Goal: Task Accomplishment & Management: Manage account settings

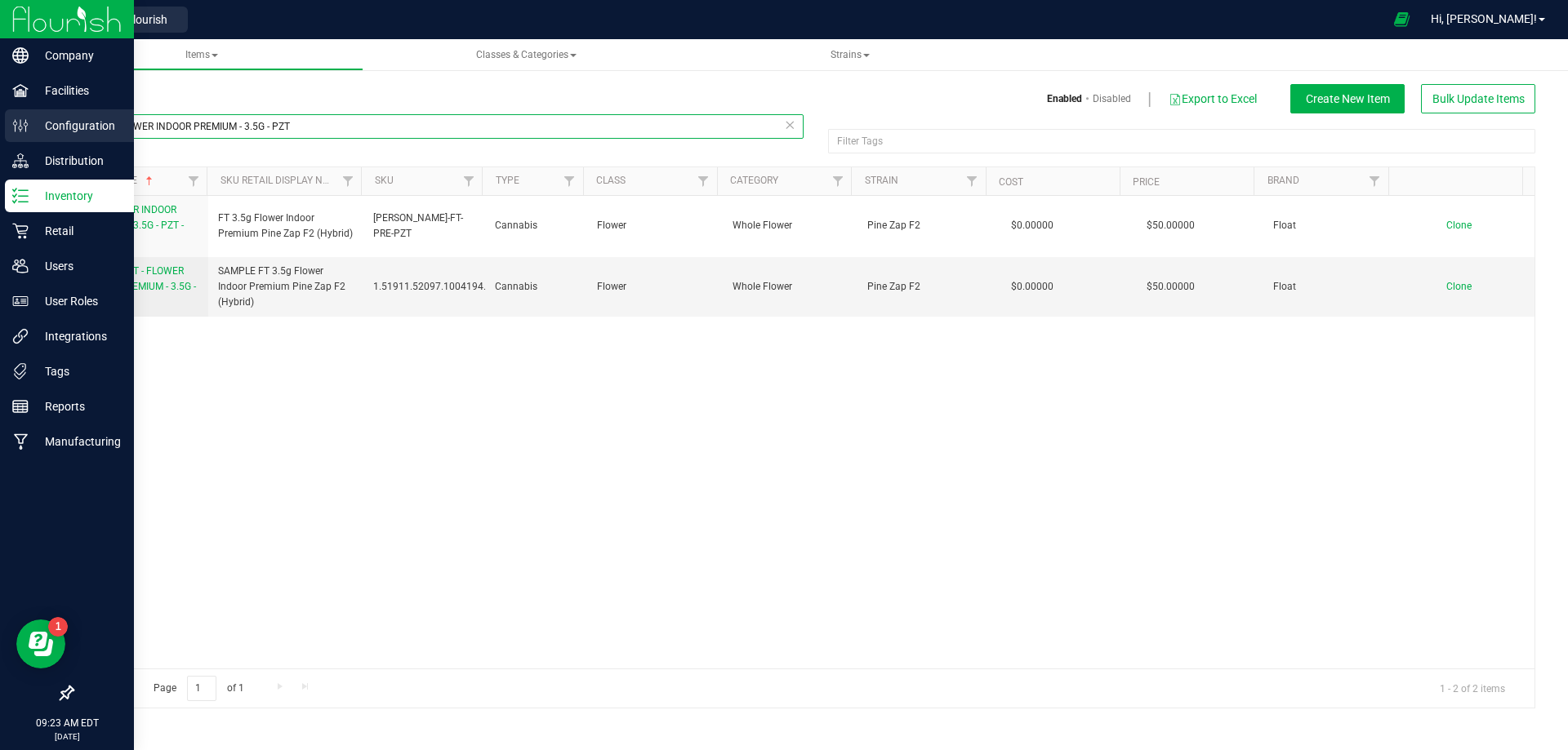
drag, startPoint x: 289, startPoint y: 130, endPoint x: 39, endPoint y: 143, distance: 250.3
click at [40, 142] on div "Items Enabled Disabled Export to Excel Create New Item Bulk Update Items FT - F…" at bounding box center [803, 386] width 1528 height 678
paste input "Lid - White CRP 20-400 PE Foam Liner Push Down Turn Ribbed PP Plastic L305"
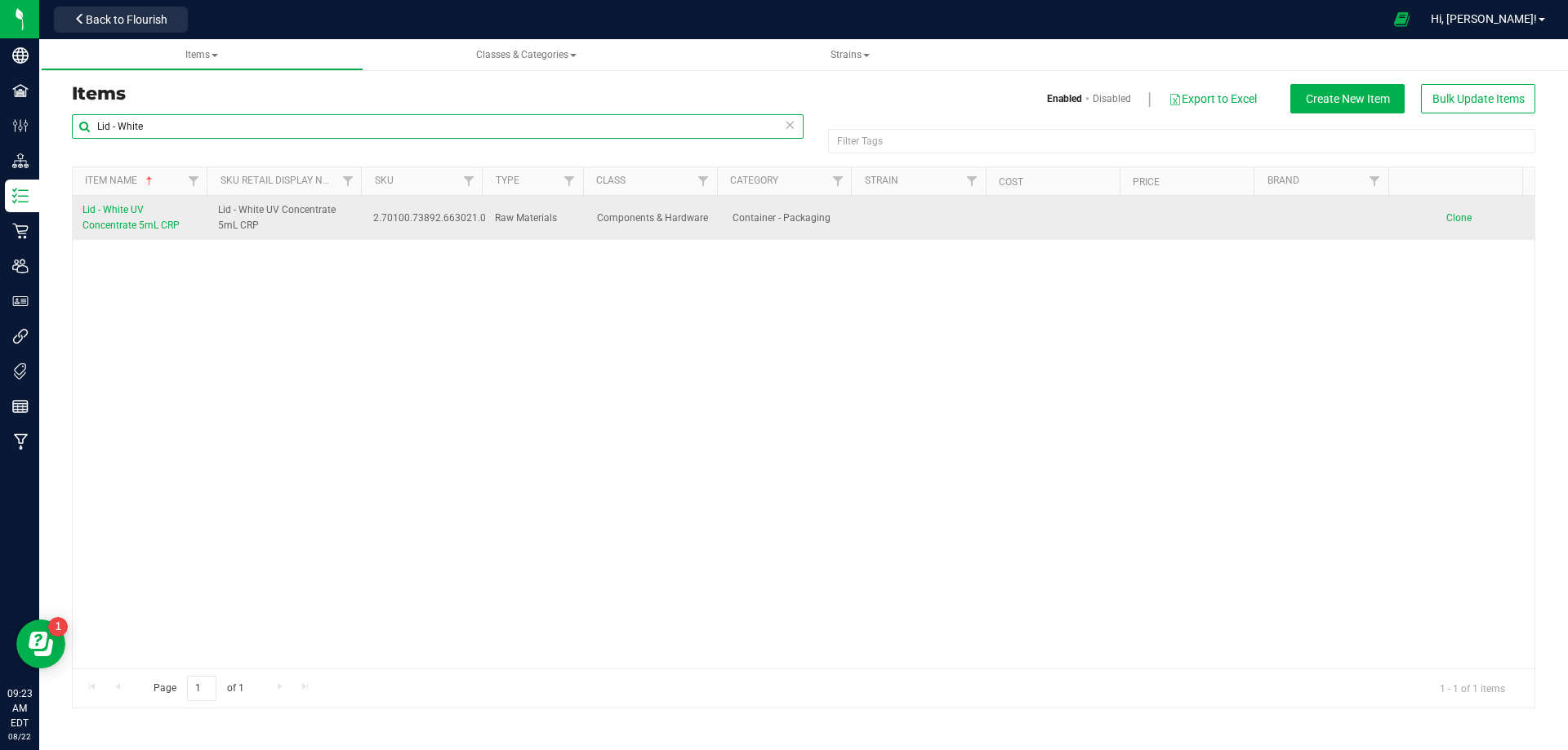
type input "Lid - White"
click at [1456, 219] on span "Clone" at bounding box center [1458, 217] width 25 height 11
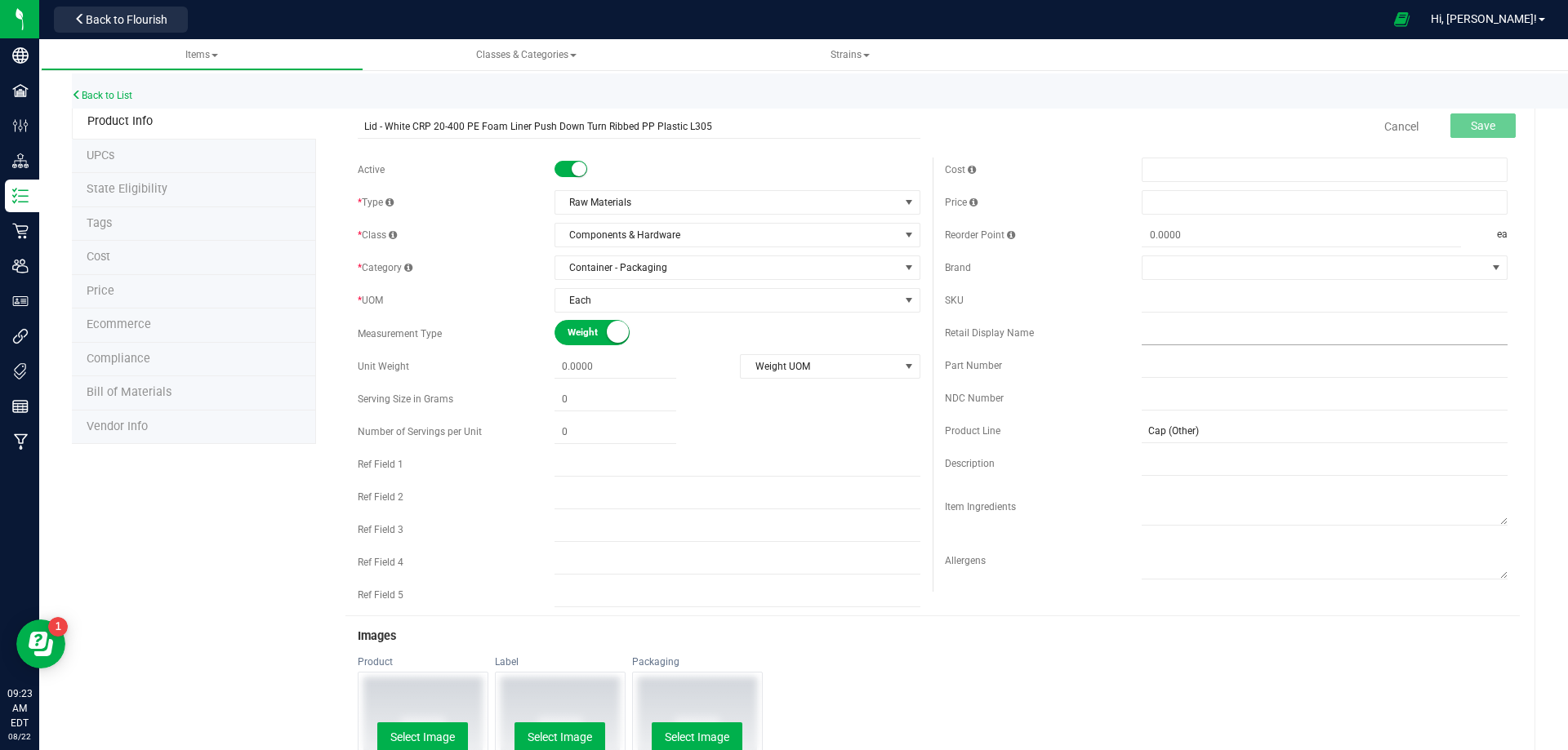
type input "Lid - White CRP 20-400 PE Foam Liner Push Down Turn Ribbed PP Plastic L305"
drag, startPoint x: 1154, startPoint y: 332, endPoint x: 1139, endPoint y: 334, distance: 15.1
click at [1154, 332] on input "text" at bounding box center [1325, 333] width 366 height 25
paste input "Lid - White CRP 20-400 PE Foam Liner Push Down Turn Ribbed PP Plastic L305"
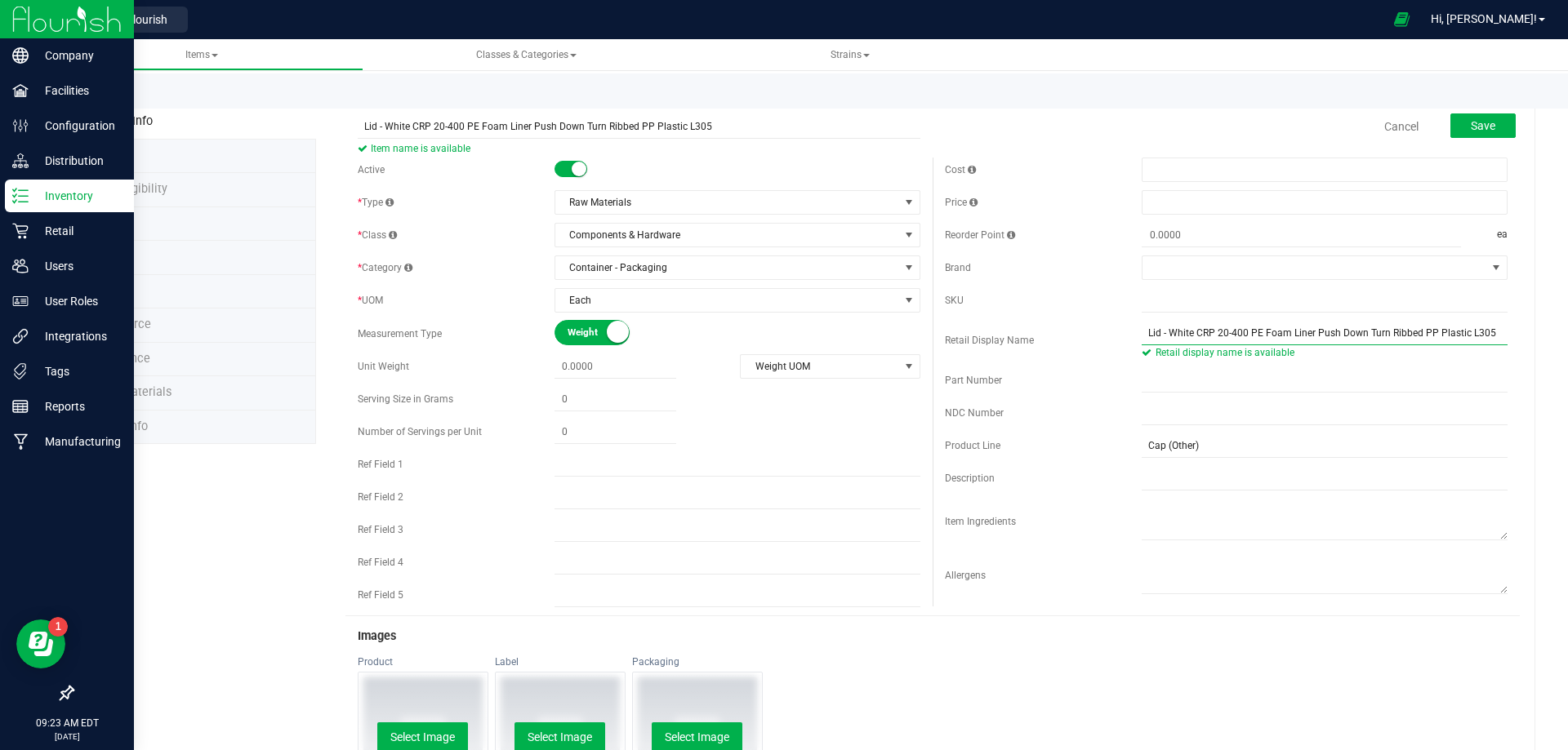
type input "Lid - White CRP 20-400 PE Foam Liner Push Down Turn Ribbed PP Plastic L305"
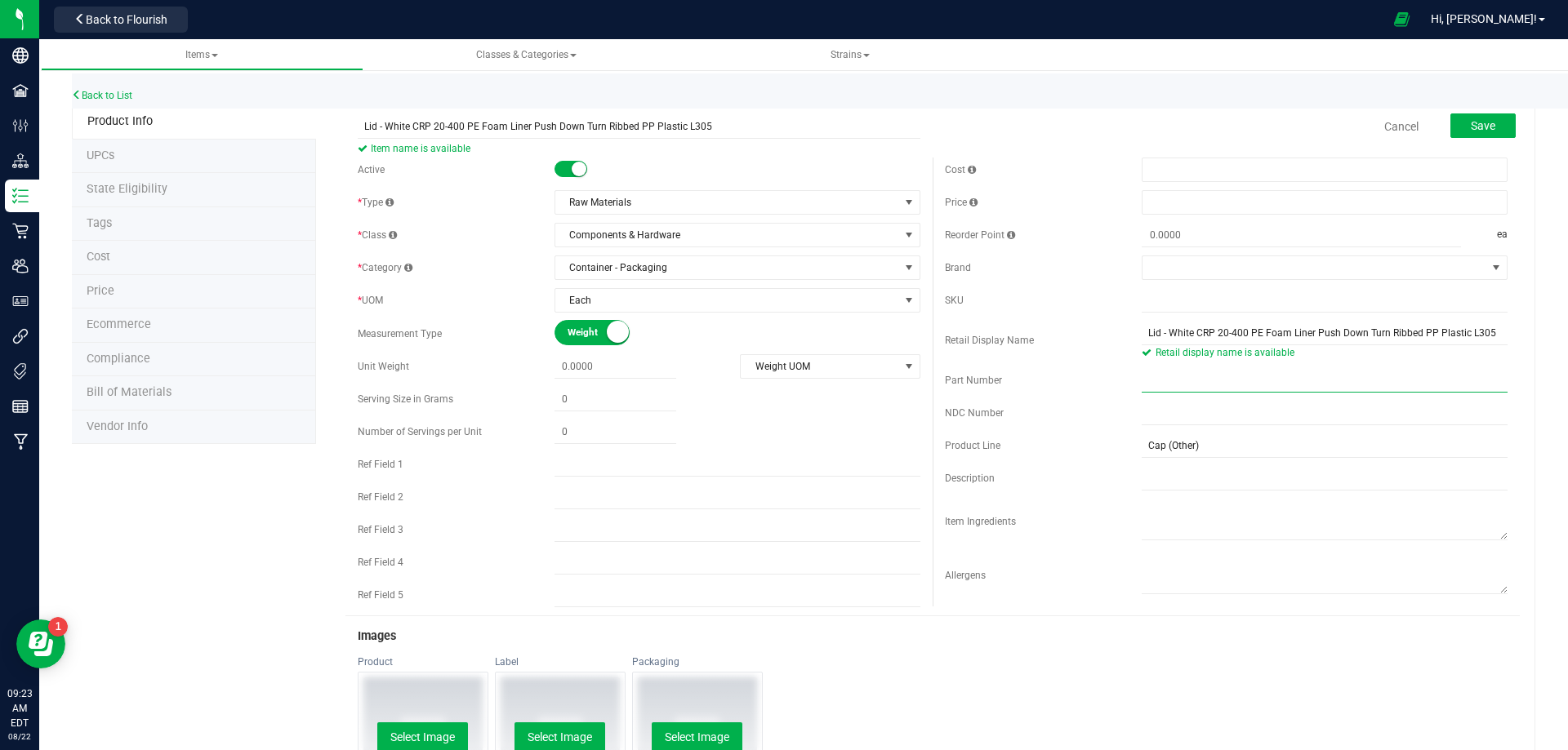
click at [1224, 388] on input "text" at bounding box center [1325, 381] width 366 height 25
paste input "3004493"
type input "3004493"
click at [1476, 126] on span "Save" at bounding box center [1483, 125] width 25 height 13
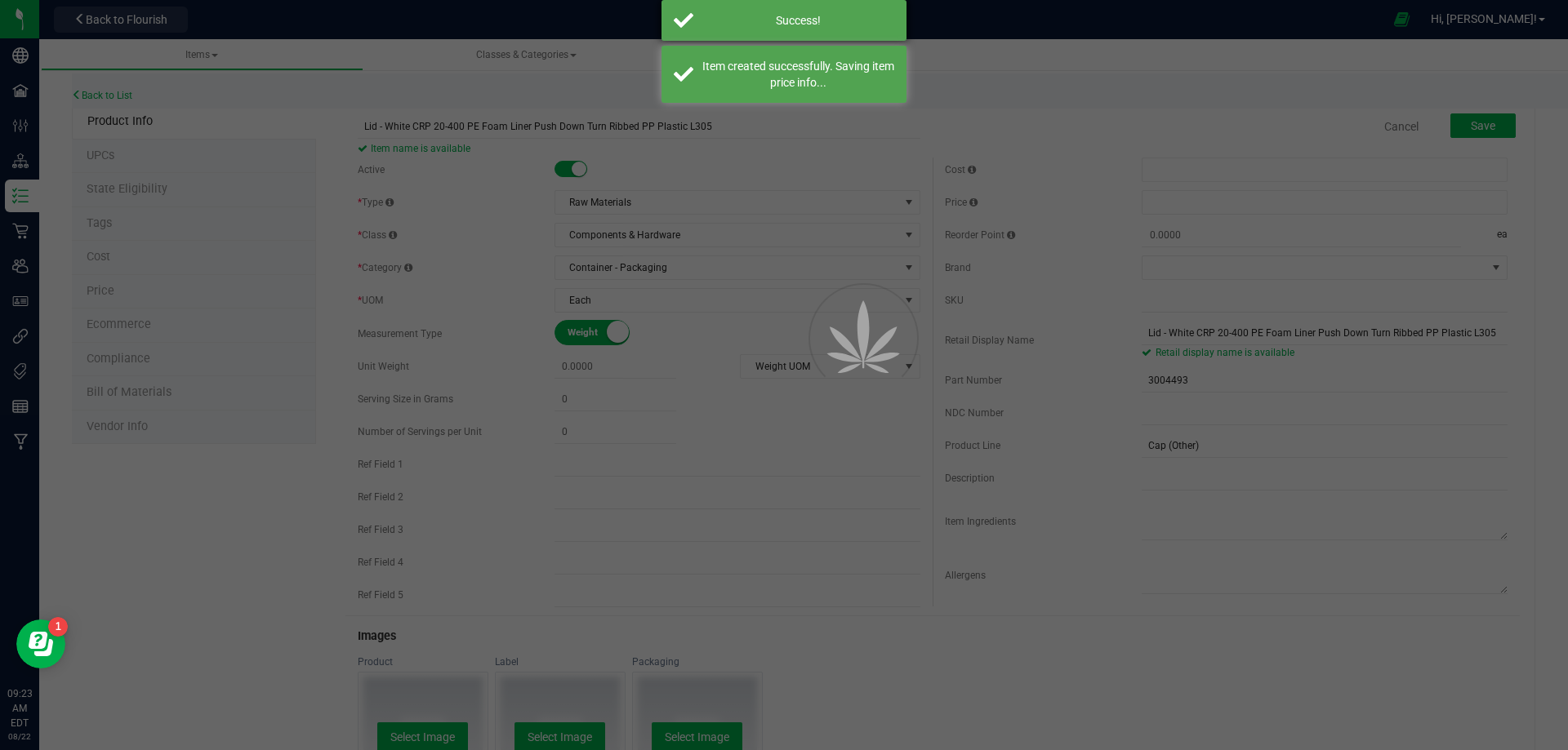
click at [762, 25] on div "Success!" at bounding box center [797, 20] width 192 height 16
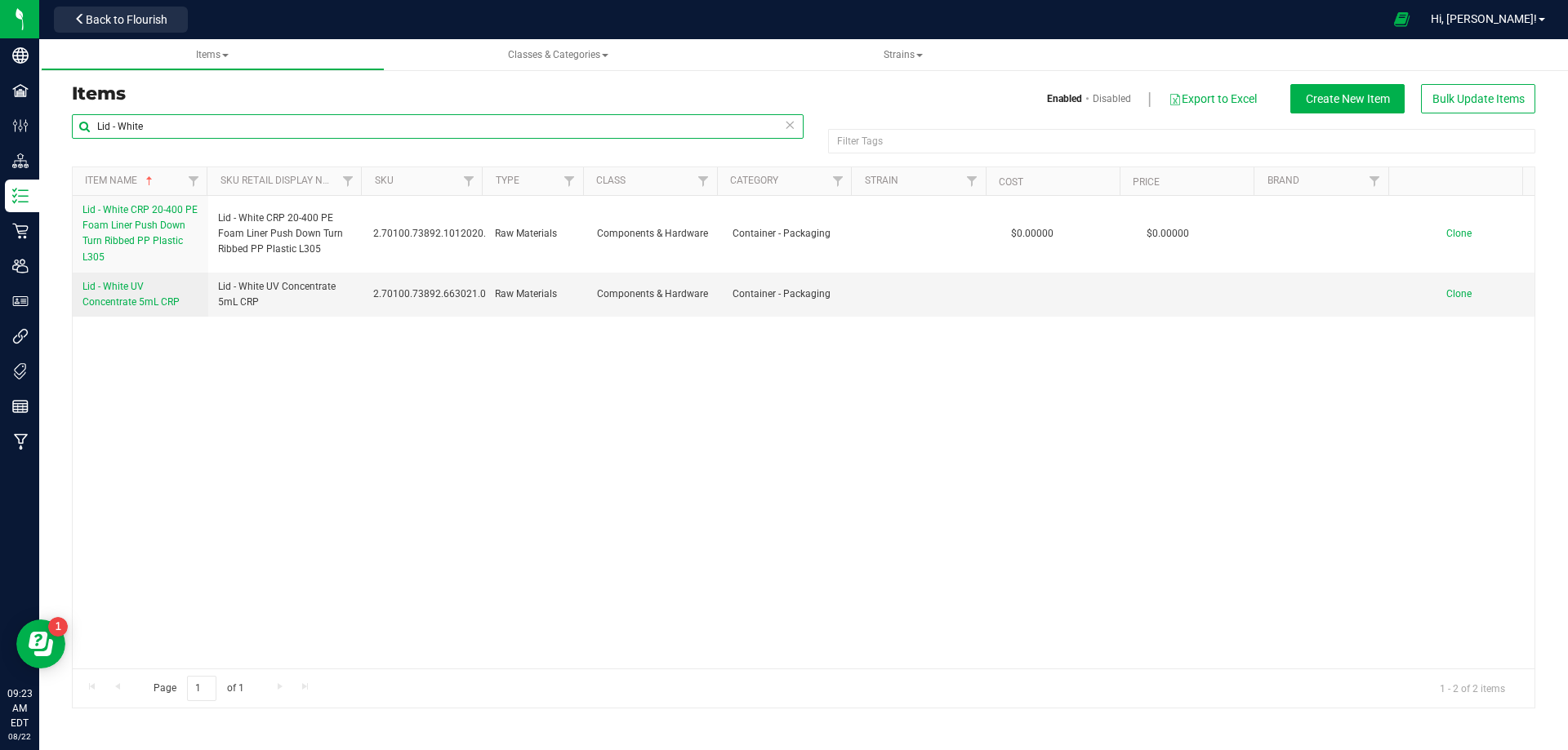
drag, startPoint x: 166, startPoint y: 134, endPoint x: 89, endPoint y: 153, distance: 79.3
click at [93, 152] on div "Lid - White Filter Tags Filter Tags" at bounding box center [803, 140] width 1463 height 52
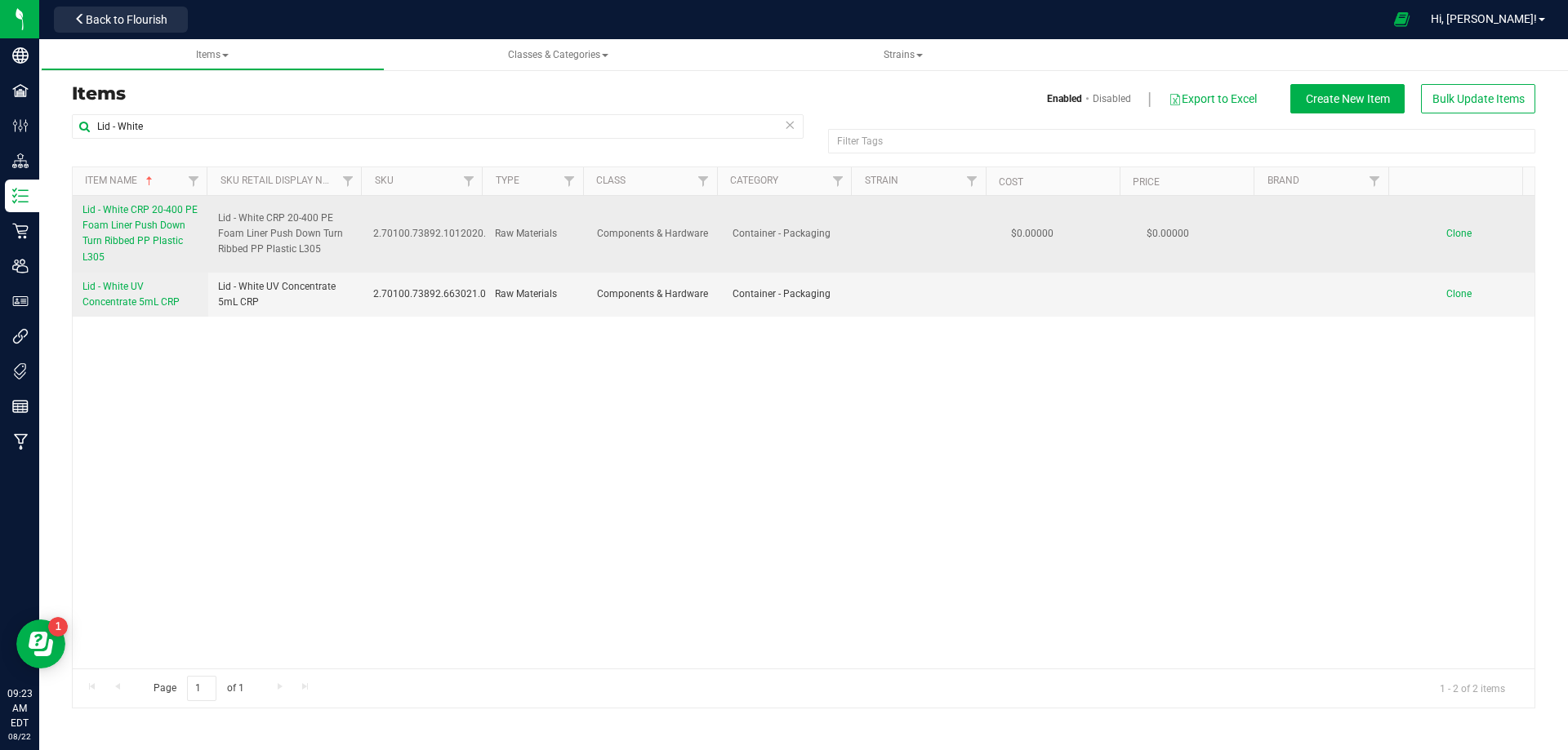
click at [153, 241] on span "Lid - White CRP 20-400 PE Foam Liner Push Down Turn Ribbed PP Plastic L305" at bounding box center [140, 234] width 115 height 58
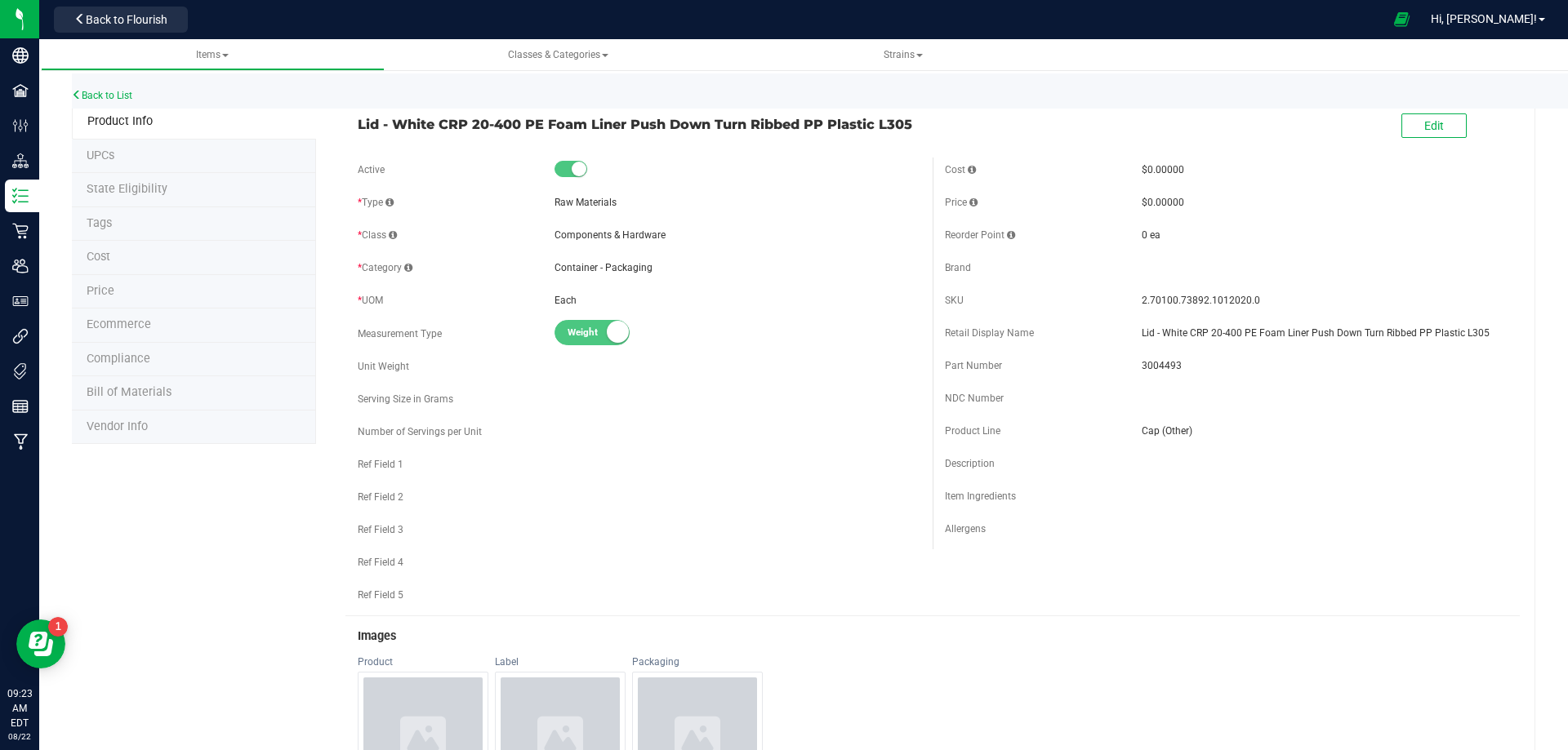
click at [132, 223] on li "Tags" at bounding box center [194, 224] width 244 height 34
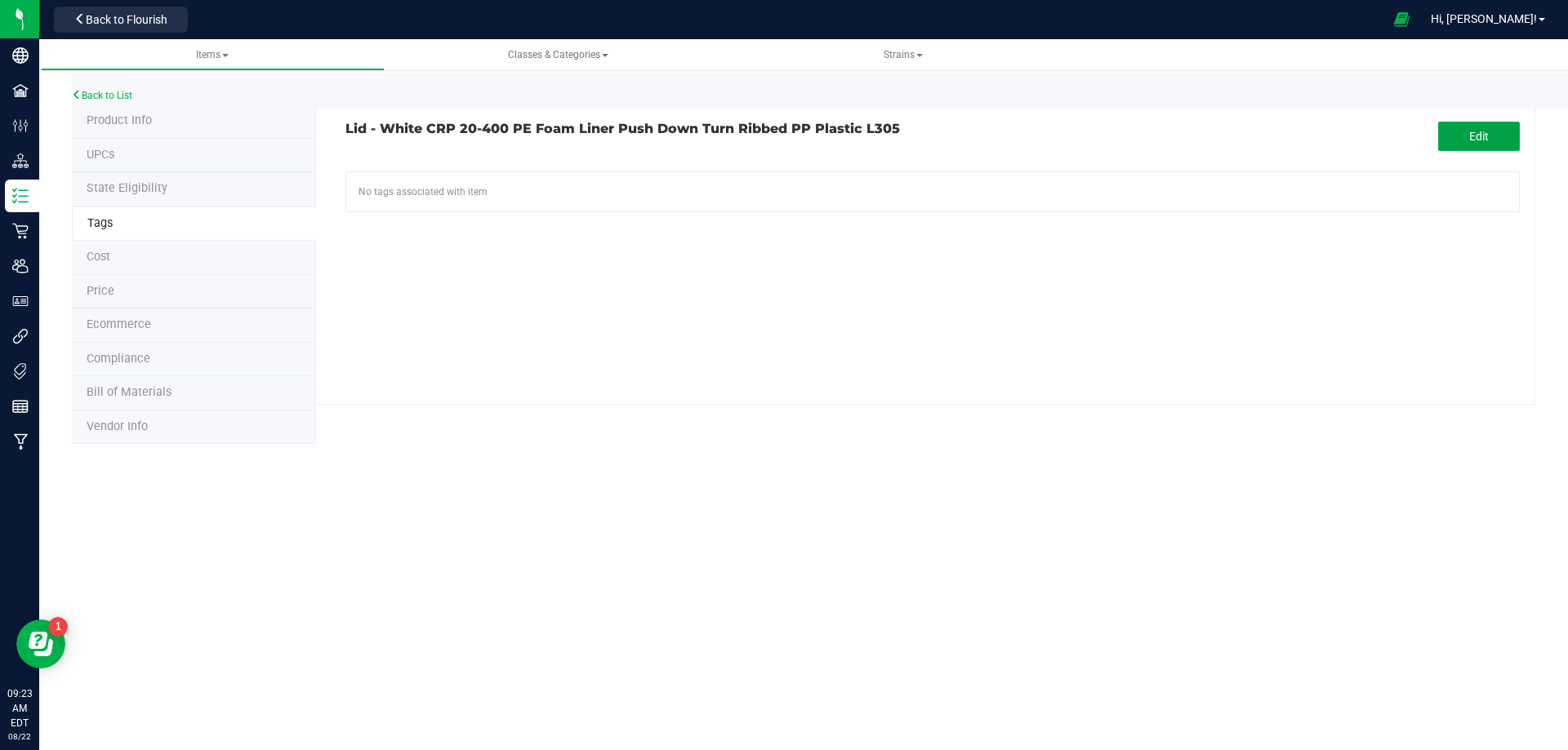
drag, startPoint x: 1480, startPoint y: 130, endPoint x: 705, endPoint y: 205, distance: 778.6
click at [1458, 131] on button "Edit" at bounding box center [1479, 137] width 82 height 29
click at [503, 181] on input "text" at bounding box center [746, 184] width 800 height 23
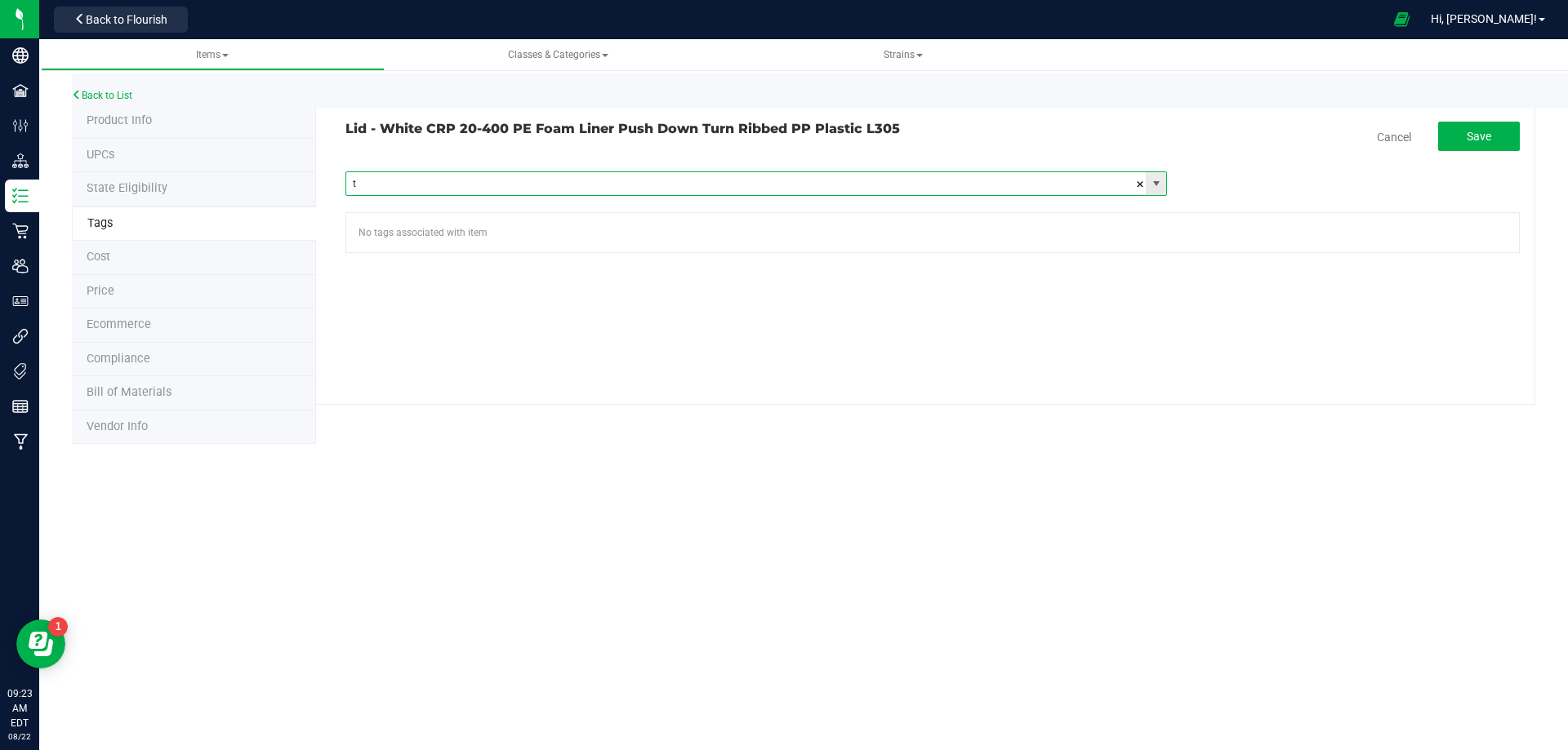
type input "tx"
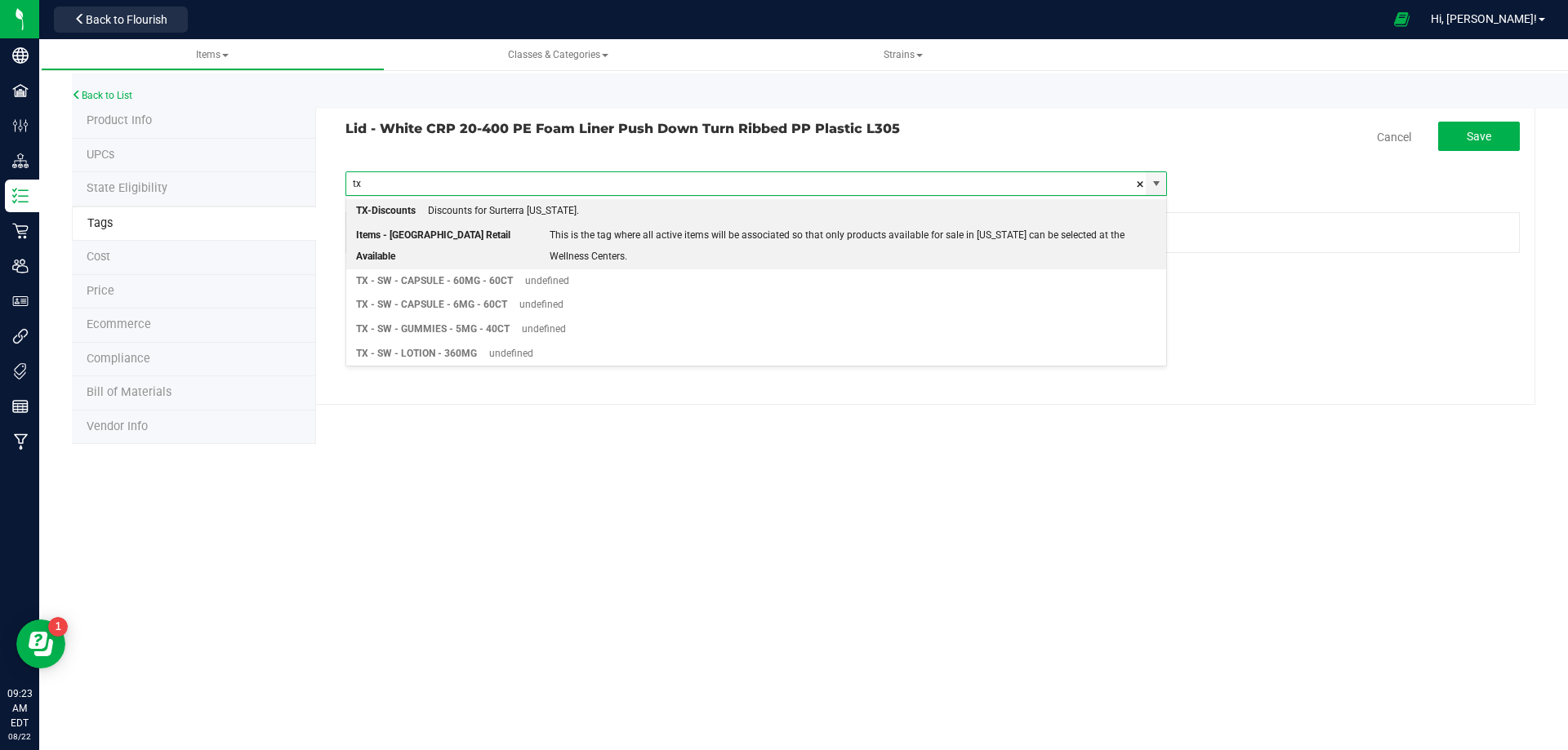
click at [459, 236] on div "Items - [GEOGRAPHIC_DATA] Retail Available" at bounding box center [446, 246] width 181 height 41
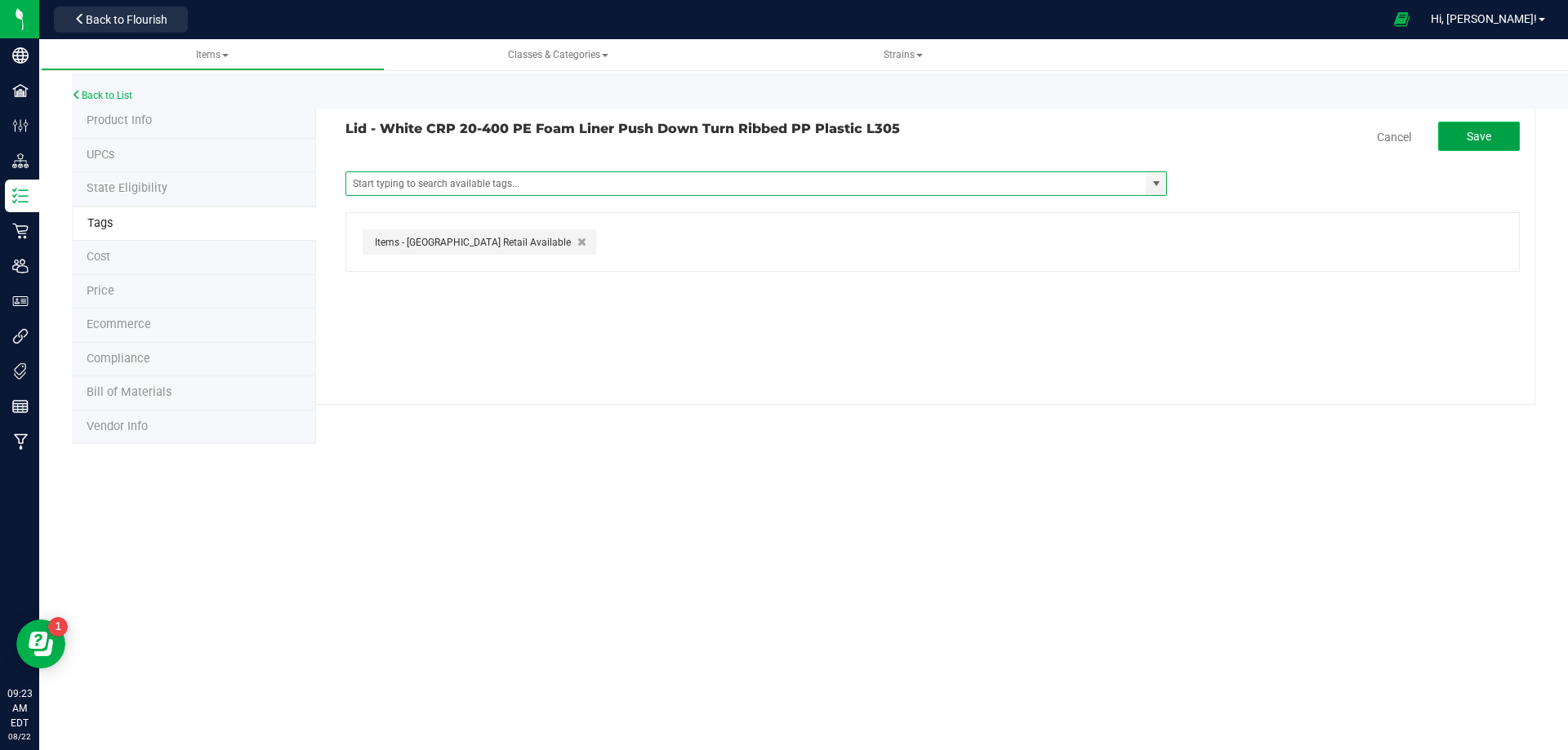
click at [1503, 140] on button "Save" at bounding box center [1479, 137] width 82 height 29
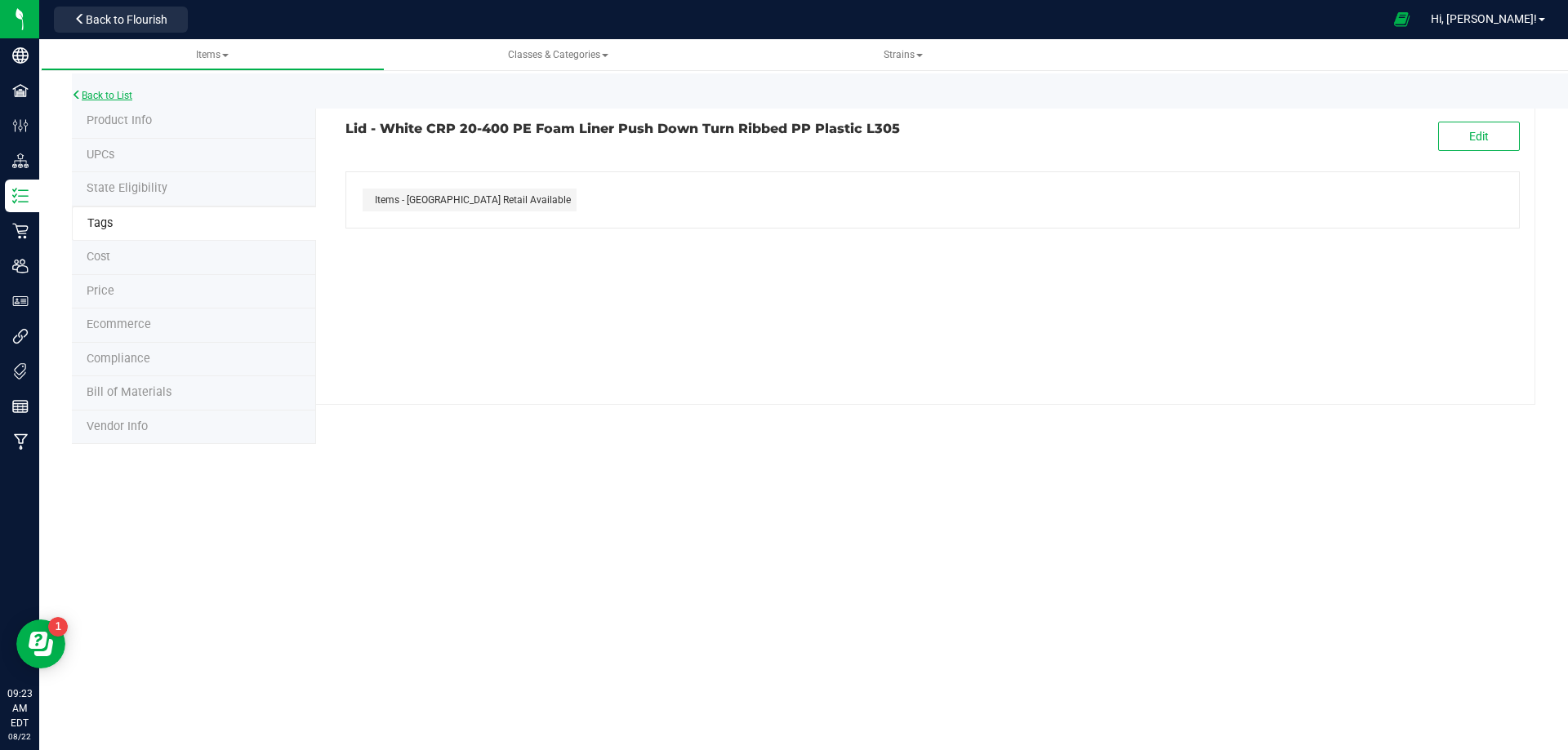
click at [124, 96] on link "Back to List" at bounding box center [102, 95] width 60 height 11
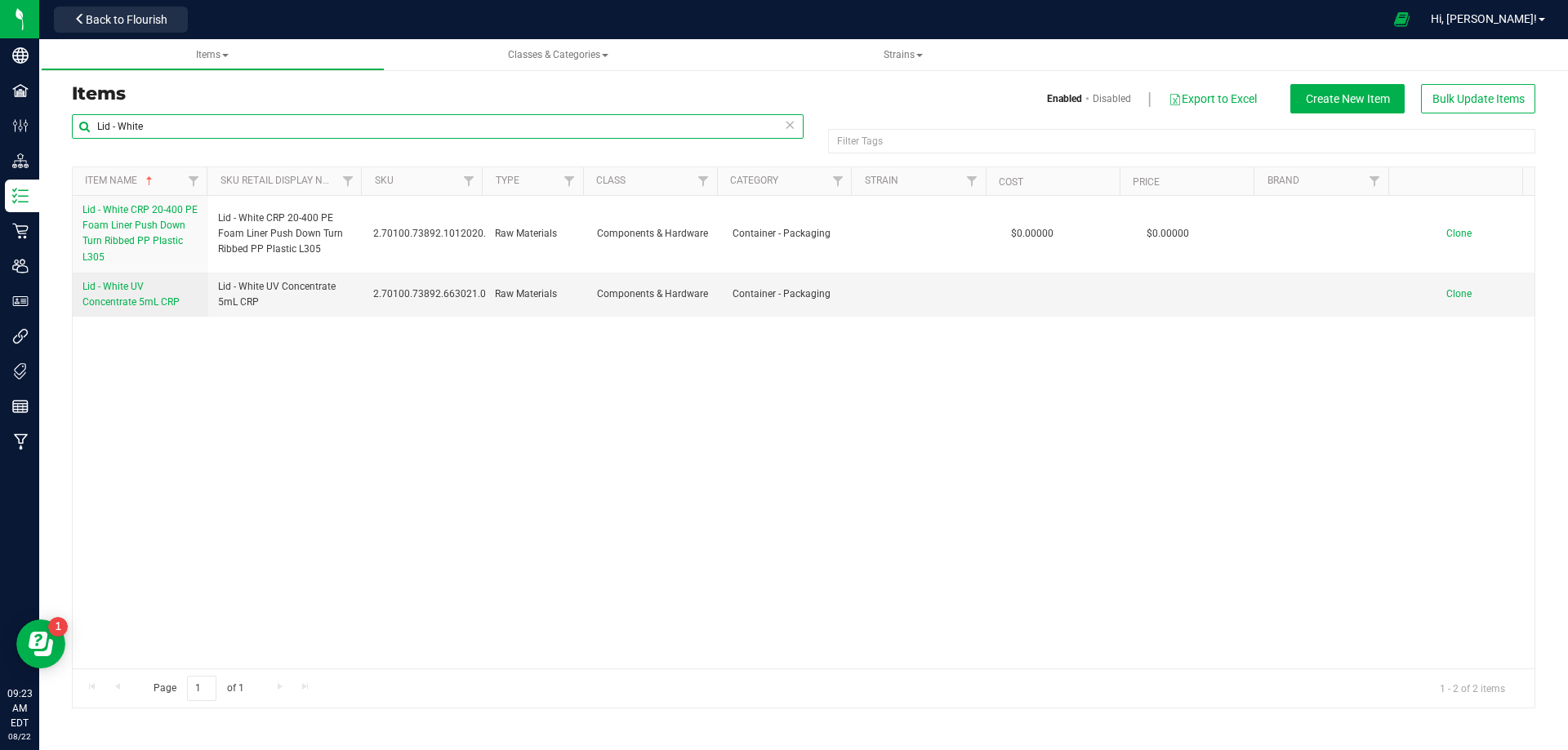
drag, startPoint x: 260, startPoint y: 130, endPoint x: -74, endPoint y: 157, distance: 335.1
click at [0, 157] on html "Company Facilities Configuration Distribution Inventory Retail Users User Roles…" at bounding box center [784, 375] width 1568 height 750
paste input "1015668"
type input "1015668"
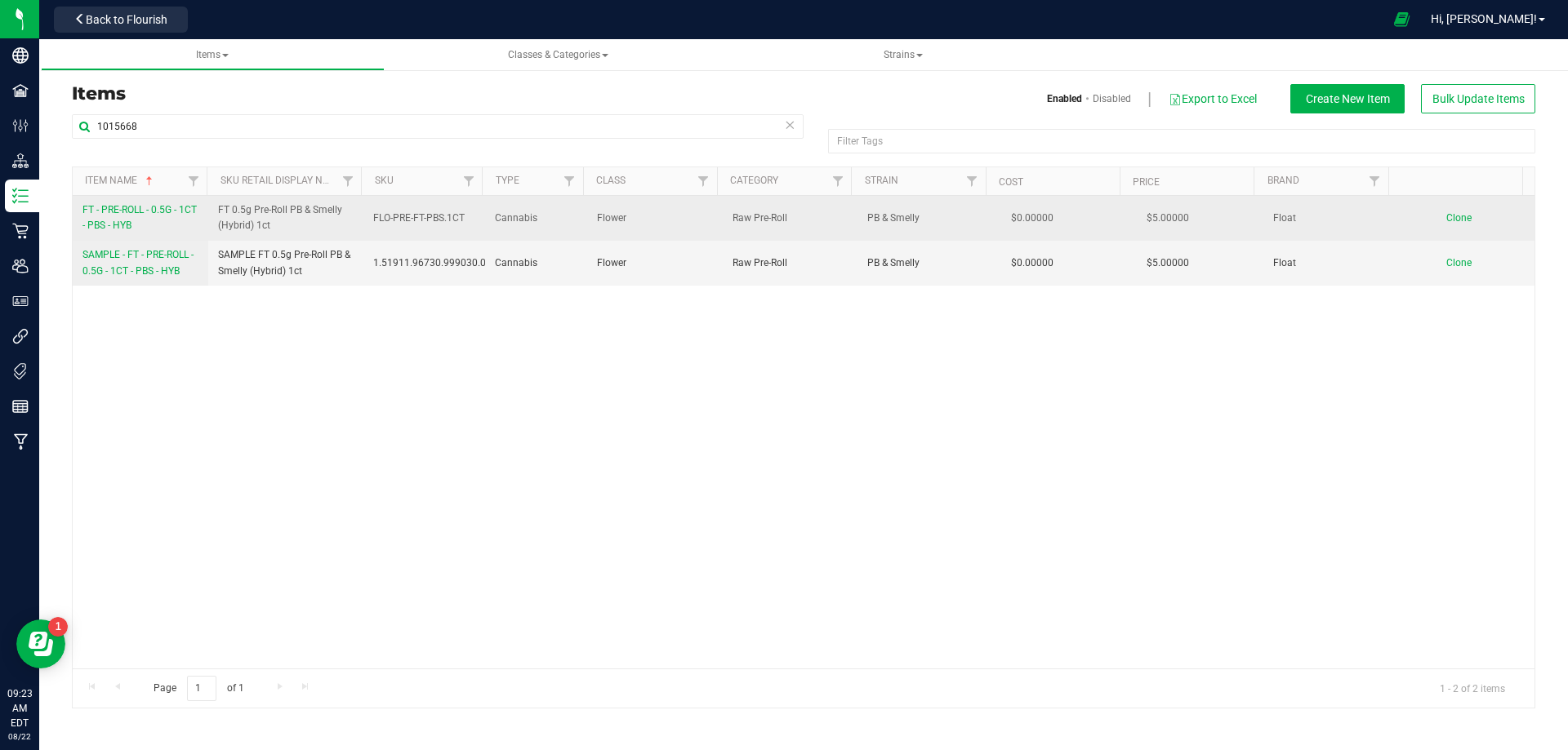
click at [124, 218] on link "FT - PRE-ROLL - 0.5G - 1CT - PBS - HYB" at bounding box center [140, 218] width 116 height 31
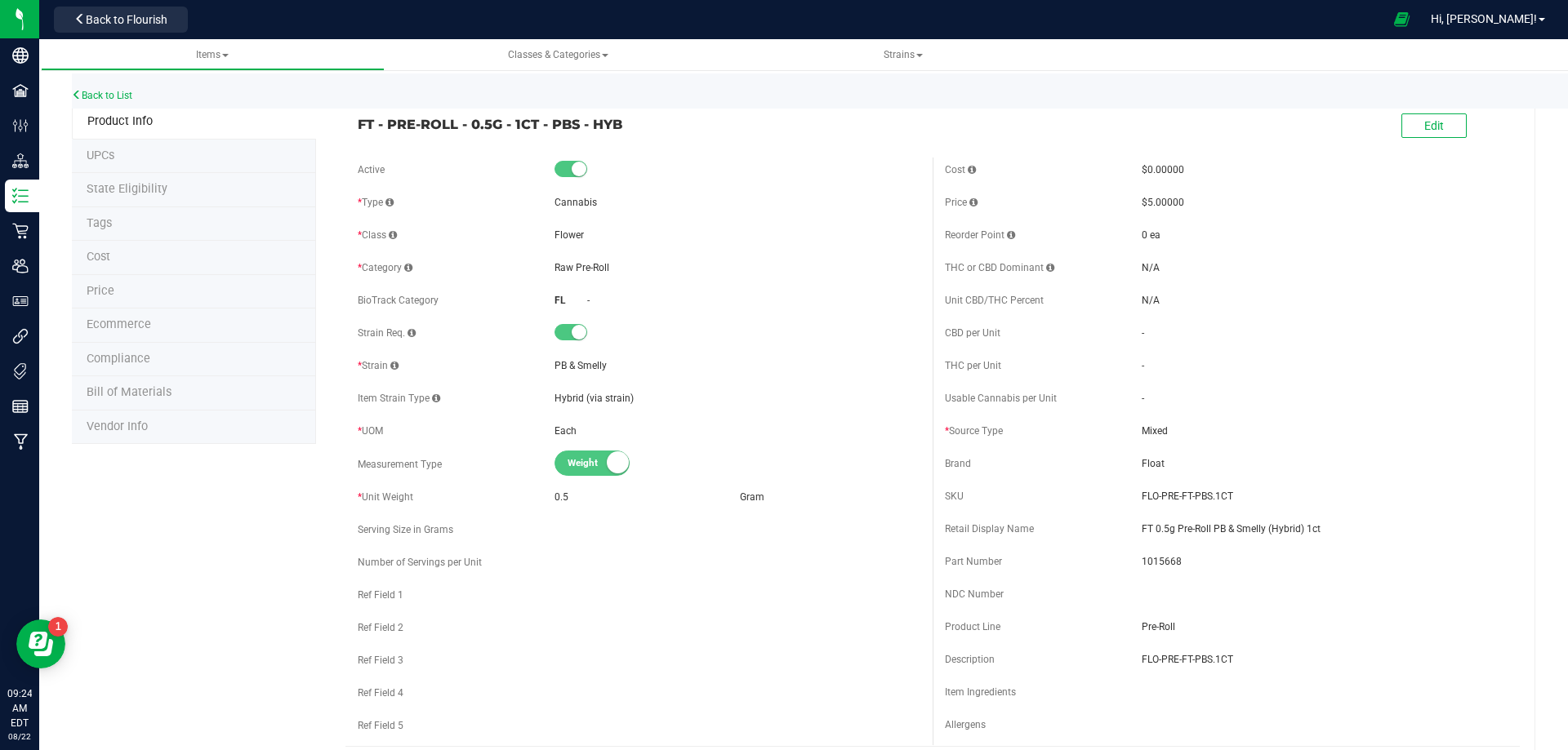
click at [158, 382] on li "Bill of Materials" at bounding box center [194, 393] width 244 height 34
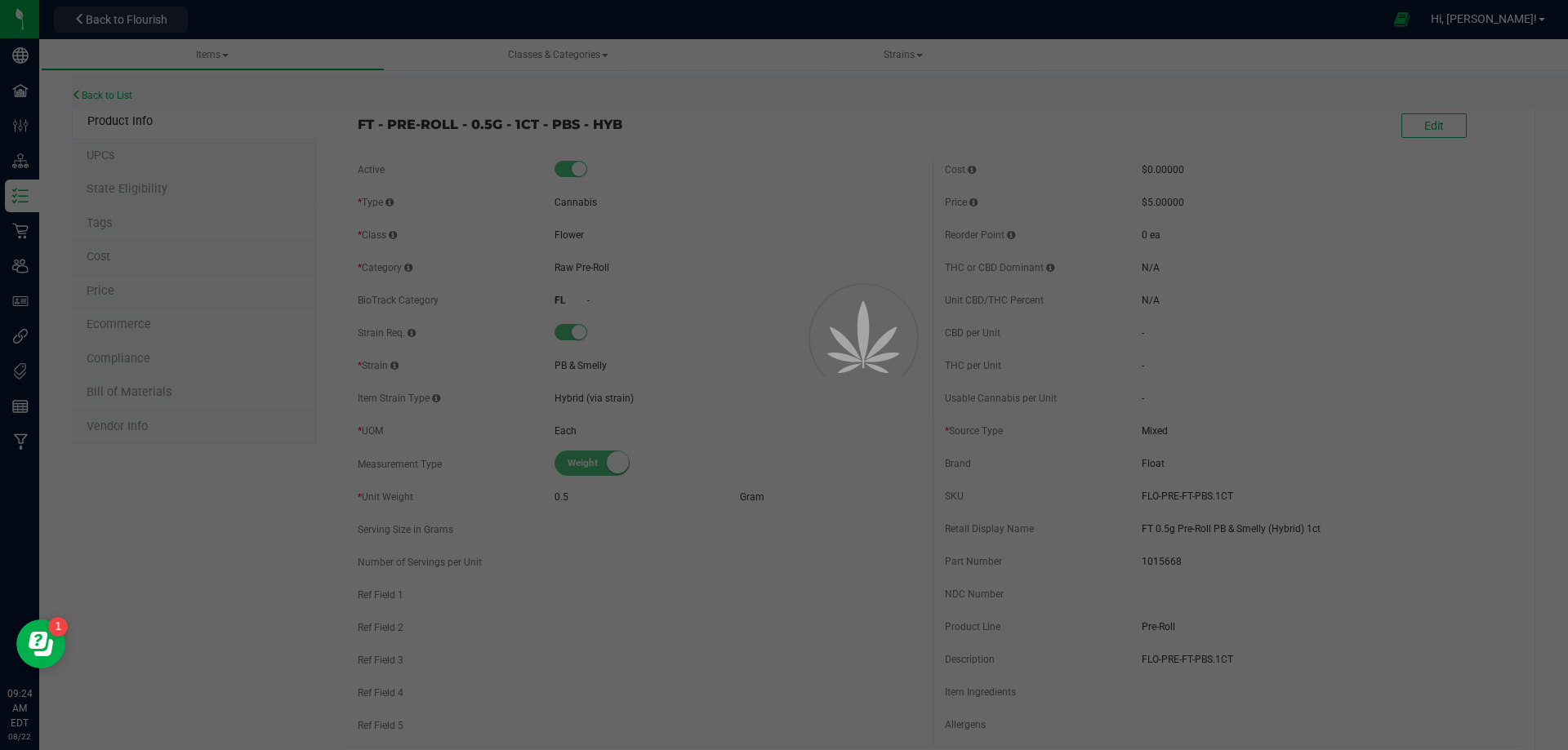
select select "9340"
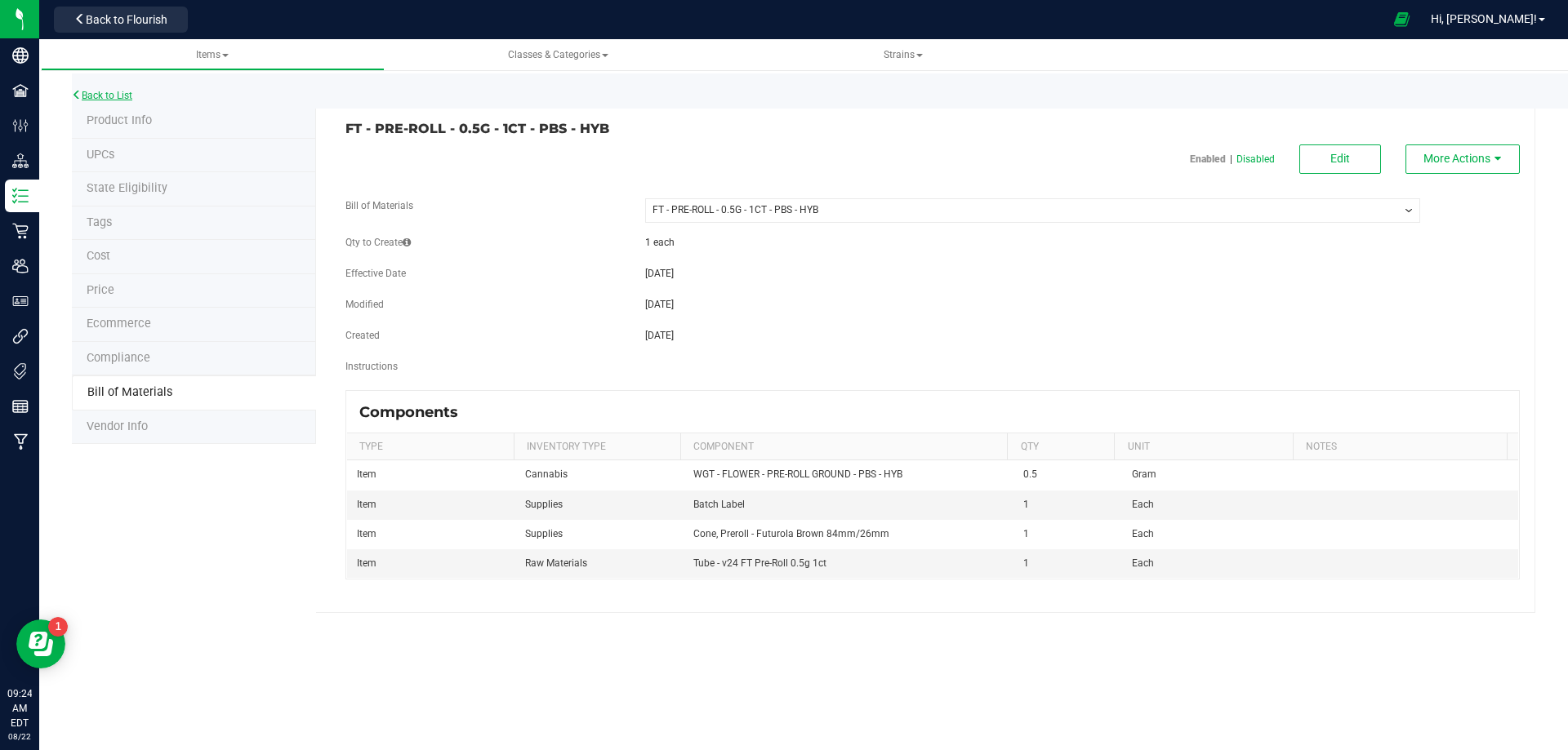
click at [101, 91] on link "Back to List" at bounding box center [102, 95] width 60 height 11
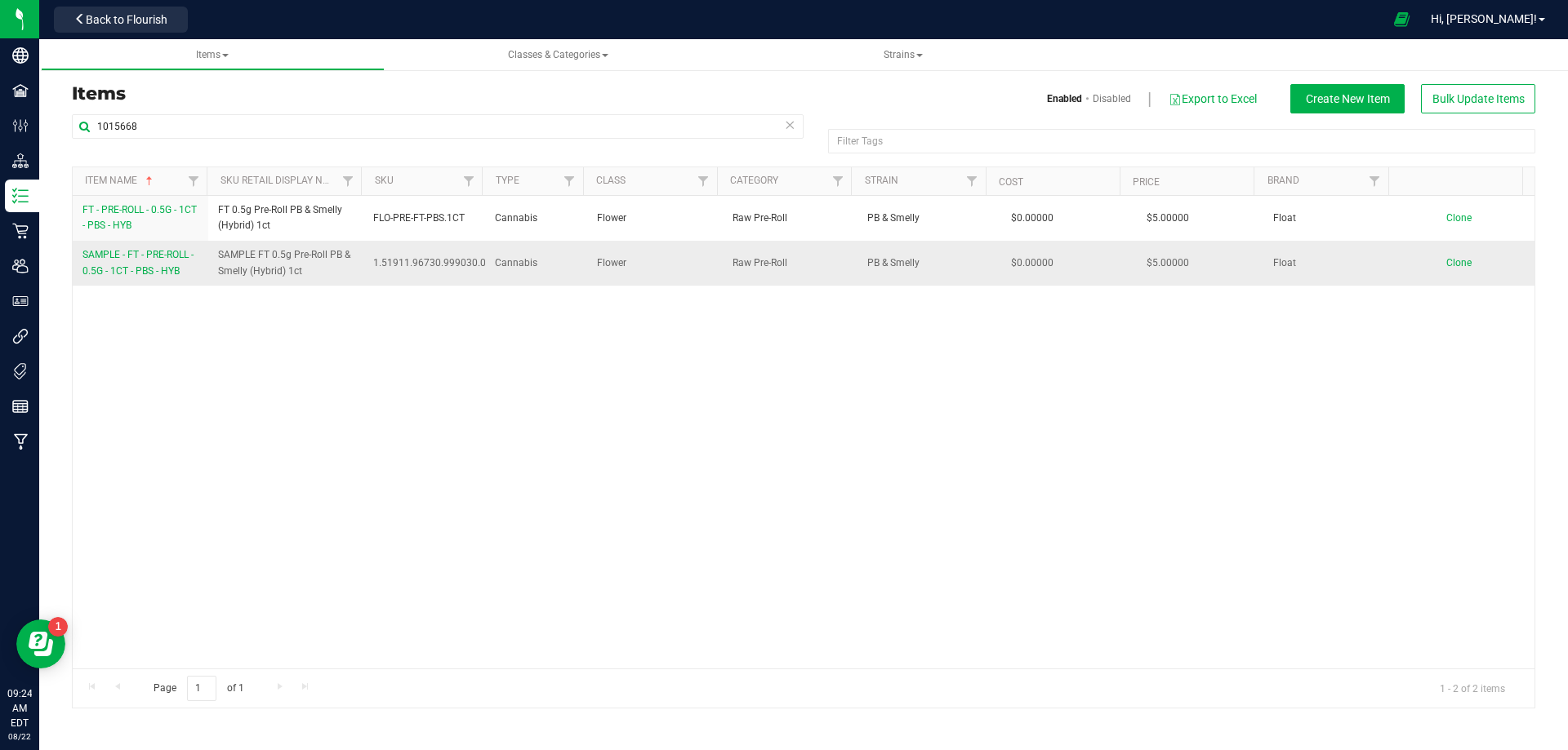
click at [149, 265] on span "SAMPLE - FT - PRE-ROLL - 0.5G - 1CT - PBS - HYB" at bounding box center [137, 262] width 111 height 27
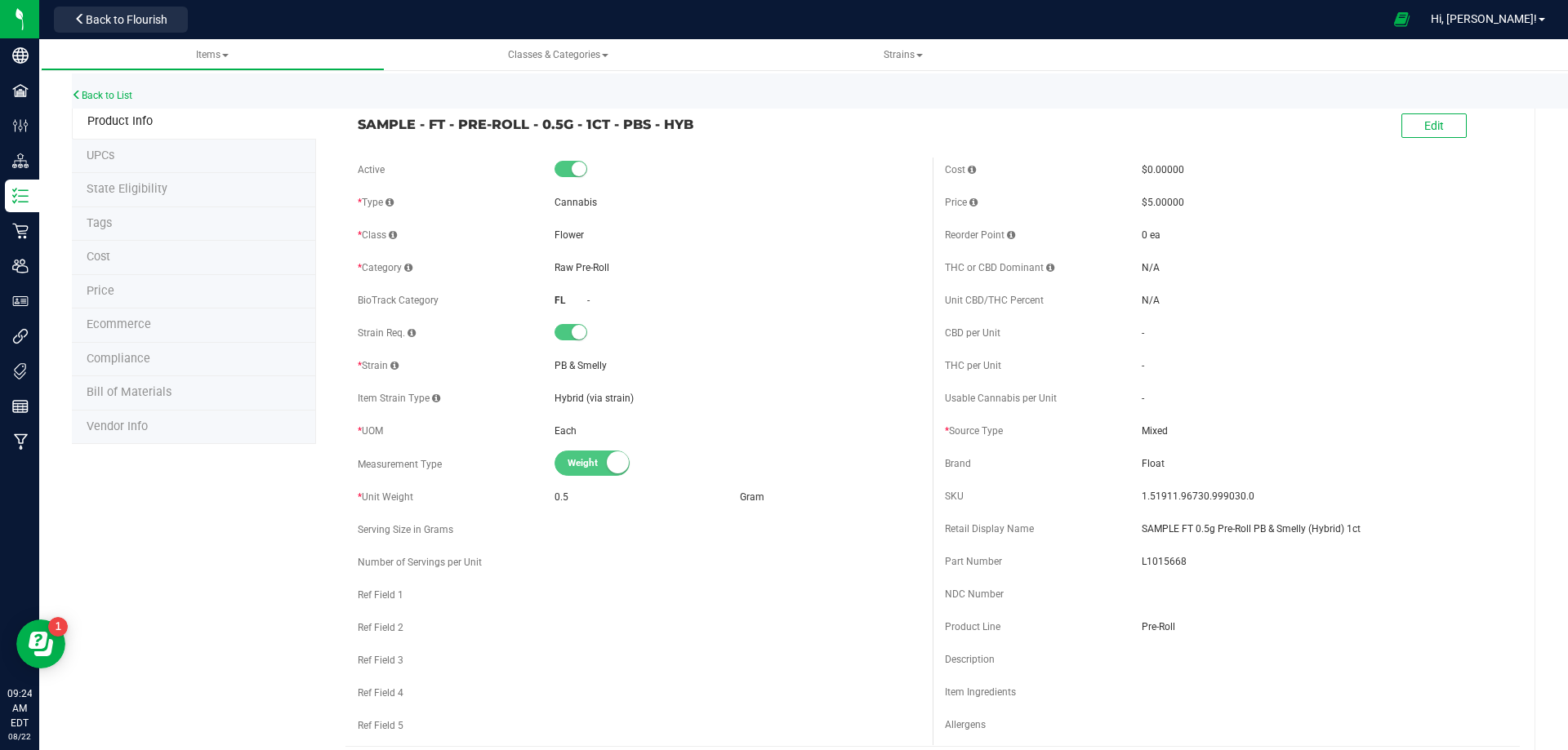
click at [147, 392] on span "Bill of Materials" at bounding box center [129, 393] width 85 height 14
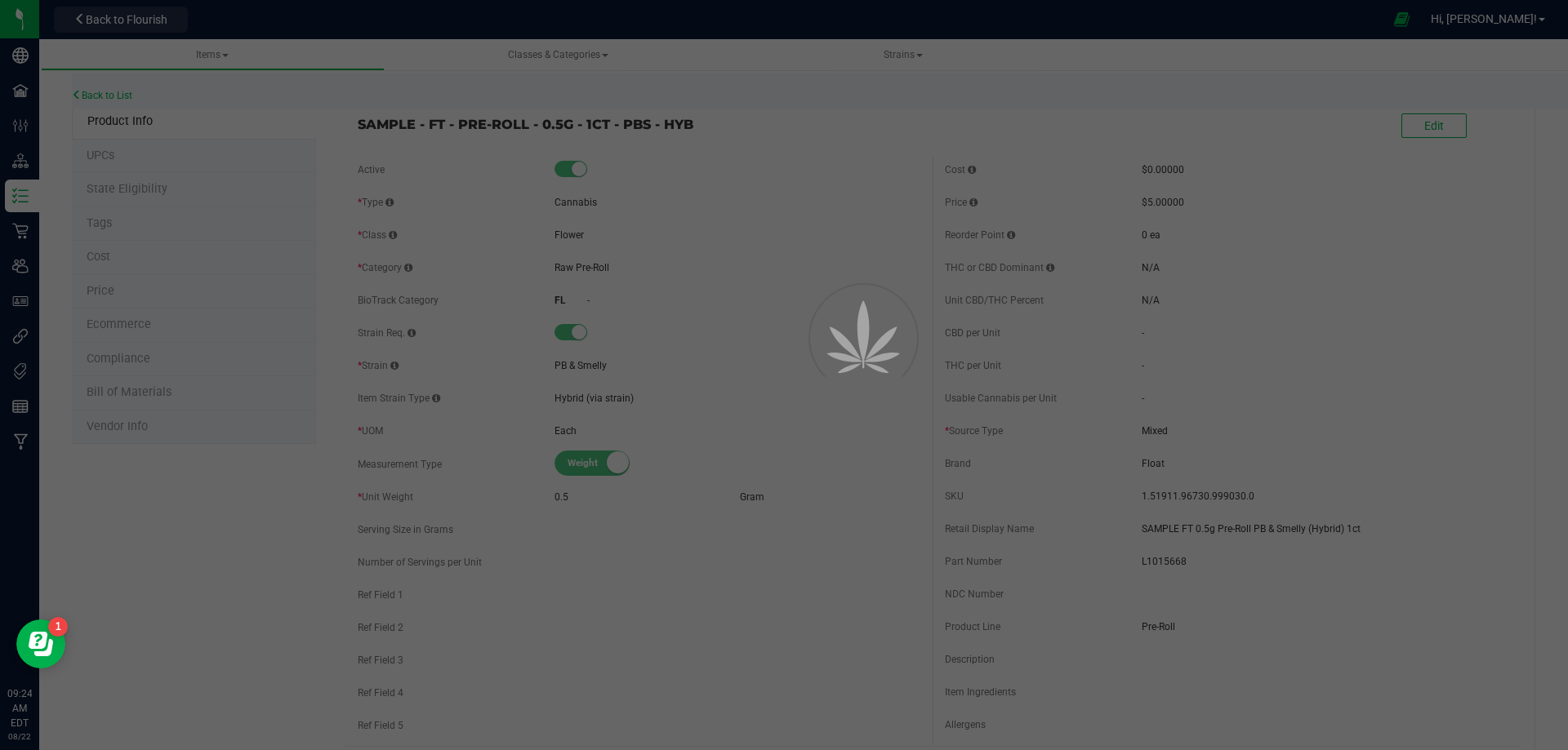
select select "9341"
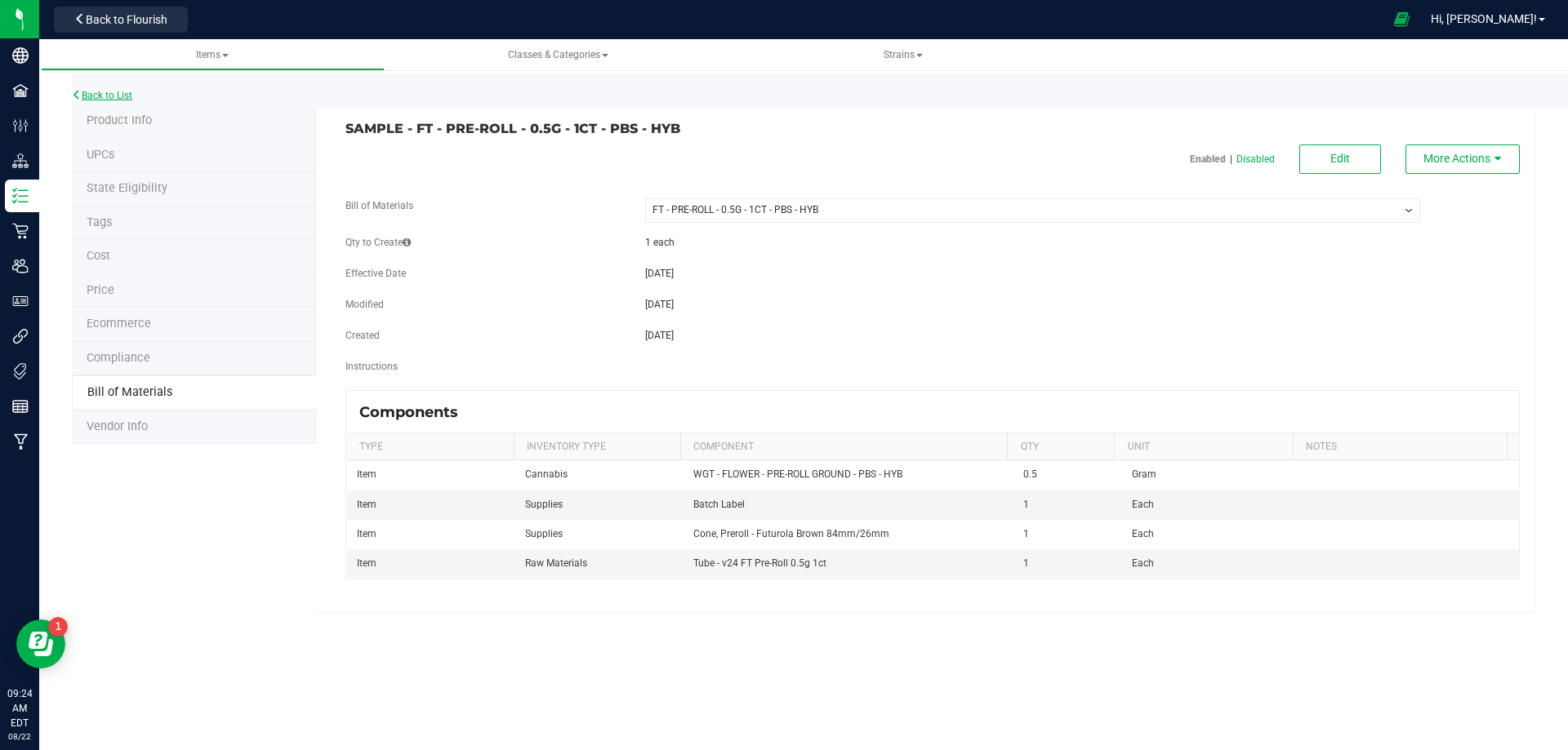
click at [86, 98] on link "Back to List" at bounding box center [102, 95] width 60 height 11
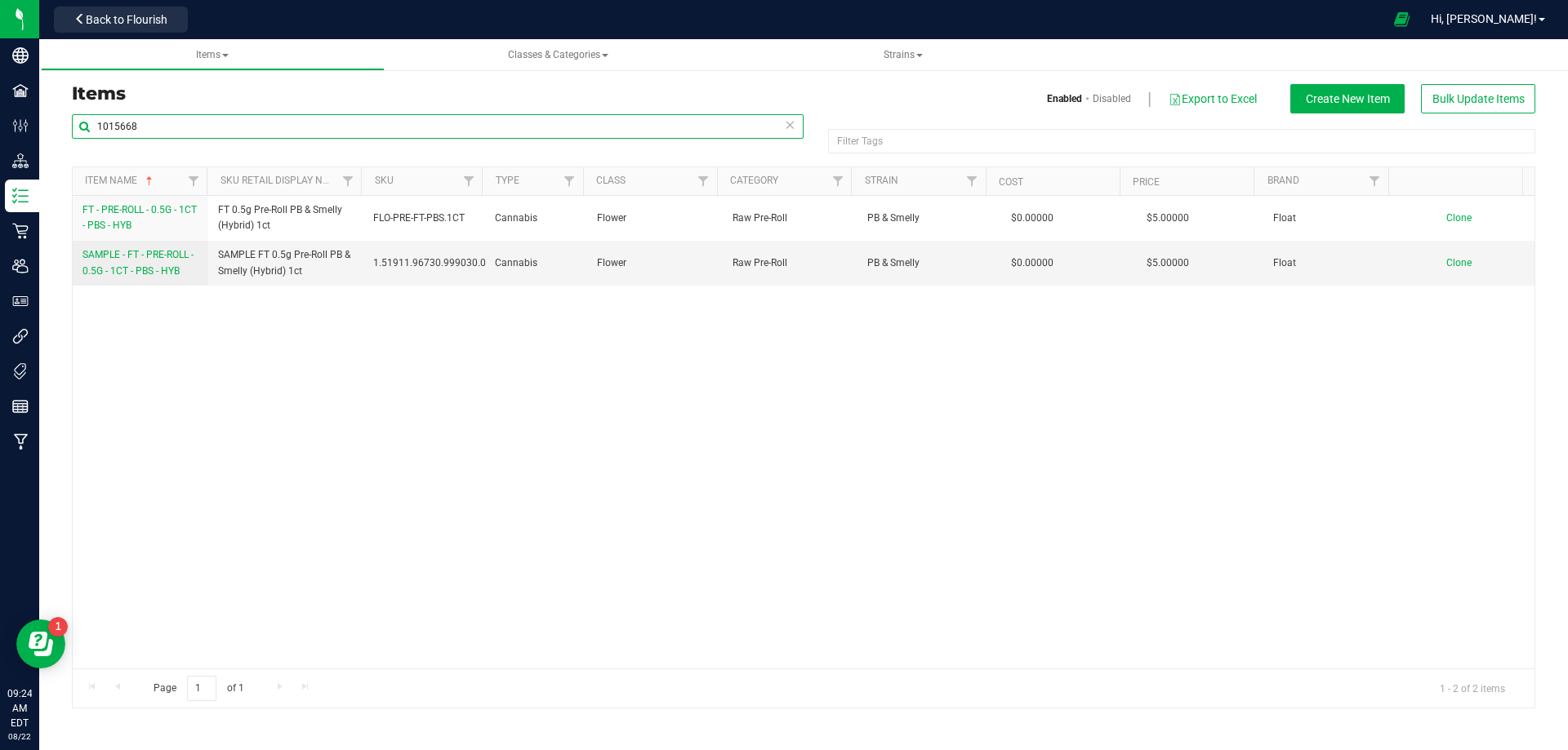
drag, startPoint x: 52, startPoint y: 113, endPoint x: -52, endPoint y: 107, distance: 104.2
click at [0, 107] on html "Company Facilities Configuration Distribution Inventory Retail Users User Roles…" at bounding box center [784, 375] width 1568 height 750
paste input "9937"
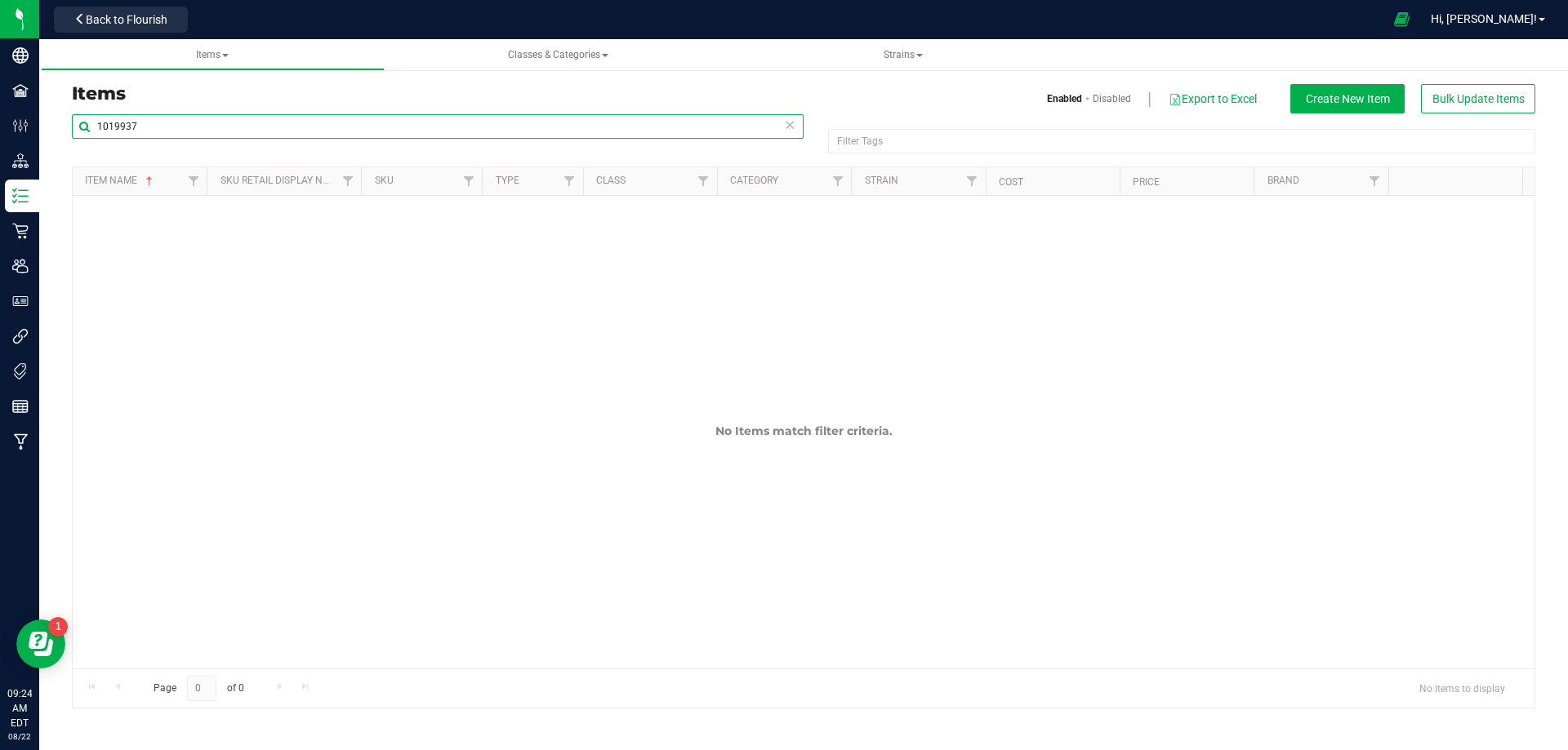
drag, startPoint x: 174, startPoint y: 123, endPoint x: -64, endPoint y: 96, distance: 239.5
click at [0, 96] on html "Company Facilities Configuration Distribution Inventory Retail Users User Roles…" at bounding box center [784, 375] width 1568 height 750
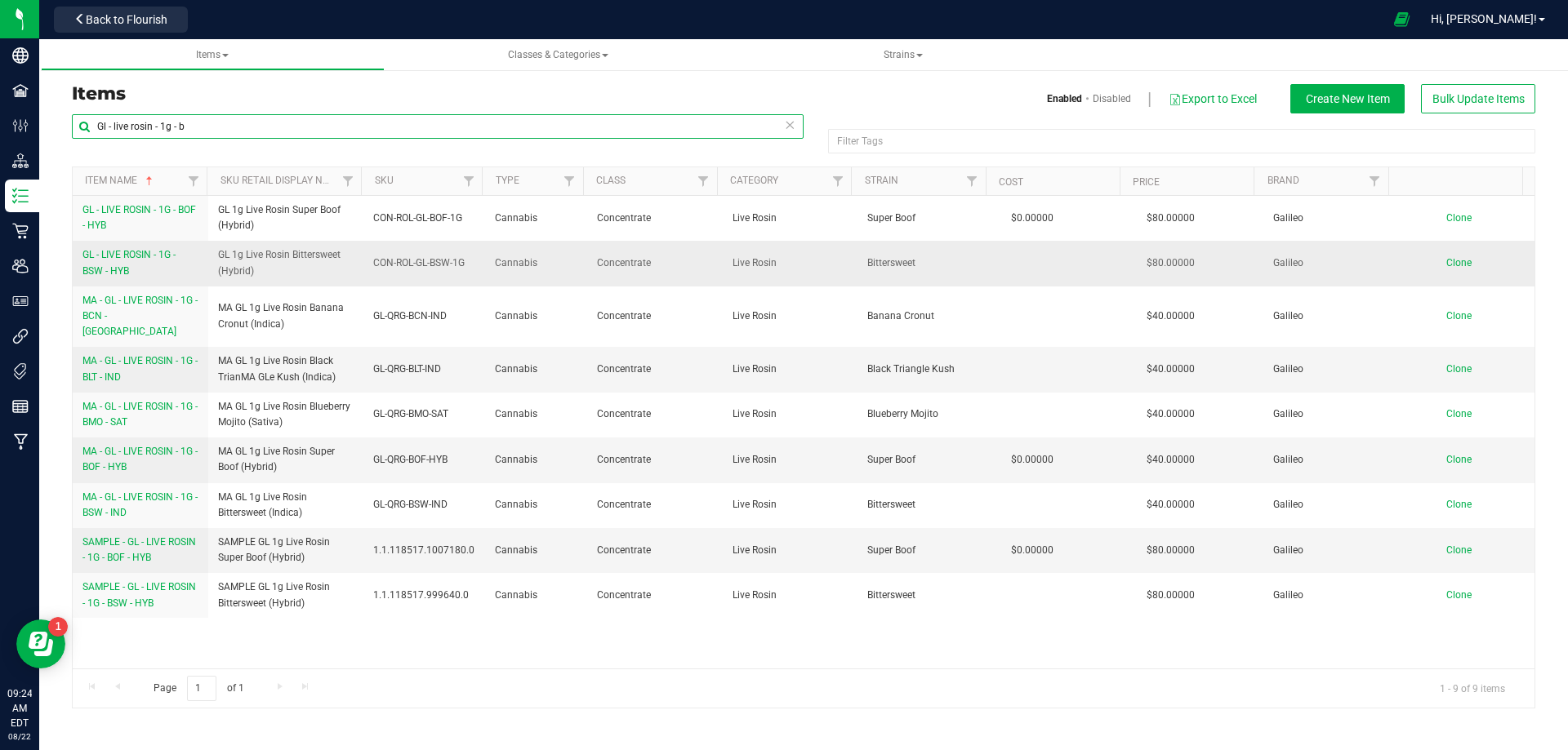
type input "Gl - live rosin - 1g - b"
click at [1453, 258] on span "Clone" at bounding box center [1458, 262] width 25 height 11
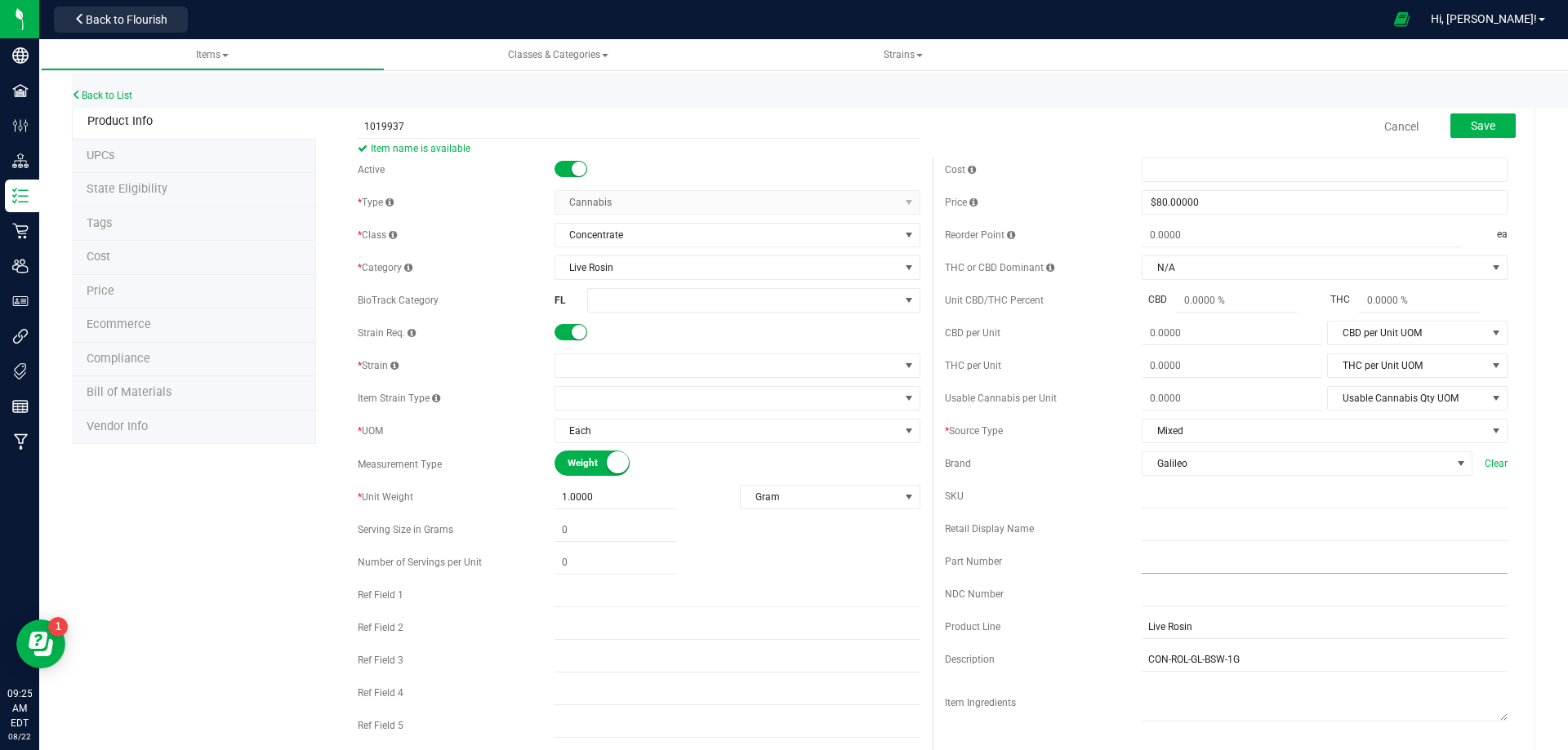
type input "1019937"
drag, startPoint x: 1179, startPoint y: 564, endPoint x: 1170, endPoint y: 563, distance: 9.1
click at [1178, 563] on input "text" at bounding box center [1325, 562] width 366 height 25
paste input "1019937"
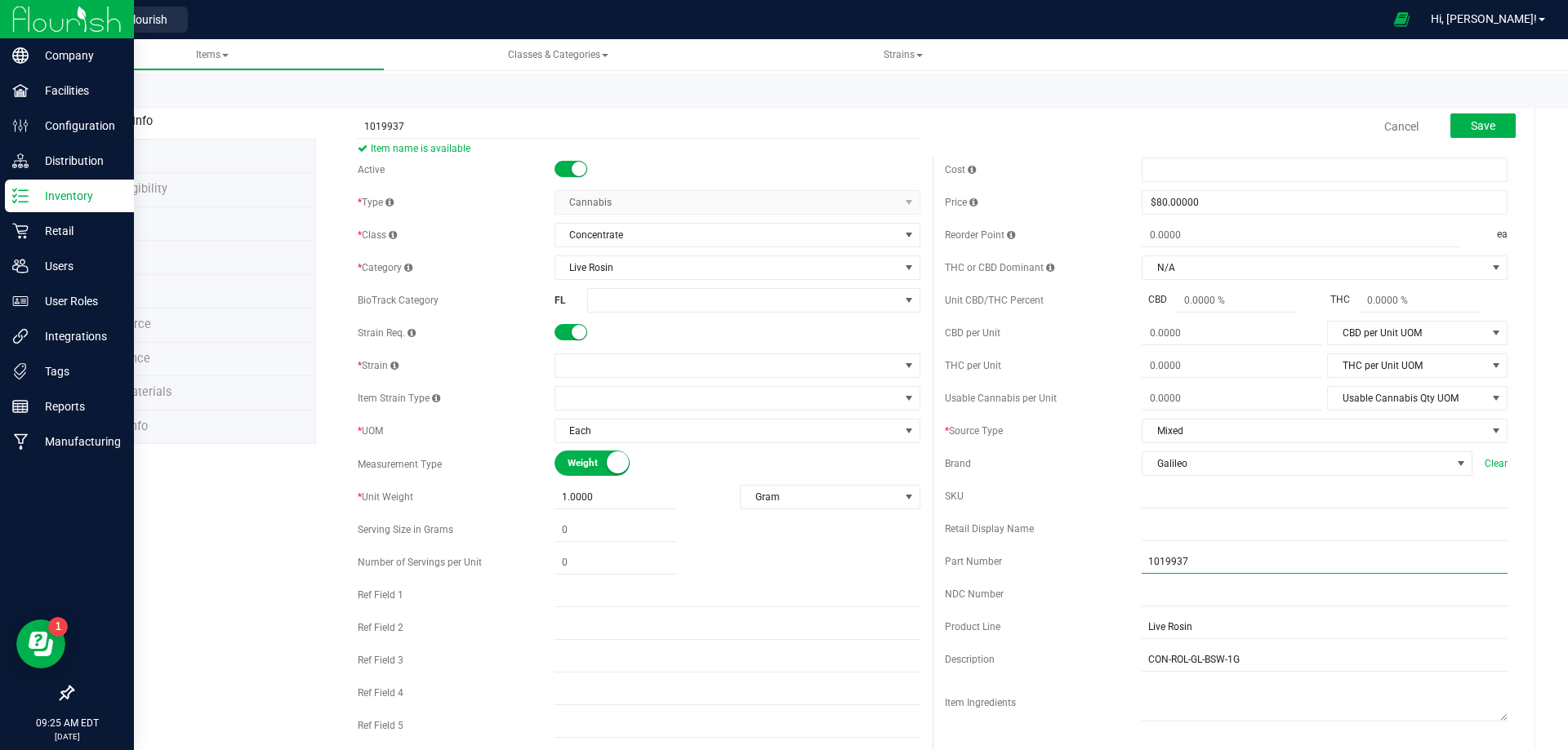
type input "1019937"
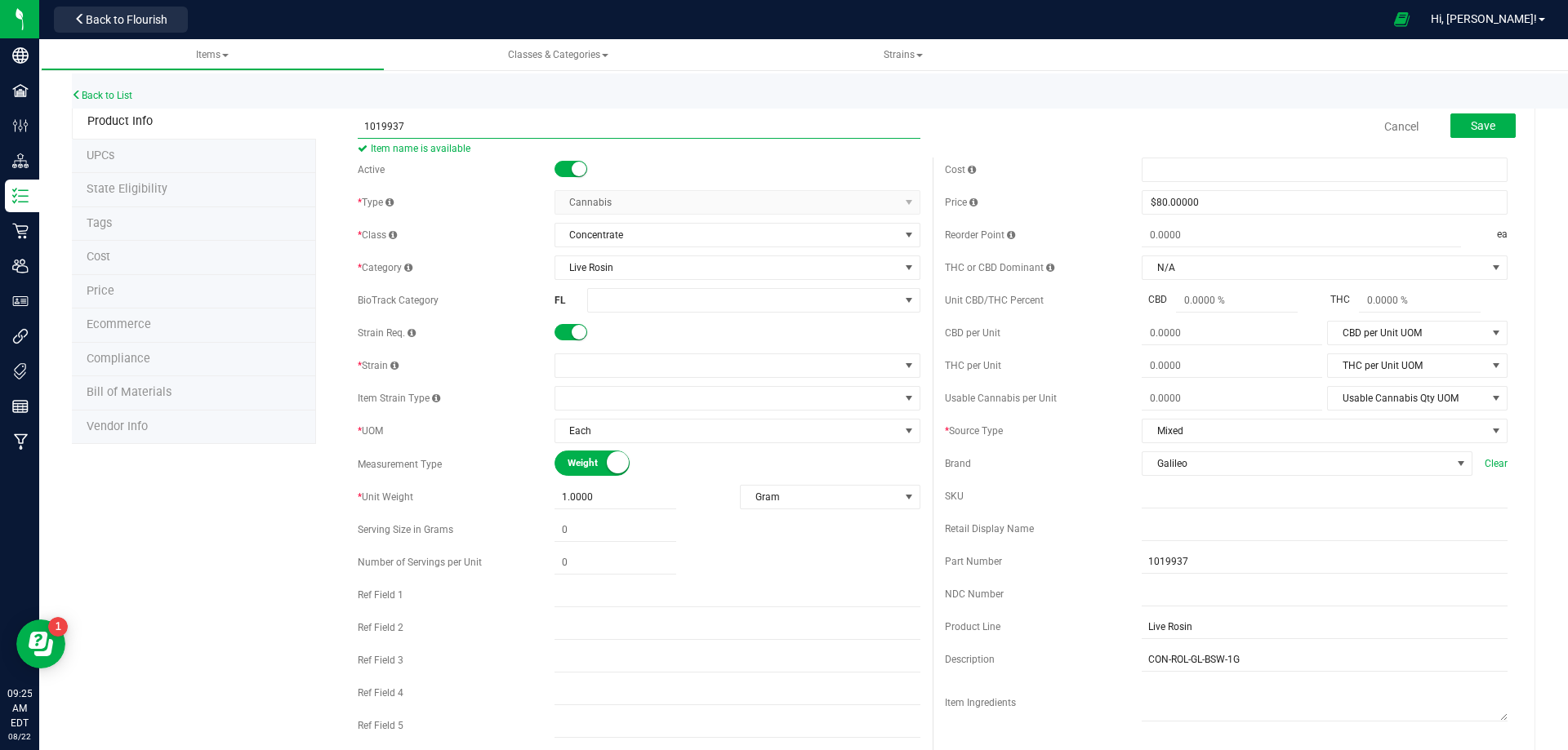
drag, startPoint x: 421, startPoint y: 111, endPoint x: 189, endPoint y: 125, distance: 232.4
click at [194, 123] on div "Product Info UPCs State Eligibility Tags Cost Price Ecommerce Compliance Bill o…" at bounding box center [803, 741] width 1463 height 1274
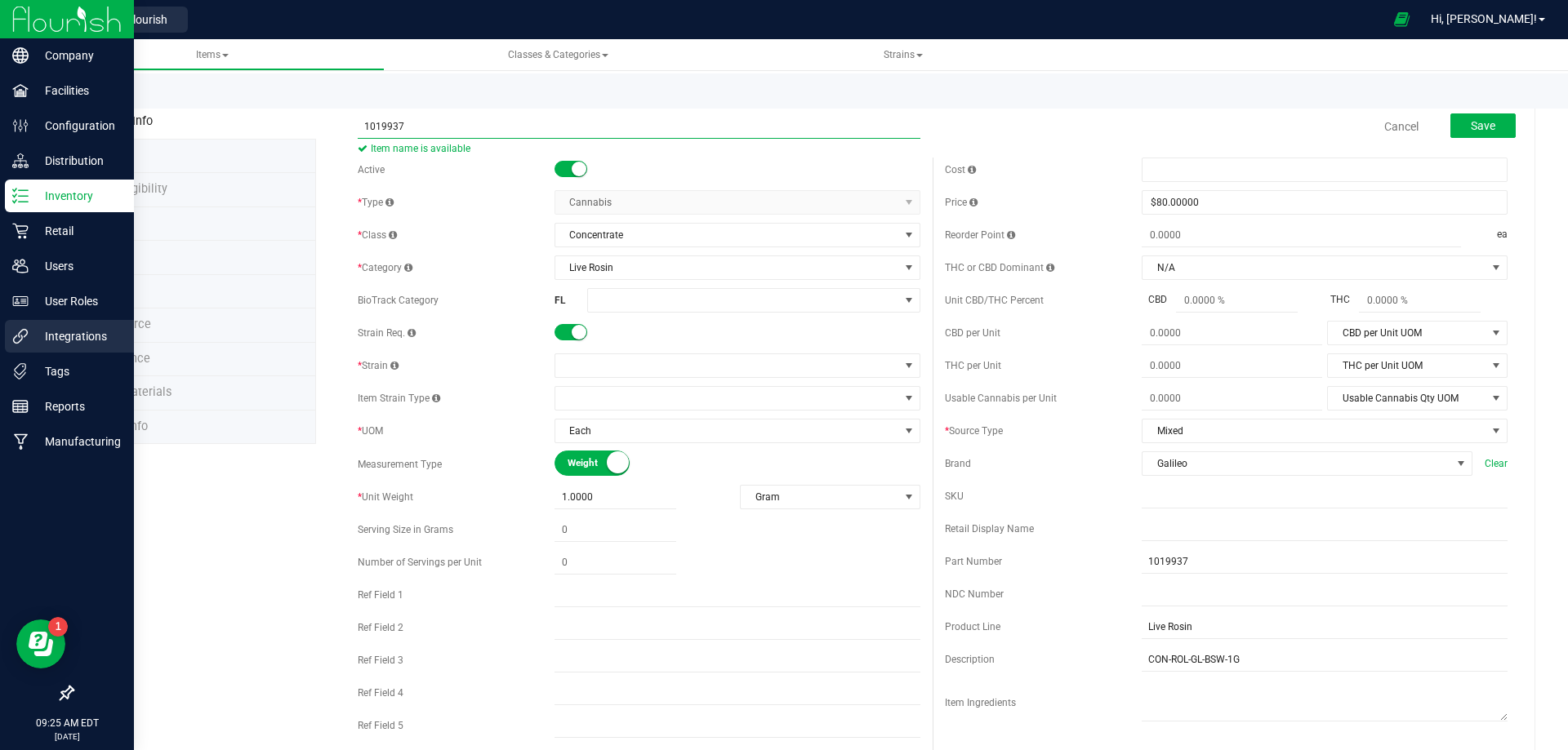
paste input "GL - LIVE ROSIN - 1G - BCT - IND"
type input "GL - LIVE ROSIN - 1G - BCT - IND"
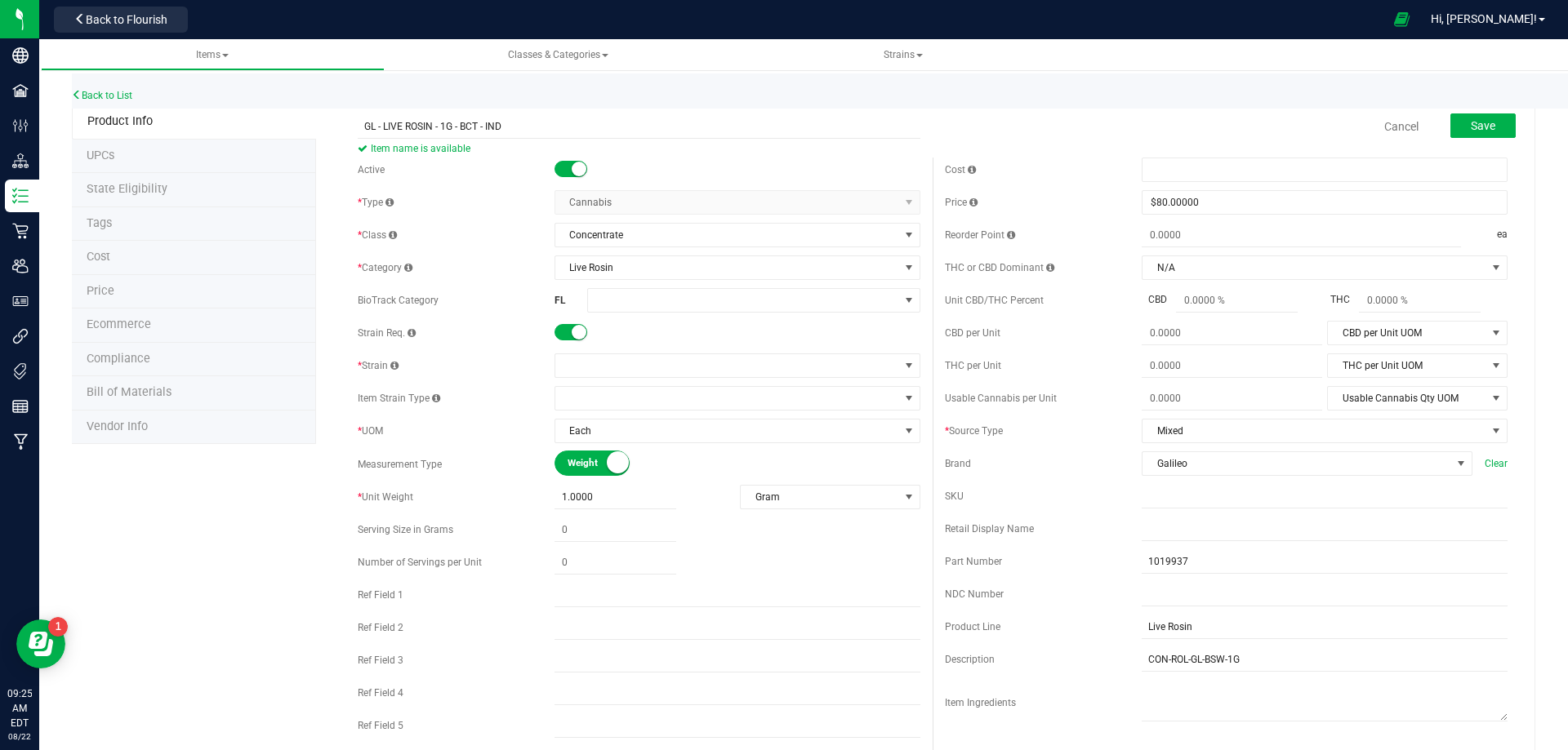
click at [1218, 514] on div "Cost Price $80.00000 80 Reorder Point ea THC or CBD Dominant" at bounding box center [1225, 473] width 587 height 631
click at [1223, 527] on input "text" at bounding box center [1325, 529] width 366 height 25
paste input "GL 1g Live Rosin Bosscotti (Indica)"
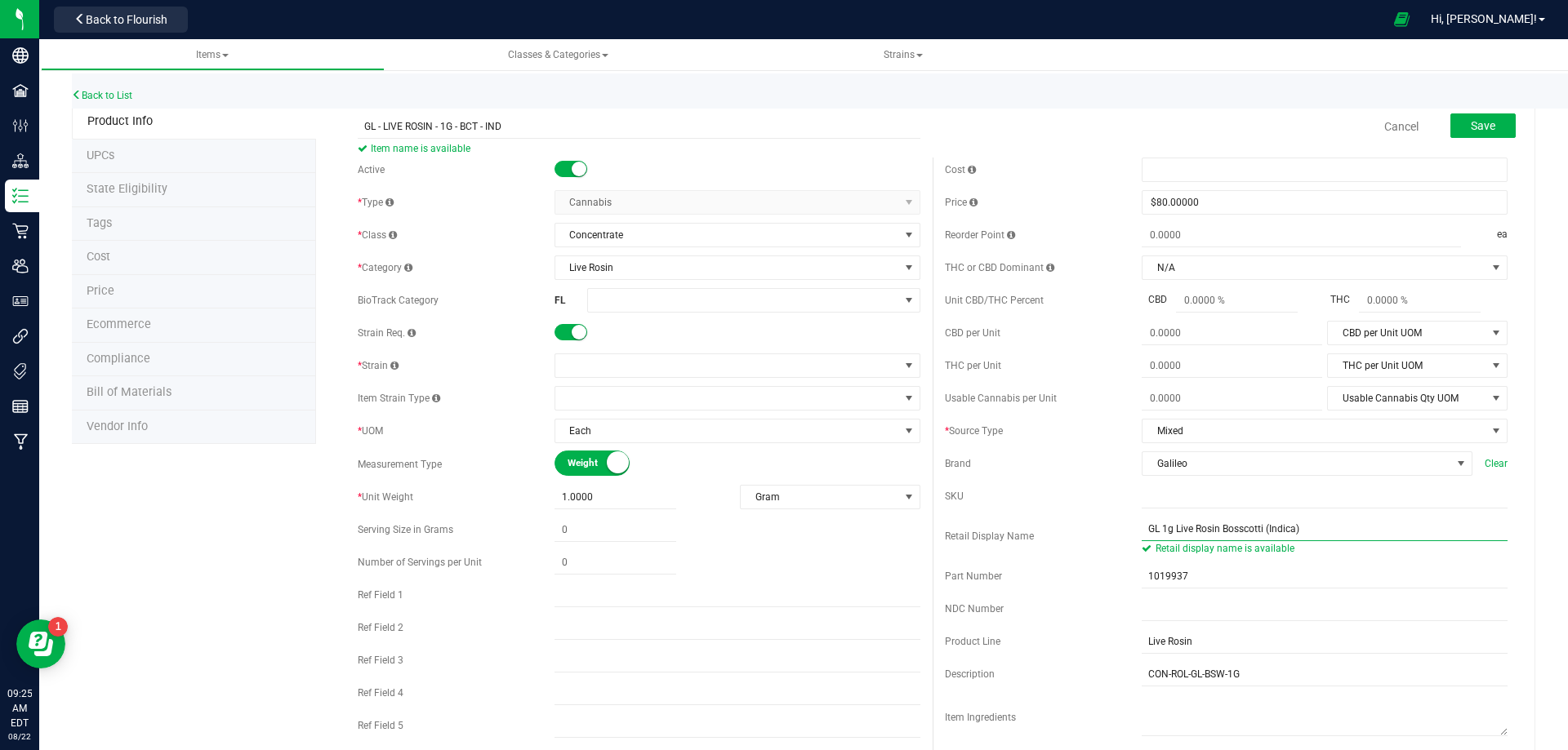
click at [1142, 526] on input "GL 1g Live Rosin Bosscotti (Indica)" at bounding box center [1325, 529] width 366 height 25
type input "GL 1g Live Rosin Bosscotti (Indica)"
drag, startPoint x: 1247, startPoint y: 674, endPoint x: 985, endPoint y: 653, distance: 262.8
click at [985, 653] on div "Cost Price $80.00000 80 Reorder Point ea THC or CBD Dominant" at bounding box center [1225, 479] width 587 height 645
paste input "CT"
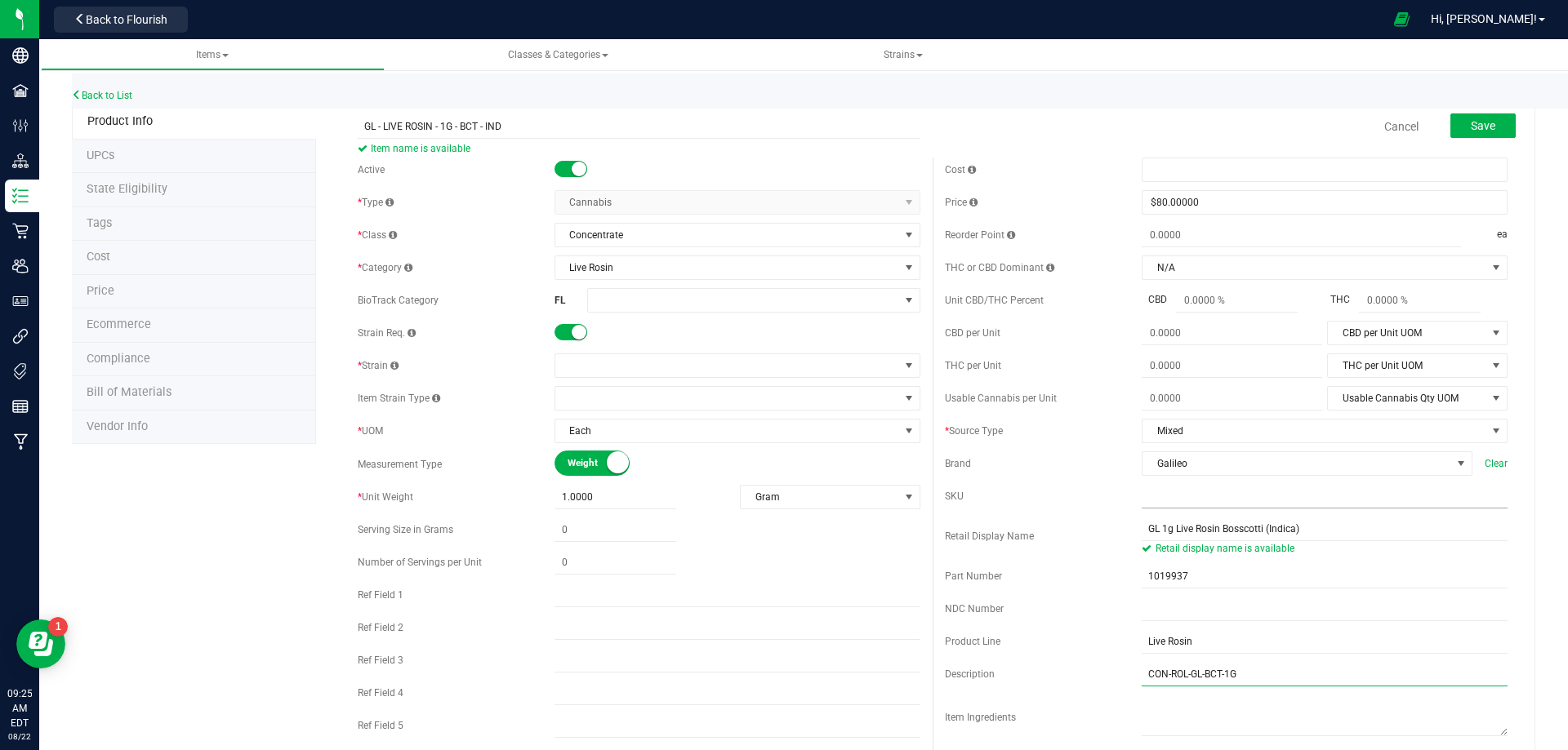
type input "CON-ROL-GL-BCT-1G"
drag, startPoint x: 1228, startPoint y: 498, endPoint x: 1241, endPoint y: 504, distance: 14.3
click at [1228, 498] on input "text" at bounding box center [1325, 497] width 366 height 25
paste input "CON-ROL-GL-BCT-1G"
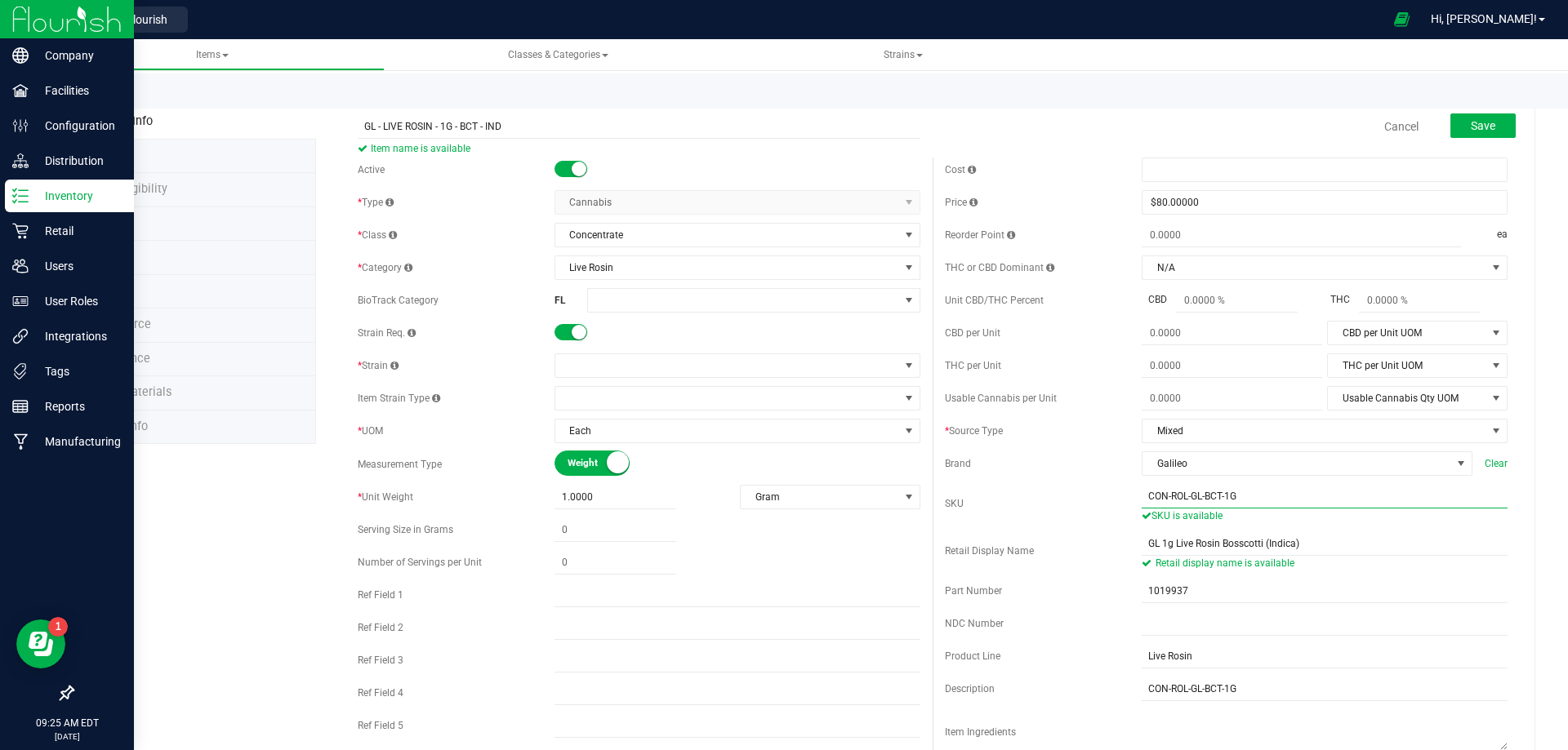
type input "CON-ROL-GL-BCT-1G"
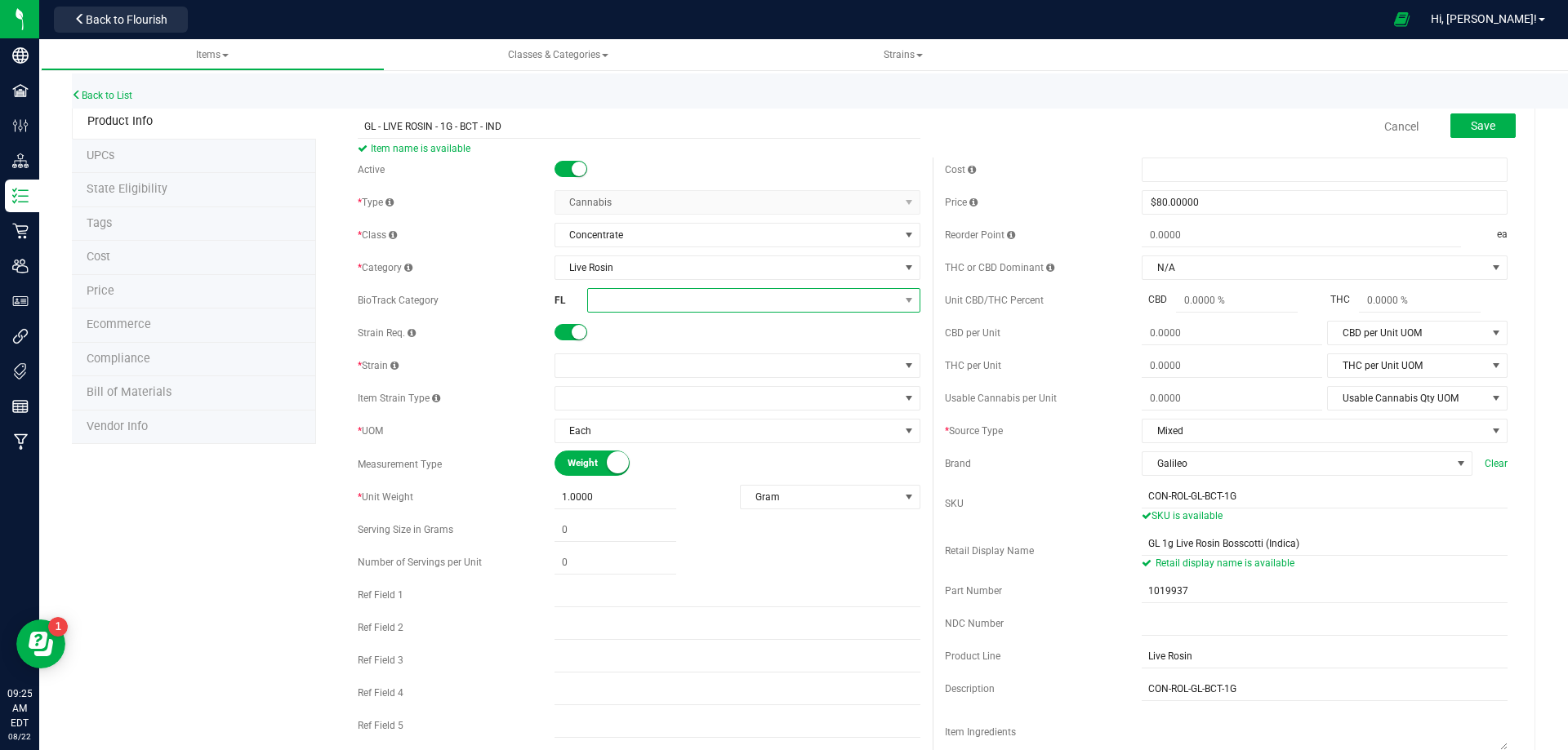
click at [645, 307] on span at bounding box center [743, 300] width 311 height 23
click at [750, 460] on li "Rosin/Resin/Hash" at bounding box center [748, 464] width 328 height 27
click at [595, 364] on span at bounding box center [727, 366] width 344 height 23
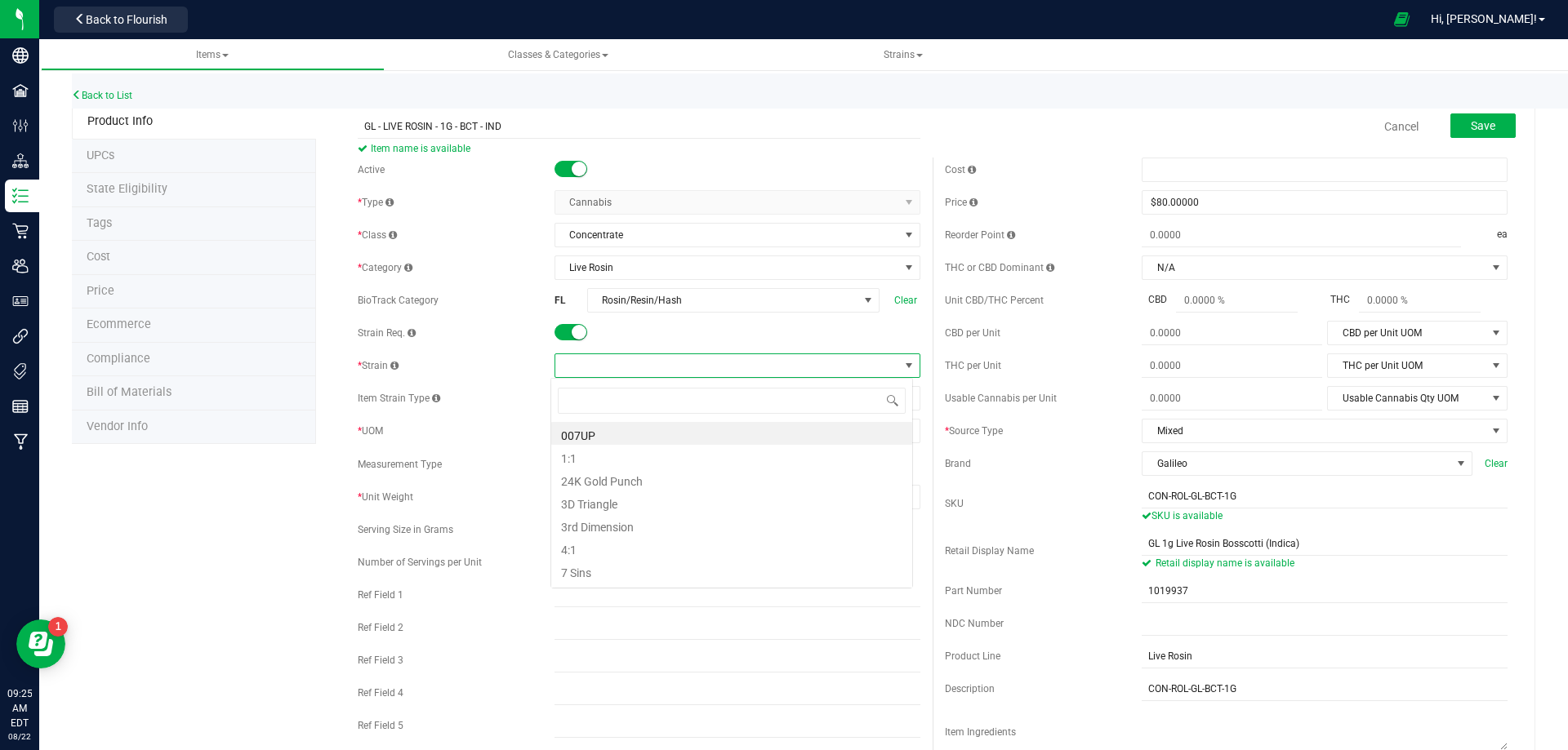
scroll to position [25, 363]
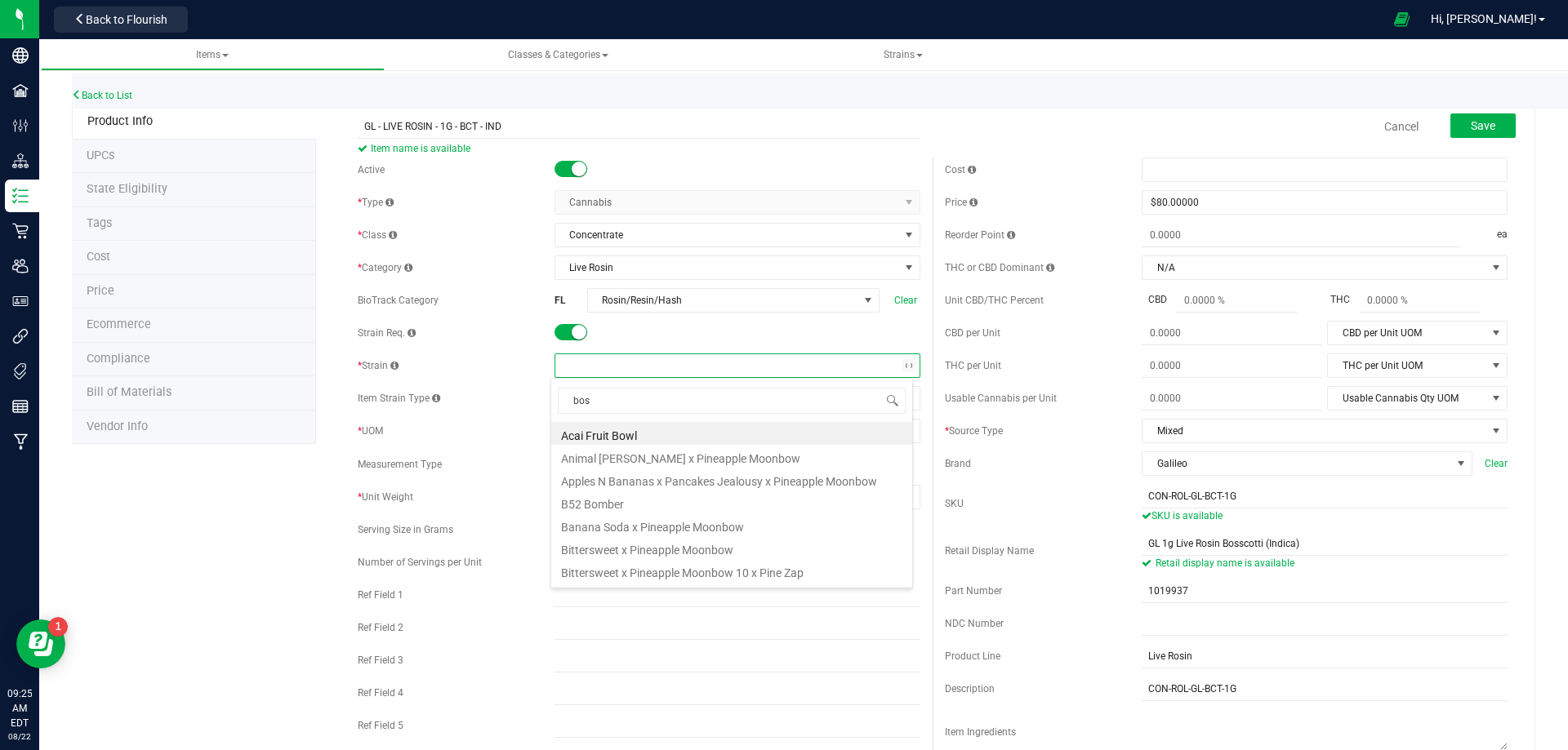
type input "boss"
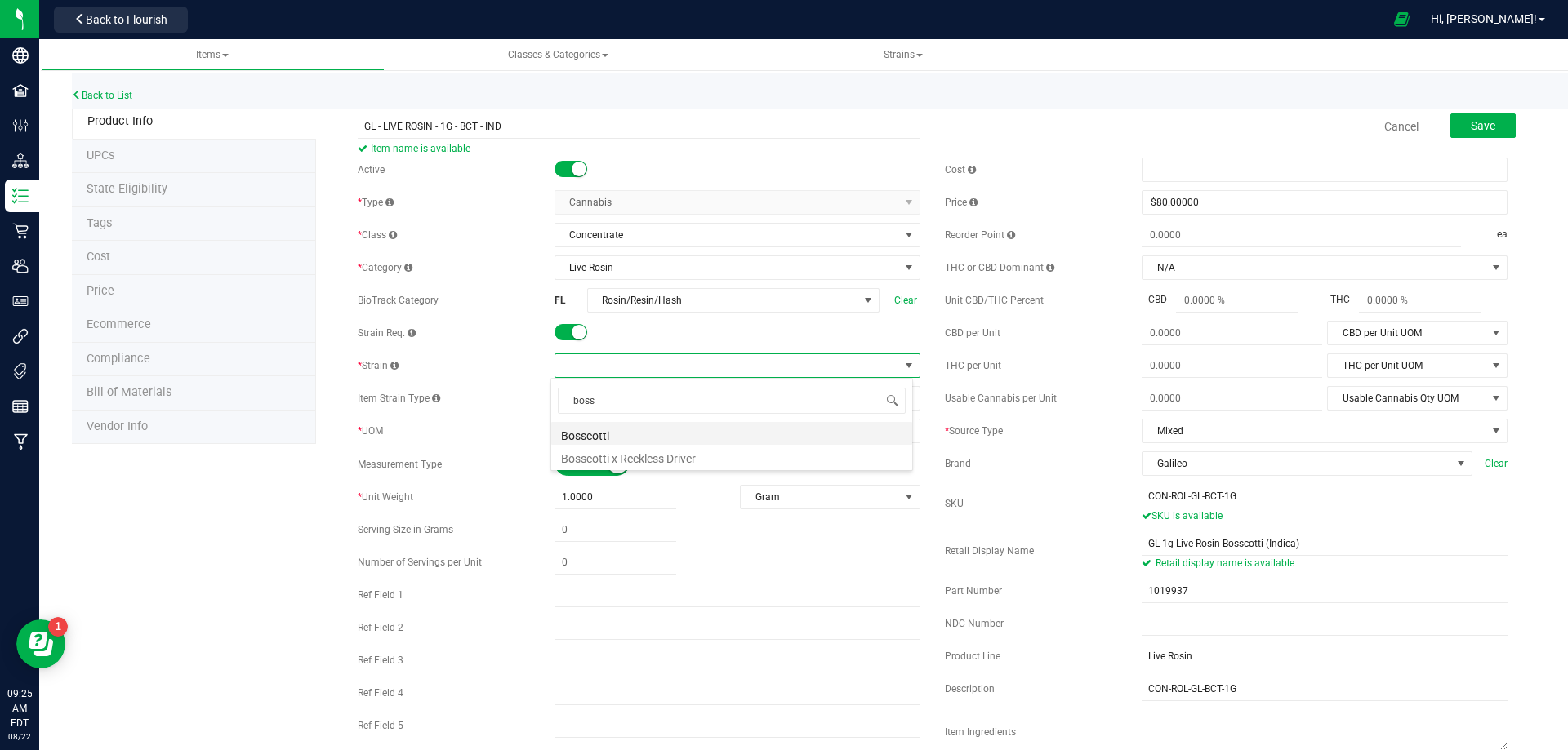
click at [635, 436] on li "Bosscotti" at bounding box center [732, 433] width 361 height 23
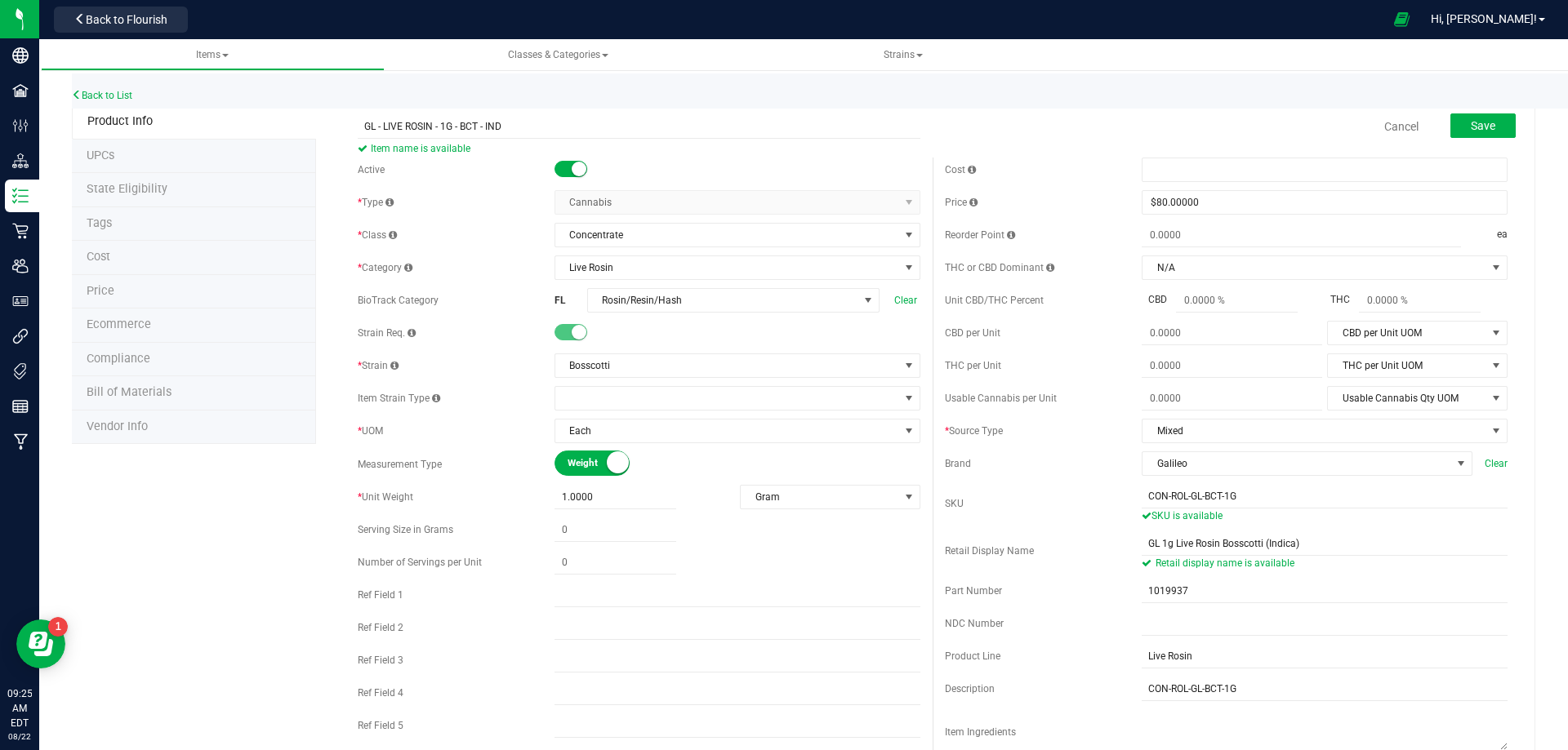
click at [273, 520] on div "Product Info UPCs State Eligibility Tags Cost Price Ecommerce Compliance Bill o…" at bounding box center [803, 756] width 1463 height 1303
click at [1464, 135] on button "Save" at bounding box center [1483, 125] width 65 height 25
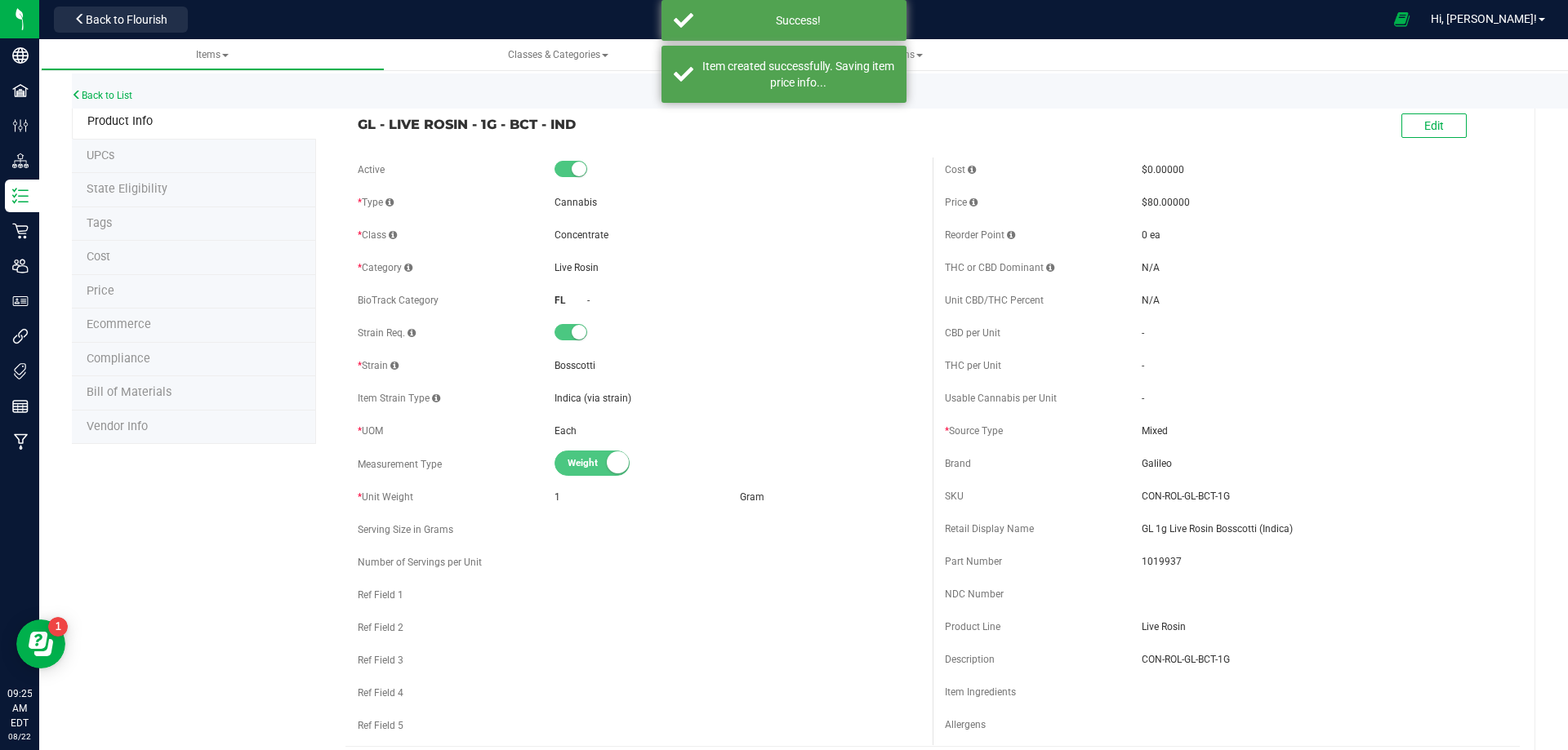
click at [119, 229] on li "Tags" at bounding box center [194, 224] width 244 height 34
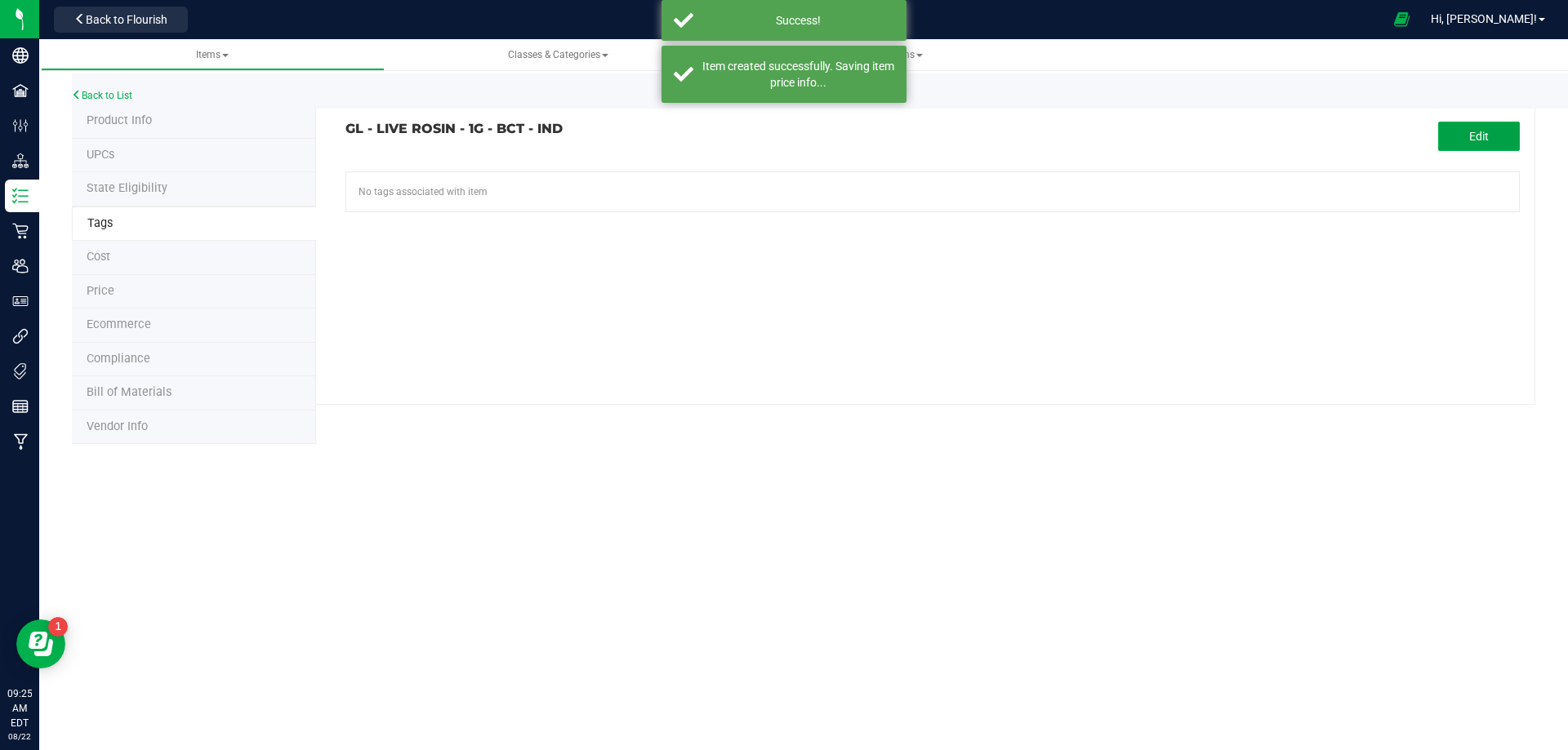
drag, startPoint x: 1479, startPoint y: 135, endPoint x: 1181, endPoint y: 171, distance: 300.2
click at [1477, 138] on span "Edit" at bounding box center [1479, 136] width 20 height 13
click at [546, 179] on input "text" at bounding box center [746, 184] width 800 height 23
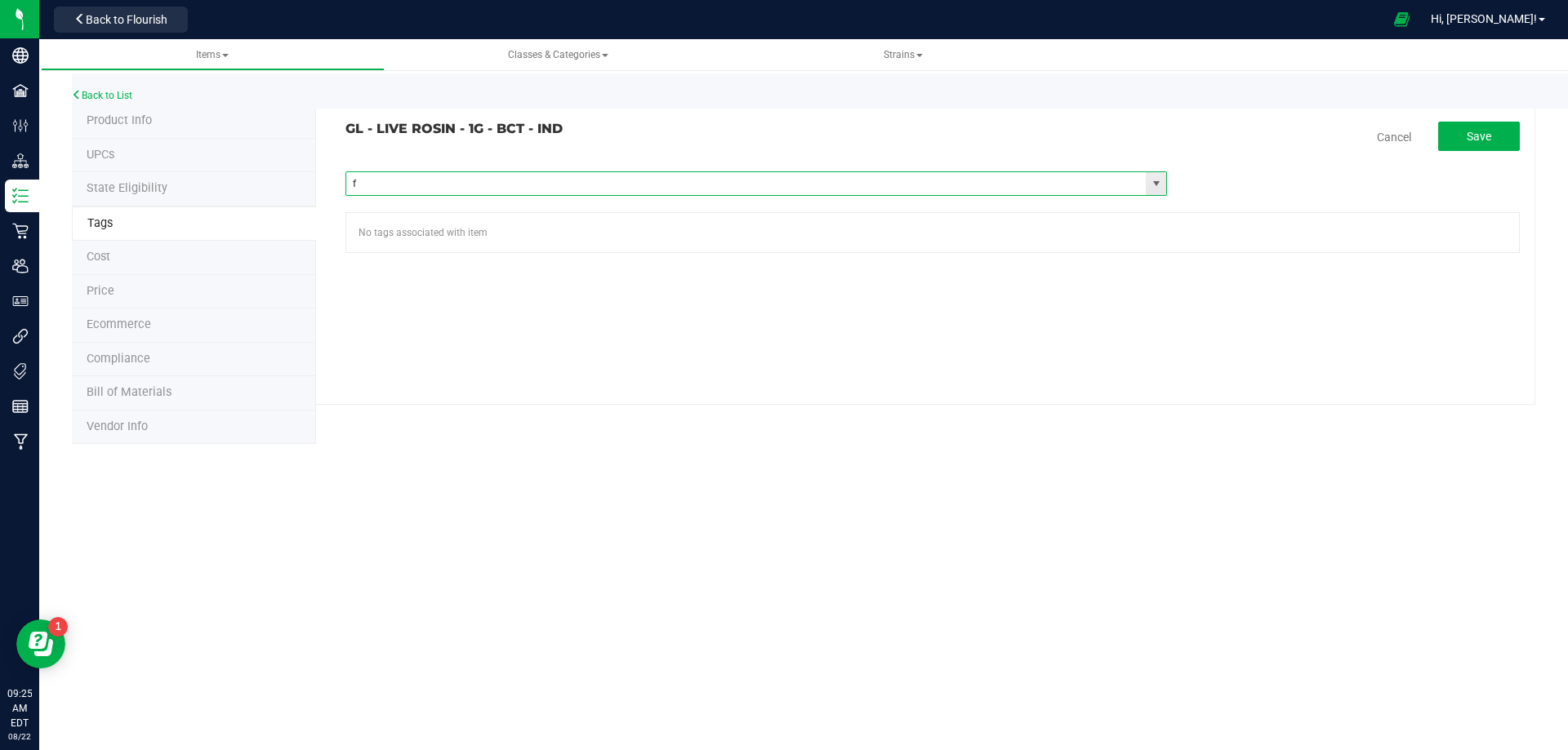
type input "fl"
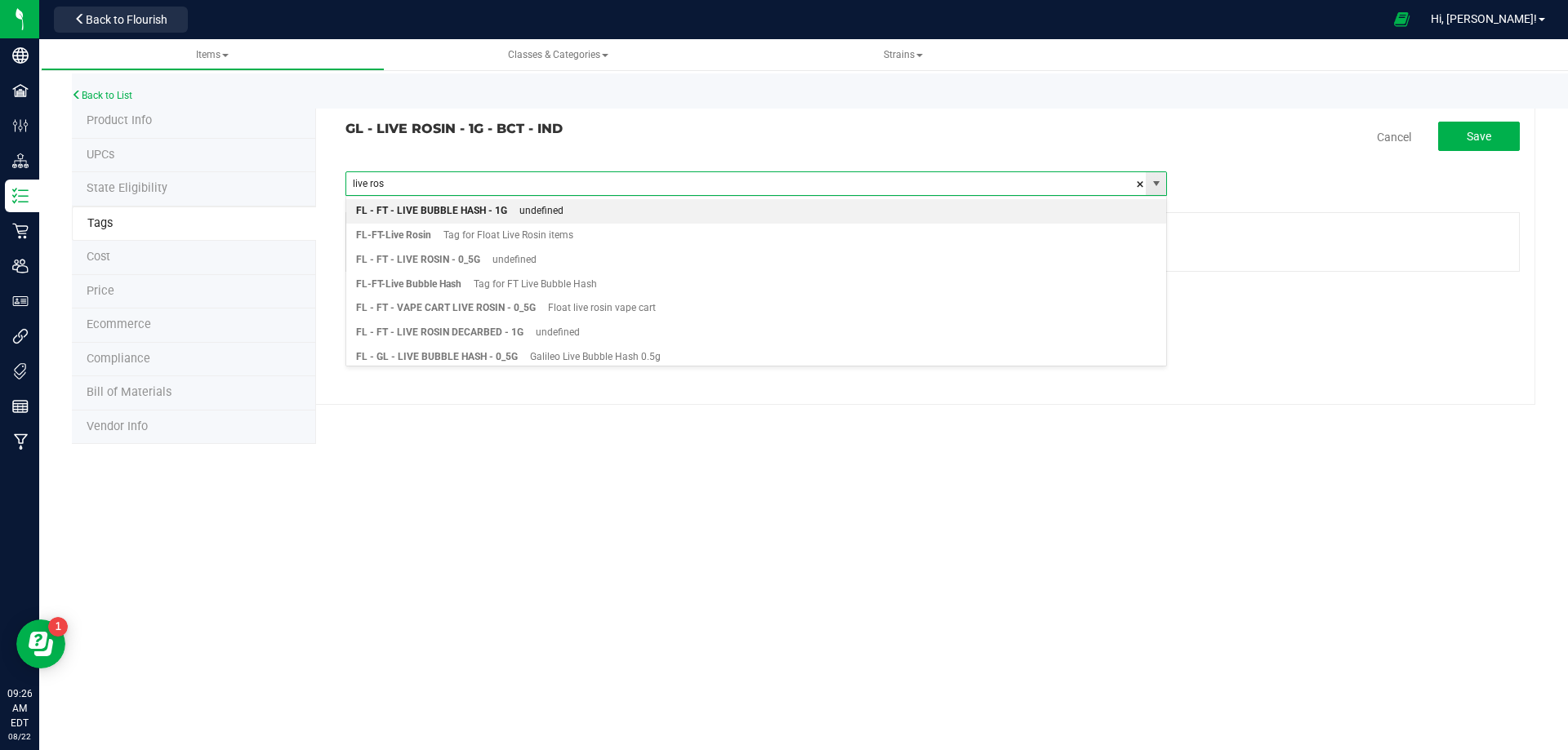
type input "live rosi"
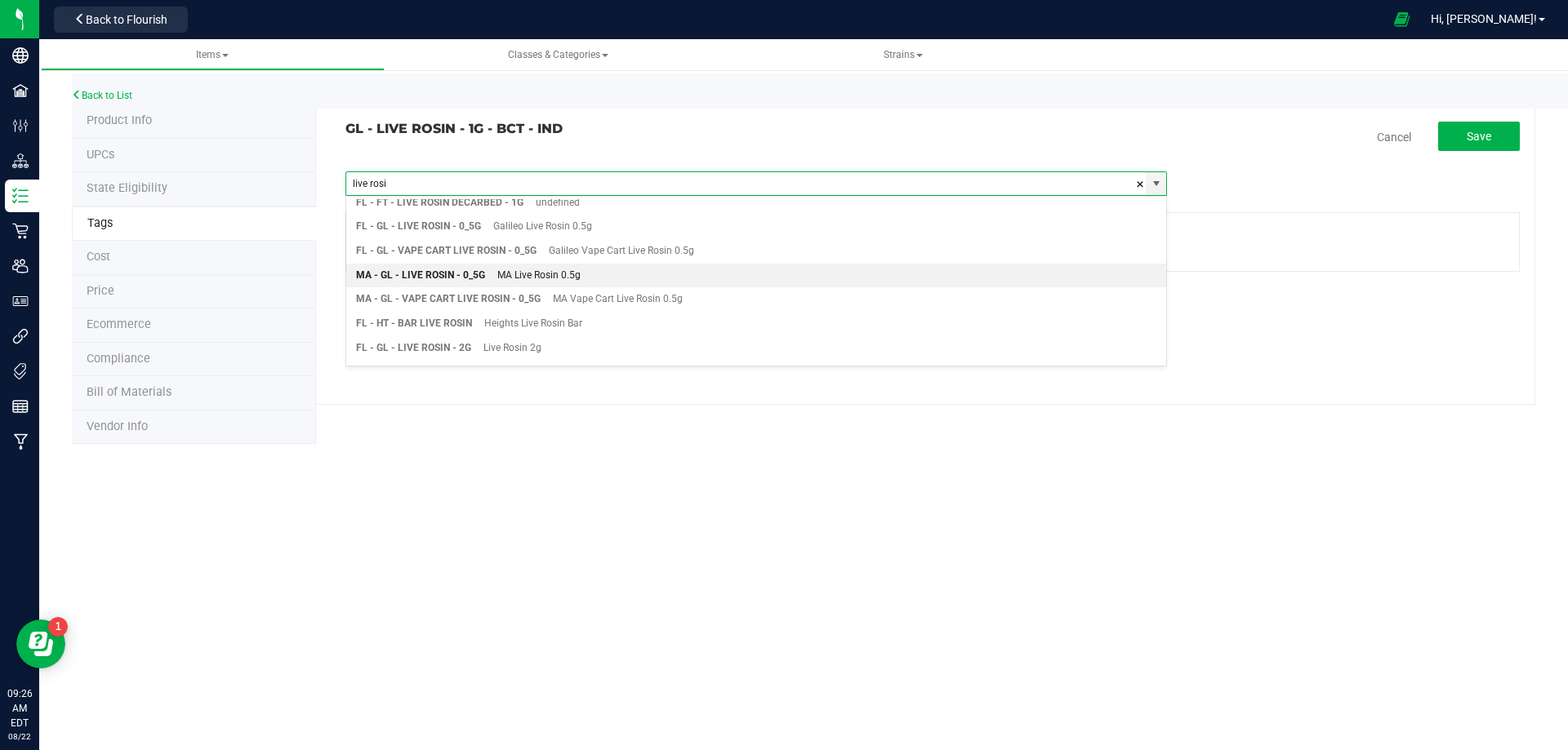
scroll to position [163, 0]
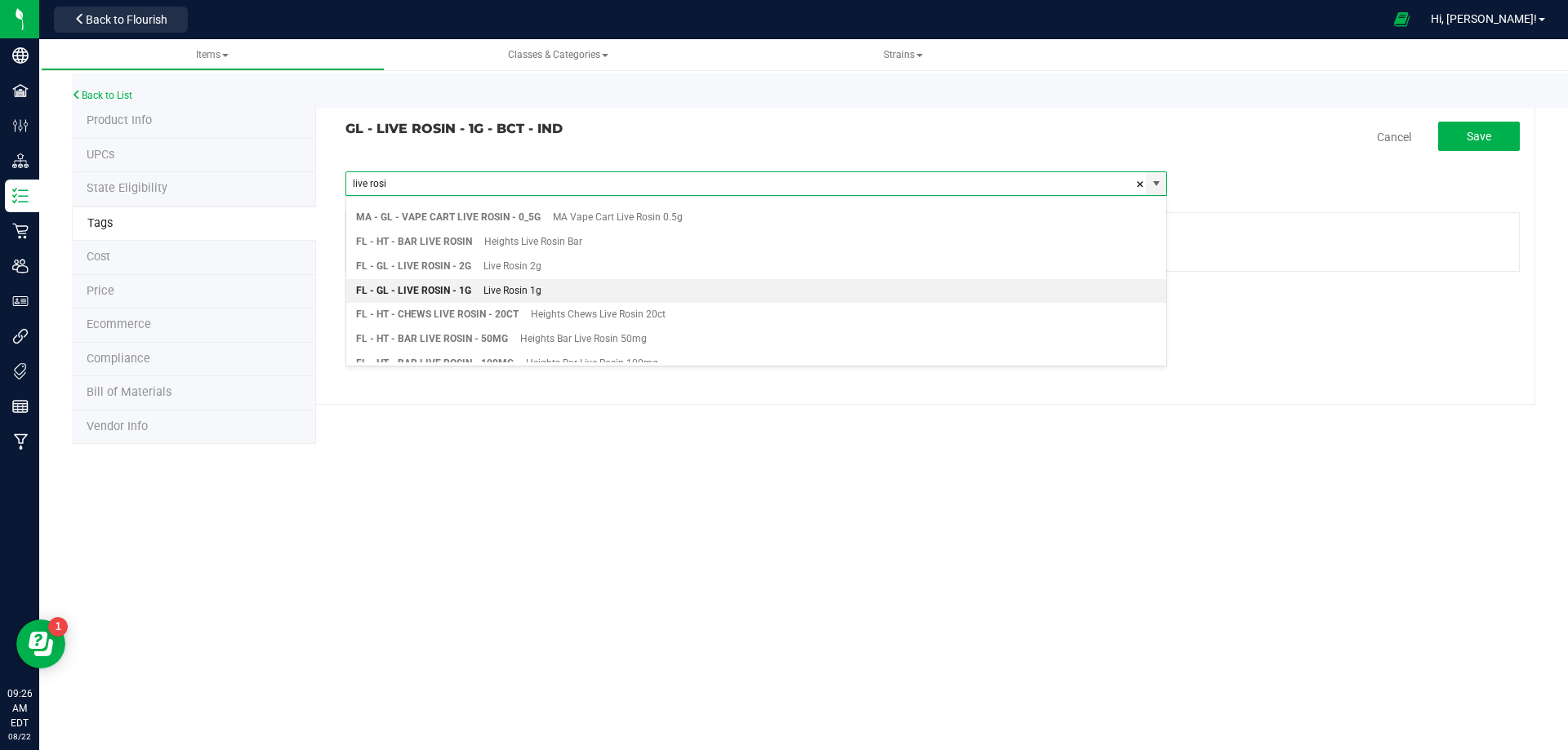
click at [521, 289] on div "Live Rosin 1g" at bounding box center [506, 291] width 70 height 21
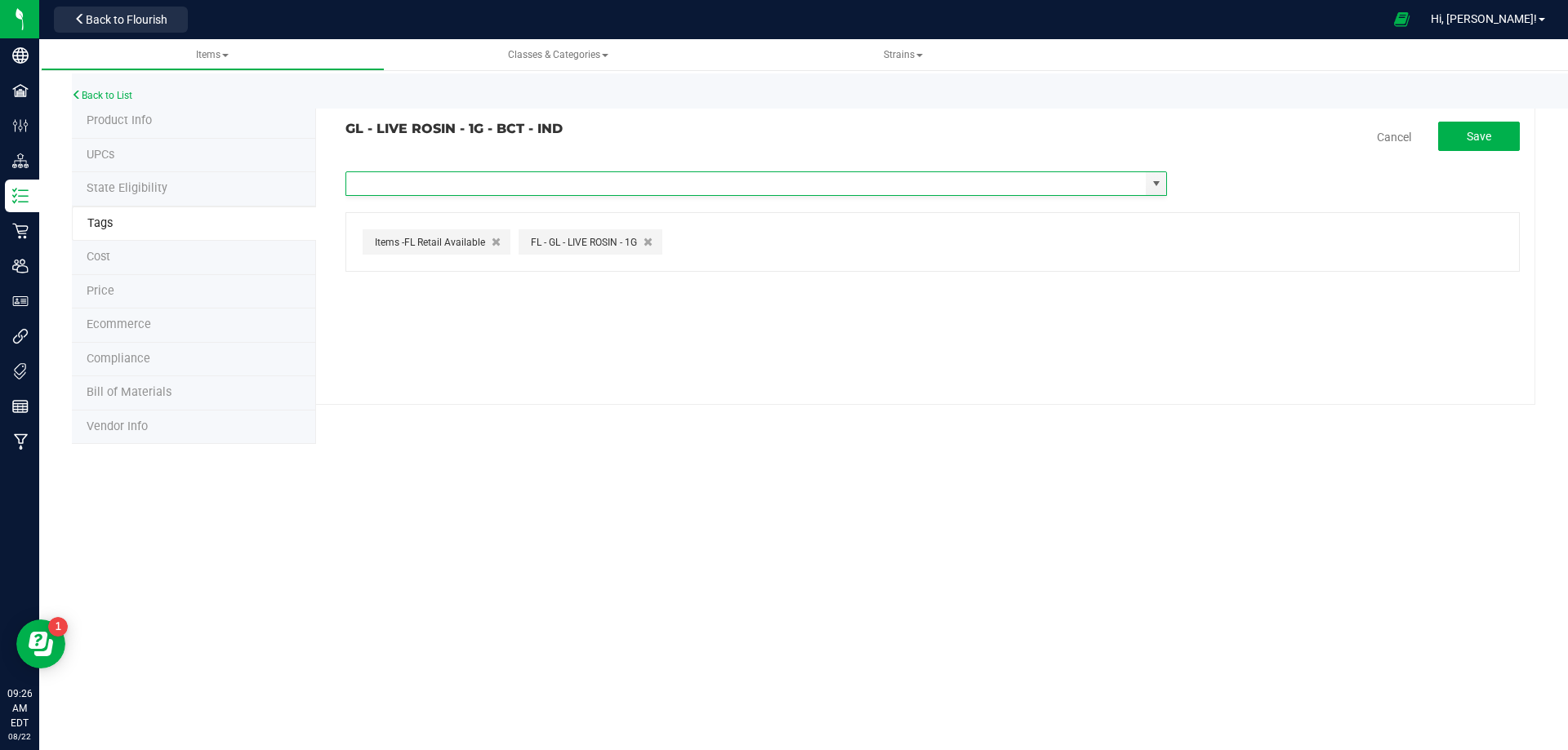
scroll to position [0, 0]
click at [1449, 137] on button "Save" at bounding box center [1479, 137] width 82 height 29
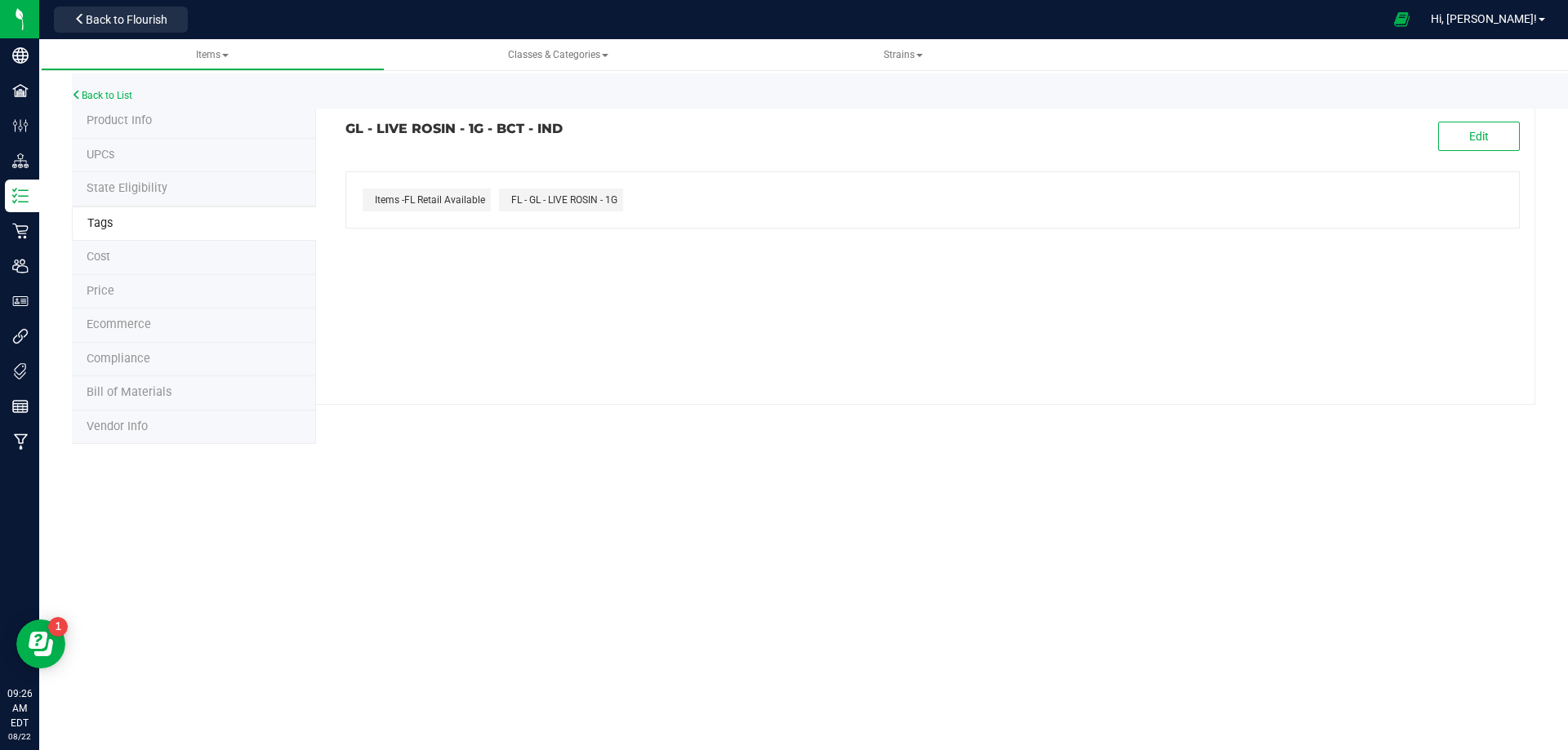
drag, startPoint x: 521, startPoint y: 133, endPoint x: 345, endPoint y: 136, distance: 176.0
click at [345, 136] on h3 "GL - LIVE ROSIN - 1G - BCT - IND" at bounding box center [632, 129] width 575 height 15
copy h3 "GL - LIVE ROSIN - 1G - BCT - IND"
click at [138, 368] on li "Compliance" at bounding box center [194, 360] width 244 height 34
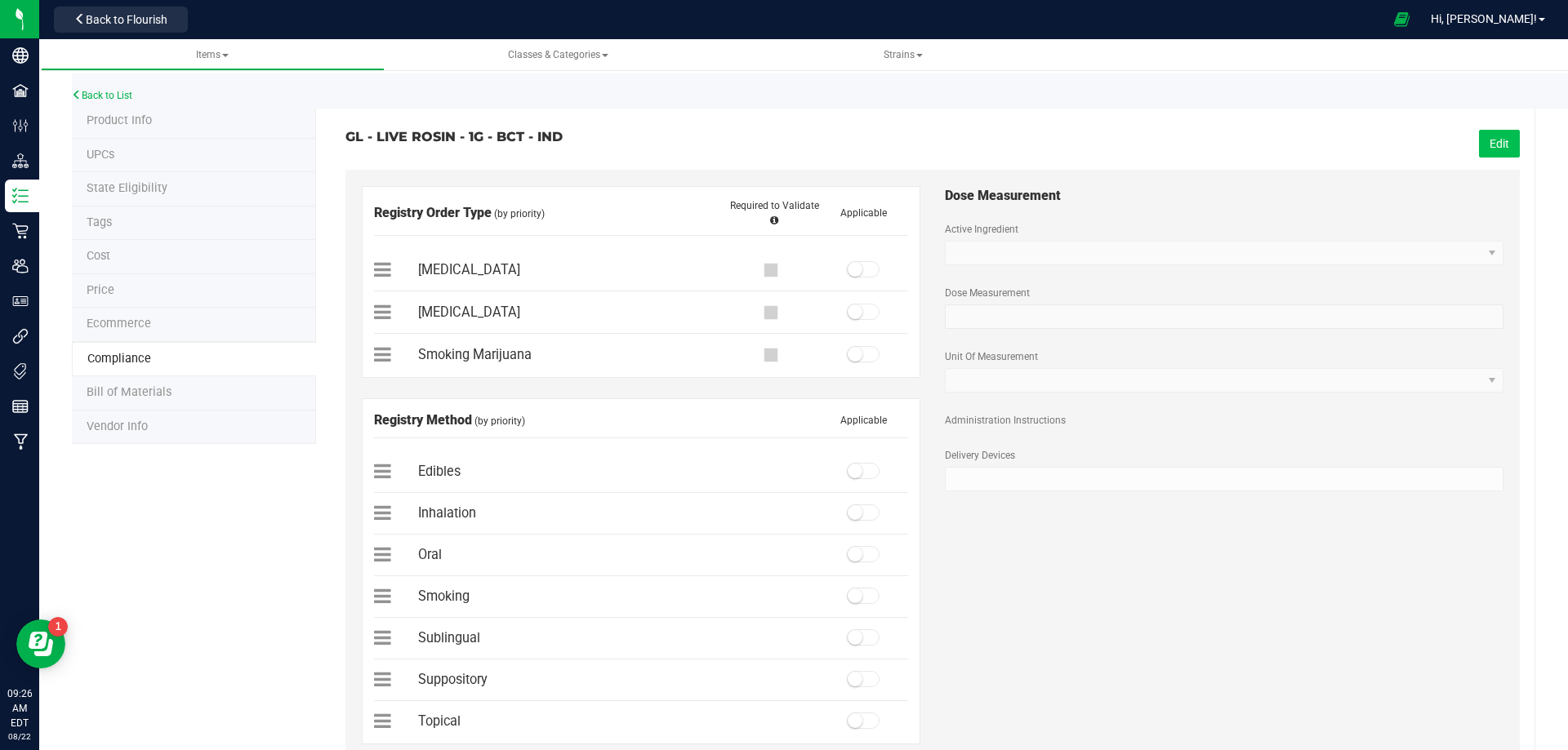
click at [1481, 142] on button "Edit" at bounding box center [1499, 143] width 41 height 27
click at [857, 271] on span at bounding box center [863, 269] width 33 height 16
click at [857, 518] on span at bounding box center [863, 512] width 33 height 16
click at [1485, 149] on span "Save" at bounding box center [1497, 143] width 25 height 13
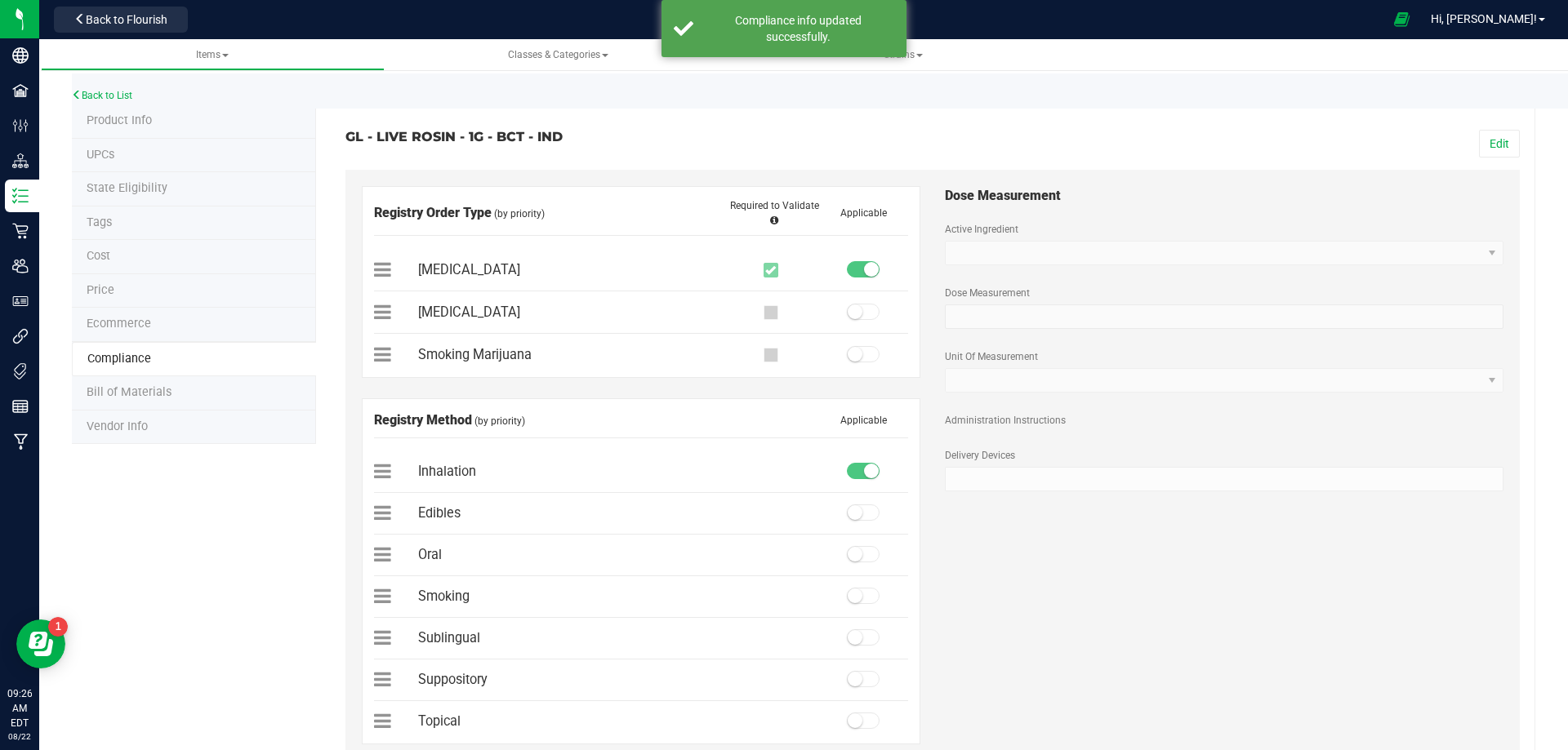
click at [148, 395] on span "Bill of Materials" at bounding box center [129, 393] width 85 height 14
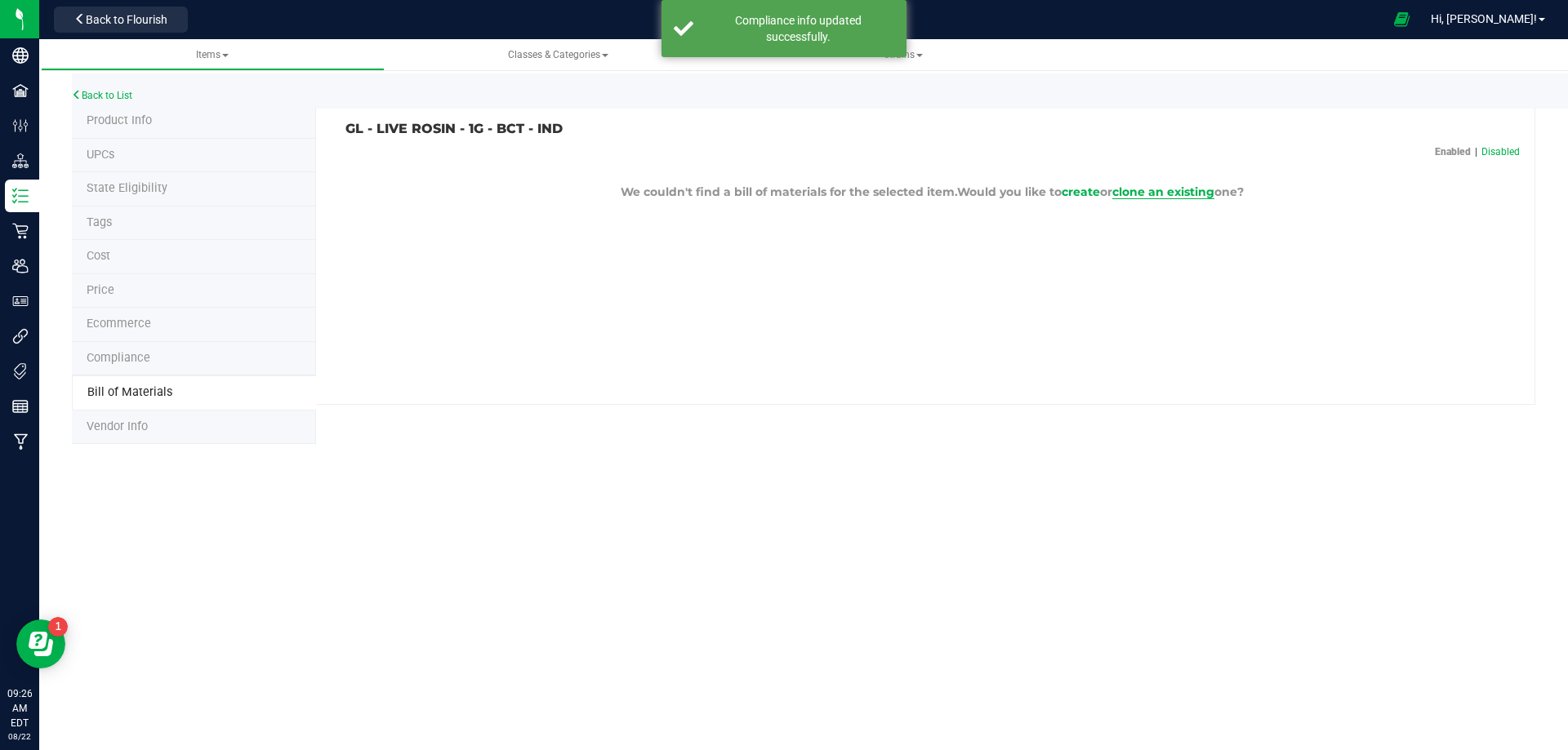
click at [1177, 185] on span "clone an existing" at bounding box center [1163, 192] width 102 height 15
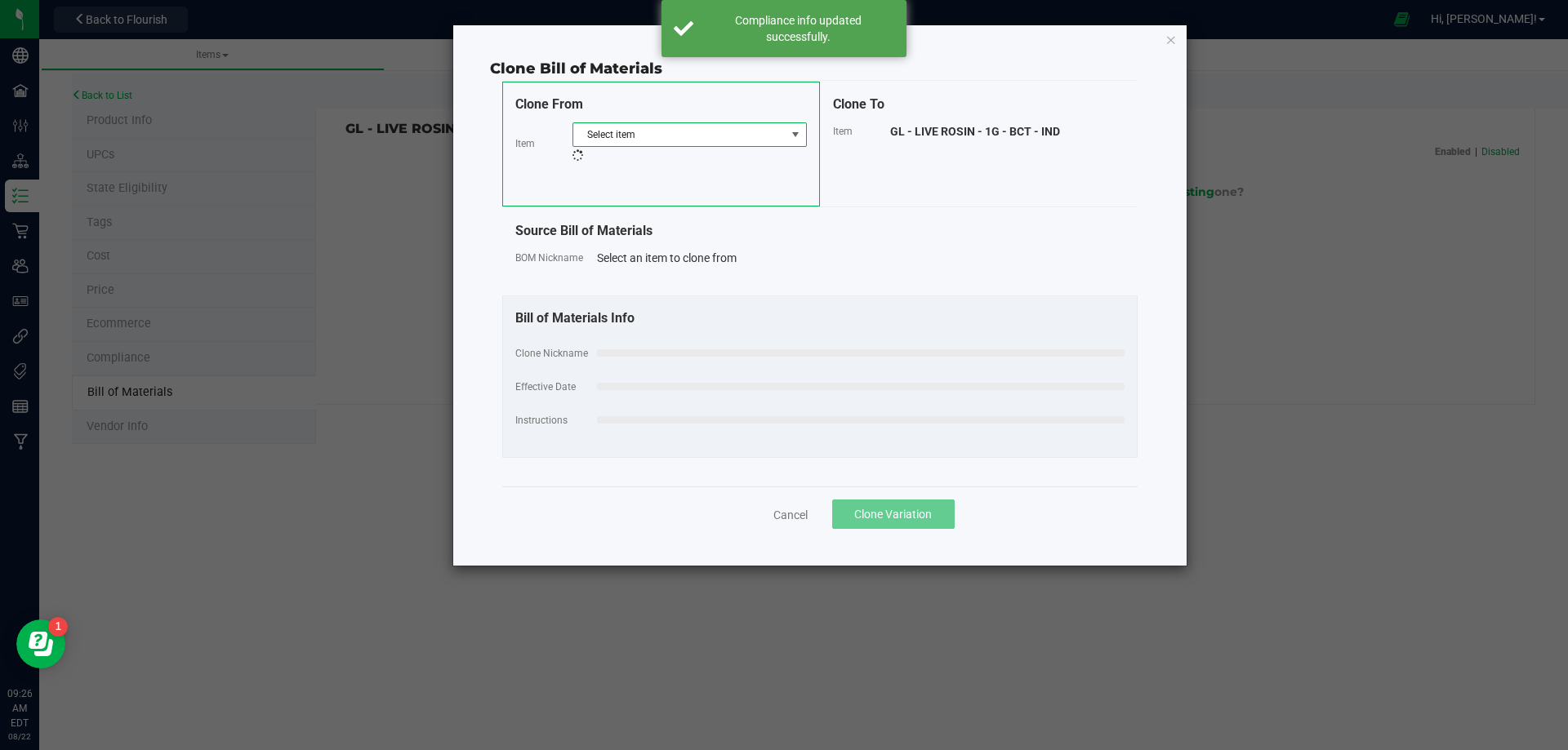
click at [646, 146] on span "Select item" at bounding box center [689, 135] width 235 height 25
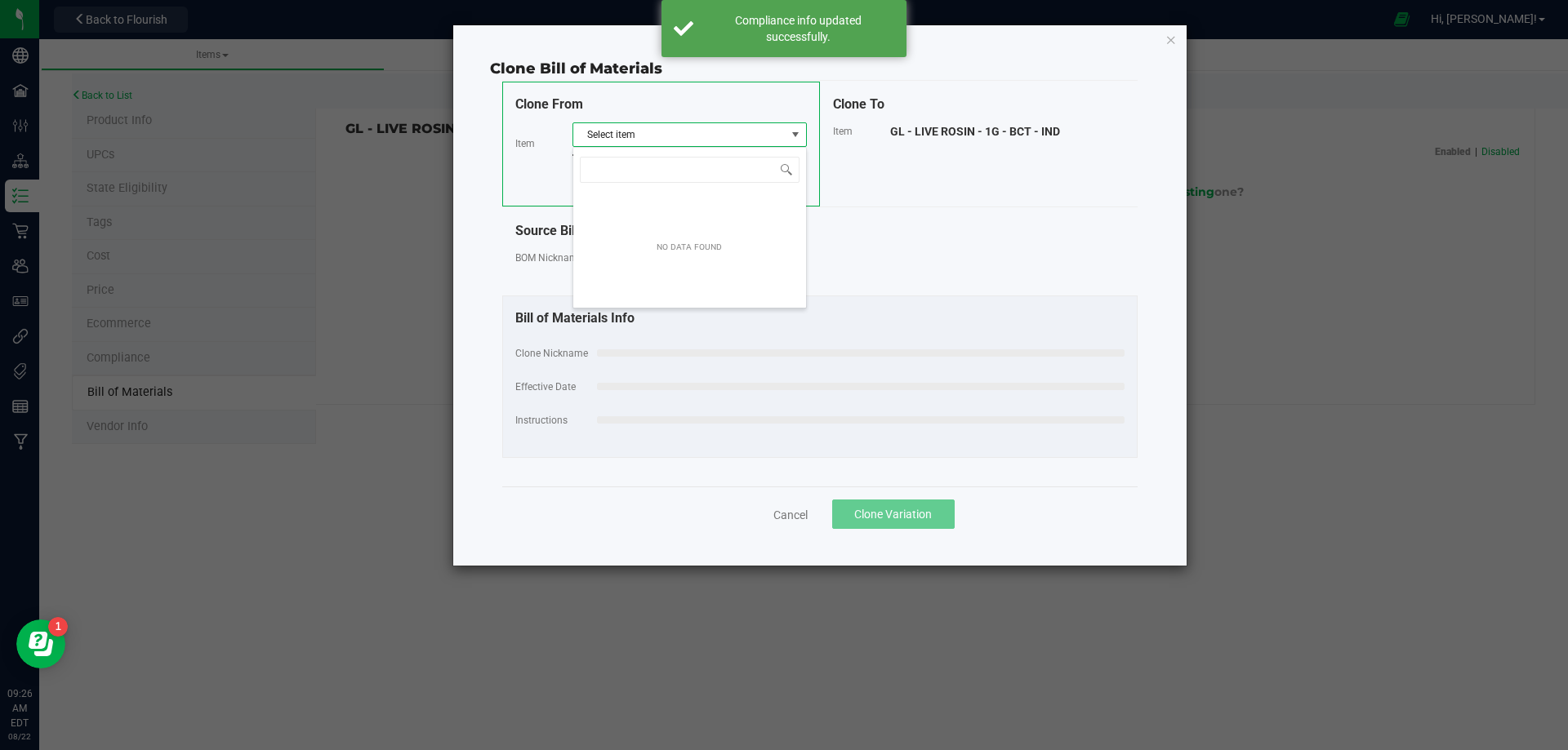
scroll to position [25, 235]
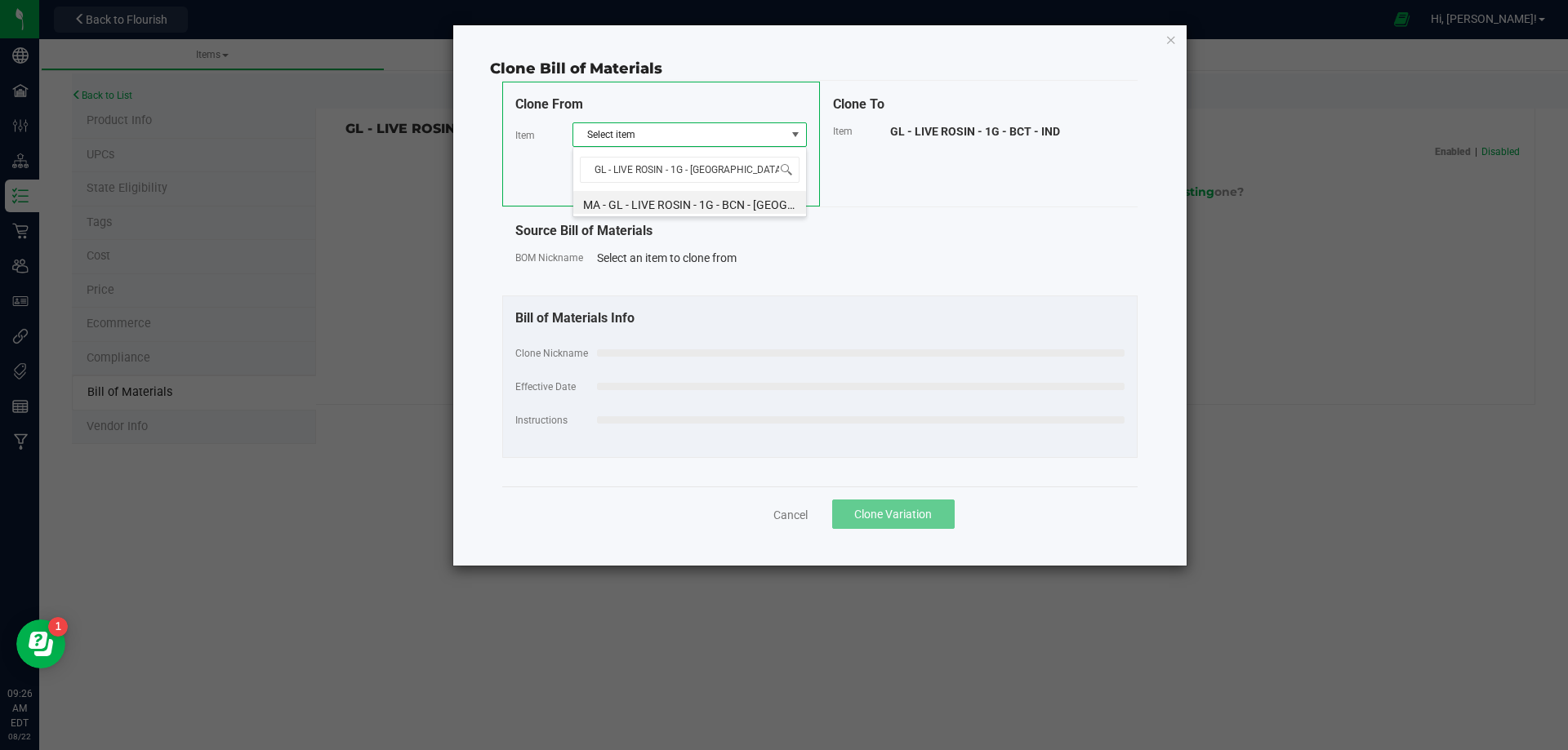
type input "GL - LIVE ROSIN - 1G - B"
click at [703, 206] on li "GL - LIVE ROSIN - 1G - BOF - HYB" at bounding box center [689, 202] width 233 height 23
select select "12194"
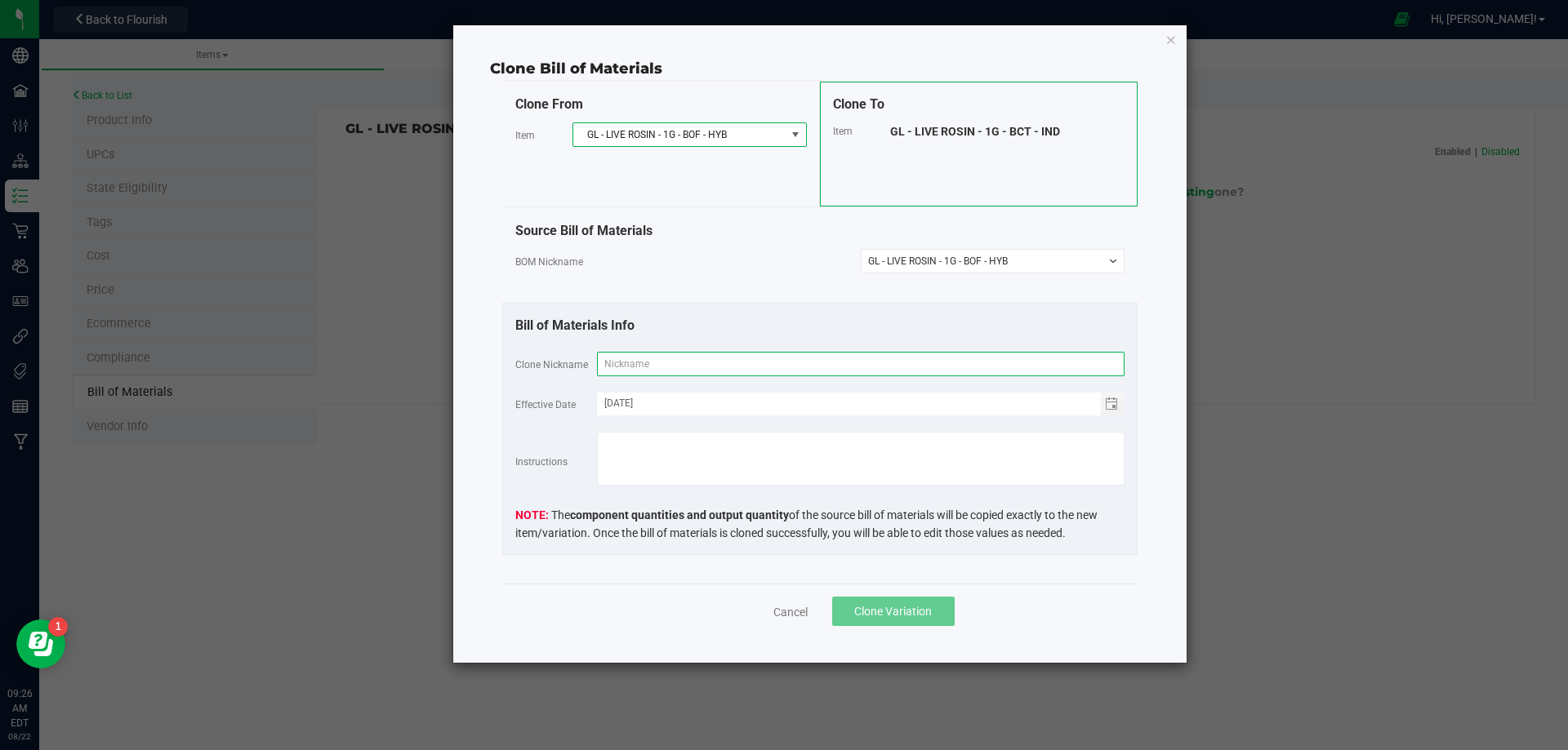
click at [628, 364] on input "text" at bounding box center [861, 364] width 528 height 25
paste input "GL - LIVE ROSIN - 1G - BCT - IND"
type input "GL - LIVE ROSIN - 1G - BCT - IND"
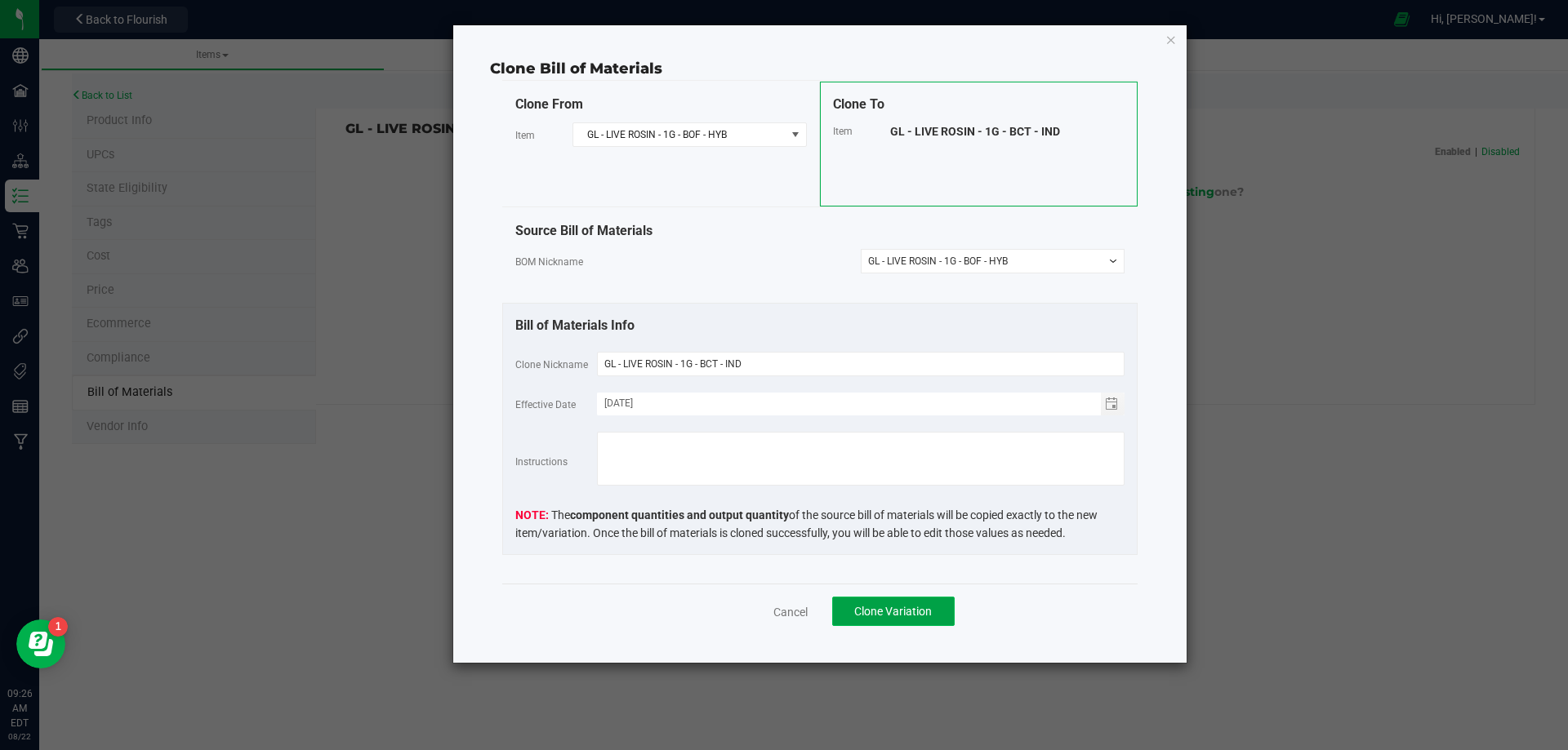
click at [896, 618] on span "Clone Variation" at bounding box center [893, 611] width 77 height 13
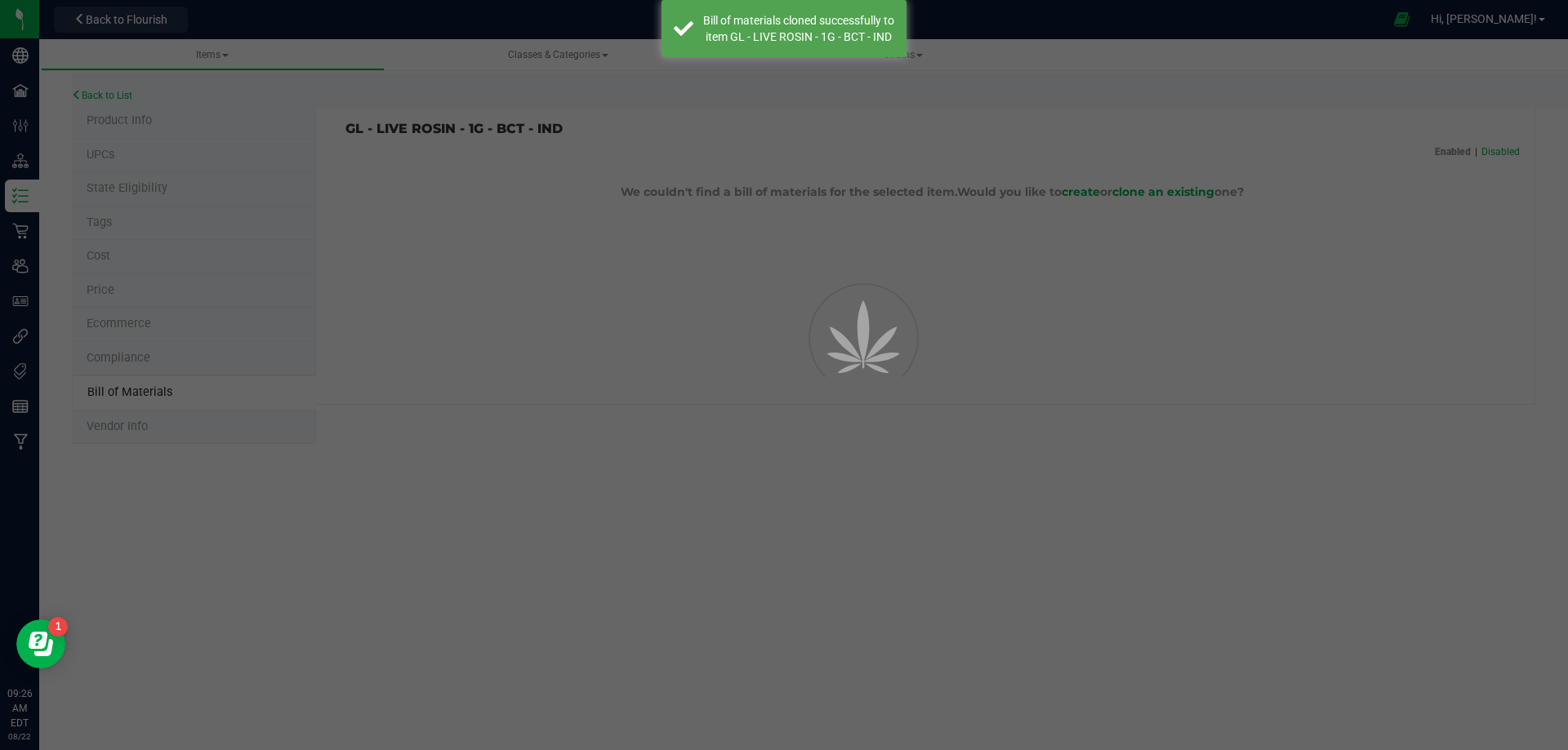
select select "13787"
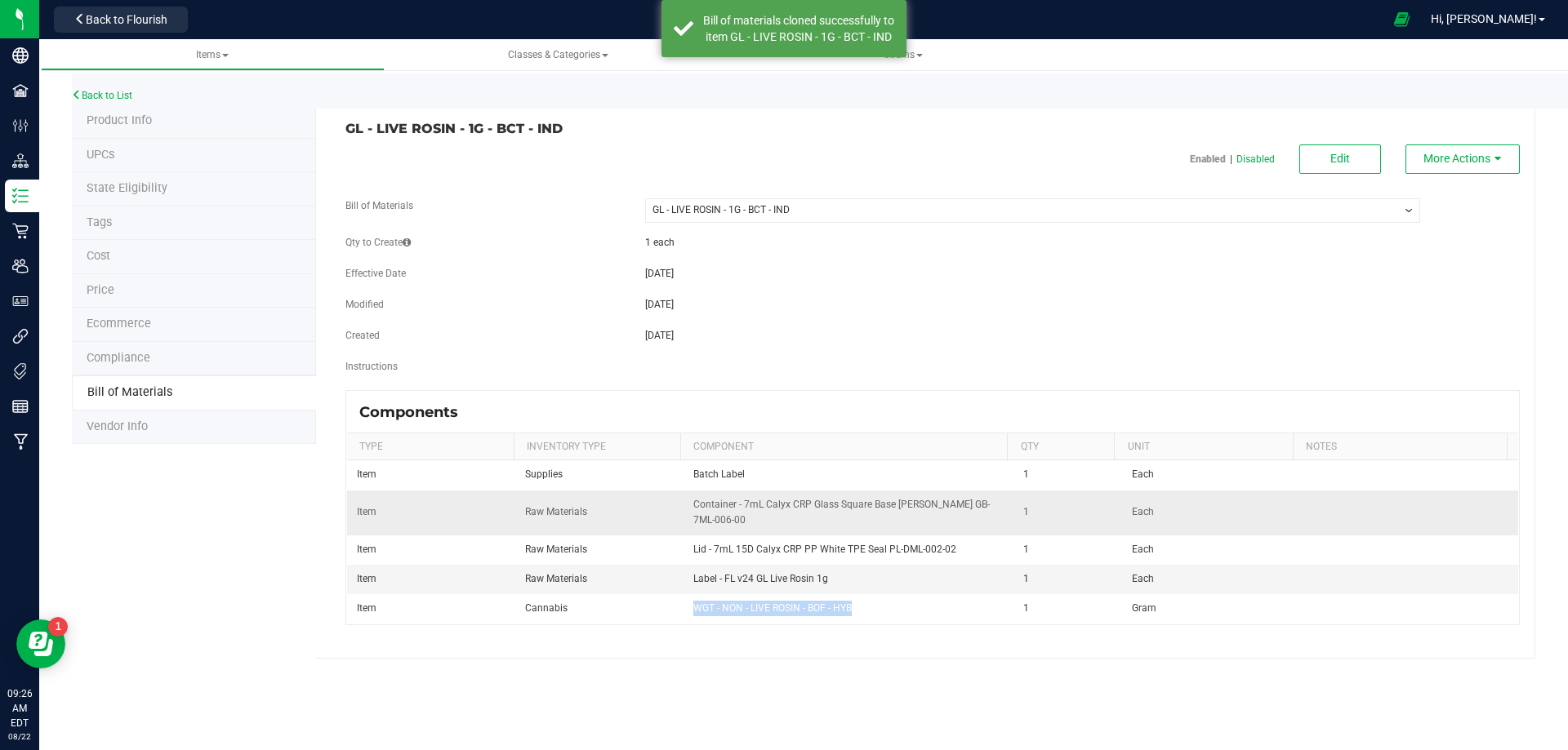
drag, startPoint x: 859, startPoint y: 603, endPoint x: 734, endPoint y: 531, distance: 144.3
click at [674, 604] on tr "Item Cannabis WGT - NON - LIVE ROSIN - BOF - HYB 1 Gram" at bounding box center [932, 608] width 1171 height 28
click at [1315, 165] on button "Edit" at bounding box center [1339, 159] width 82 height 29
select select "13787"
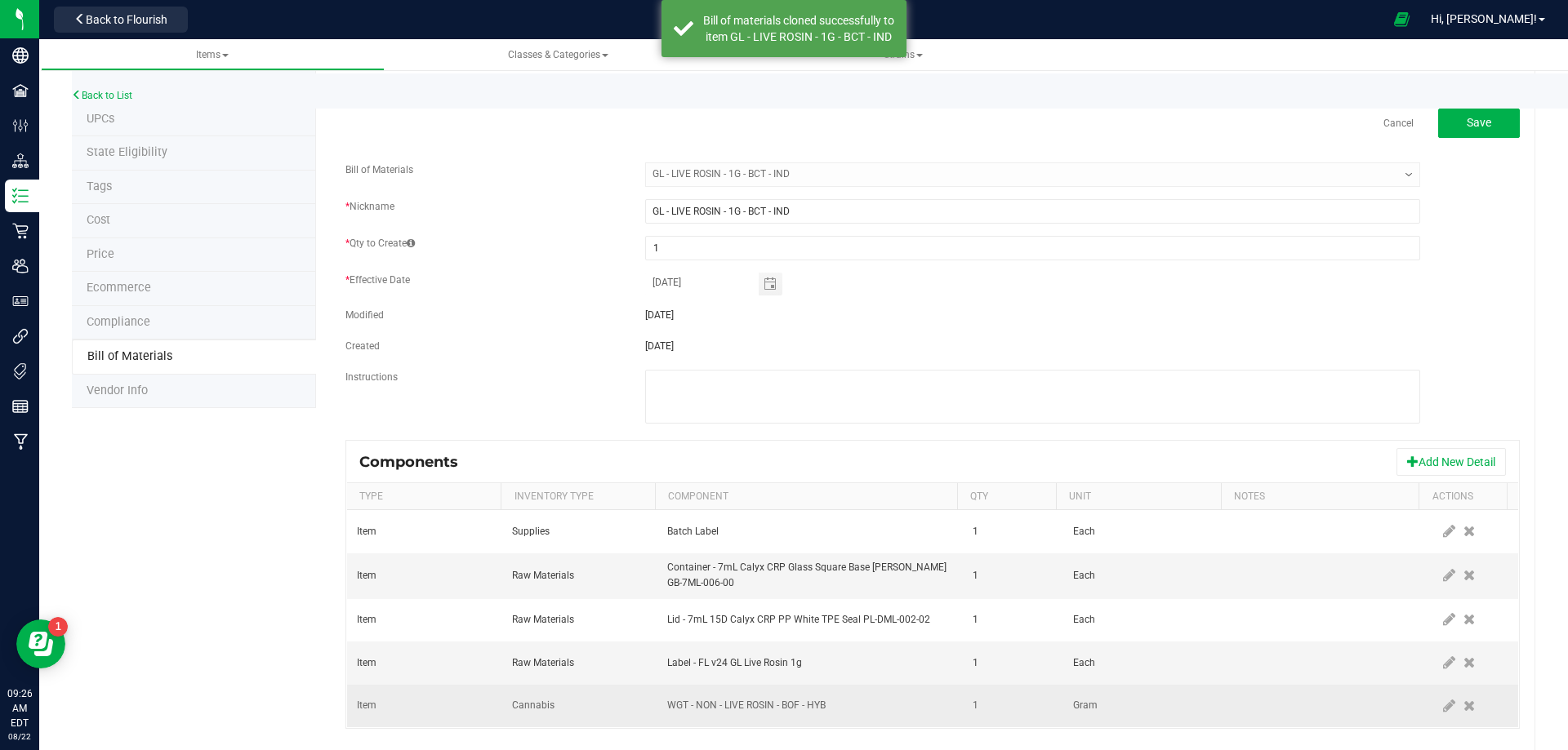
scroll to position [64, 0]
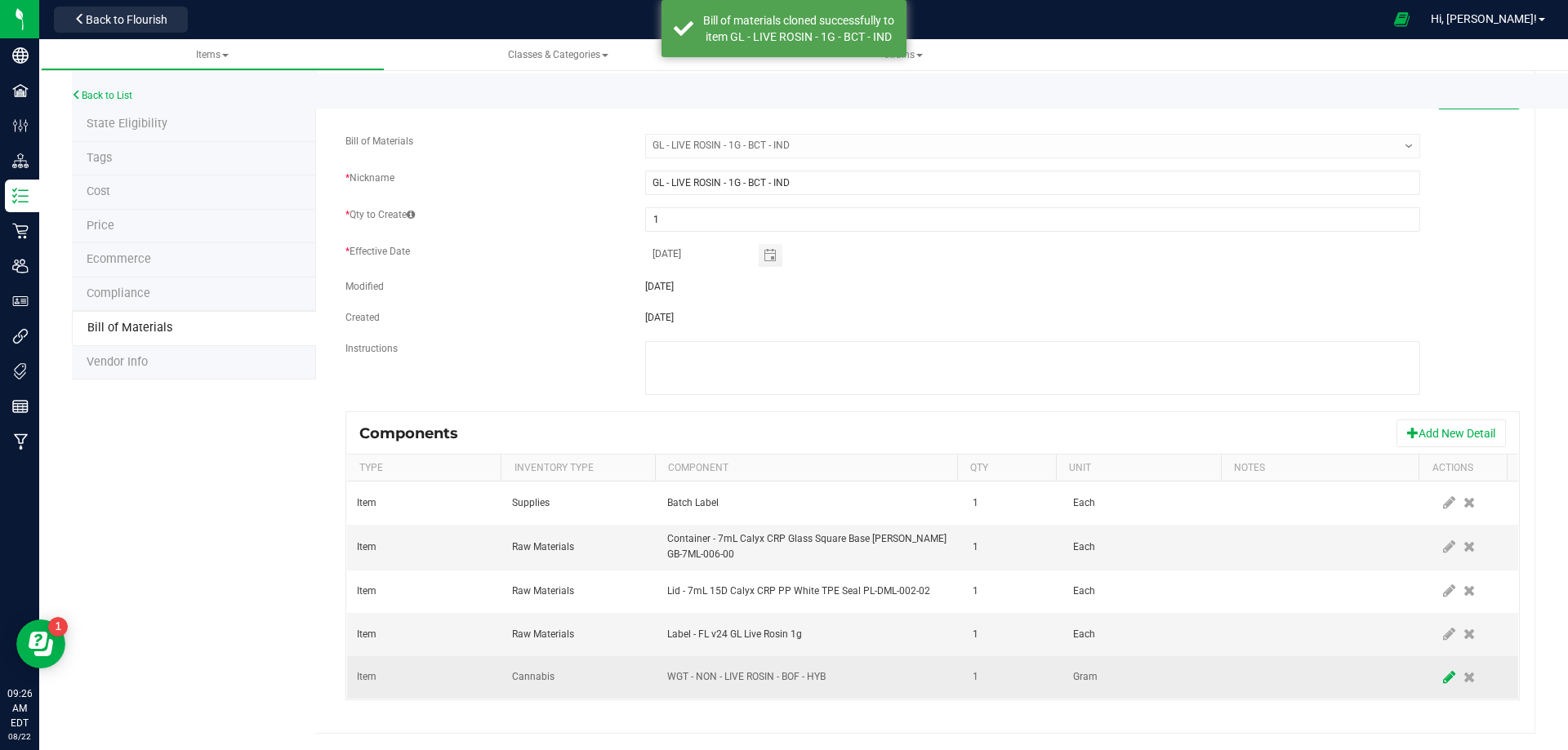
click at [1443, 682] on icon at bounding box center [1449, 677] width 12 height 15
click at [889, 680] on span "NO DATA FOUND" at bounding box center [799, 678] width 264 height 23
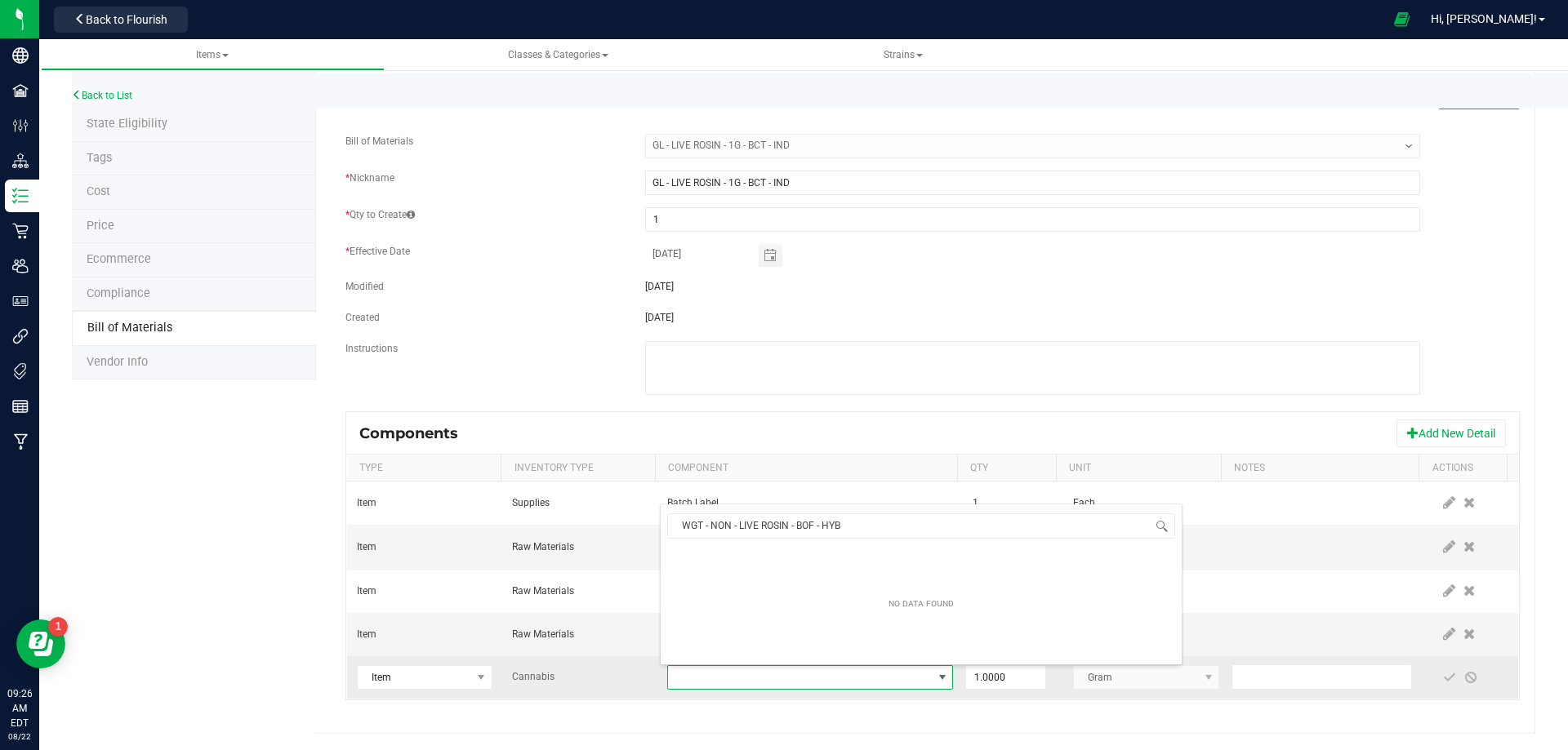
scroll to position [25, 278]
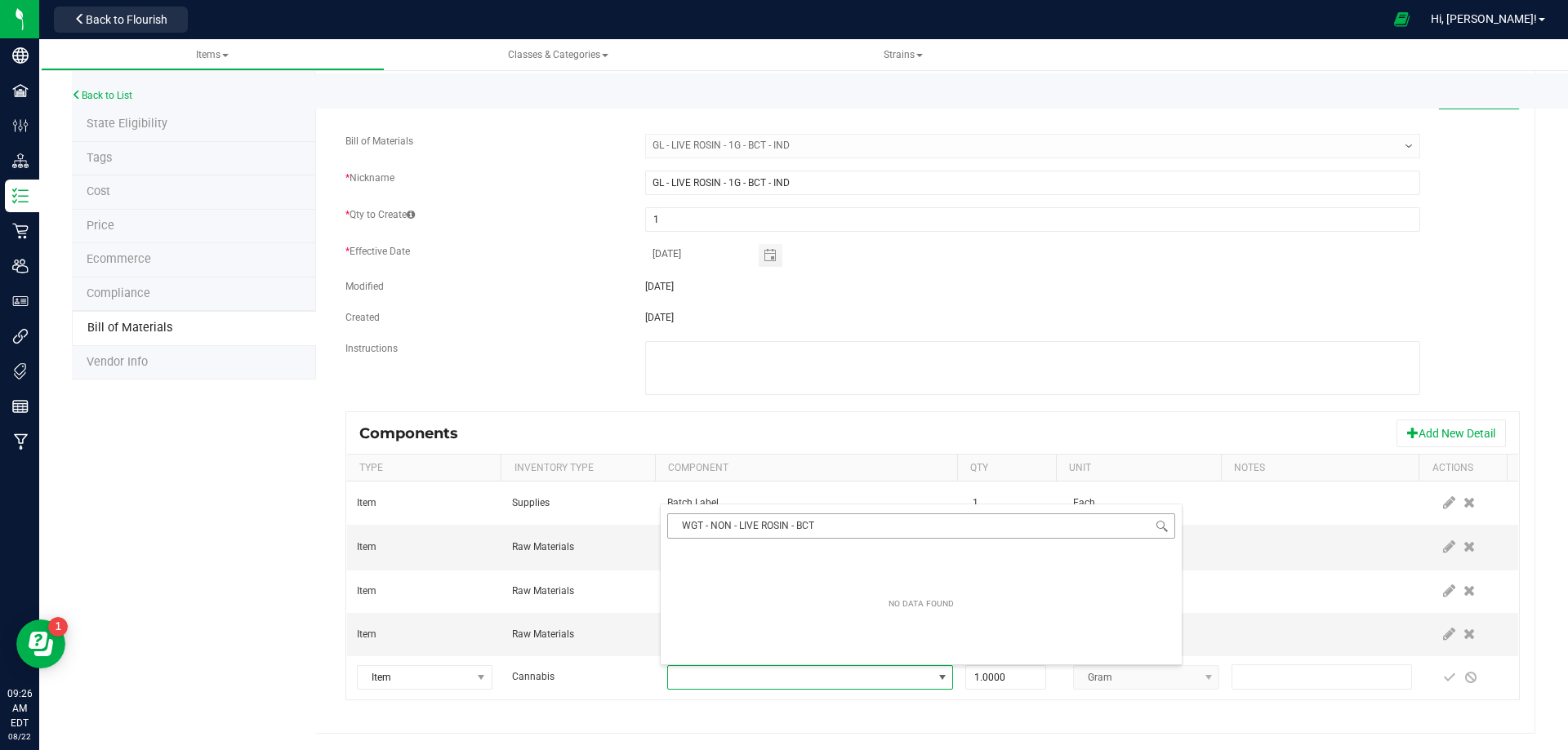
click at [685, 527] on input "WGT - NON - LIVE ROSIN - BCT" at bounding box center [921, 526] width 508 height 25
type input "WGT - NON - LIVE ROSIN - BCT"
click at [821, 517] on input "WGT - NON - LIVE ROSIN - BCT" at bounding box center [921, 526] width 508 height 25
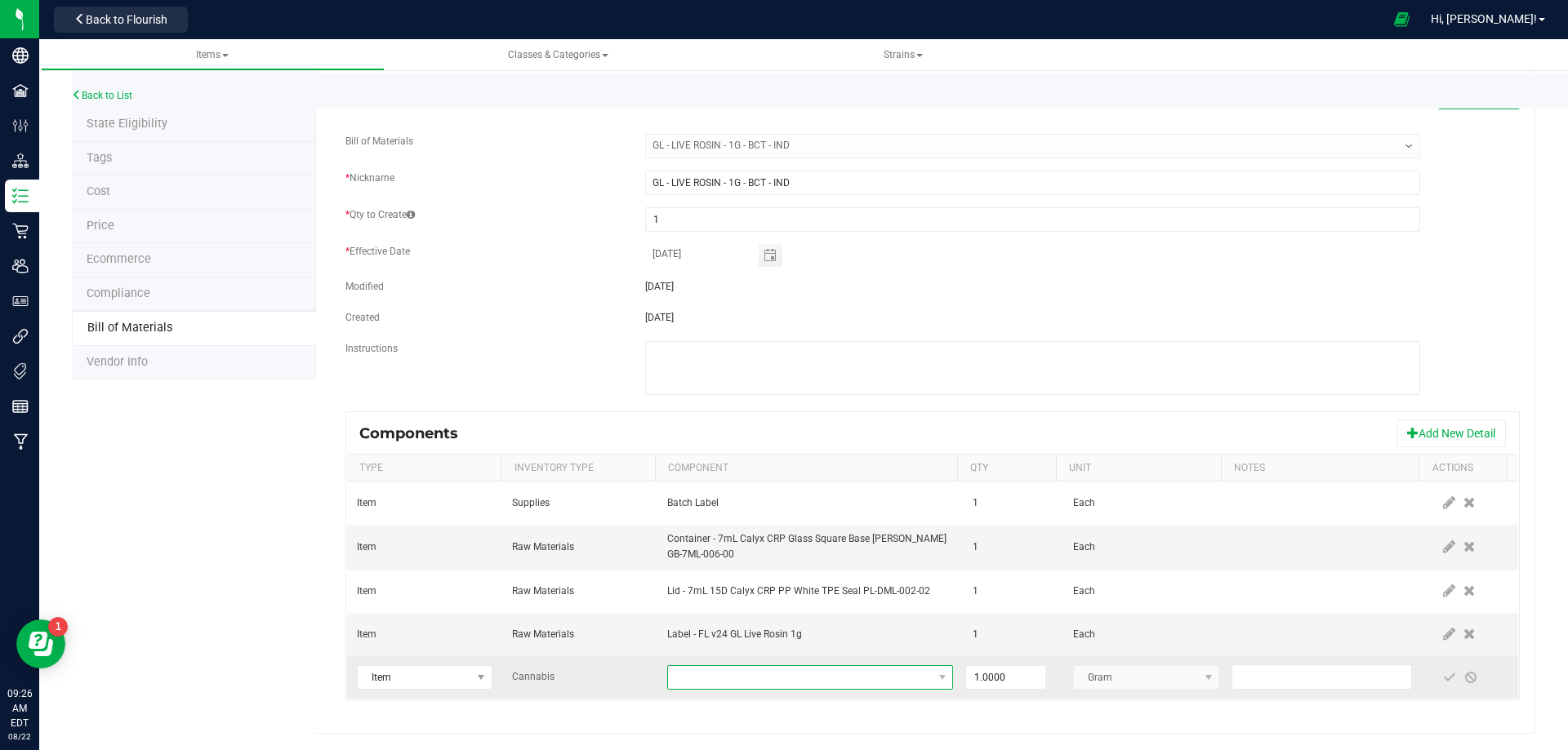
click at [813, 674] on span "NO DATA FOUND" at bounding box center [799, 678] width 264 height 23
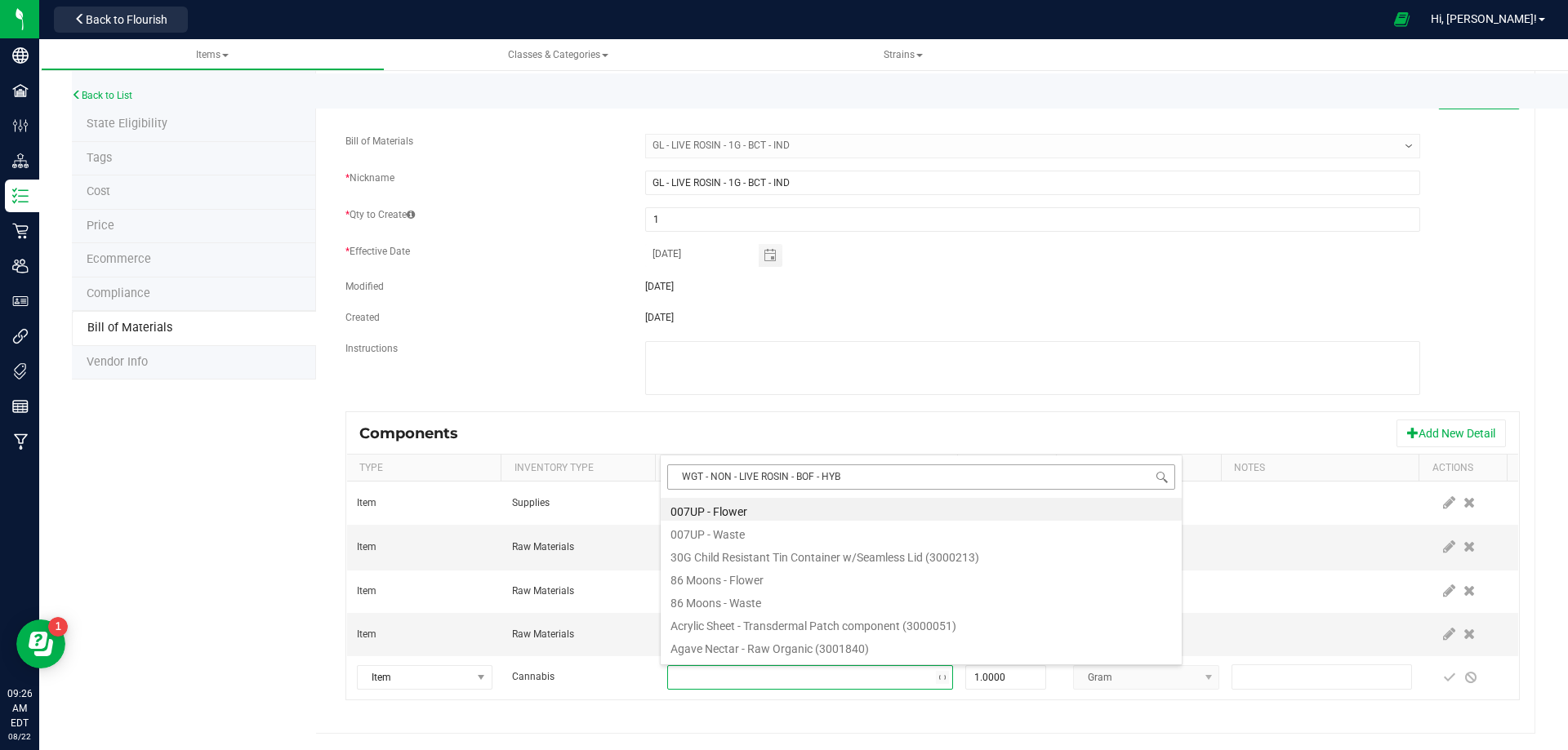
click at [686, 481] on input "WGT - NON - LIVE ROSIN - BOF - HYB" at bounding box center [921, 477] width 508 height 25
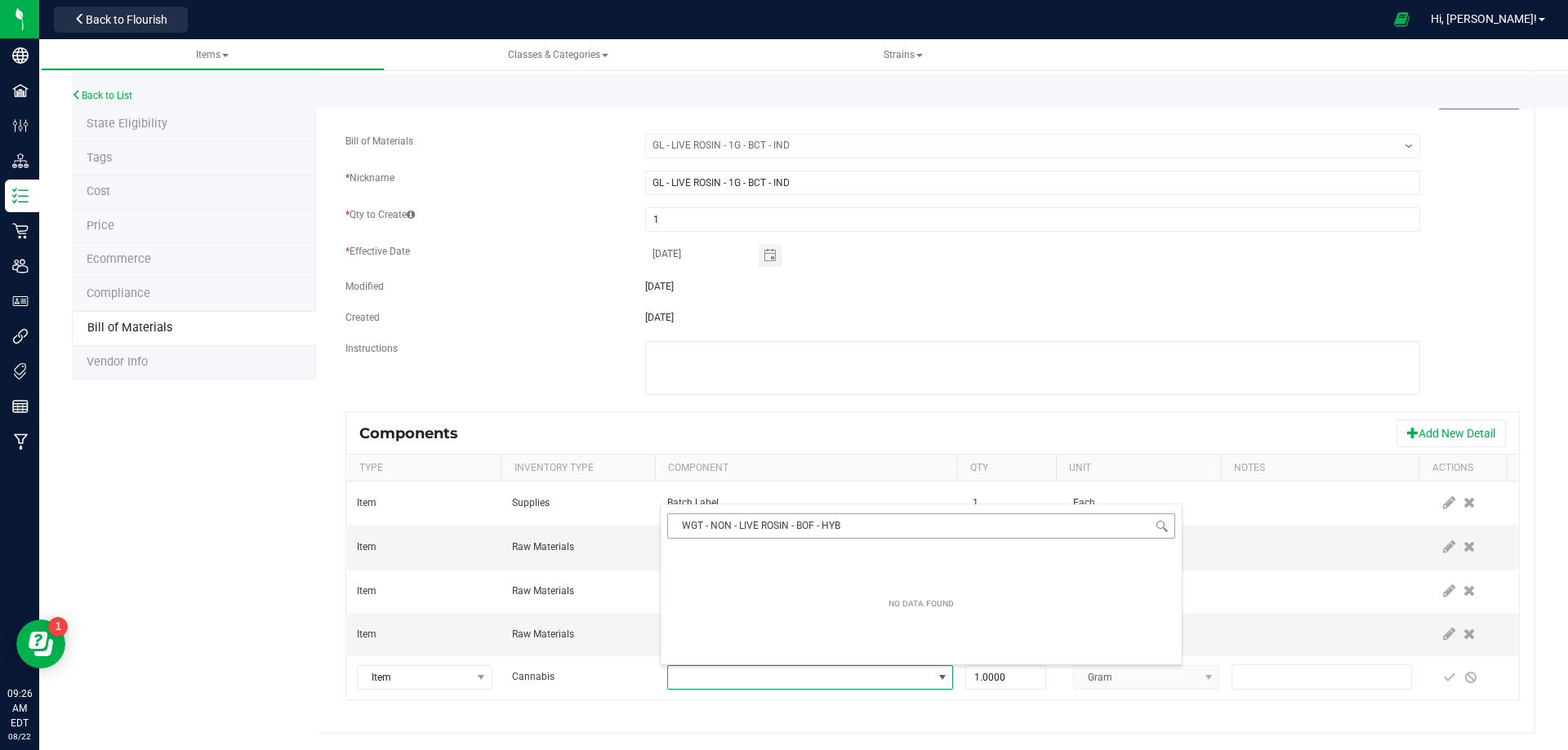
click at [857, 521] on input "WGT - NON - LIVE ROSIN - BOF - HYB" at bounding box center [921, 526] width 508 height 25
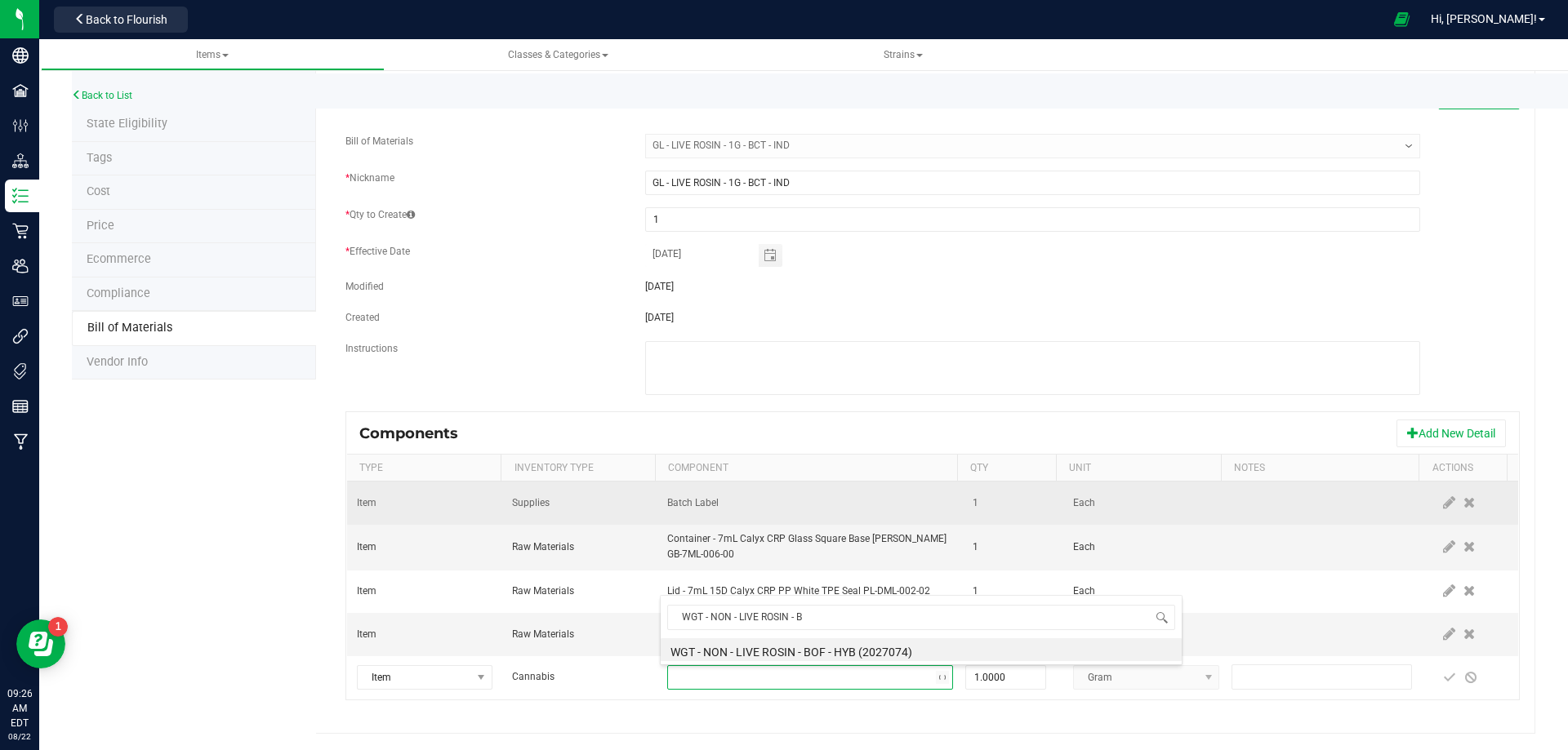
type input "WGT - NON - LIVE ROSIN - Bc"
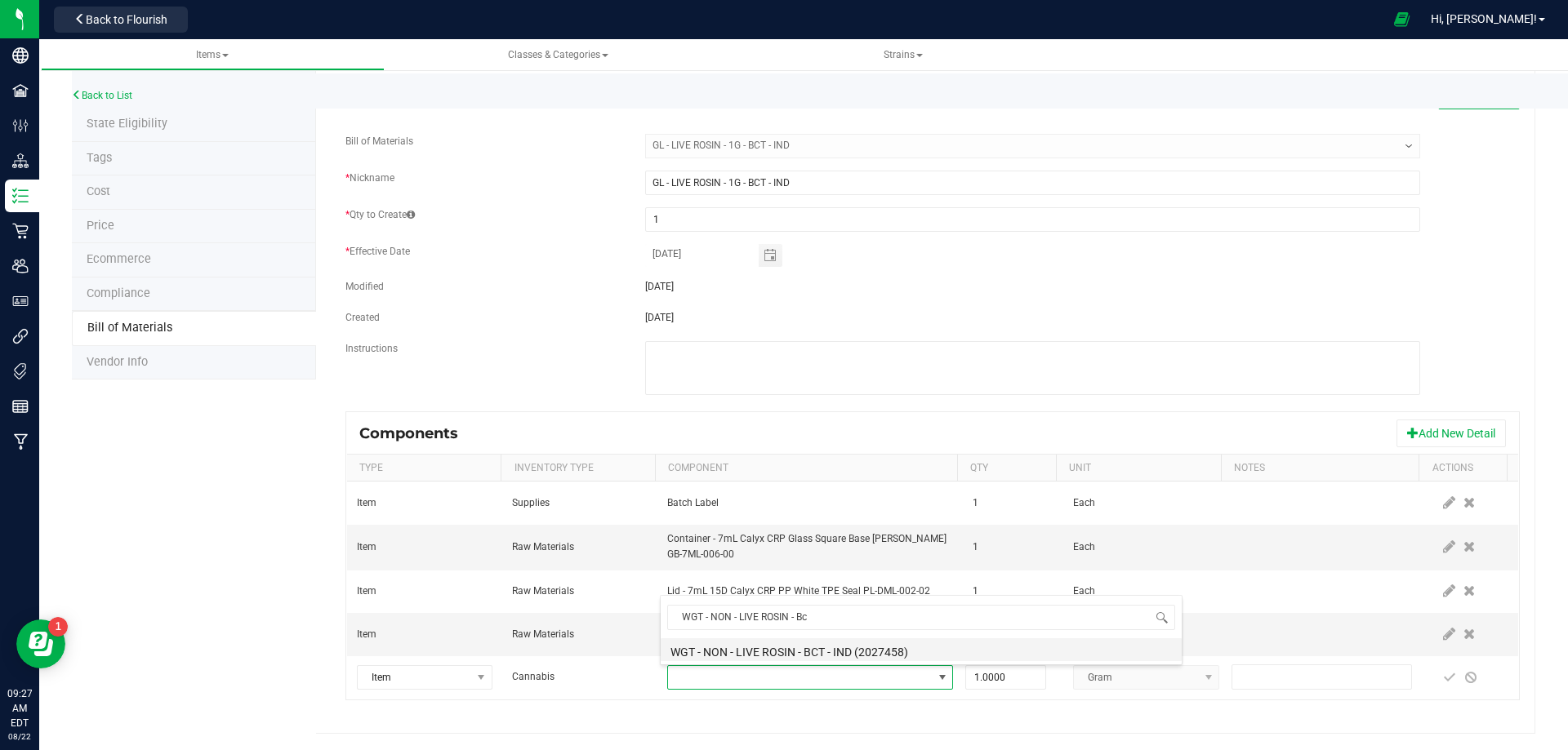
click at [854, 655] on li "WGT - NON - LIVE ROSIN - BCT - IND (2027458)" at bounding box center [921, 649] width 521 height 23
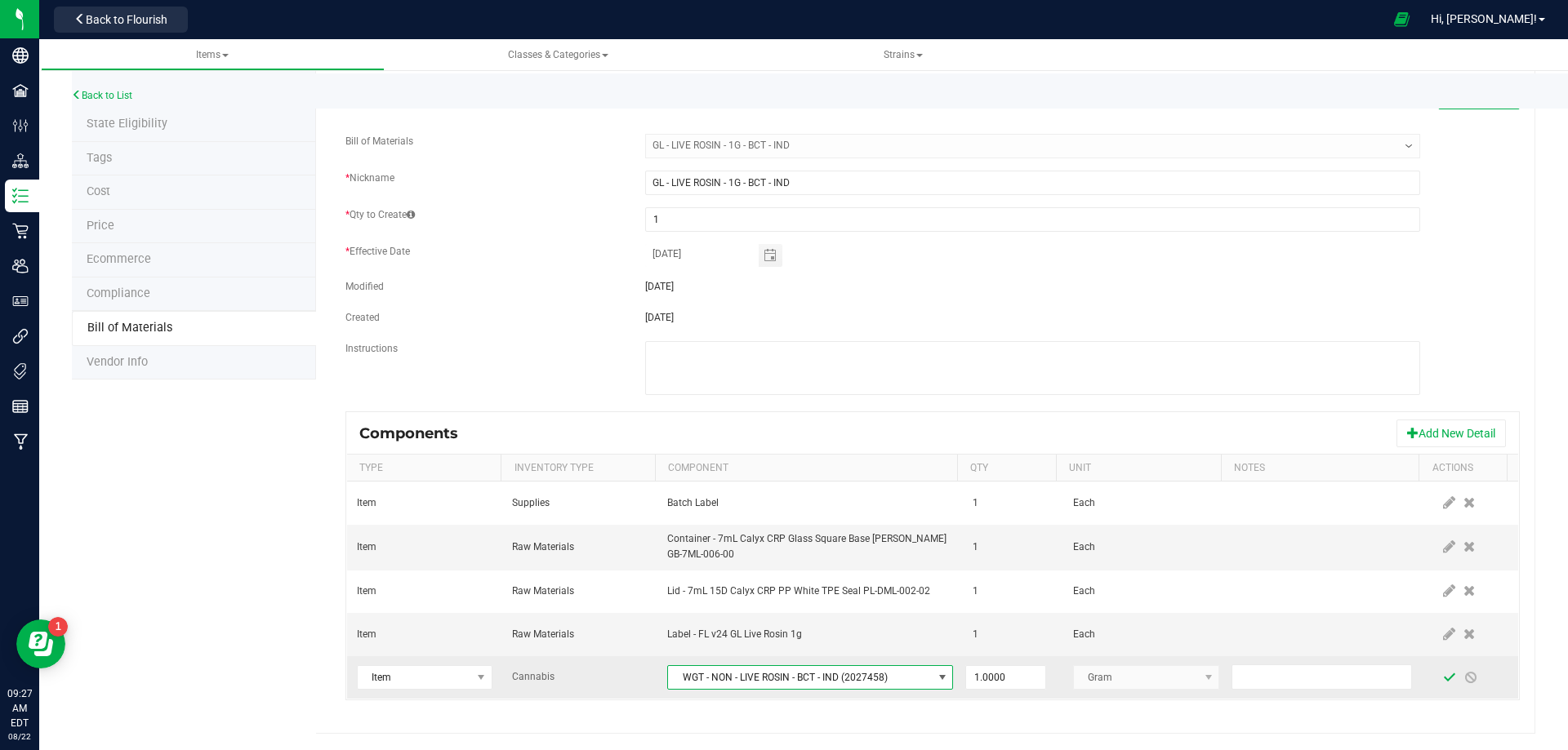
click at [1443, 679] on span at bounding box center [1449, 677] width 13 height 13
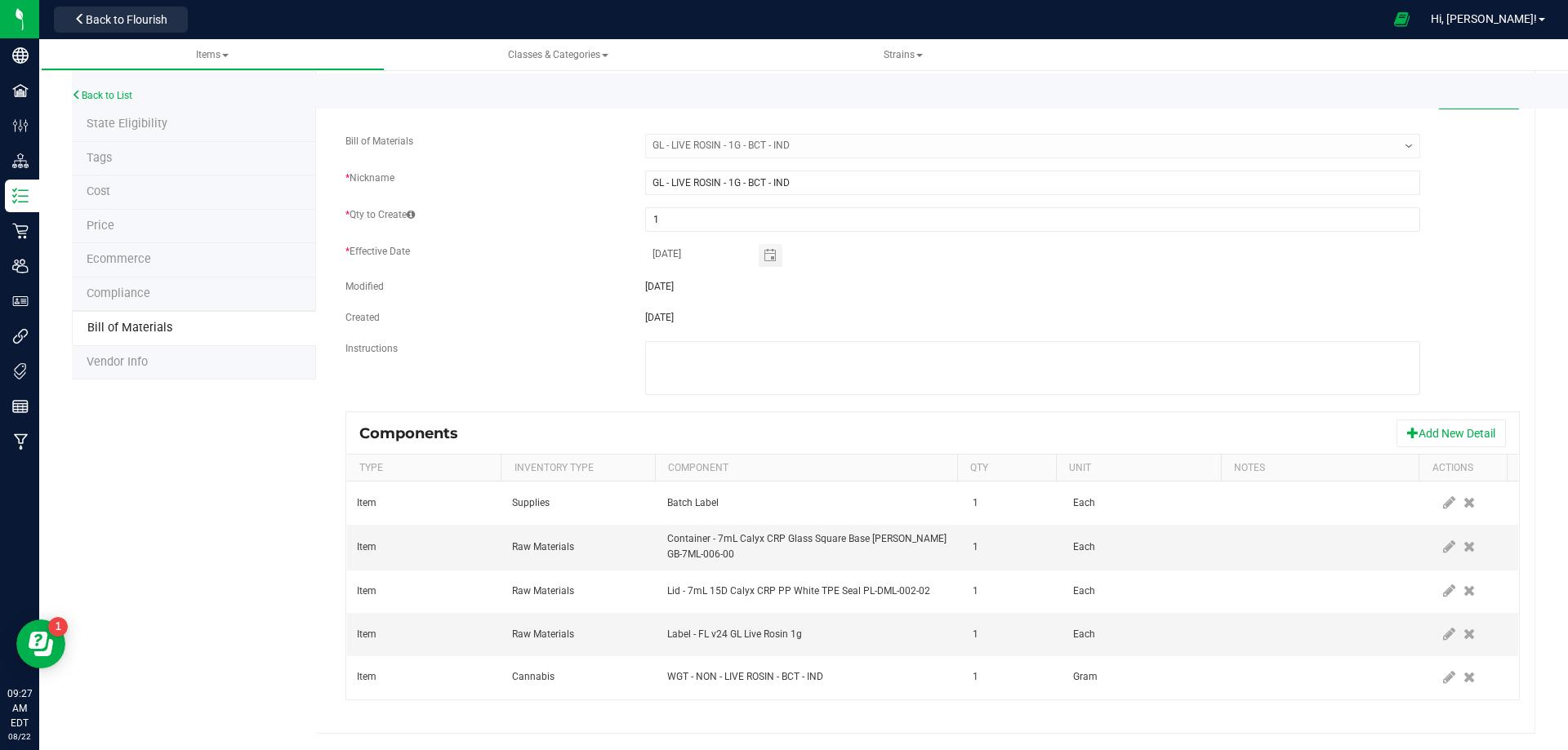
scroll to position [0, 0]
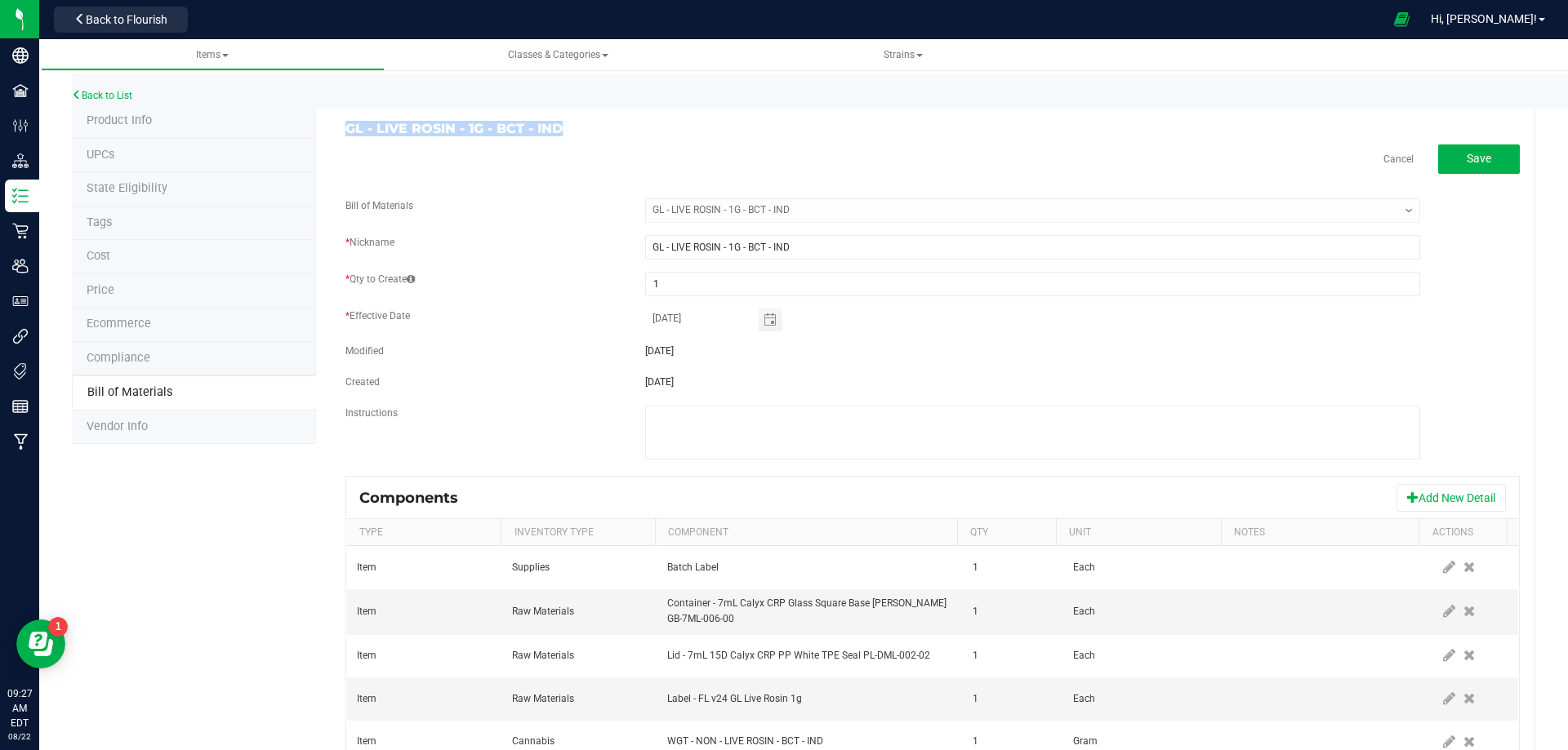
drag, startPoint x: 570, startPoint y: 131, endPoint x: 332, endPoint y: 118, distance: 238.4
click at [339, 113] on div "GL - LIVE ROSIN - 1G - BCT - IND Cancel Save Bill of Materials -- Select -- GL …" at bounding box center [925, 452] width 1219 height 694
copy h3 "GL - LIVE ROSIN - 1G - BCT - IND"
click at [96, 99] on link "Back to List" at bounding box center [102, 95] width 60 height 11
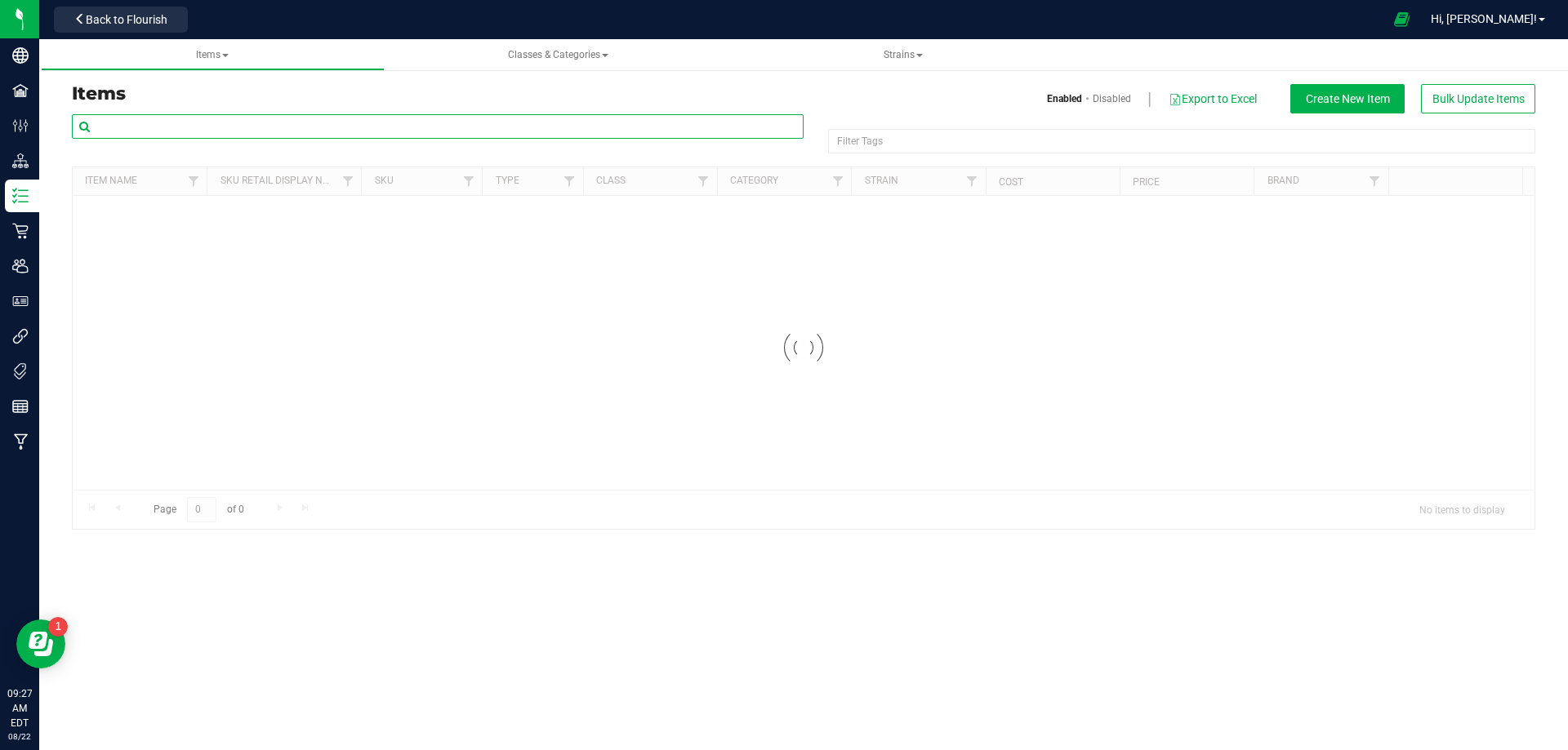
click at [143, 135] on input "text" at bounding box center [438, 126] width 732 height 25
paste input "GL - LIVE ROSIN - 1G - BCT - IND"
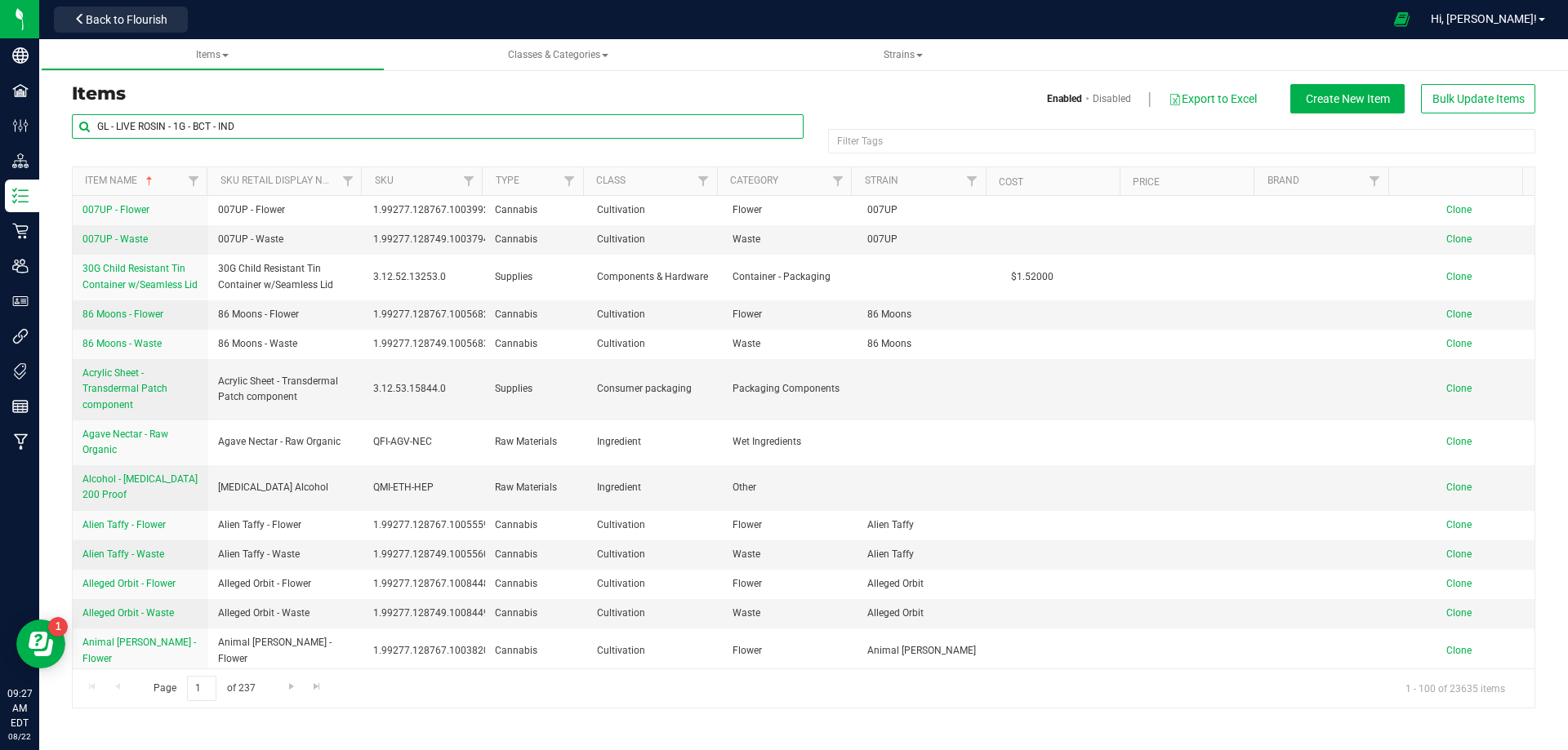
drag, startPoint x: 199, startPoint y: 123, endPoint x: 419, endPoint y: 177, distance: 226.5
click at [386, 172] on div "GL - LIVE ROSIN - 1G - BCT - IND Filter Tags Filter Tags Item Name Sku Retail D…" at bounding box center [803, 411] width 1463 height 595
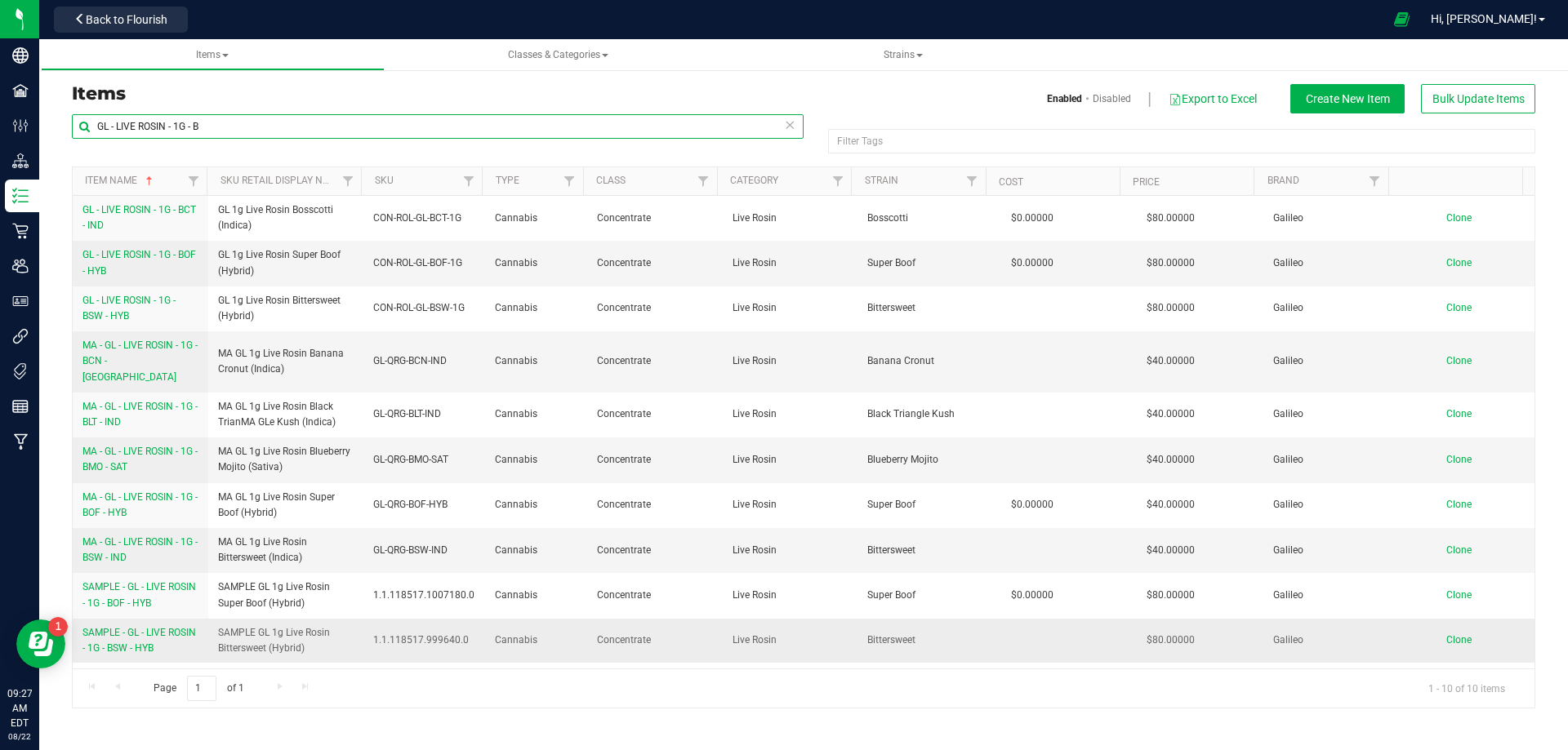
type input "GL - LIVE ROSIN - 1G - B"
click at [1452, 635] on span "Clone" at bounding box center [1458, 640] width 25 height 11
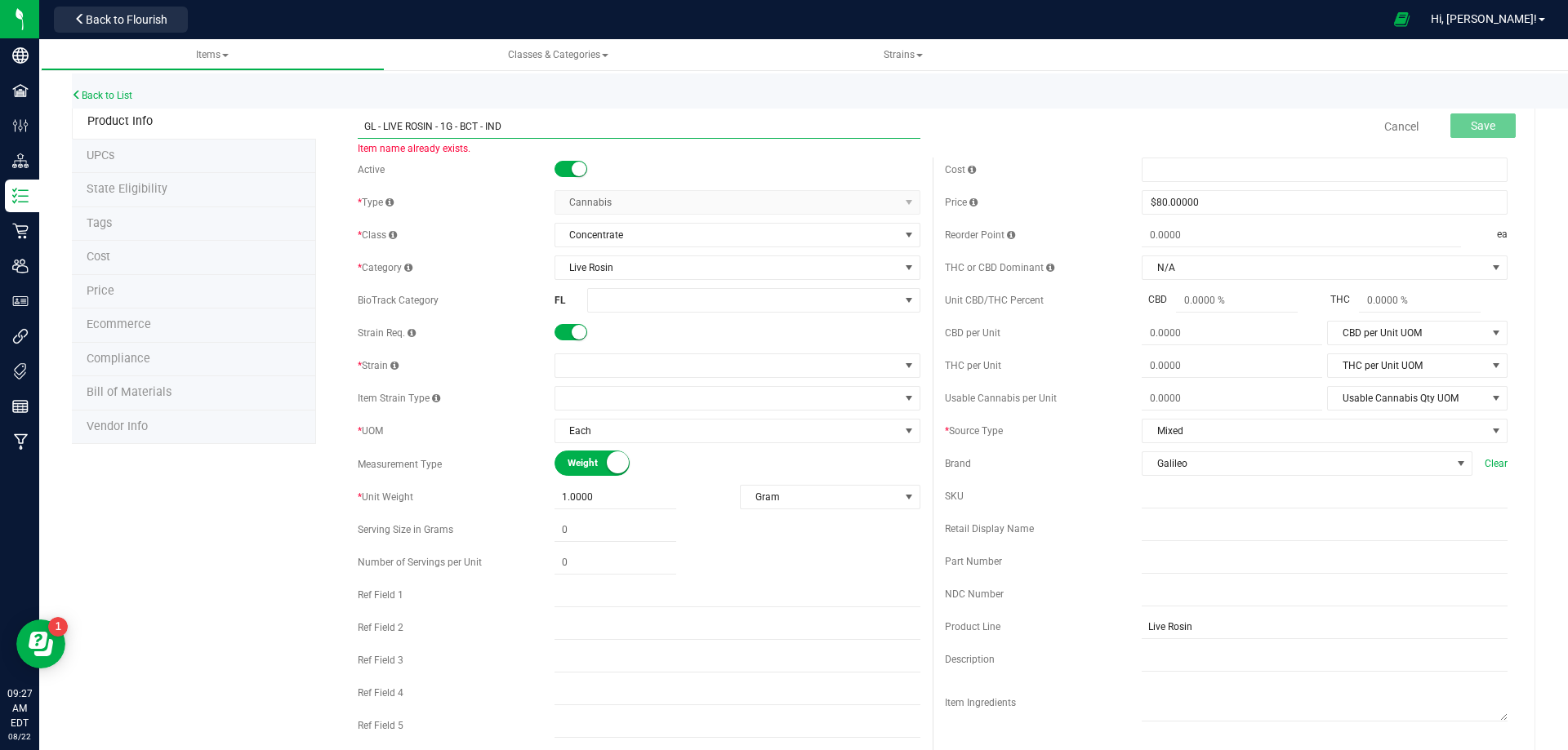
drag, startPoint x: 530, startPoint y: 129, endPoint x: 137, endPoint y: 187, distance: 397.3
click at [270, 163] on div "Product Info UPCs State Eligibility Tags Cost Price Ecommerce Compliance Bill o…" at bounding box center [803, 741] width 1463 height 1274
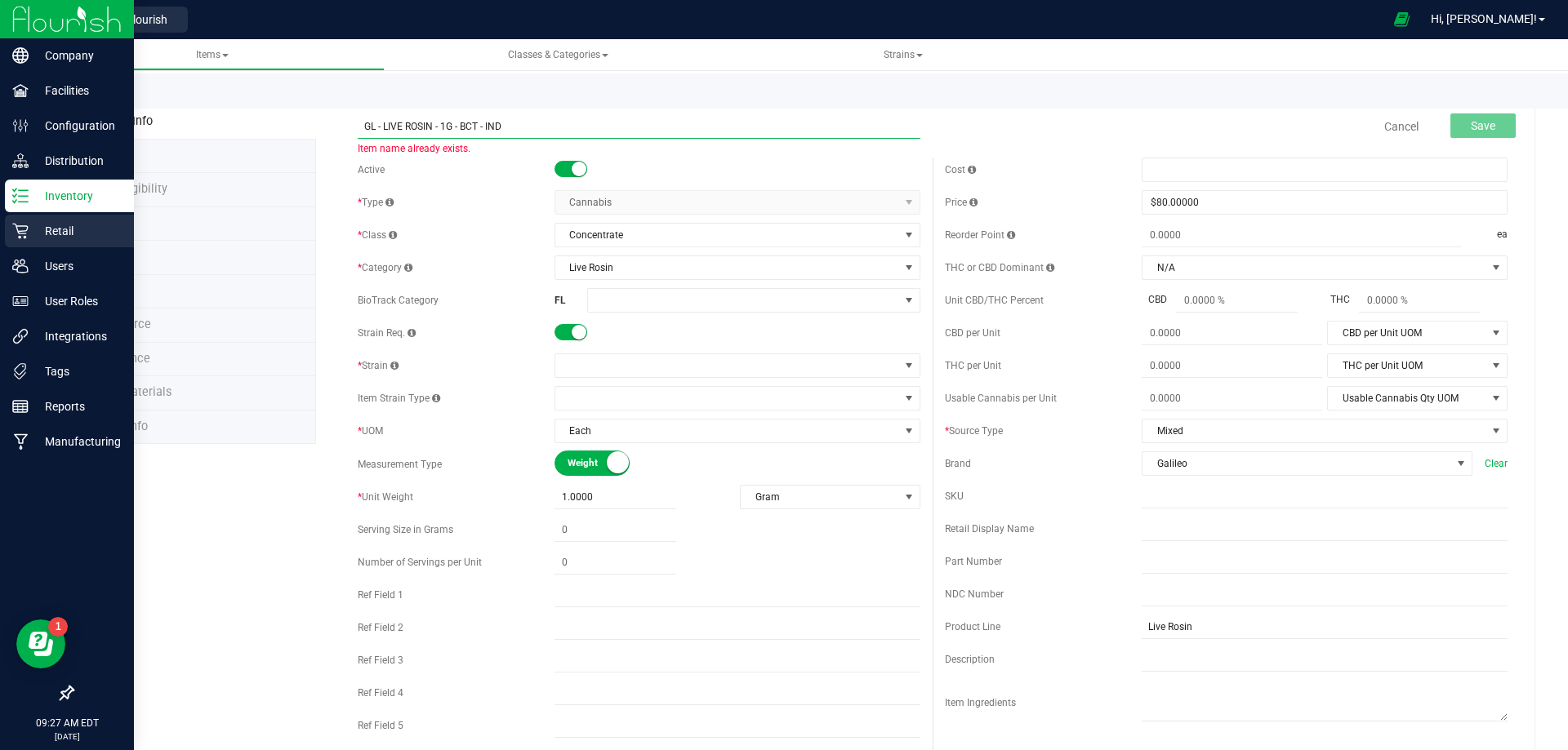
paste input "SAMPLE -"
type input "SAMPLE - GL - LIVE ROSIN - 1G - BCT - IND"
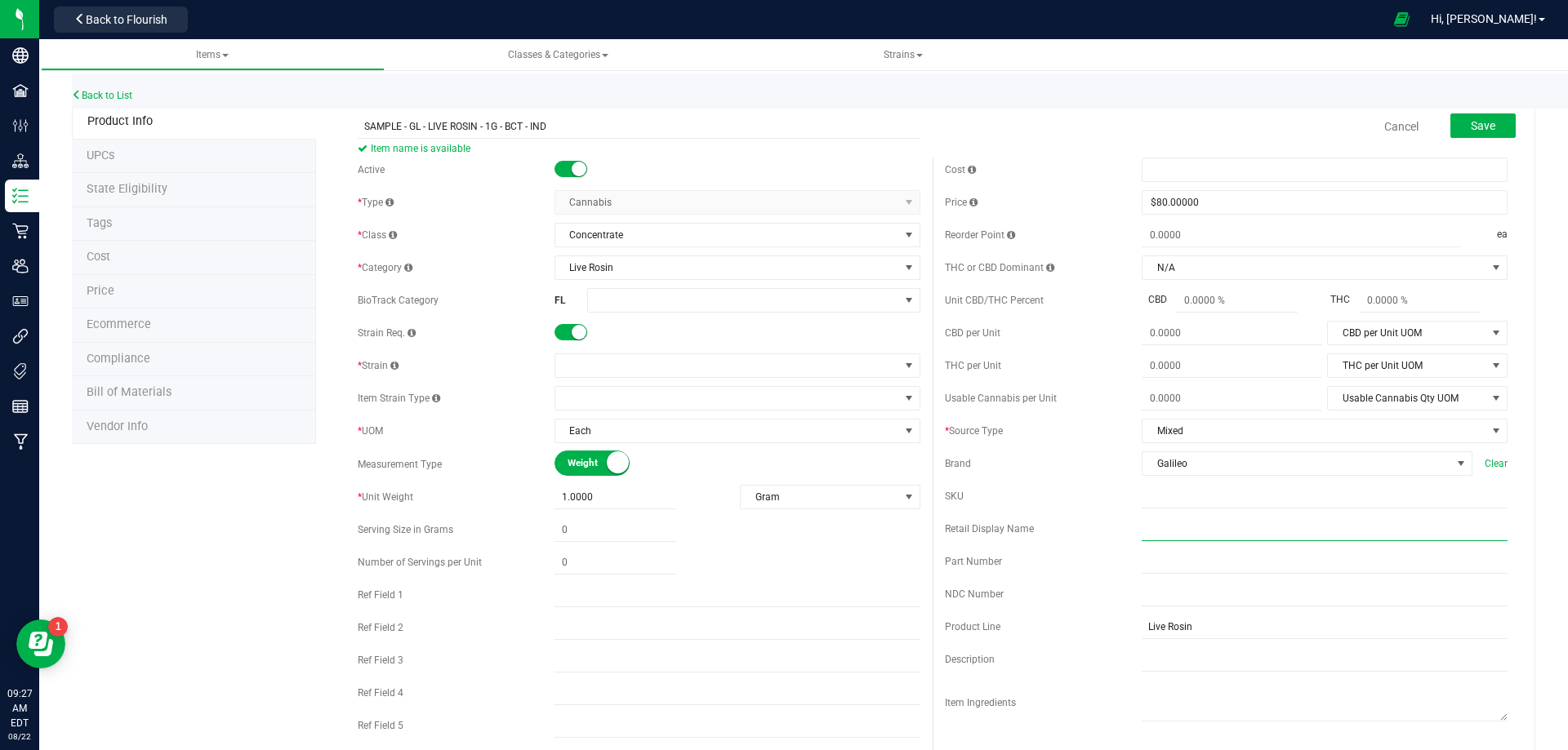
click at [1216, 523] on input "text" at bounding box center [1325, 529] width 366 height 25
paste input "SAMPLE GL 1g Live Rosin Bosscotti (Indica)"
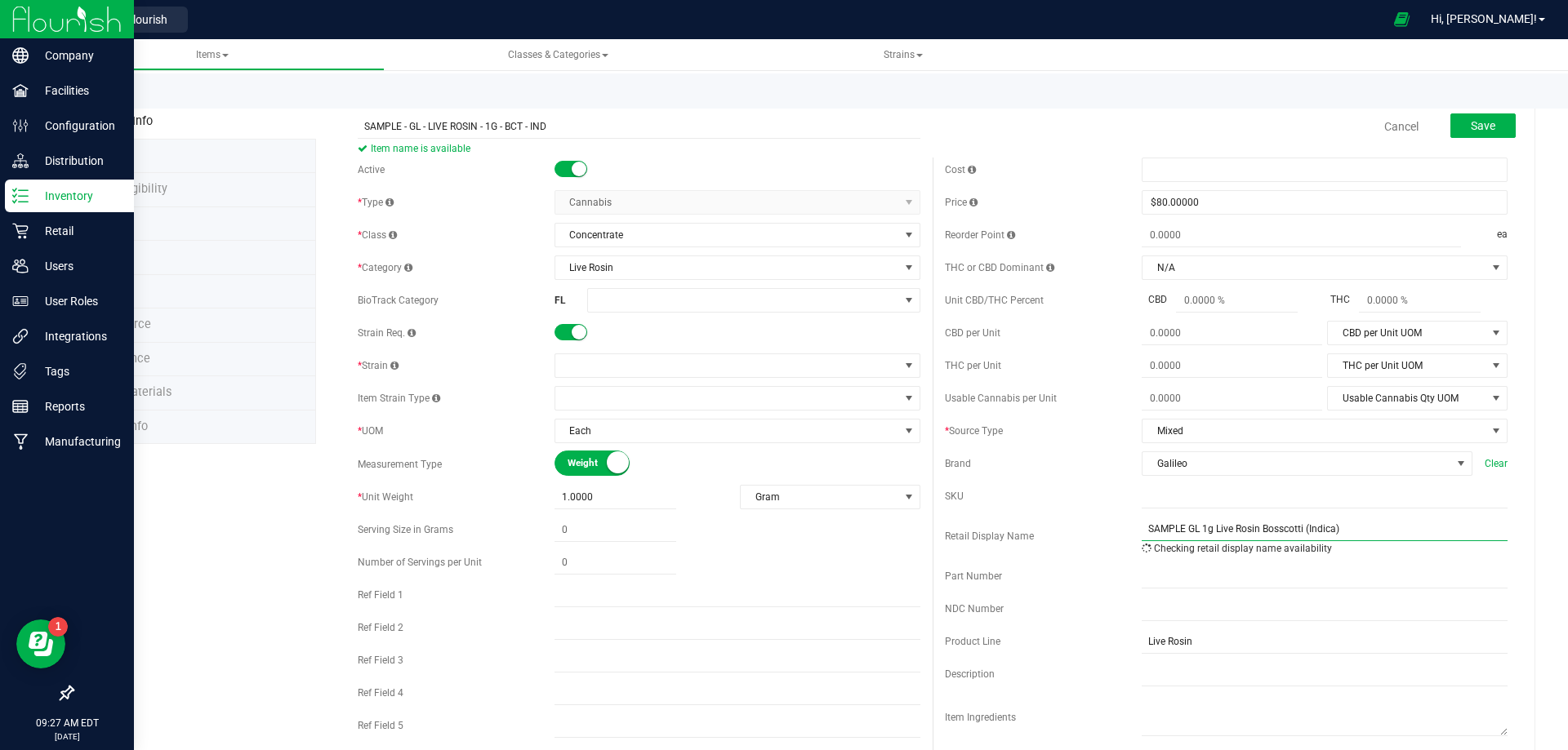
type input "SAMPLE GL 1g Live Rosin Bosscotti (Indica)"
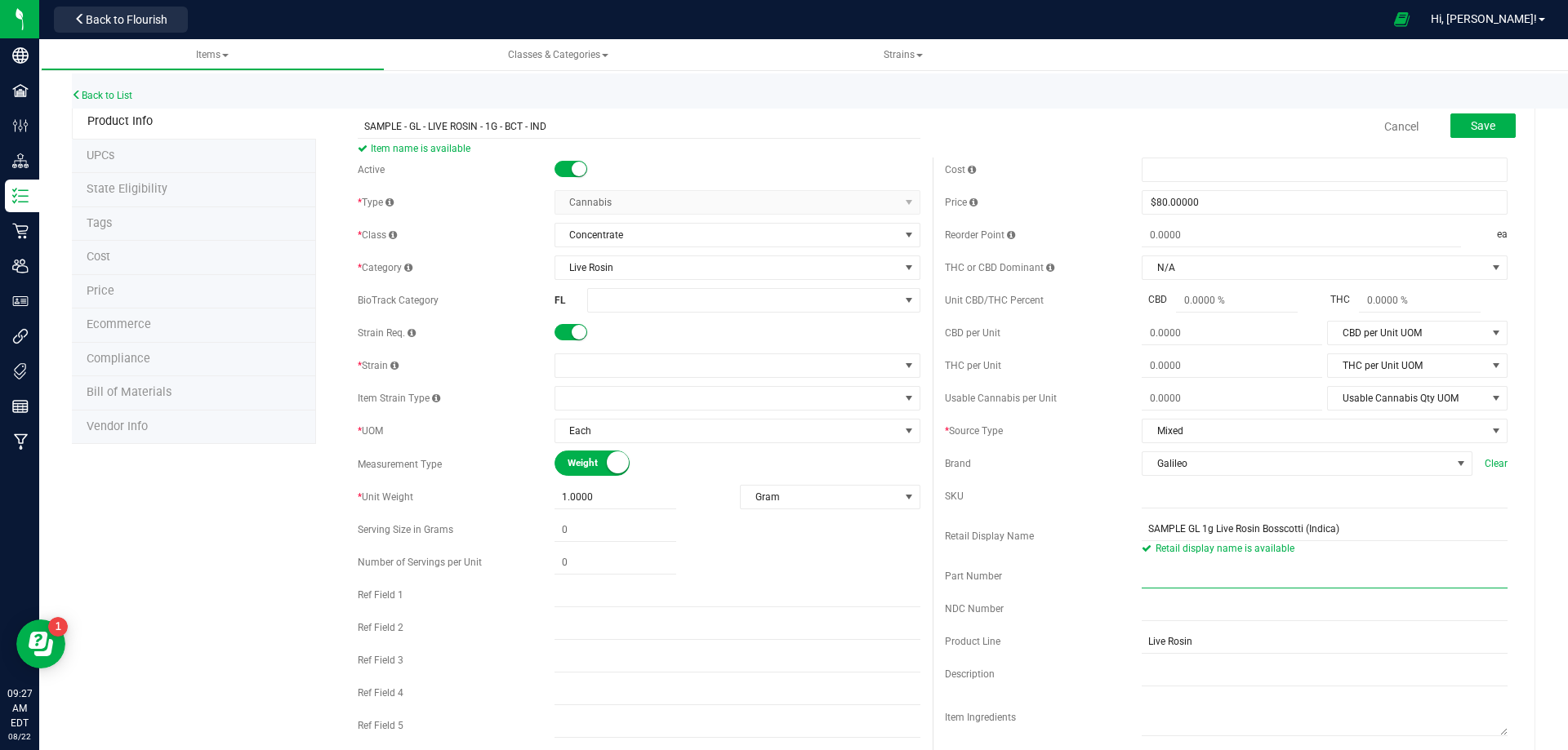
click at [1199, 566] on input "text" at bounding box center [1325, 576] width 366 height 25
paste input "L1019937"
type input "L1019937"
click at [625, 302] on span at bounding box center [743, 300] width 311 height 23
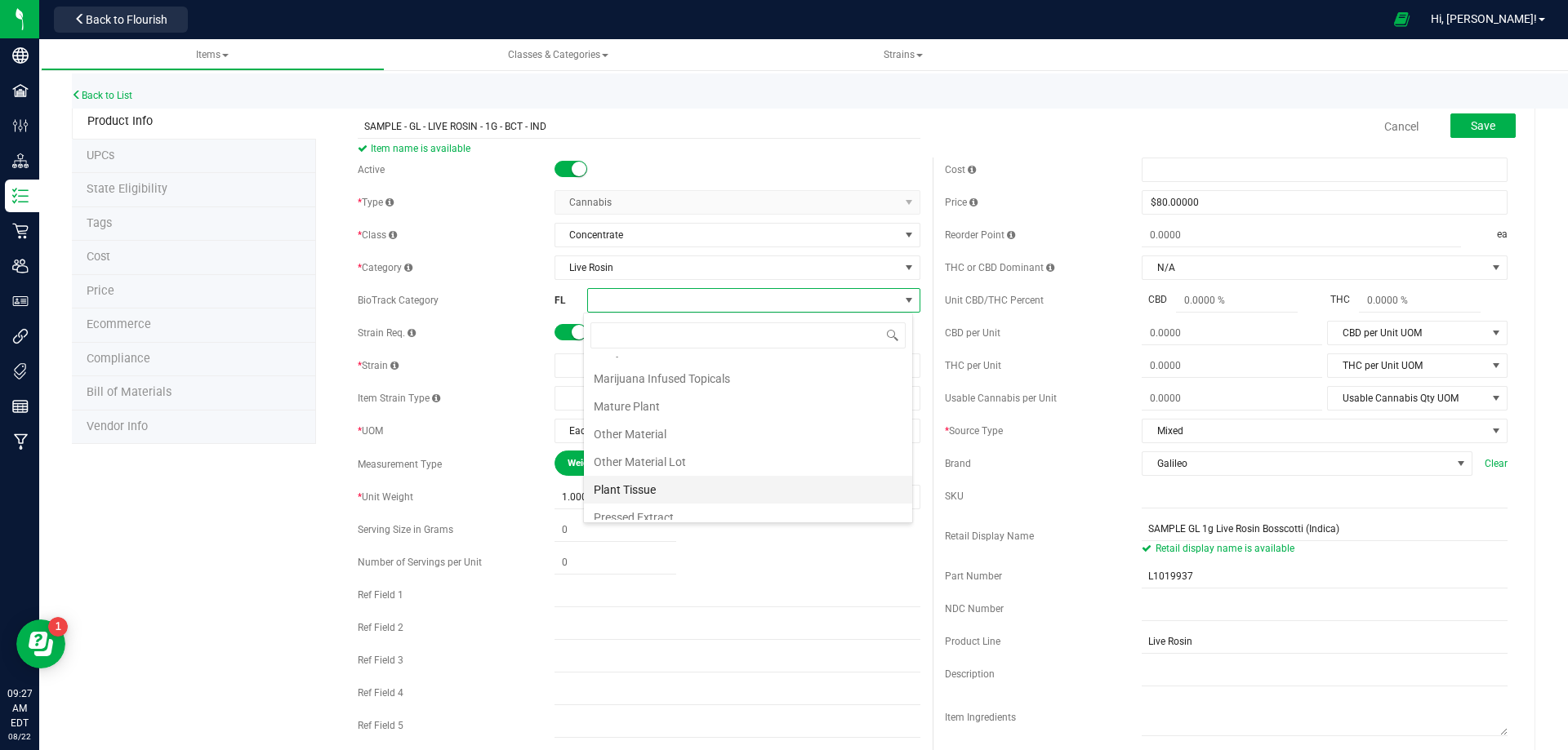
scroll to position [490, 0]
click at [680, 466] on li "Rosin/Resin/Hash" at bounding box center [748, 464] width 328 height 27
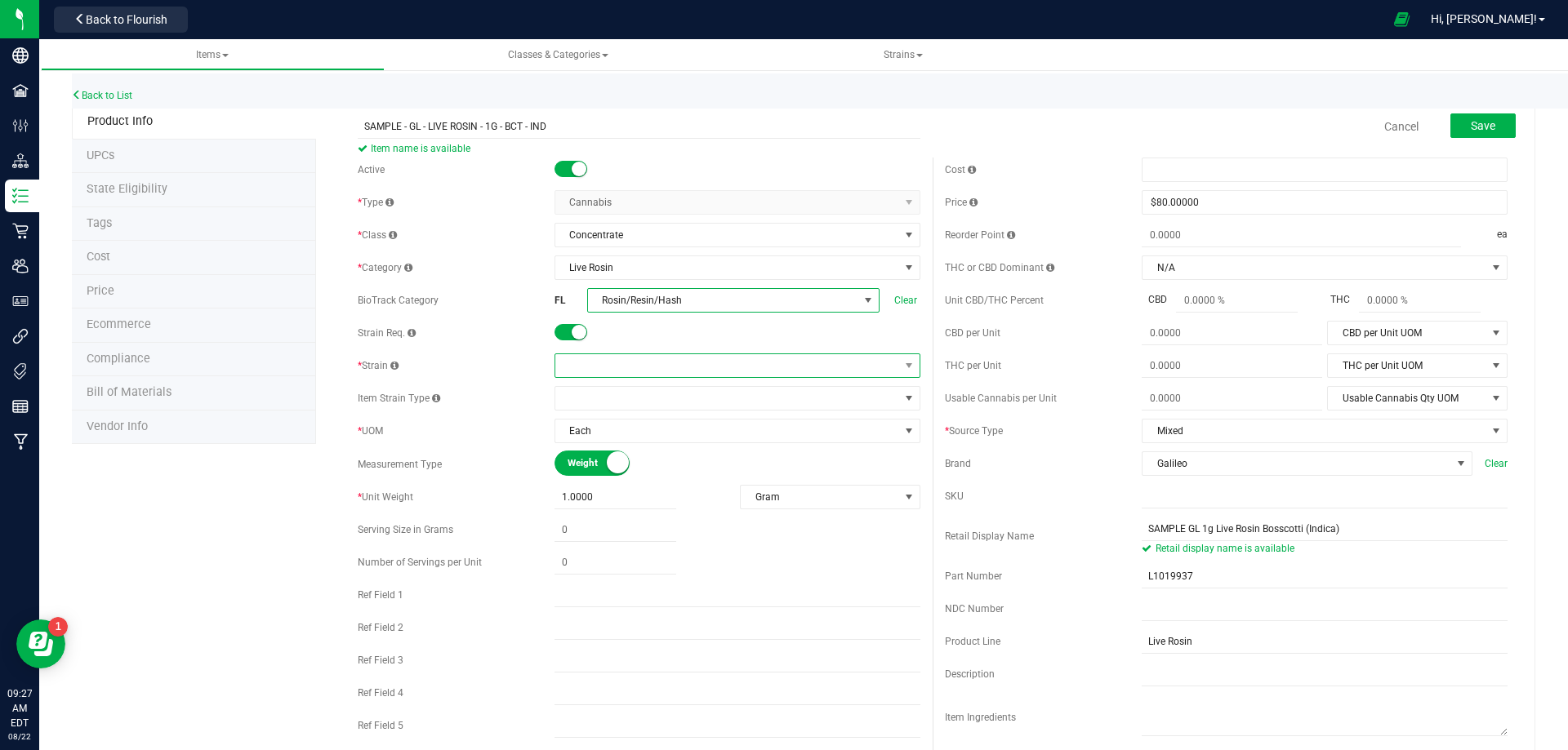
click at [625, 368] on span at bounding box center [727, 366] width 344 height 23
type input "boss"
click at [624, 437] on li "Bosscotti" at bounding box center [732, 433] width 361 height 23
click at [1480, 130] on span "Save" at bounding box center [1483, 125] width 25 height 13
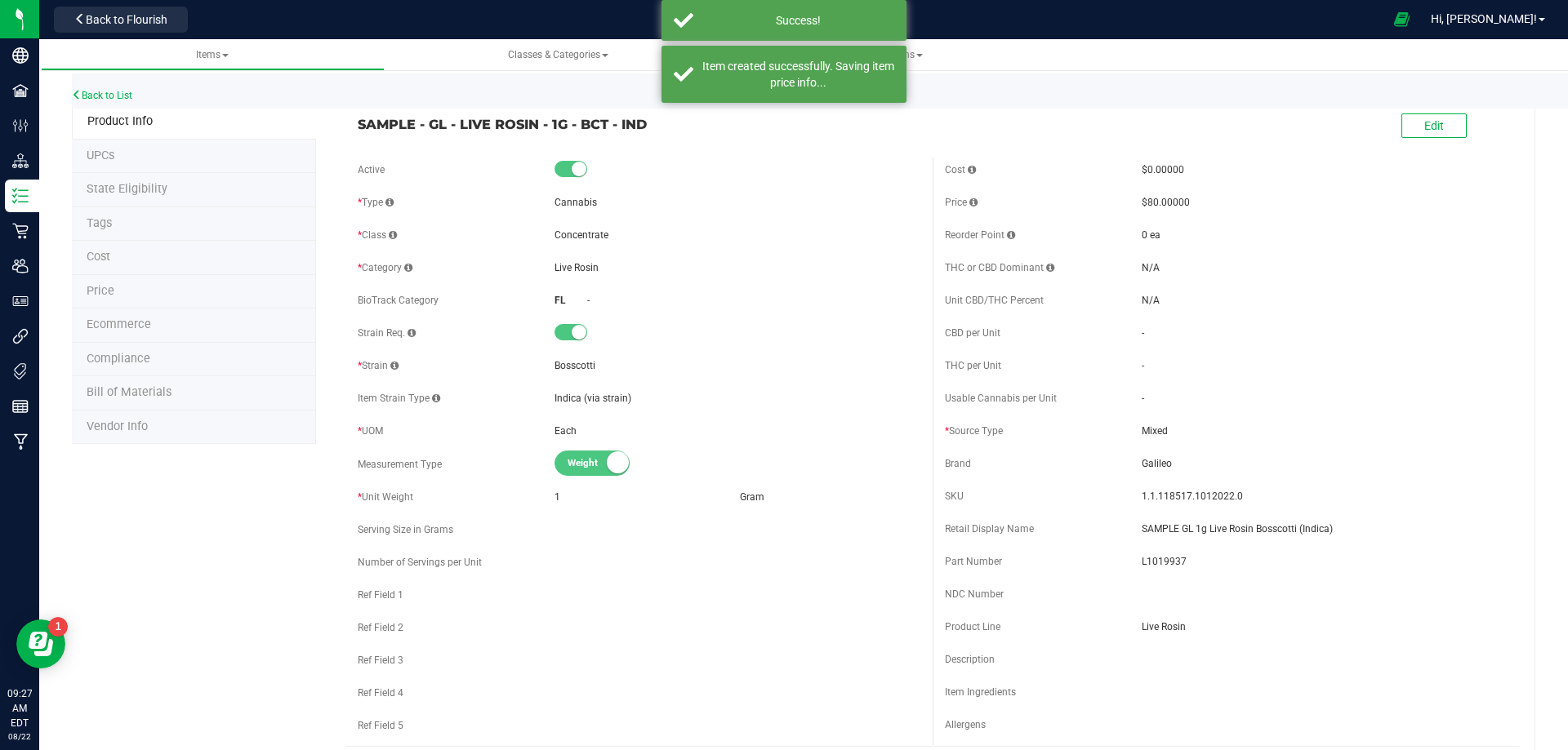
click at [131, 232] on li "Tags" at bounding box center [194, 224] width 244 height 34
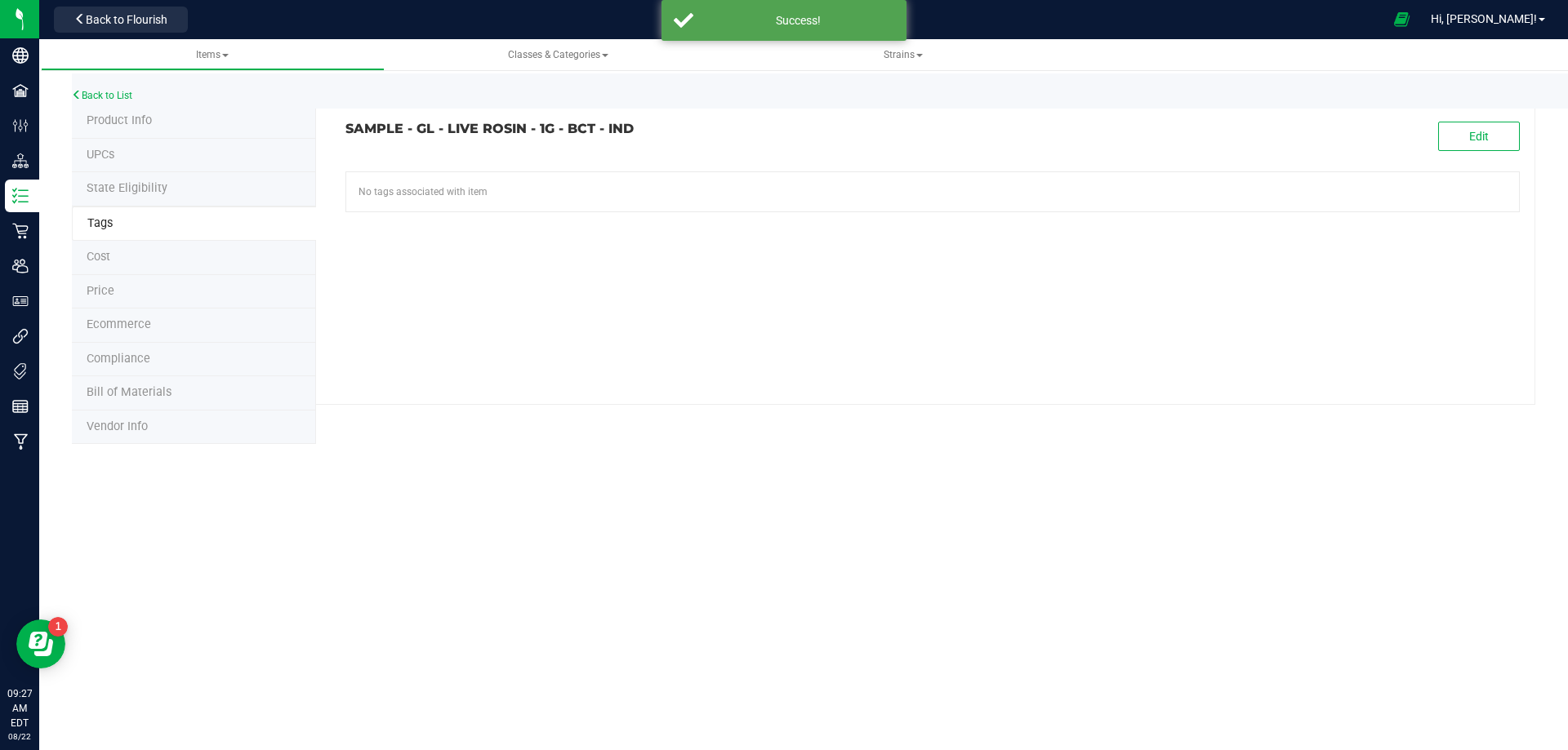
click at [162, 368] on li "Compliance" at bounding box center [194, 360] width 244 height 34
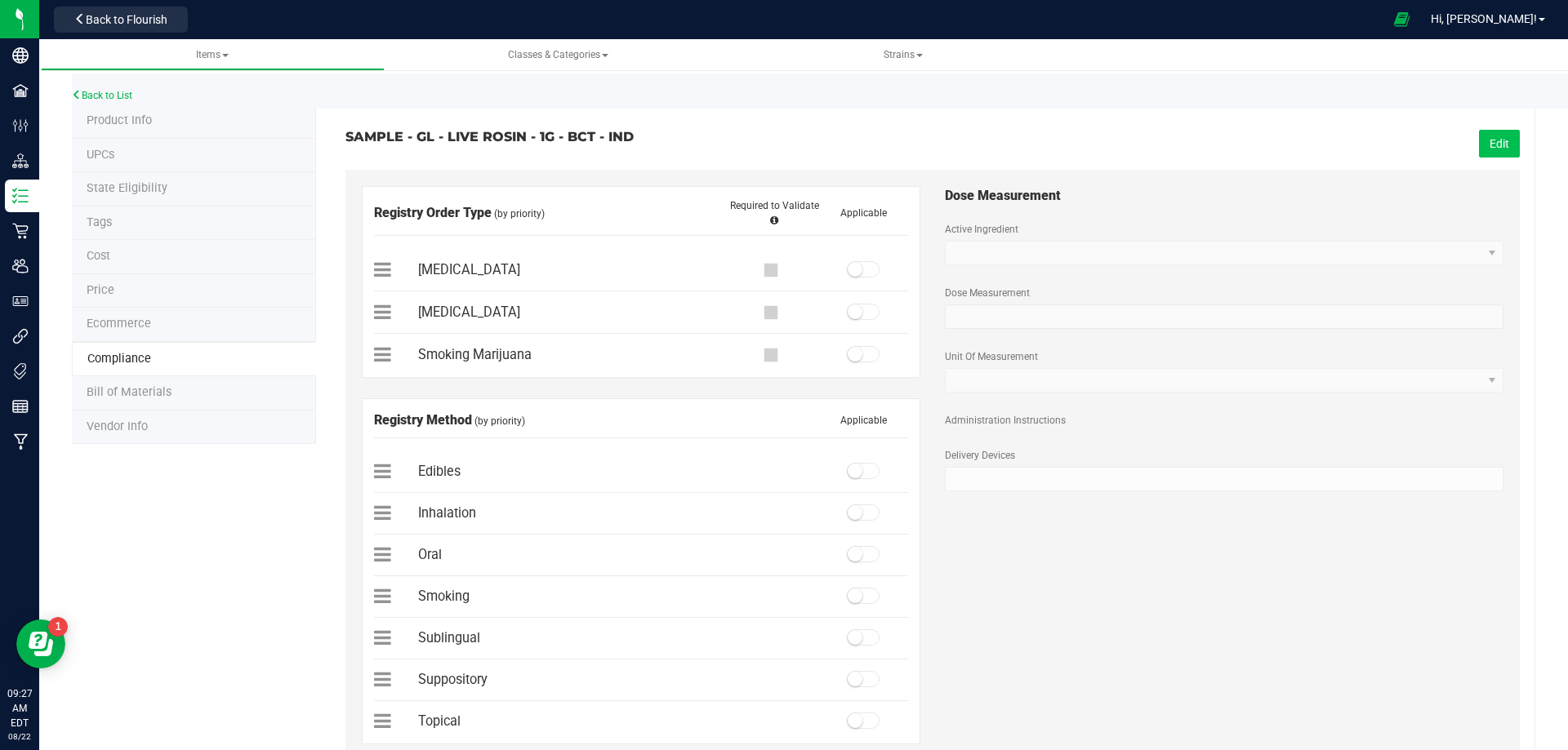
click at [1498, 139] on button "Edit" at bounding box center [1499, 143] width 41 height 27
click at [866, 270] on span at bounding box center [863, 269] width 33 height 16
click at [853, 510] on small at bounding box center [855, 512] width 15 height 15
click at [1474, 141] on button "Save" at bounding box center [1497, 143] width 46 height 27
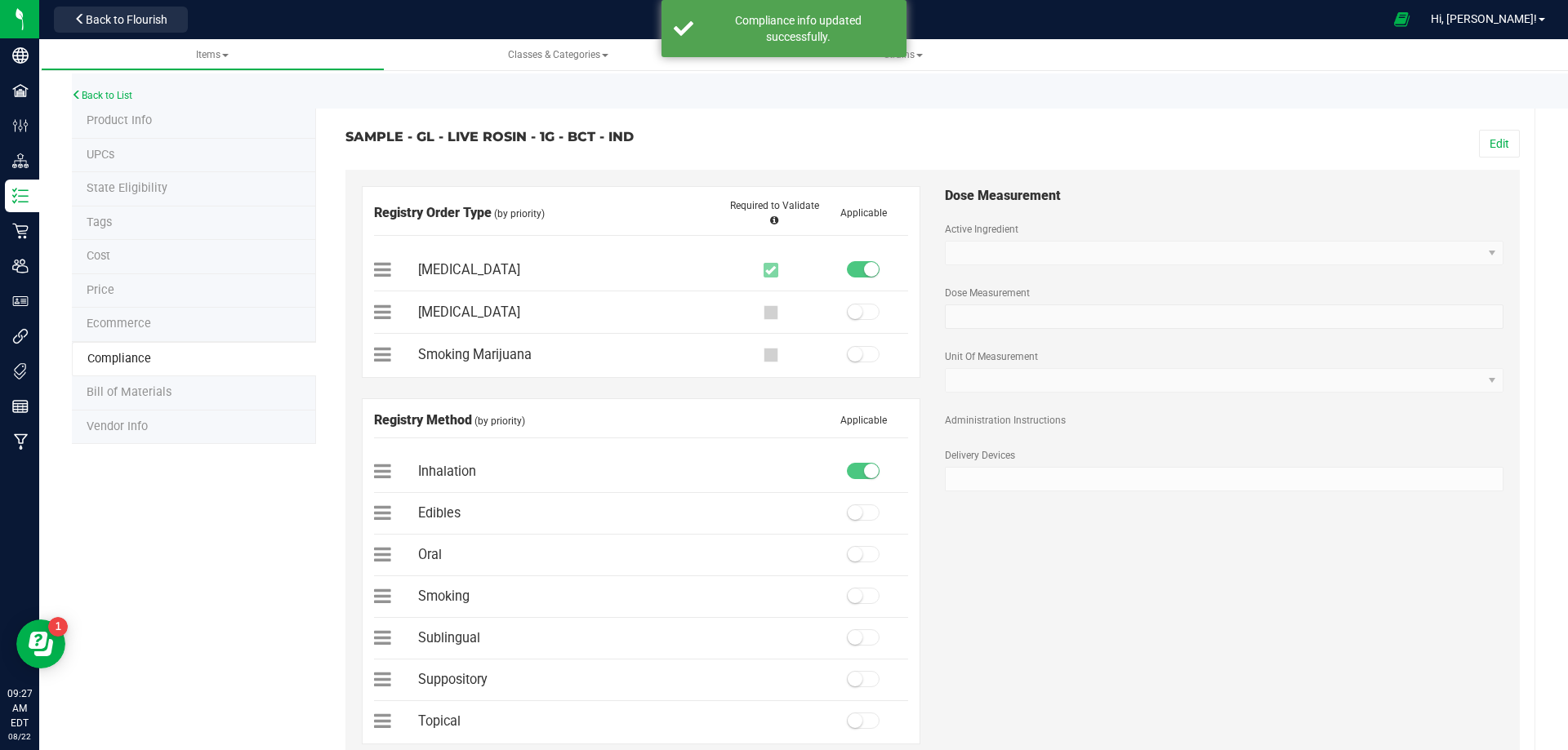
click at [156, 400] on li "Bill of Materials" at bounding box center [194, 393] width 244 height 34
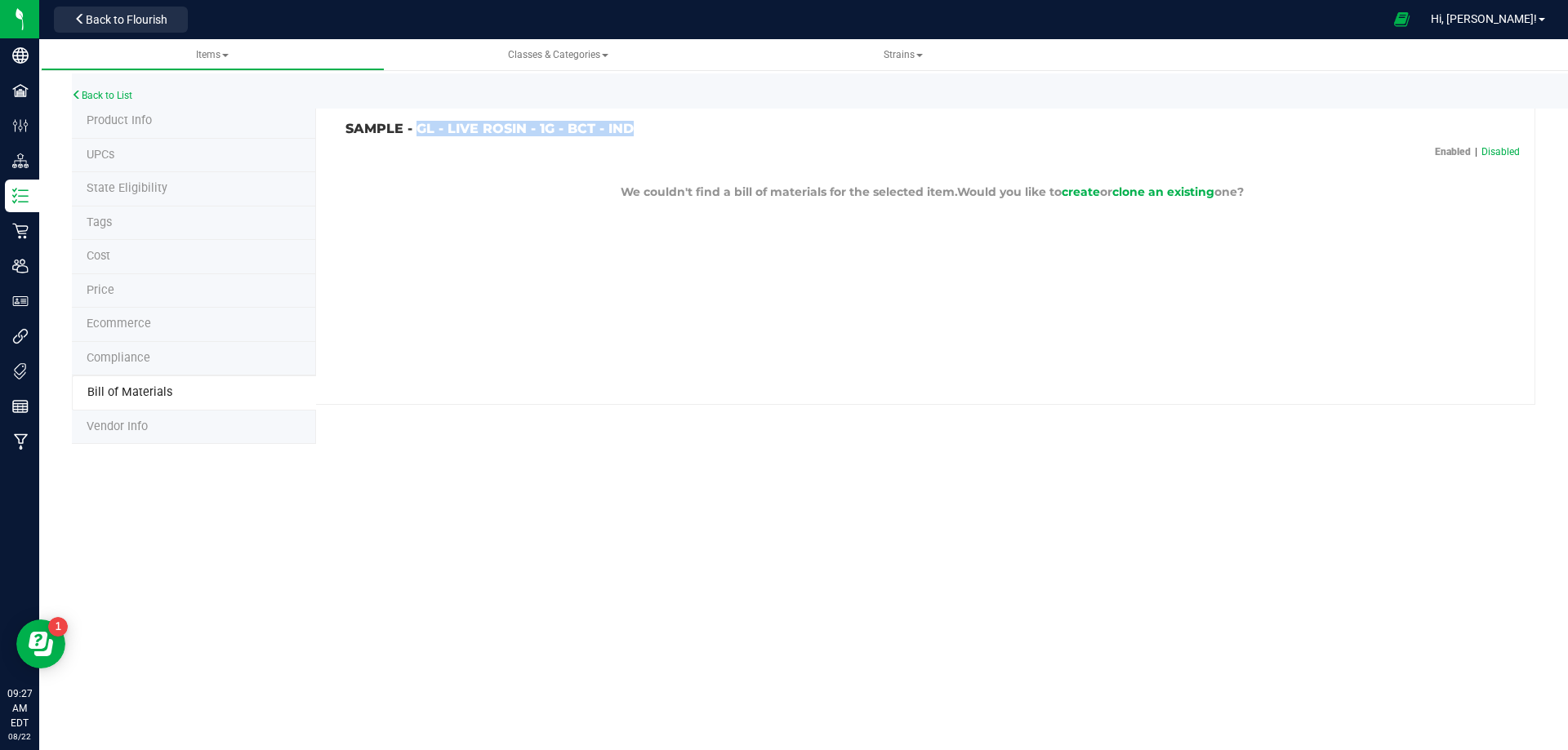
drag, startPoint x: 634, startPoint y: 129, endPoint x: 419, endPoint y: 129, distance: 215.0
click at [419, 129] on h3 "SAMPLE - GL - LIVE ROSIN - 1G - BCT - IND" at bounding box center [632, 129] width 575 height 15
copy h3 "GL - LIVE ROSIN - 1G - BCT - IND"
click at [1193, 190] on span "clone an existing" at bounding box center [1163, 192] width 102 height 15
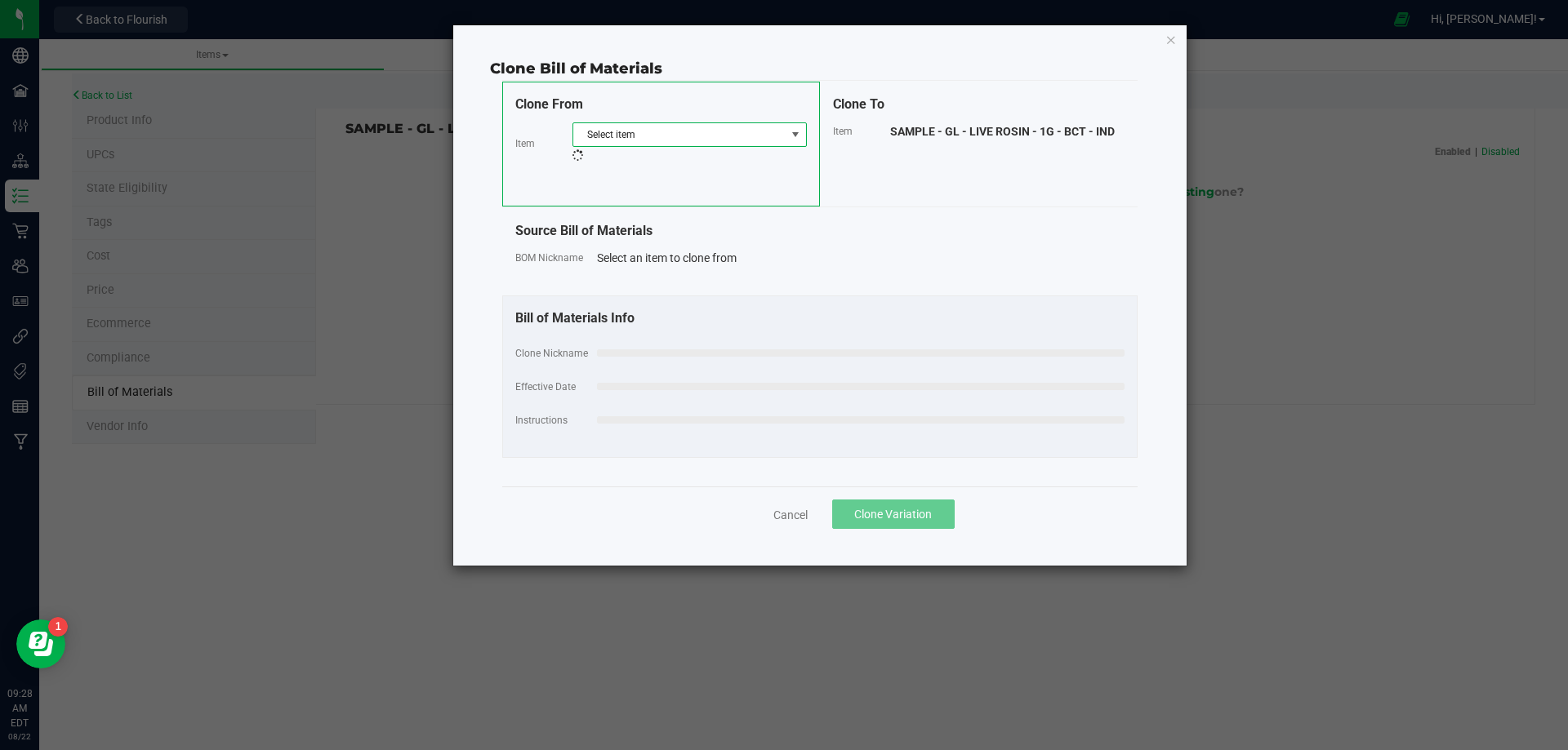
click at [680, 128] on span "Select item" at bounding box center [679, 135] width 212 height 23
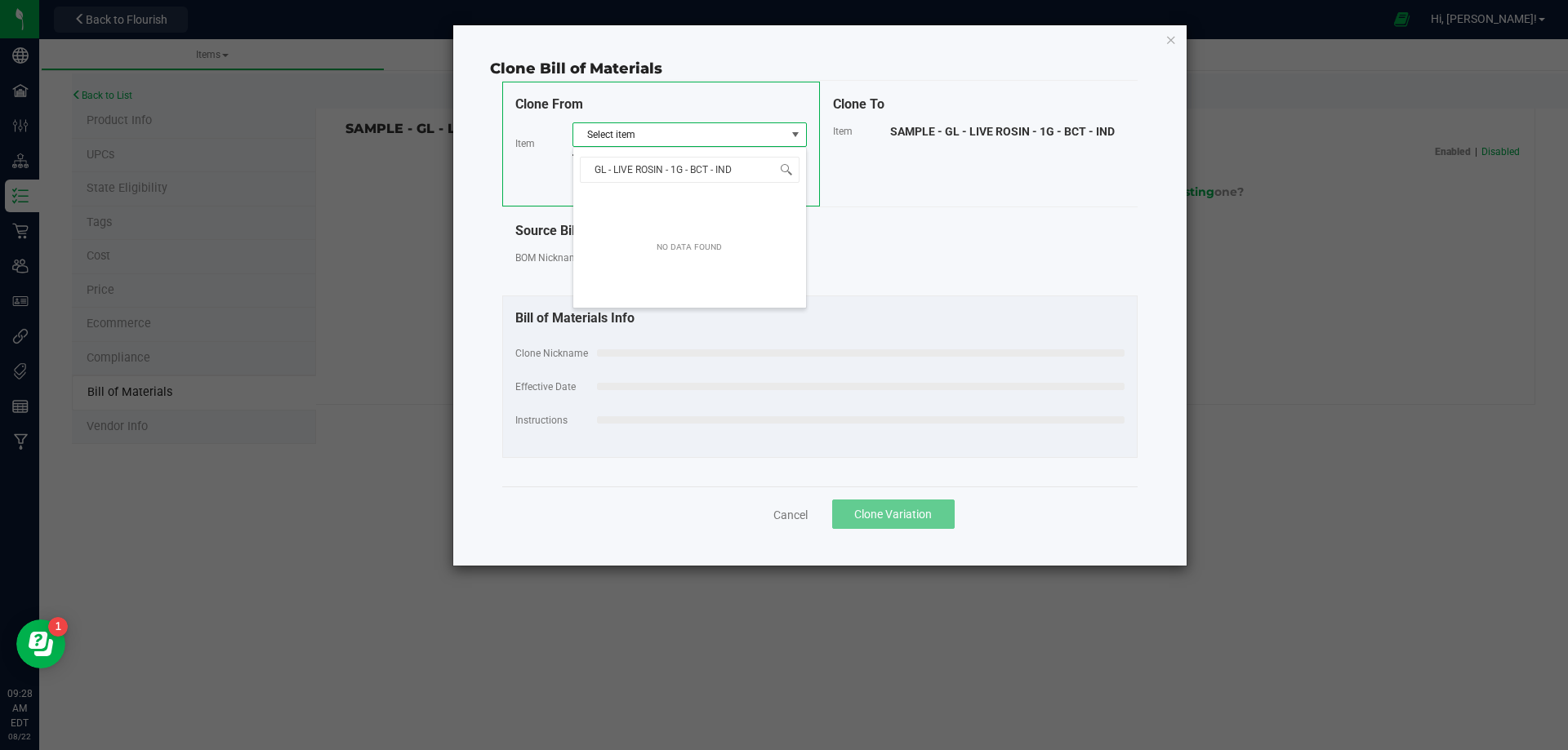
scroll to position [25, 235]
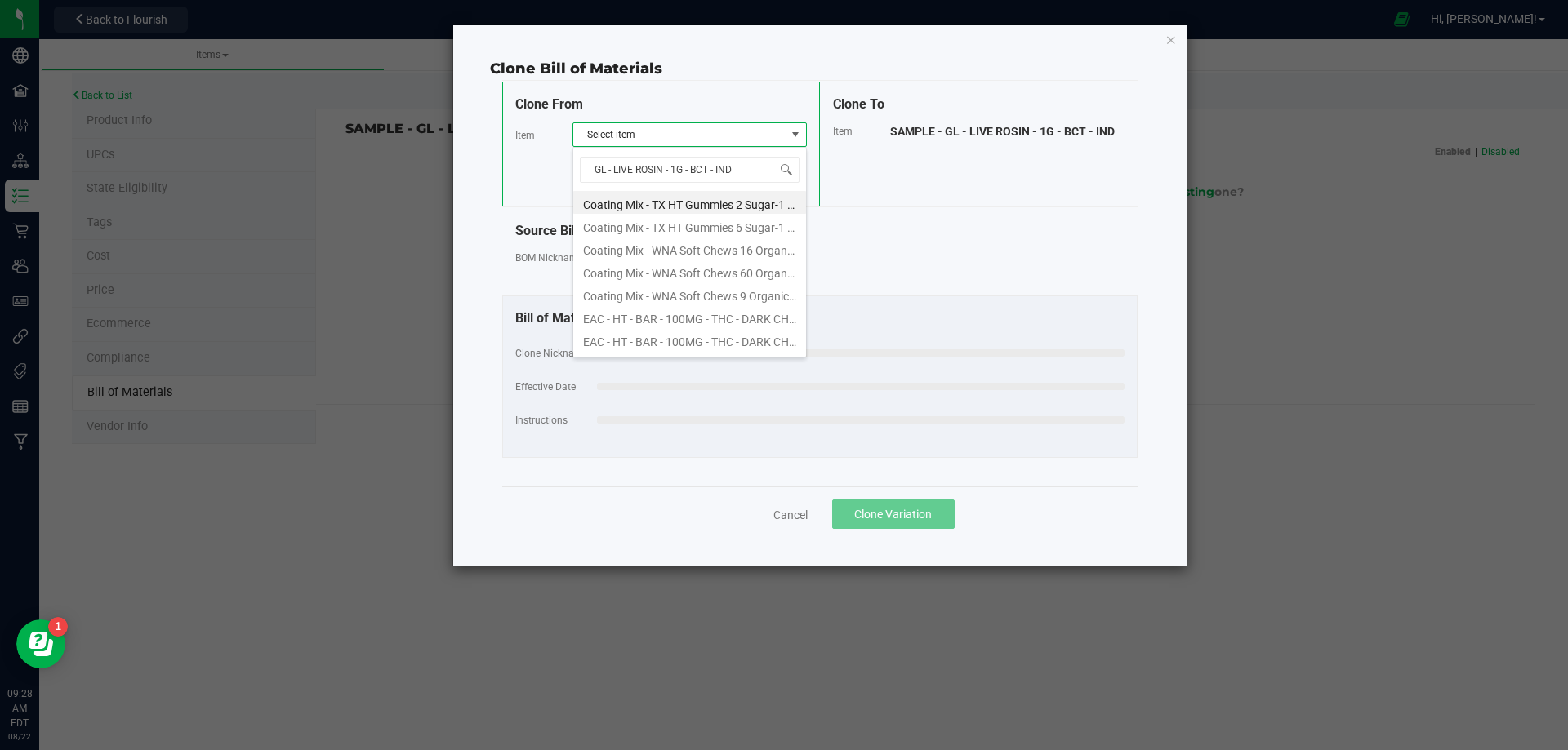
type input "GL - LIVE ROSIN - 1G - BCT - IN"
click at [706, 198] on li "GL - LIVE ROSIN - 1G - BCT - IND" at bounding box center [689, 202] width 233 height 23
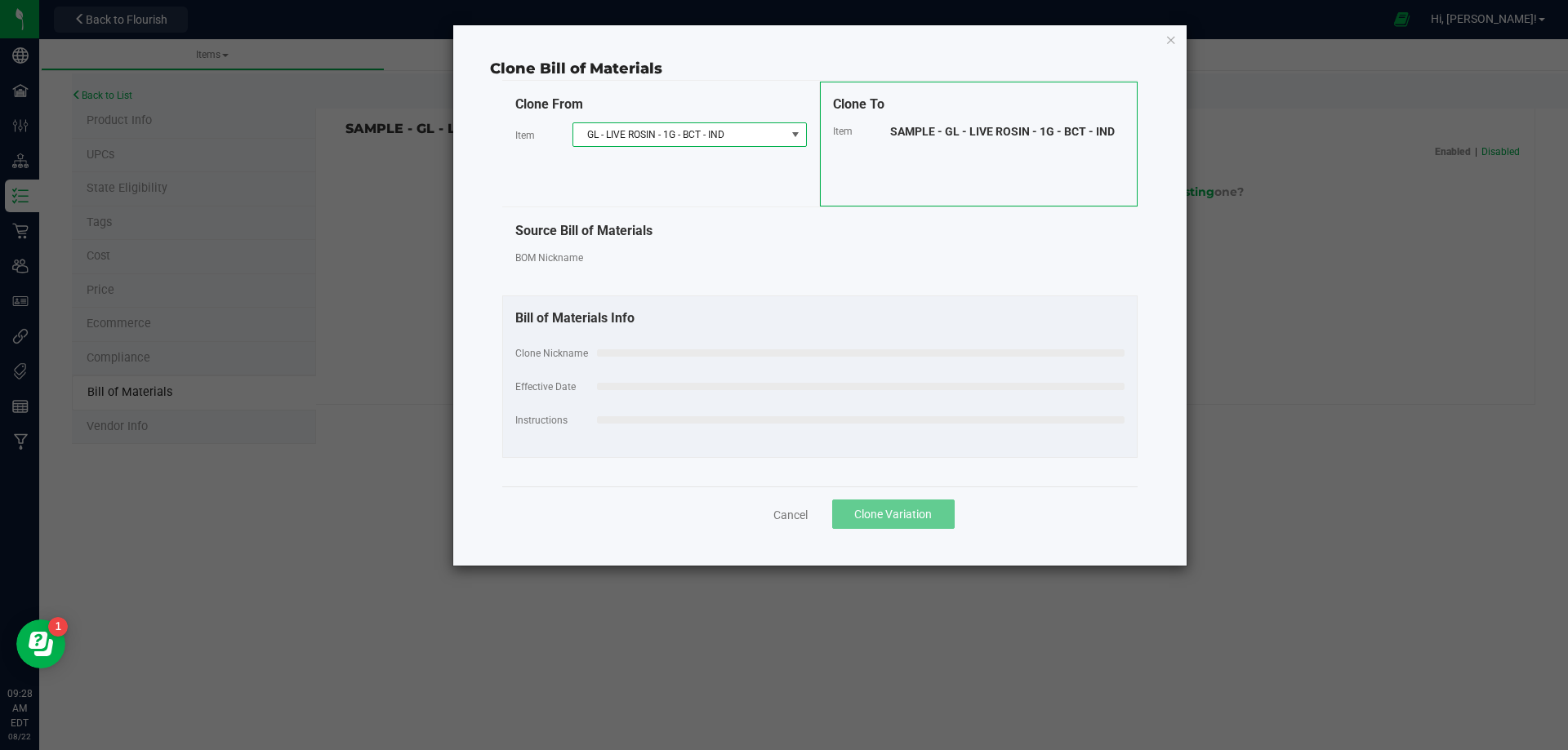
select select "13787"
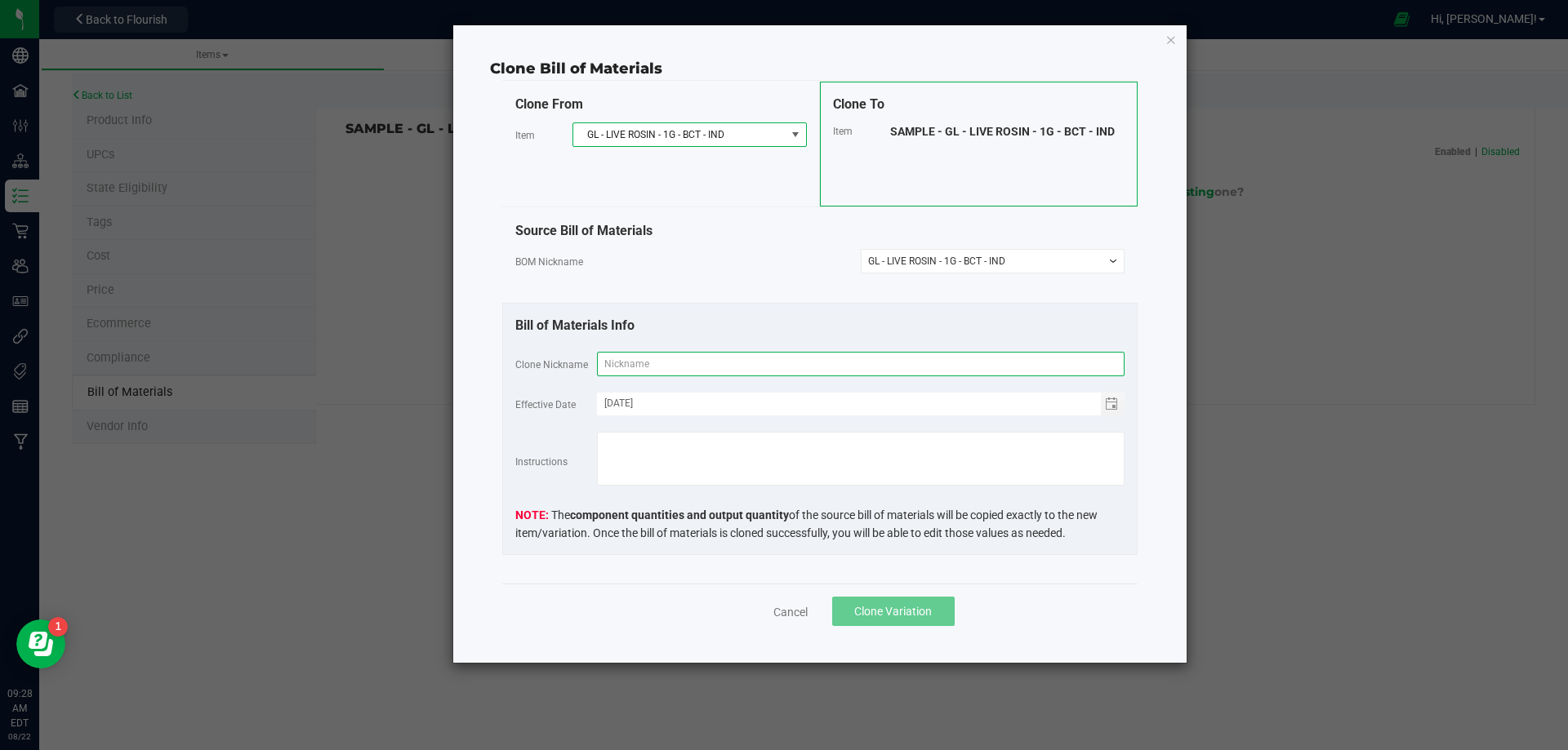
click at [686, 369] on input "text" at bounding box center [861, 364] width 528 height 25
paste input "GL - LIVE ROSIN - 1G - BCT - IND"
type input "GL - LIVE ROSIN - 1G - BCT - IND"
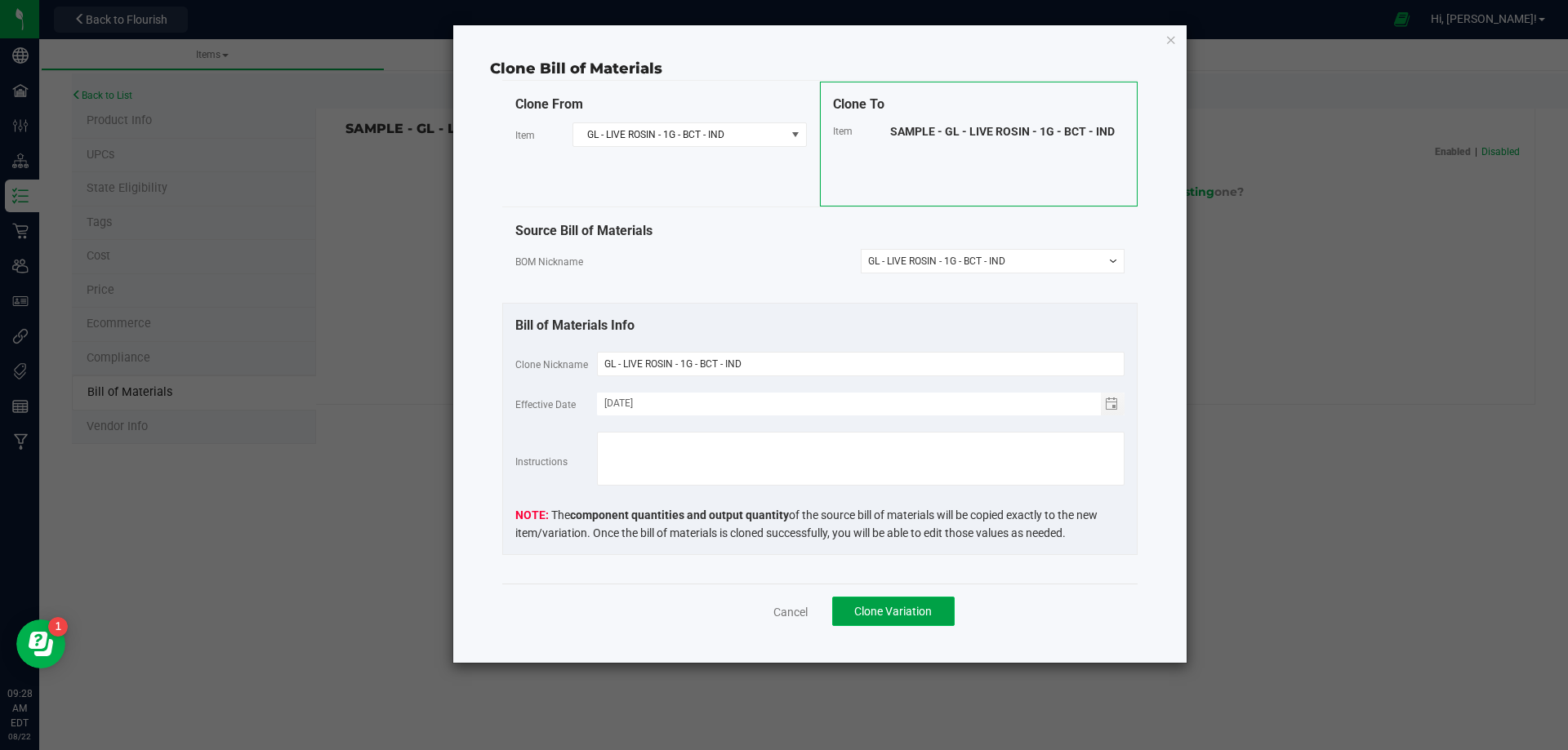
click at [906, 615] on span "Clone Variation" at bounding box center [893, 611] width 77 height 13
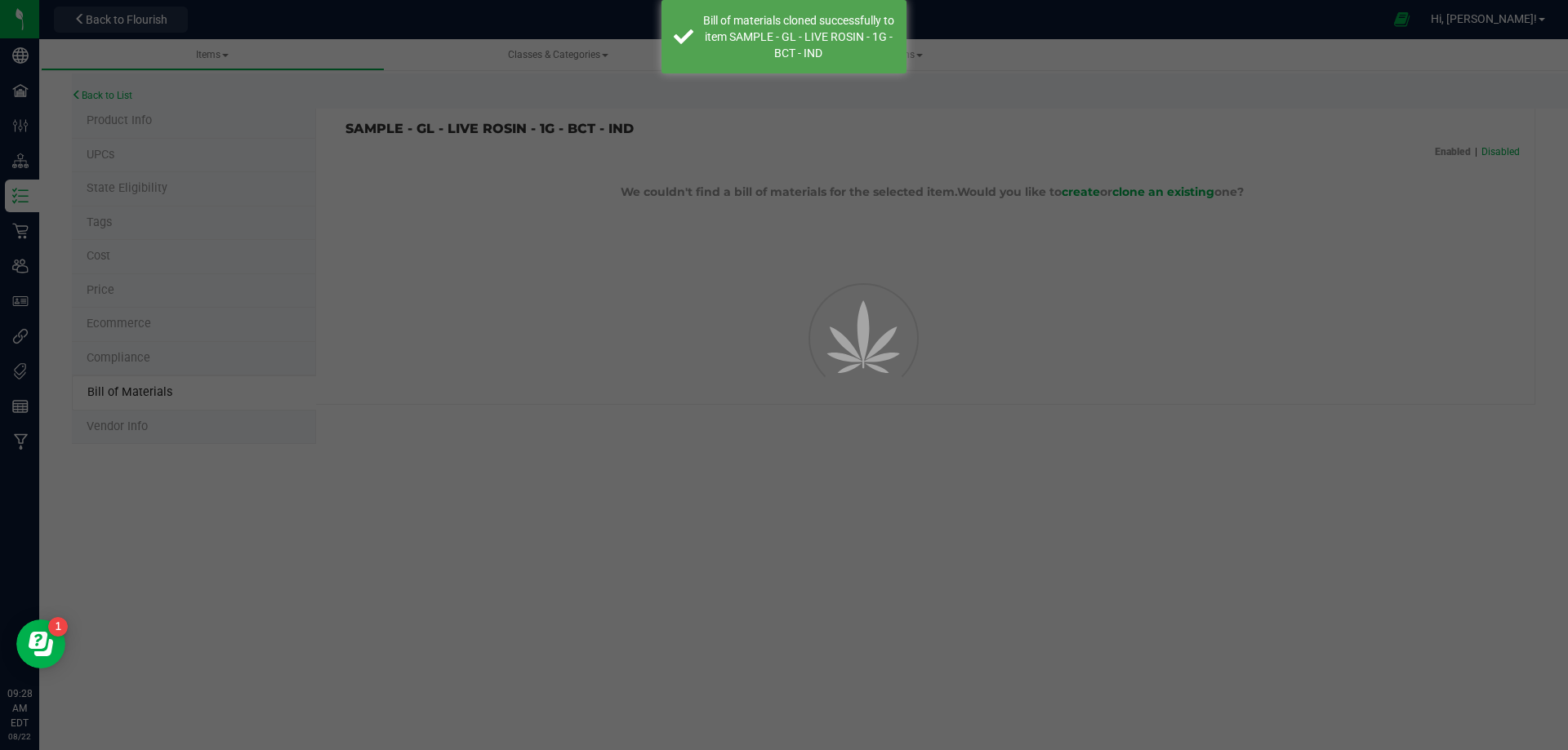
select select "13788"
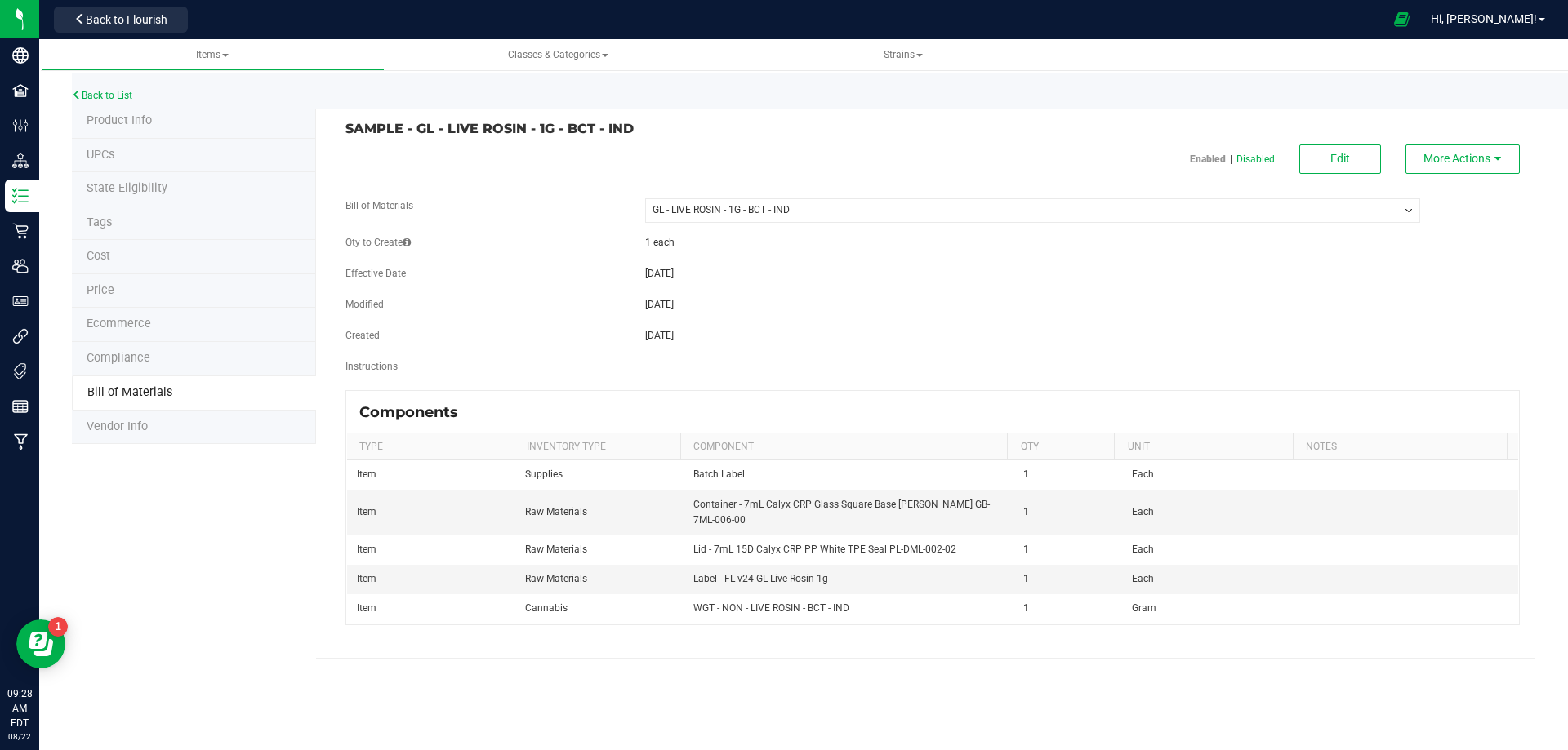
click at [107, 97] on link "Back to List" at bounding box center [102, 95] width 60 height 11
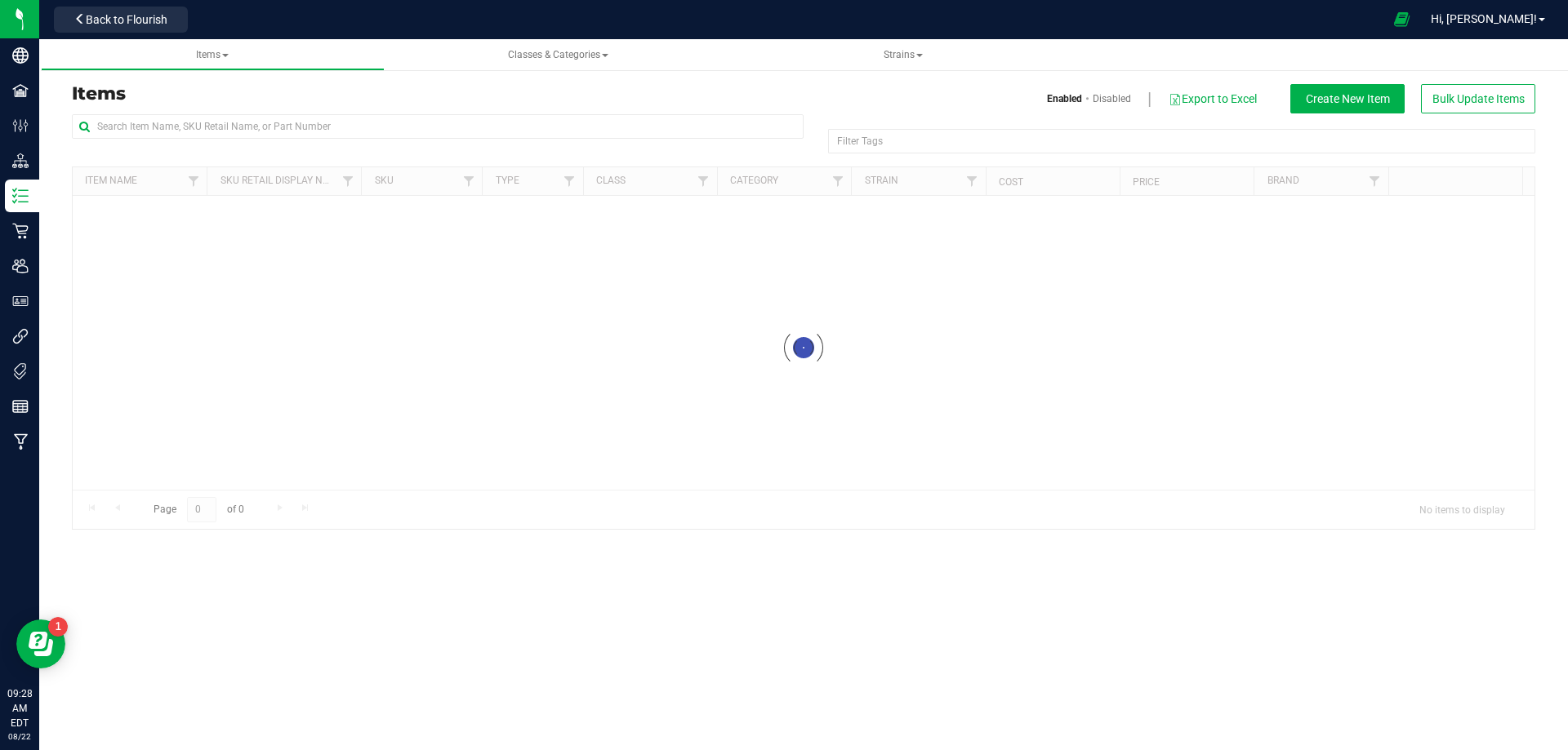
click at [166, 140] on div at bounding box center [438, 133] width 732 height 38
click at [170, 131] on input "text" at bounding box center [438, 126] width 732 height 25
paste input "RAD - FT - GROUND FLOWER - 7G - AML - IND"
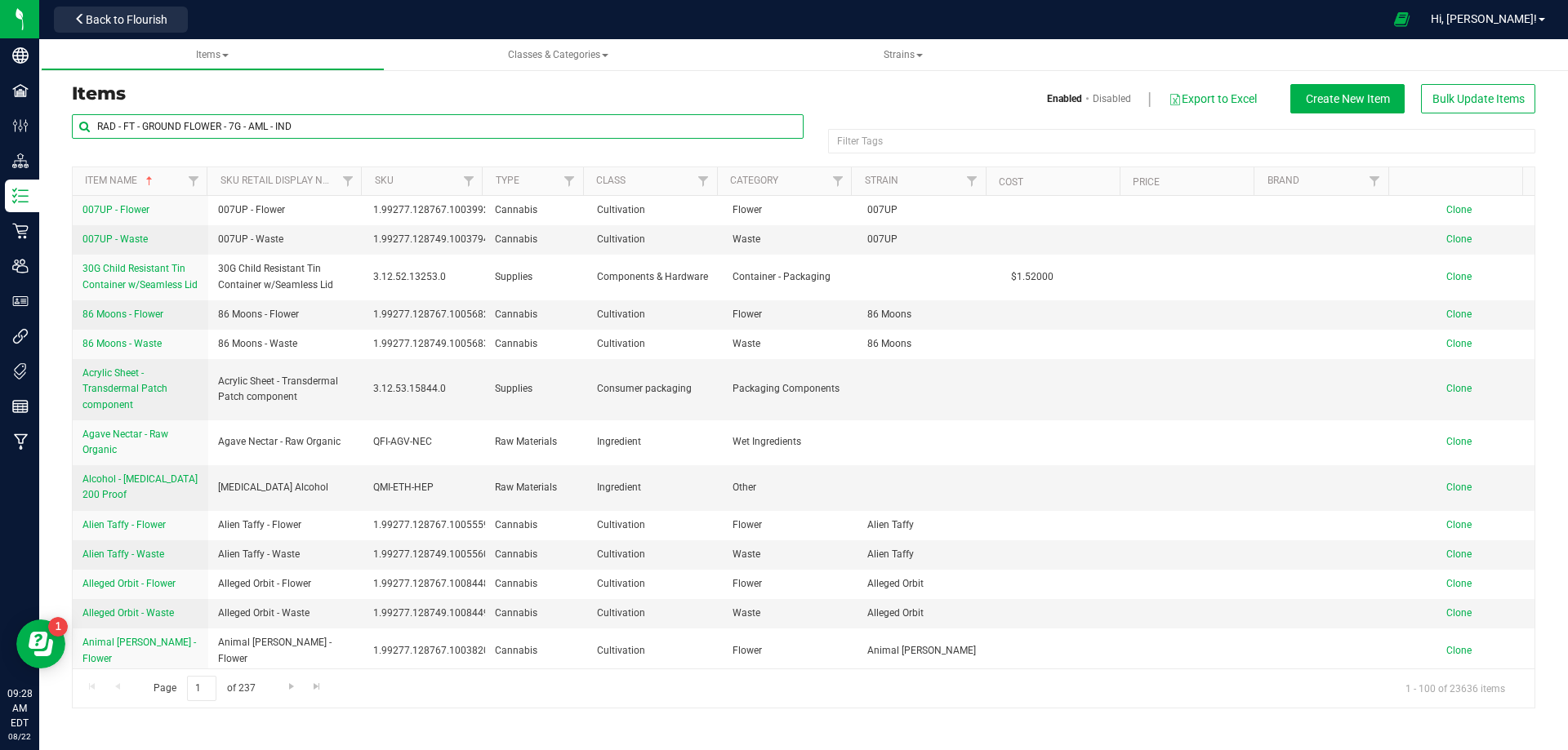
drag, startPoint x: 371, startPoint y: 137, endPoint x: 455, endPoint y: 146, distance: 84.5
click at [455, 146] on div "RAD - FT - GROUND FLOWER - 7G - AML - IND" at bounding box center [438, 133] width 732 height 38
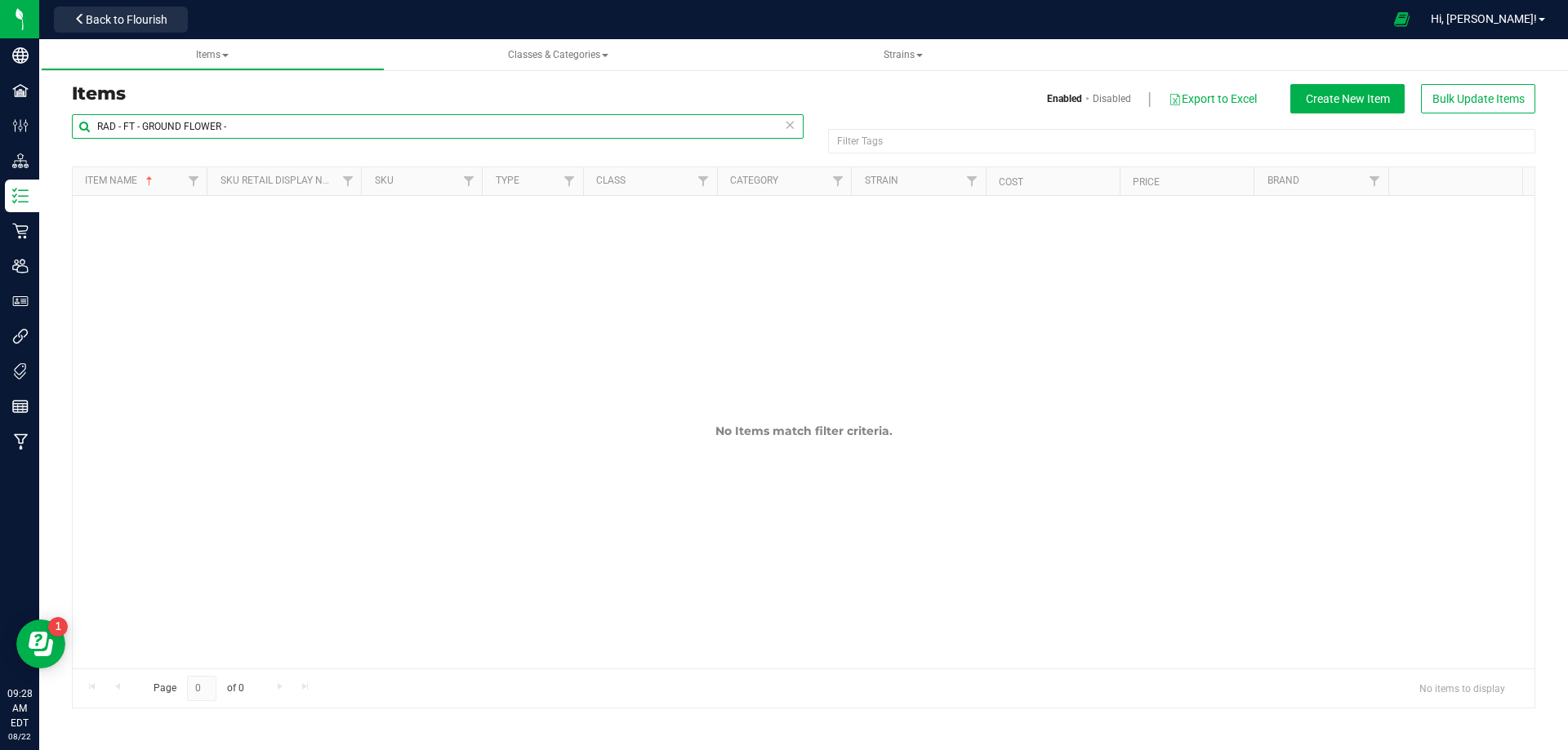
click at [96, 123] on input "RAD - FT - GROUND FLOWER -" at bounding box center [438, 126] width 732 height 25
click at [259, 133] on input "RAD - FT - GROUND FLOWER -" at bounding box center [438, 126] width 732 height 25
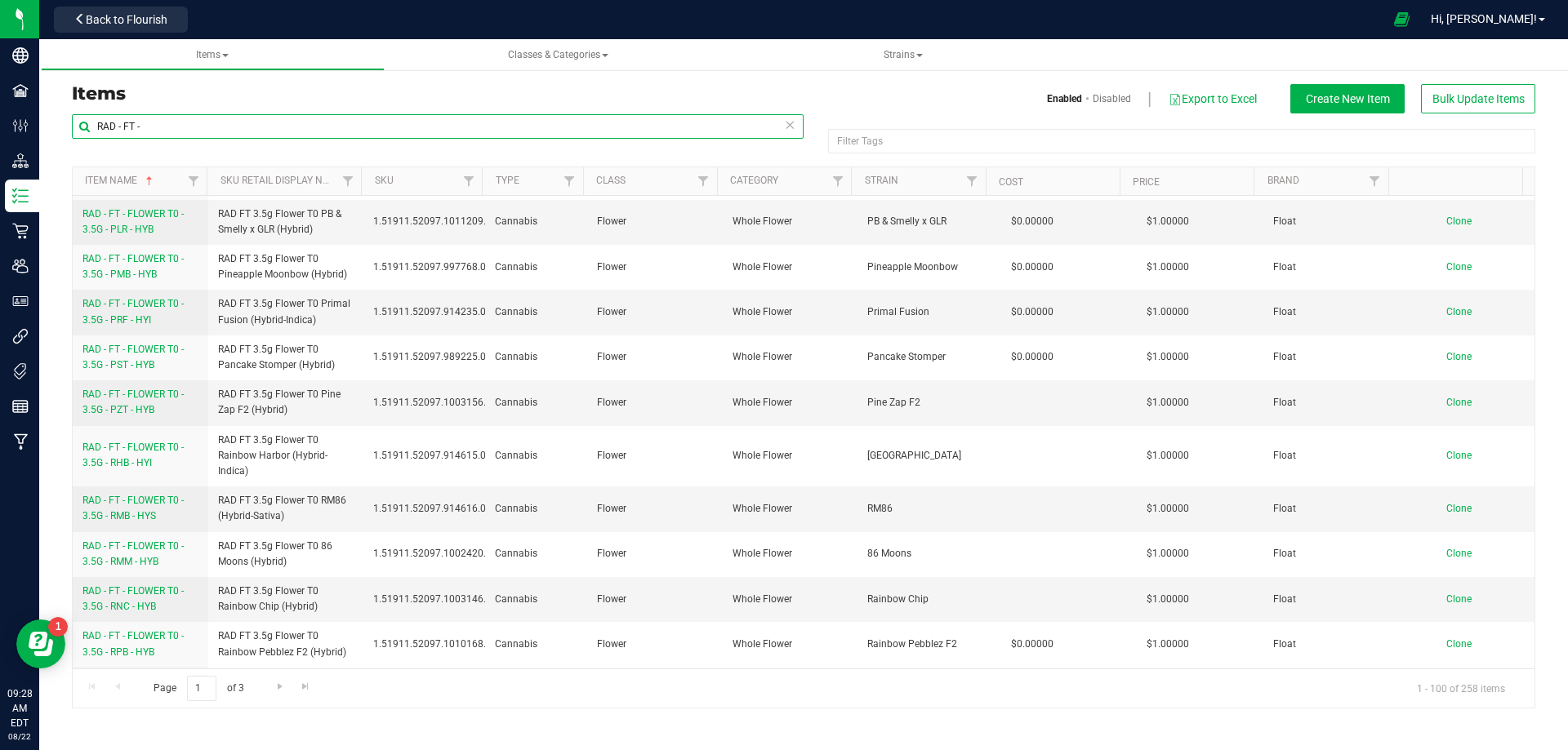
scroll to position [4348, 0]
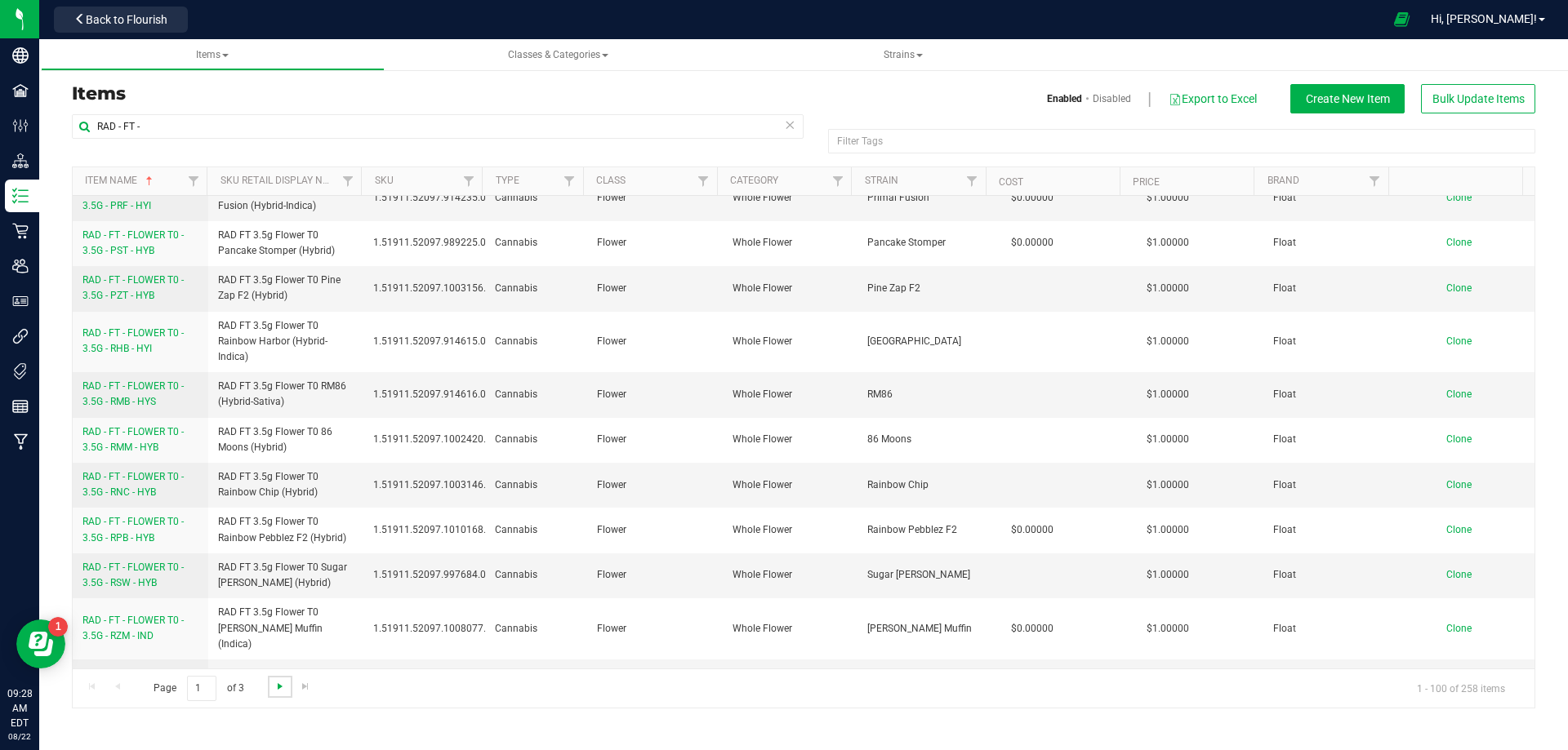
click at [280, 688] on span "Go to the next page" at bounding box center [279, 686] width 13 height 13
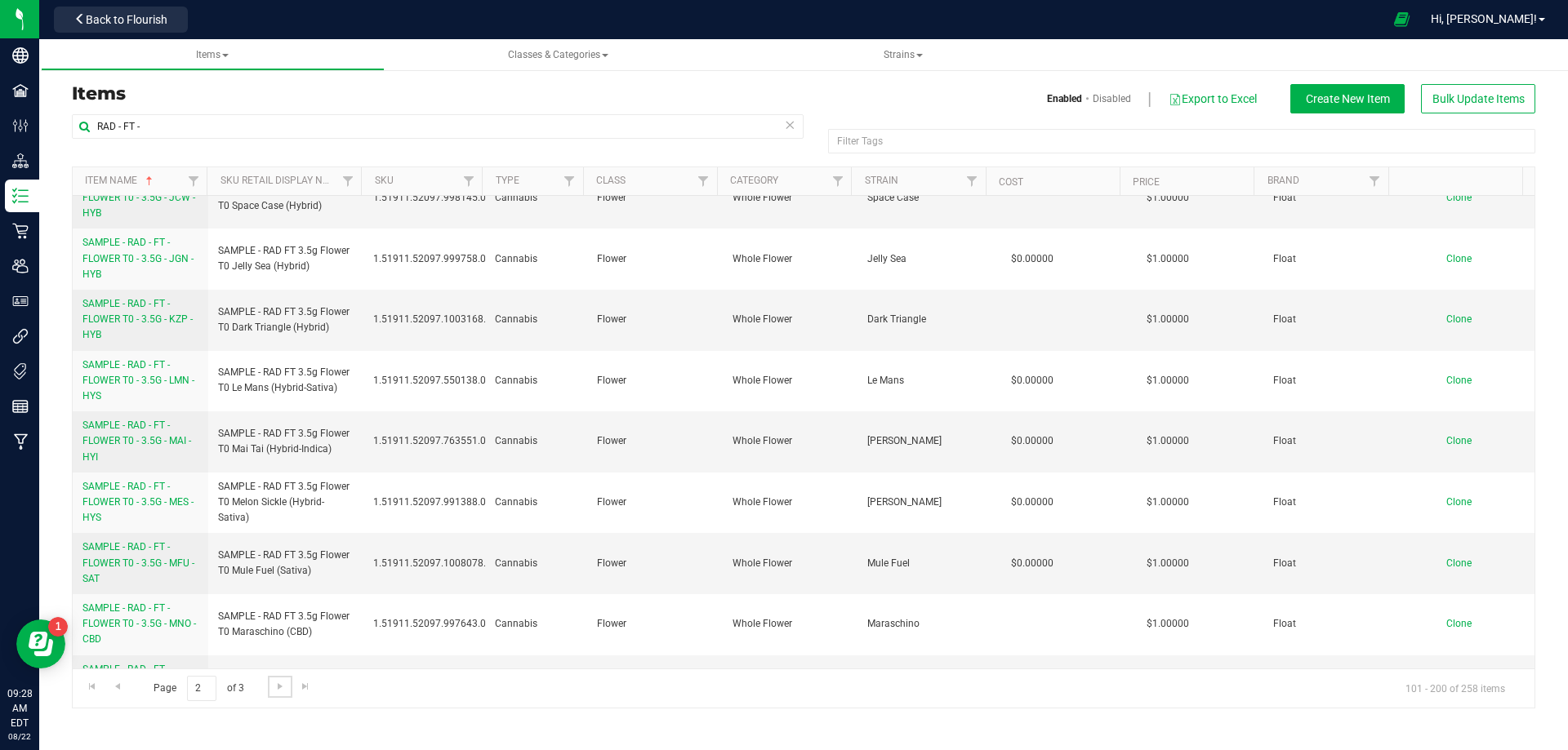
scroll to position [5242, 0]
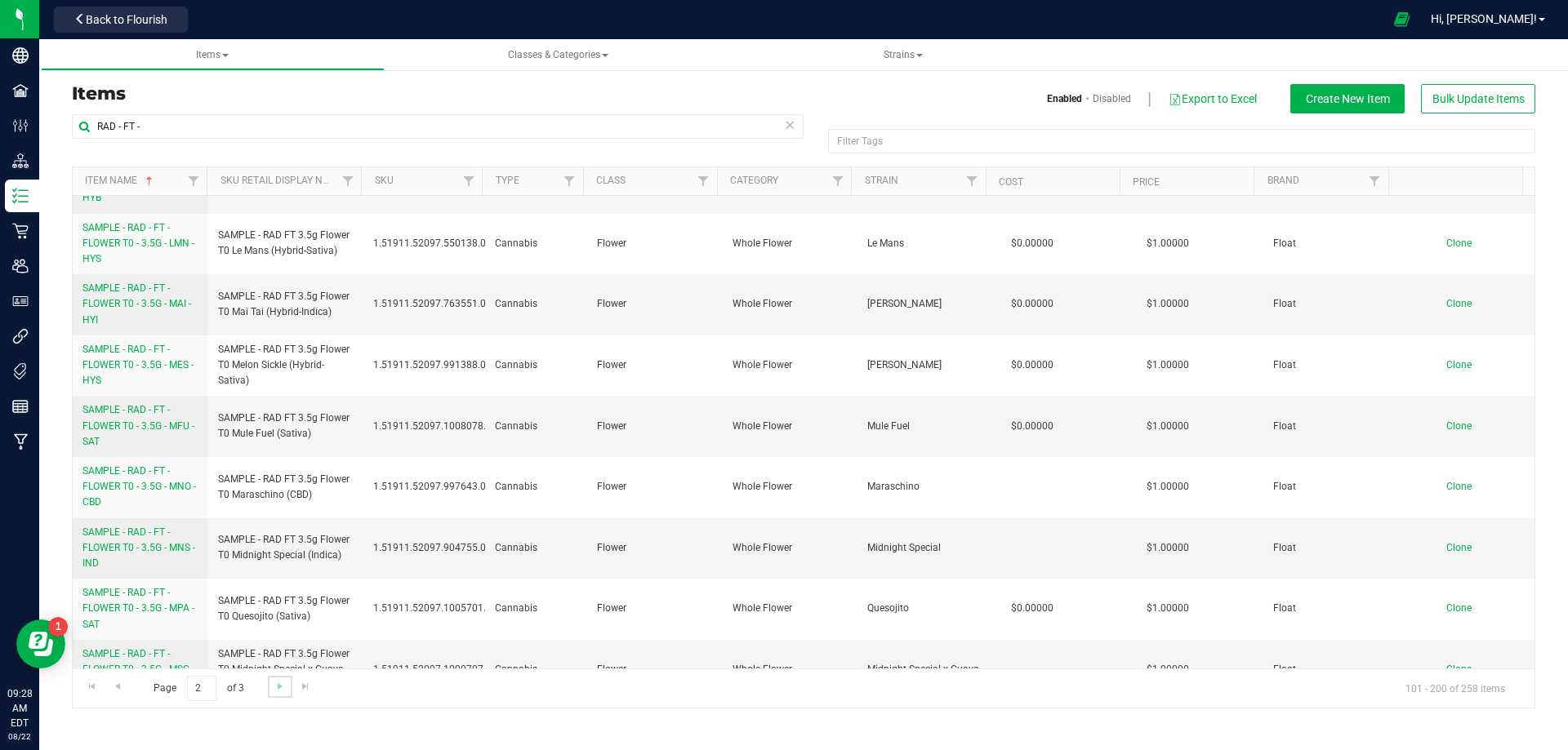
click at [286, 685] on link "Go to the next page" at bounding box center [280, 687] width 24 height 22
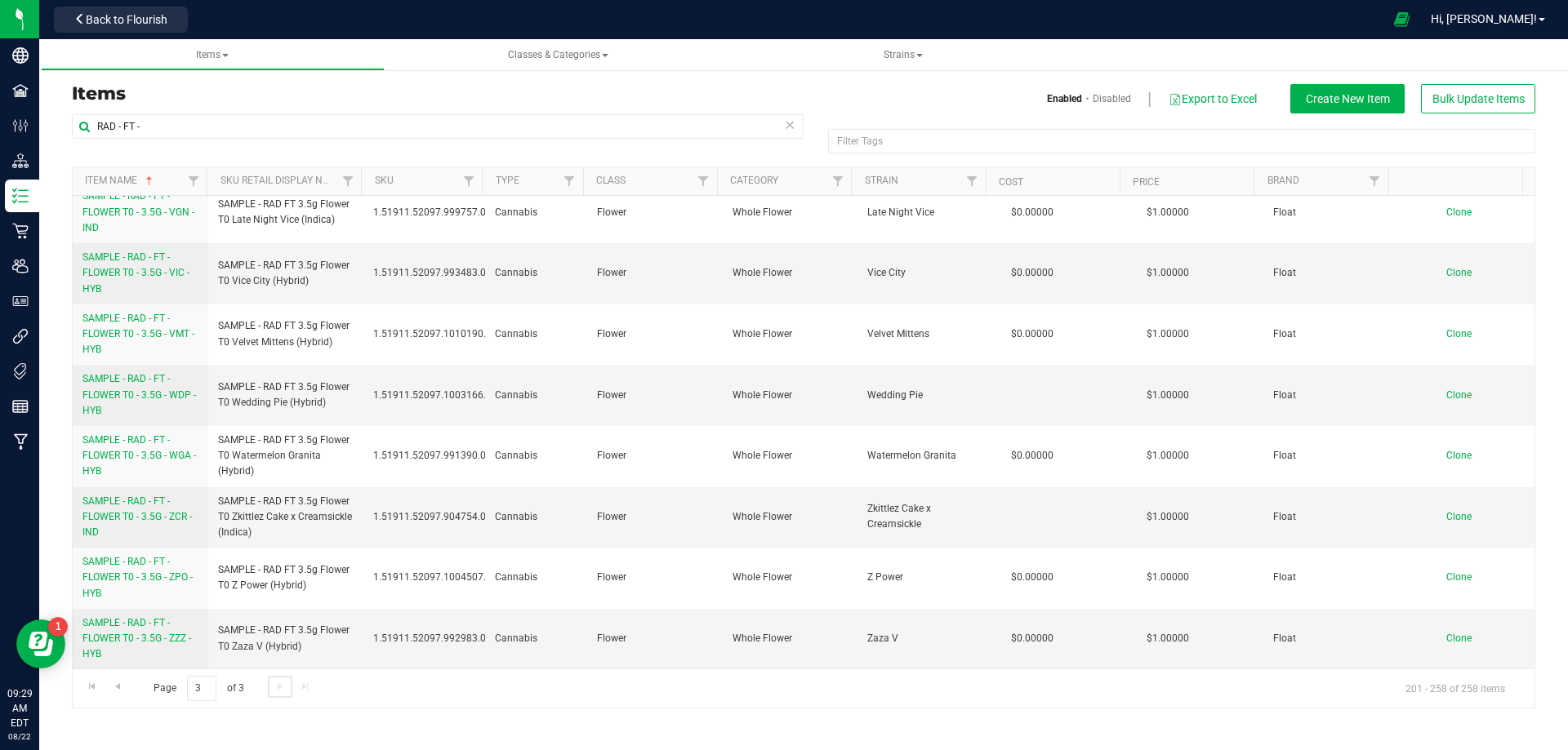
scroll to position [0, 0]
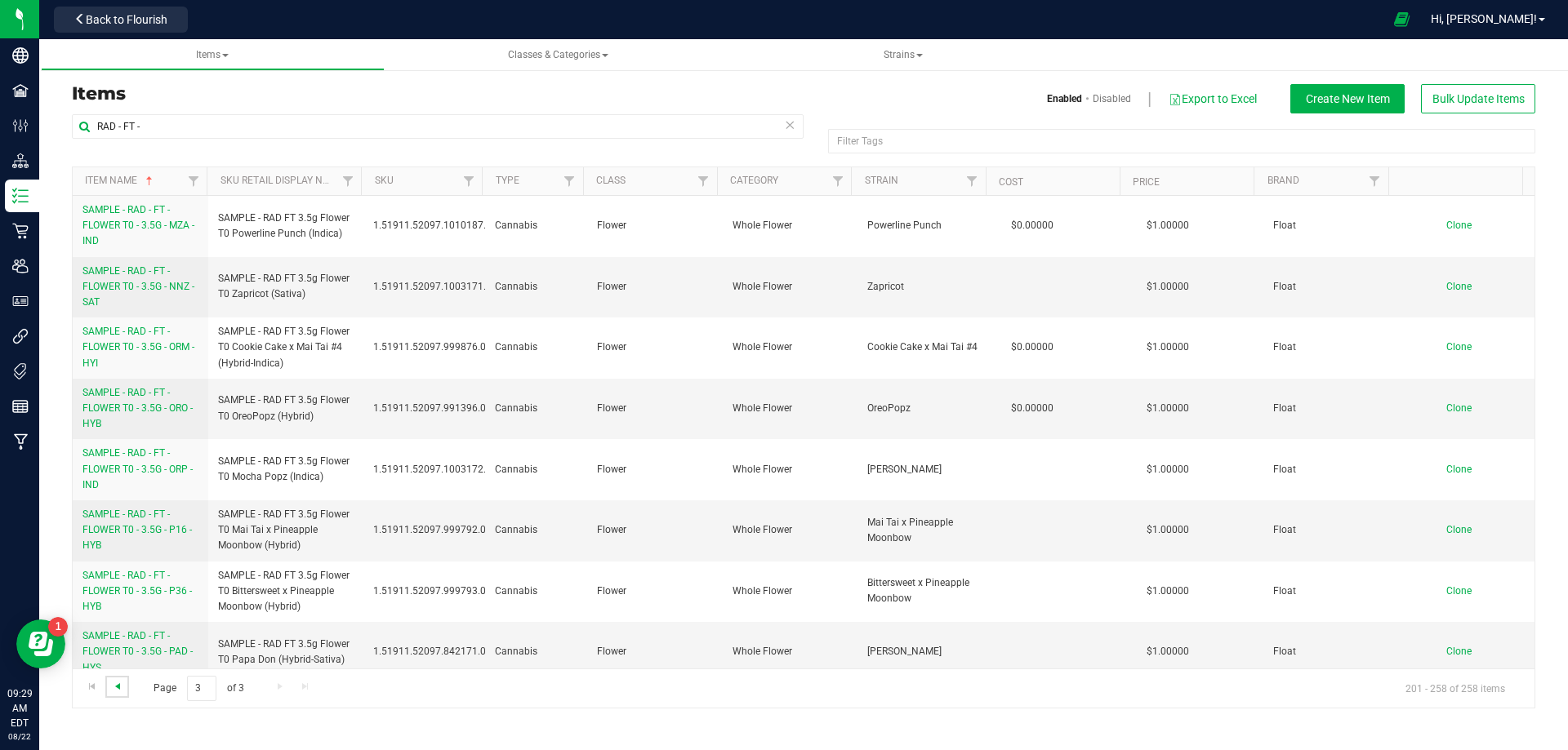
click at [120, 692] on span "Go to the previous page" at bounding box center [117, 686] width 13 height 13
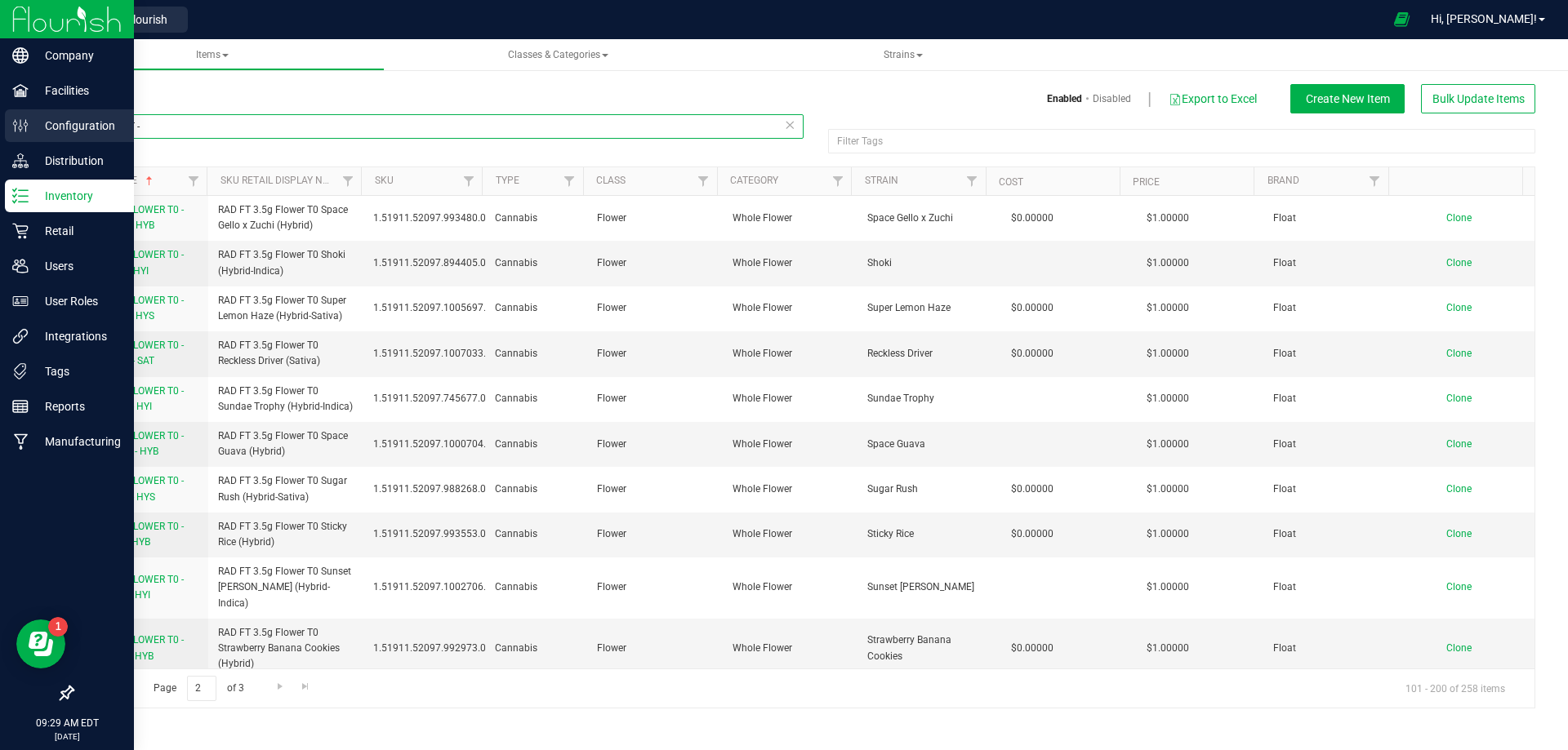
drag, startPoint x: 156, startPoint y: 130, endPoint x: 29, endPoint y: 133, distance: 127.0
click at [29, 133] on div "Company Facilities Configuration Distribution Inventory Retail Users User Roles…" at bounding box center [784, 375] width 1568 height 750
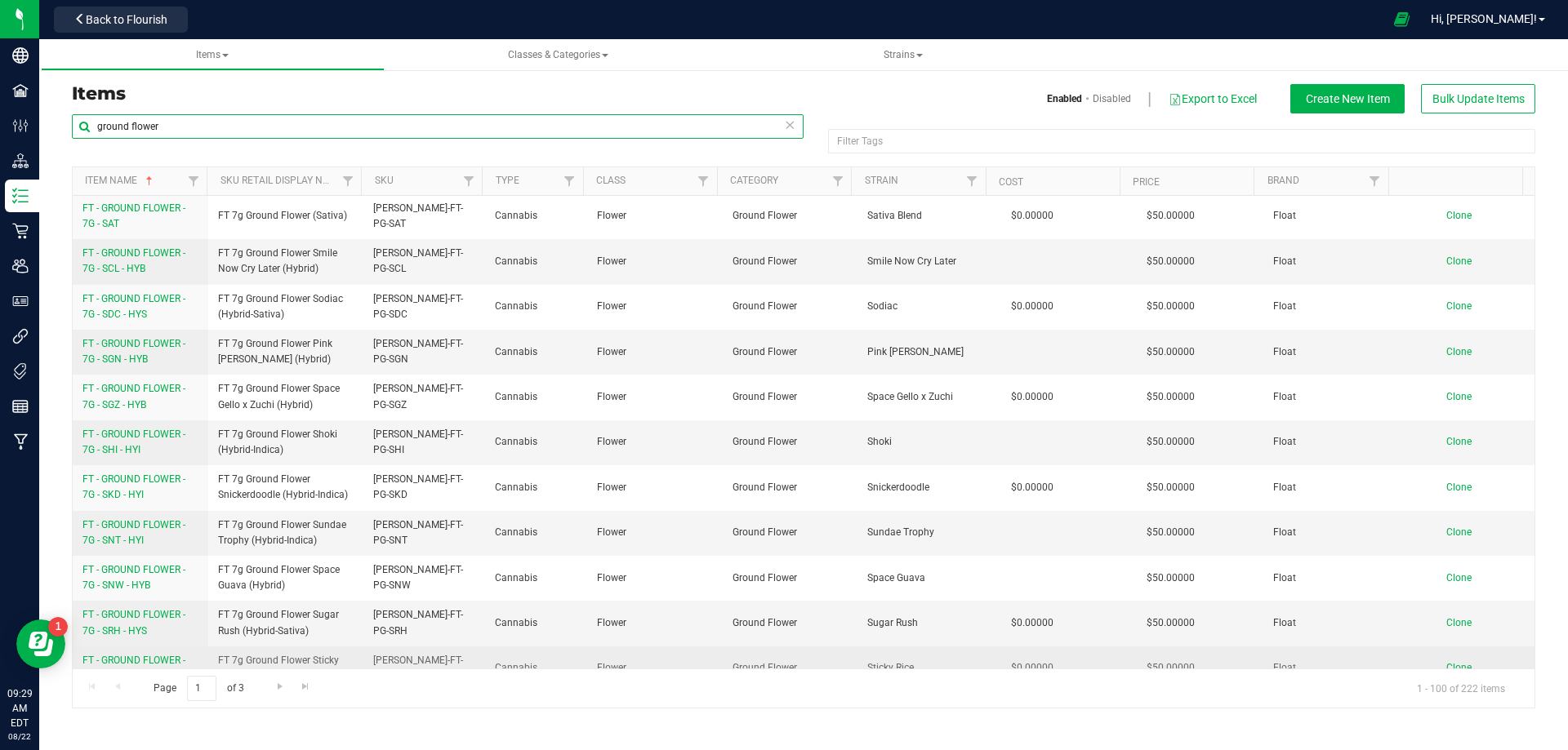
scroll to position [3570, 0]
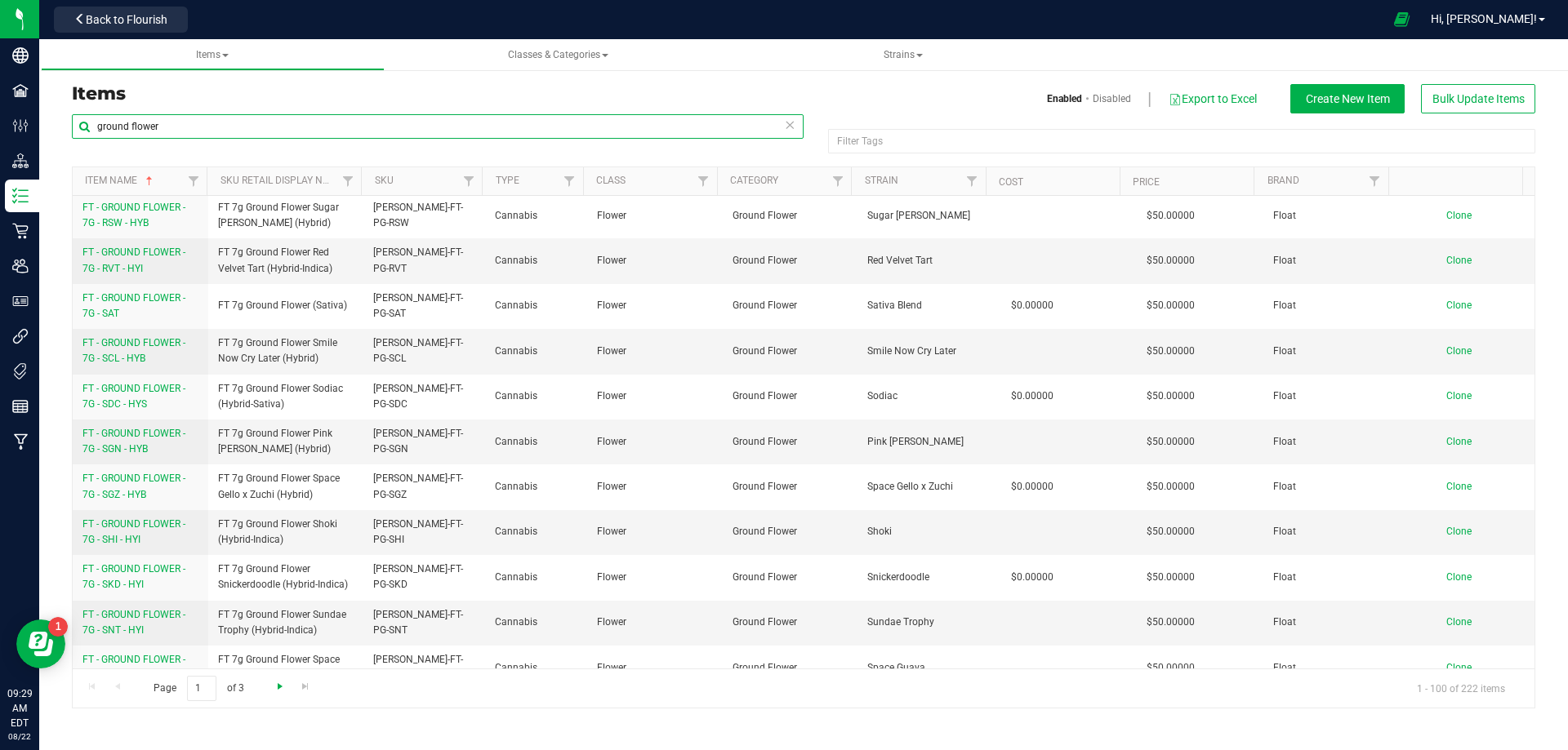
type input "ground flower"
click at [273, 685] on span "Go to the next page" at bounding box center [279, 686] width 13 height 13
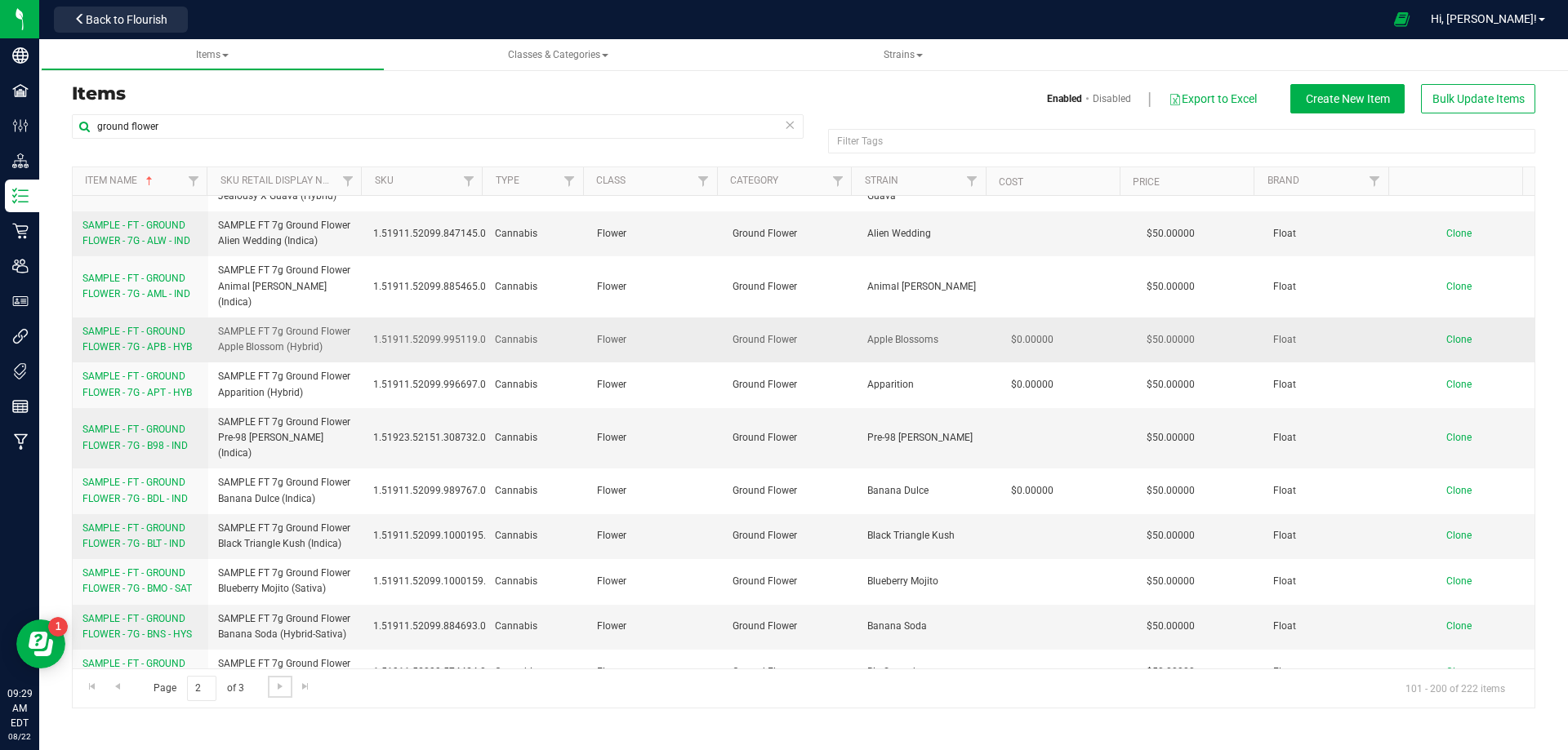
scroll to position [1143, 0]
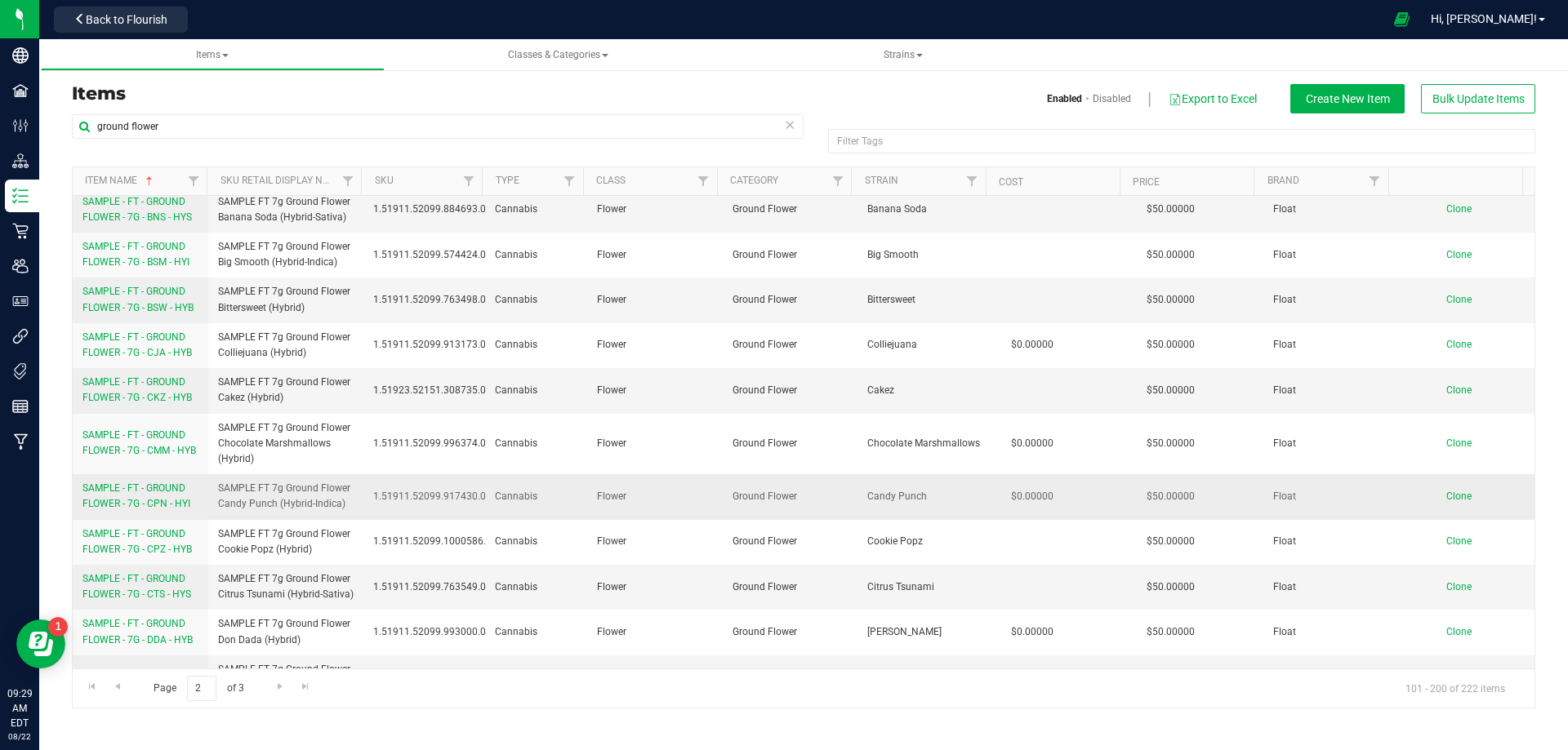
click at [1460, 500] on link "Clone" at bounding box center [1467, 496] width 41 height 11
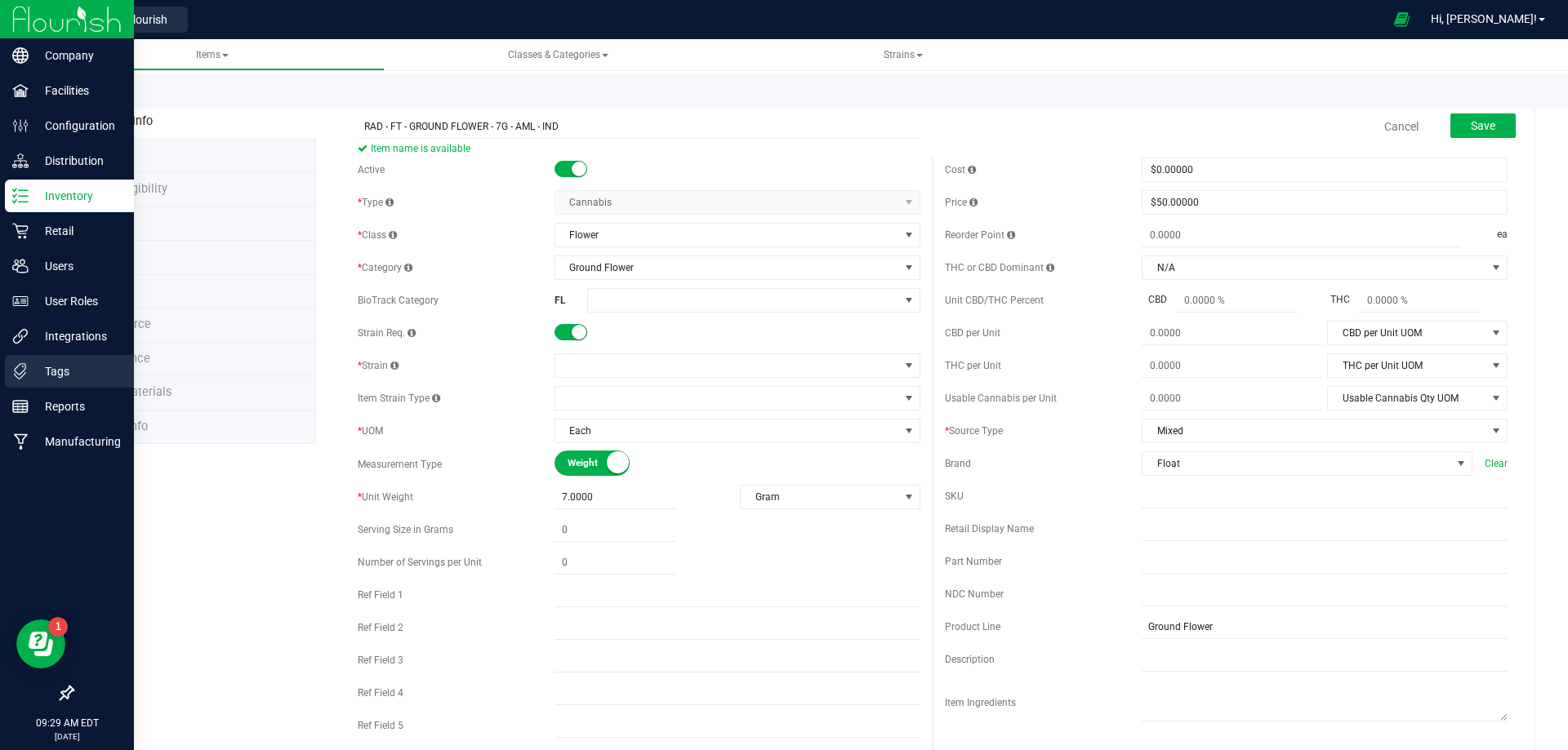
type input "RAD - FT - GROUND FLOWER - 7G - AML - IND"
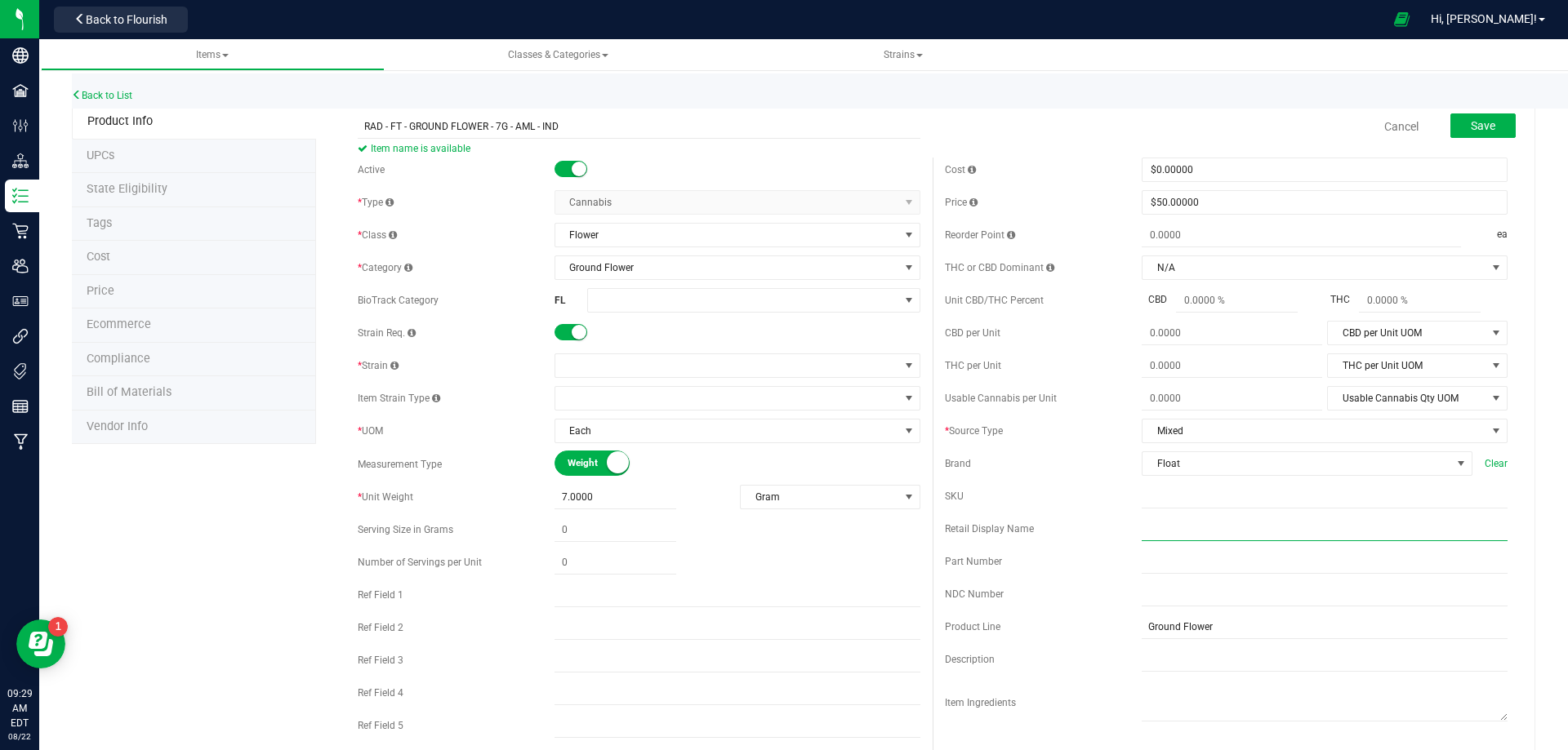
drag, startPoint x: 1213, startPoint y: 529, endPoint x: 1123, endPoint y: 552, distance: 92.9
click at [1214, 529] on input "text" at bounding box center [1325, 529] width 366 height 25
paste input "RAD FT 7g Ground Flower Animal [PERSON_NAME] (Indica)"
type input "RAD FT 7g Ground Flower Animal [PERSON_NAME] (Indica)"
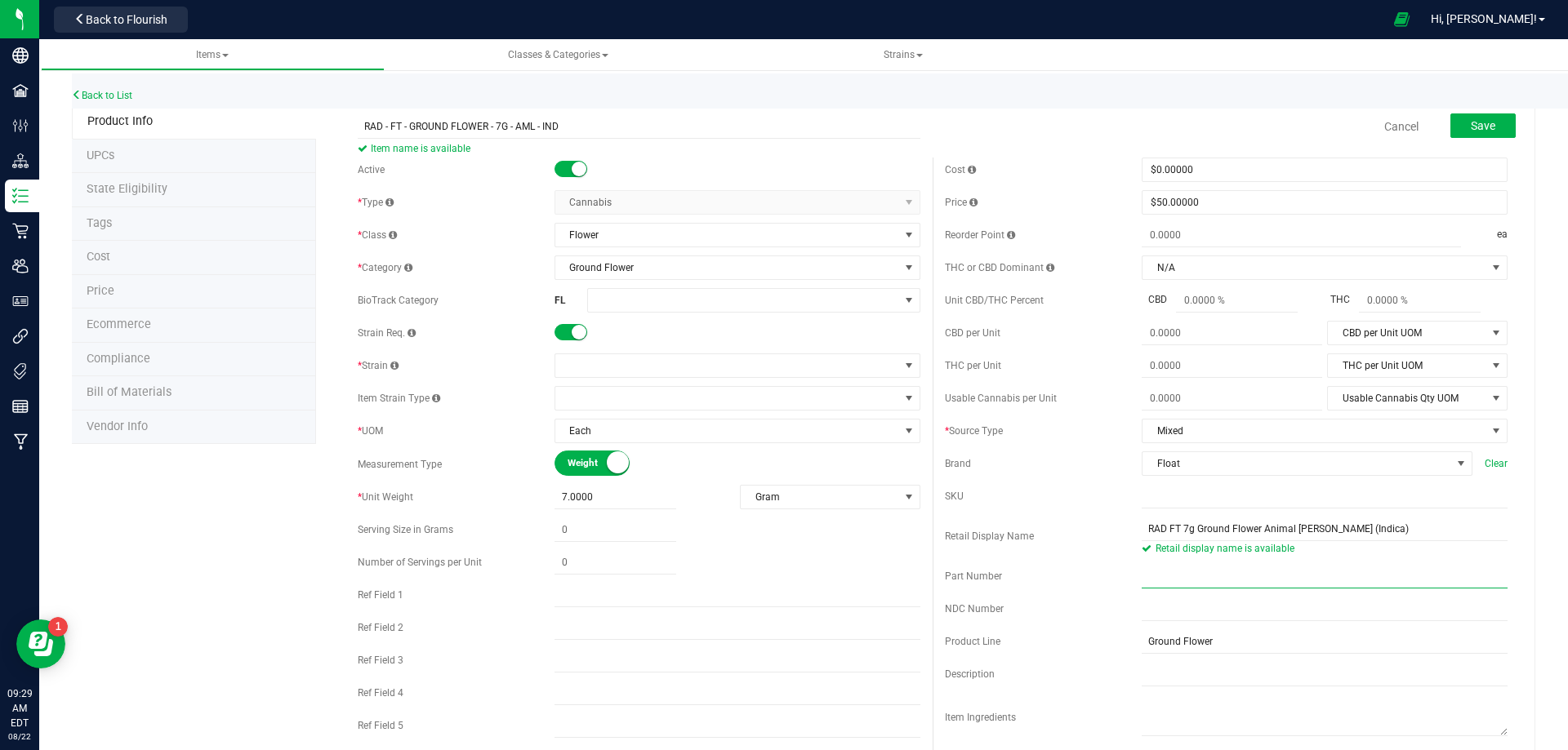
click at [1170, 577] on input "text" at bounding box center [1325, 576] width 366 height 25
paste input "RD70303"
type input "RD70303"
click at [631, 305] on span at bounding box center [743, 300] width 311 height 23
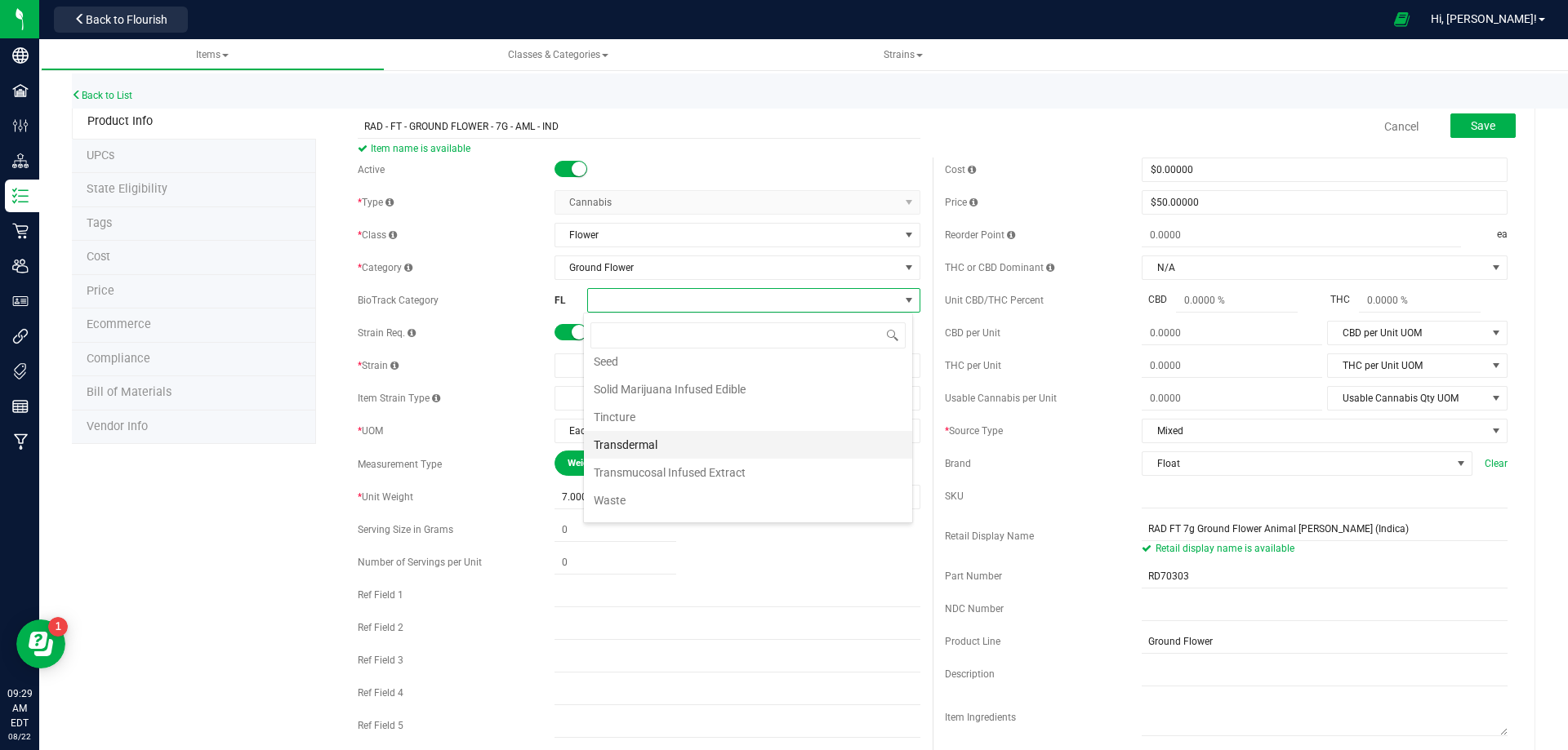
scroll to position [642, 0]
click at [649, 512] on li "Whole Flower" at bounding box center [748, 506] width 328 height 27
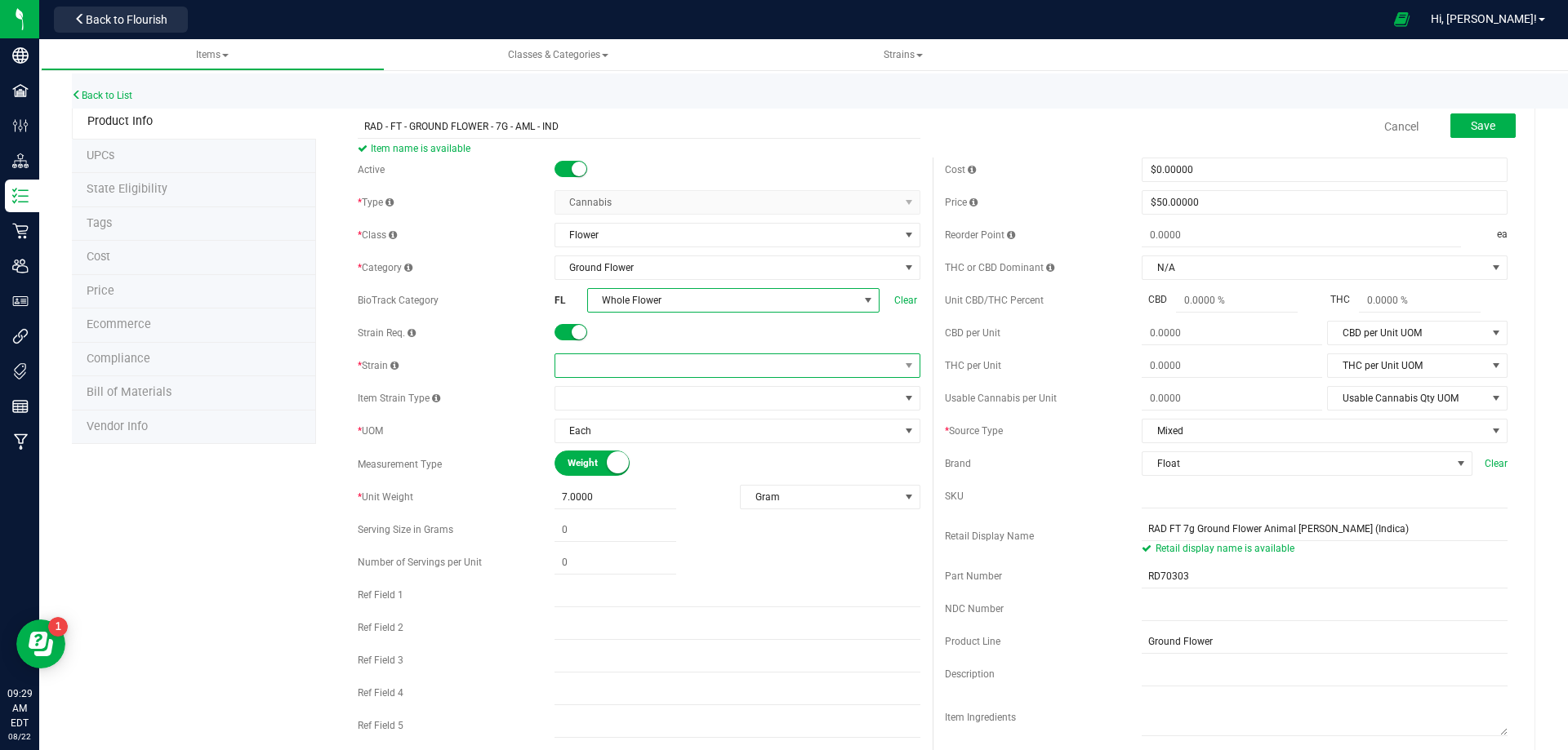
click at [608, 366] on span at bounding box center [727, 366] width 344 height 23
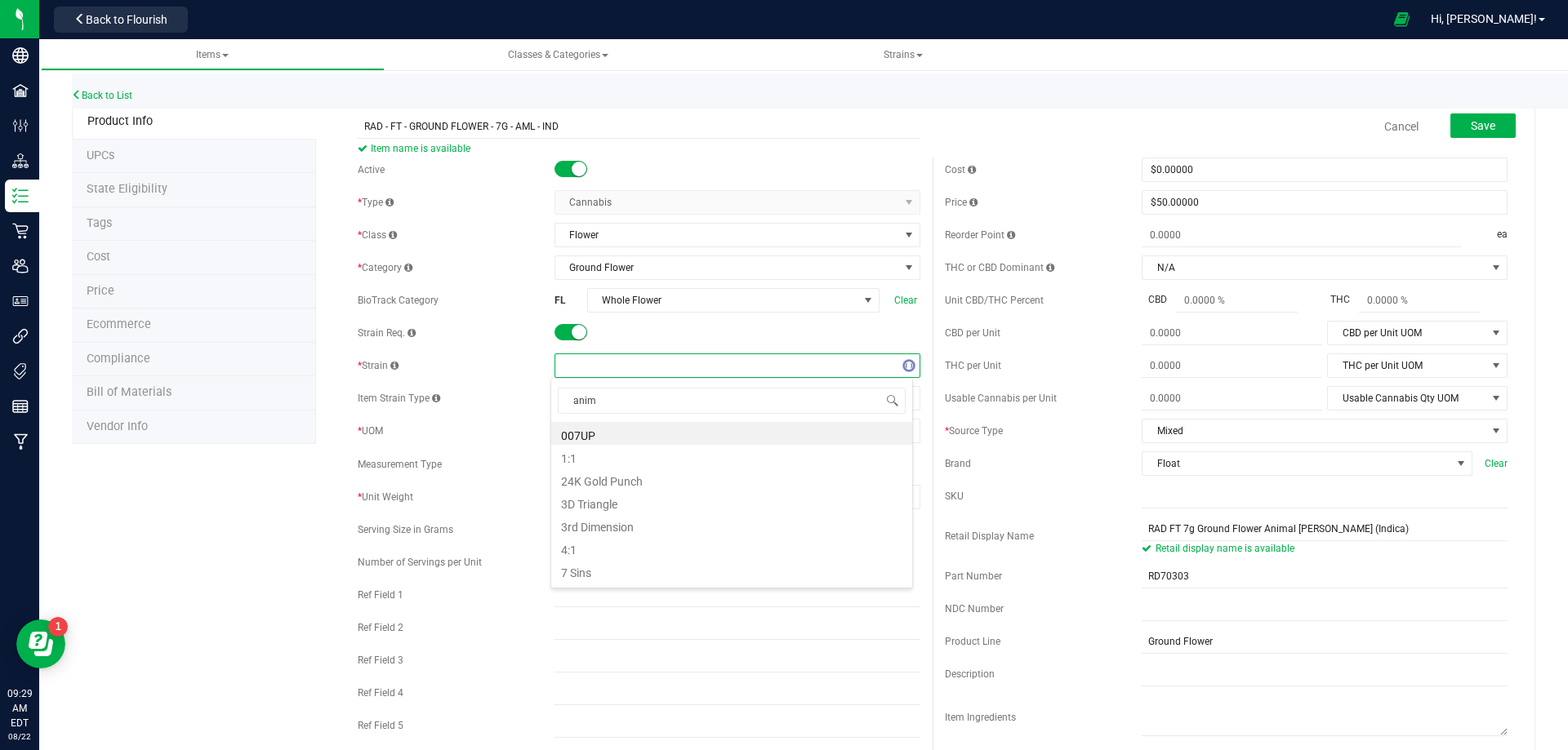
type input "anima"
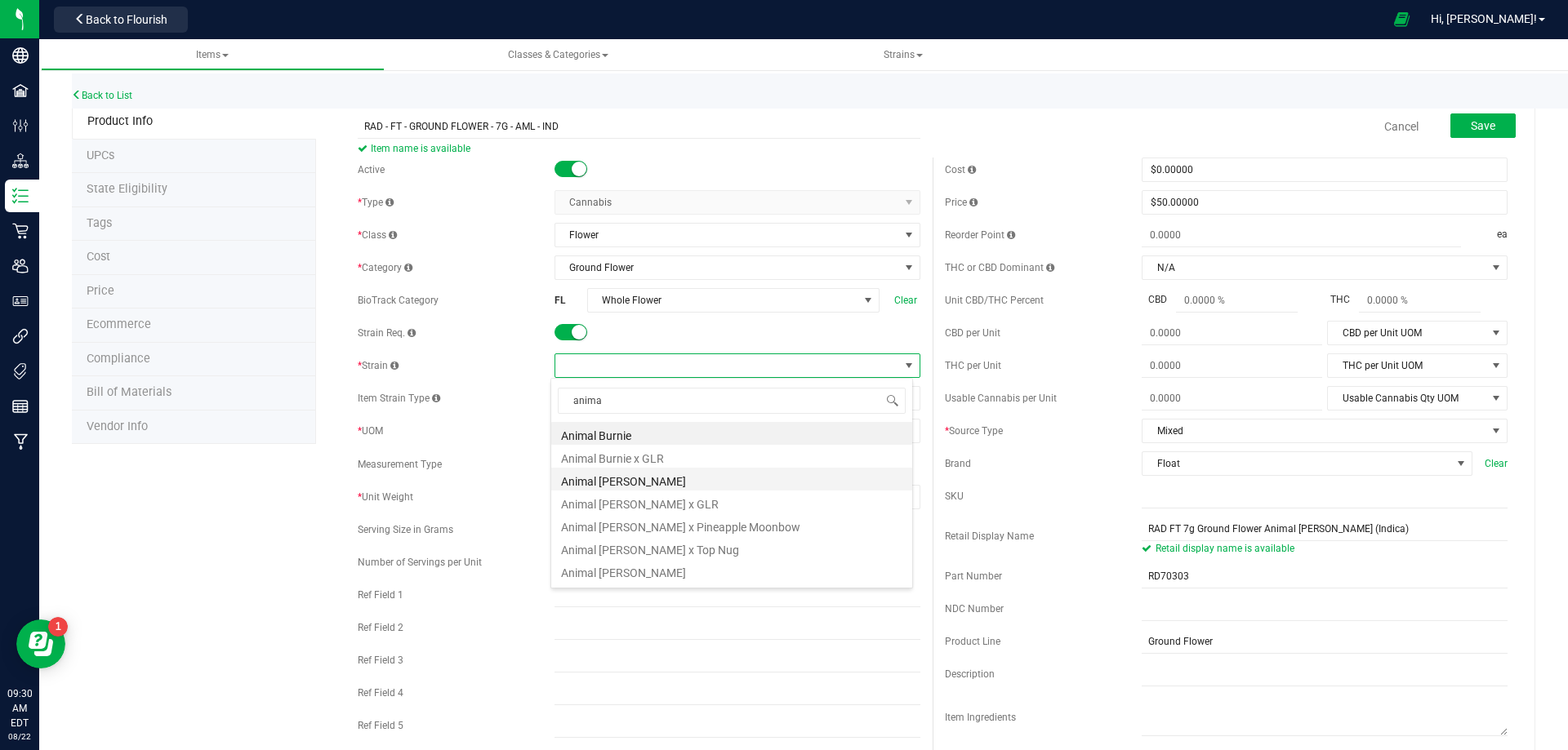
click at [629, 484] on li "Animal [PERSON_NAME]" at bounding box center [732, 479] width 361 height 23
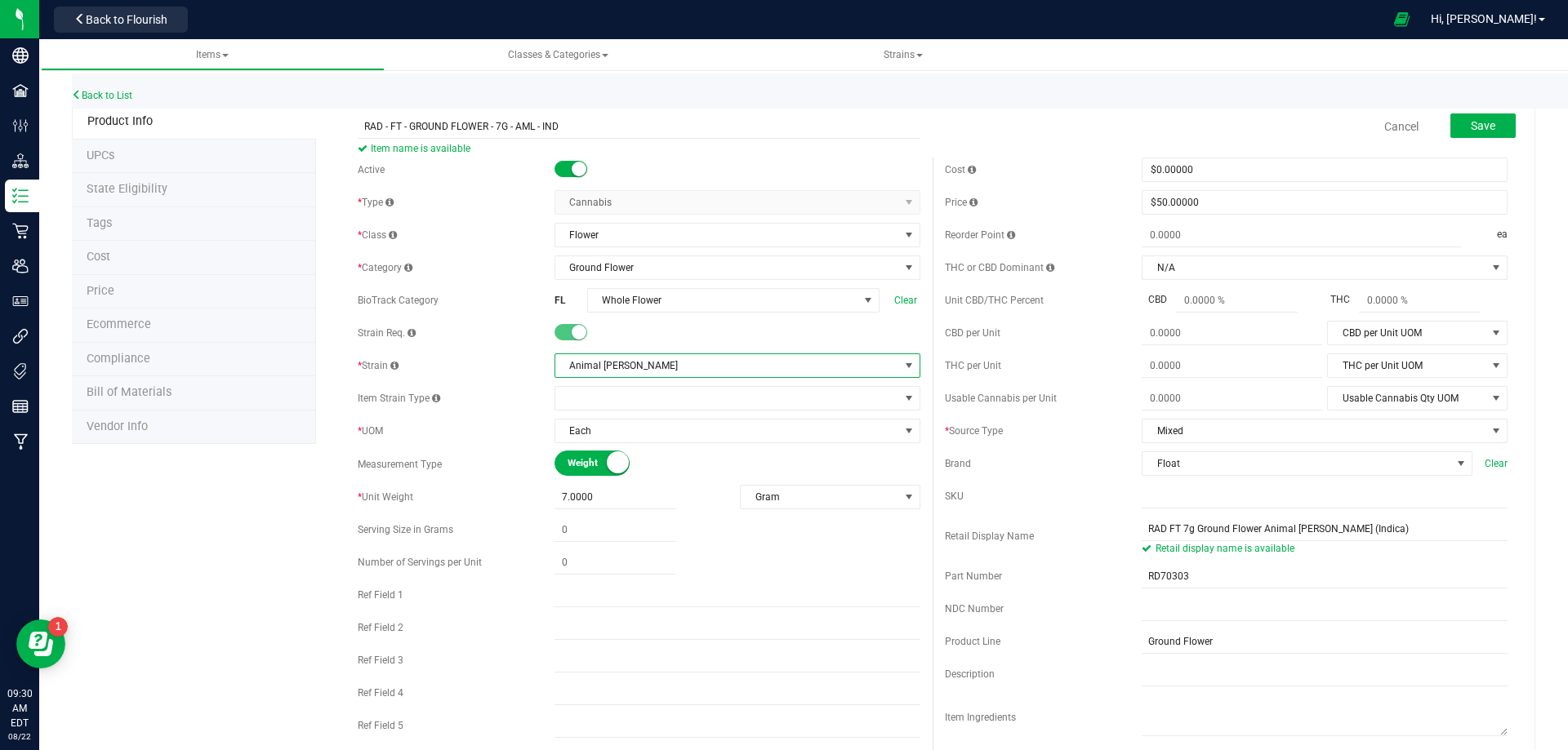
click at [177, 558] on div "Product Info UPCs State Eligibility Tags Cost Price Ecommerce Compliance Bill o…" at bounding box center [803, 749] width 1463 height 1289
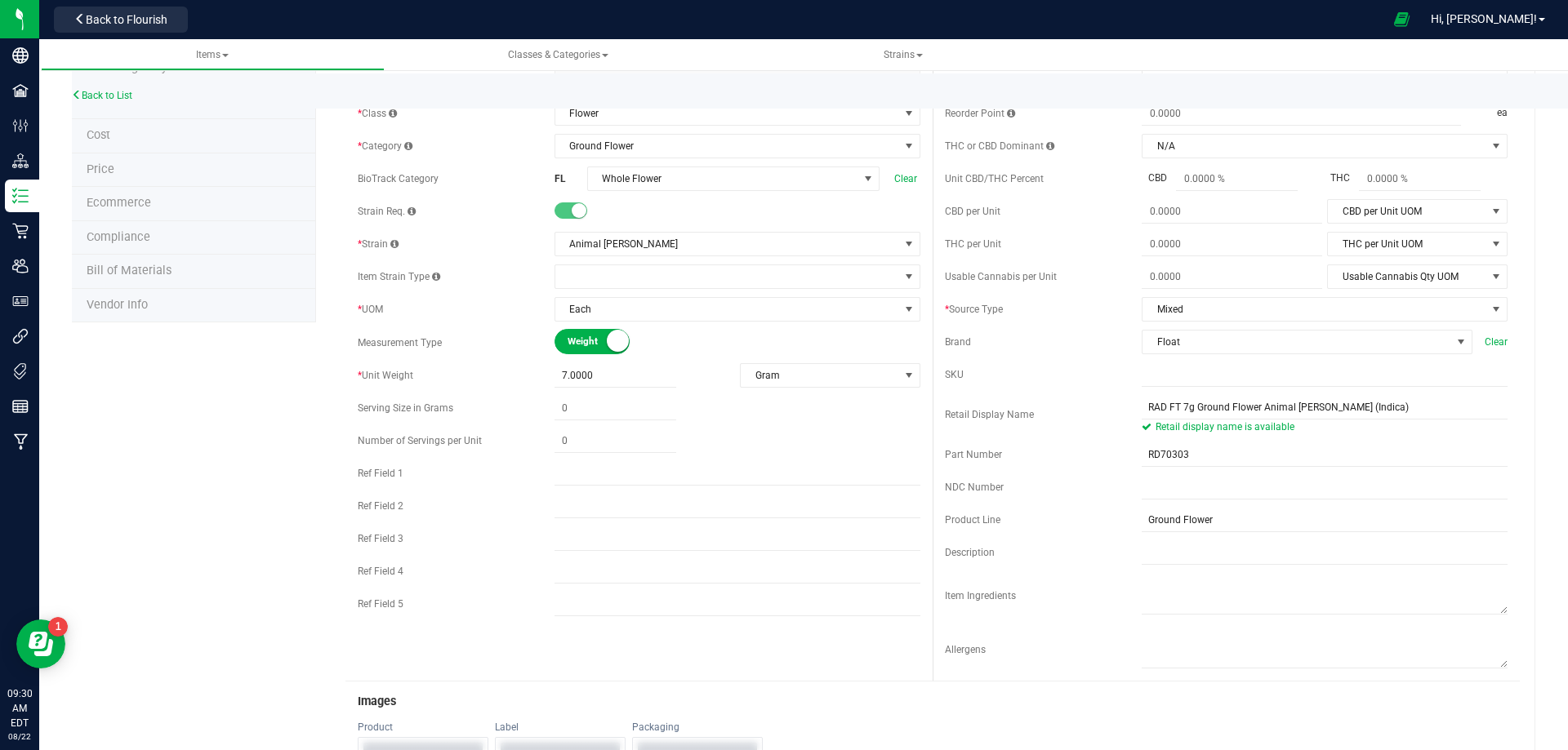
scroll to position [0, 0]
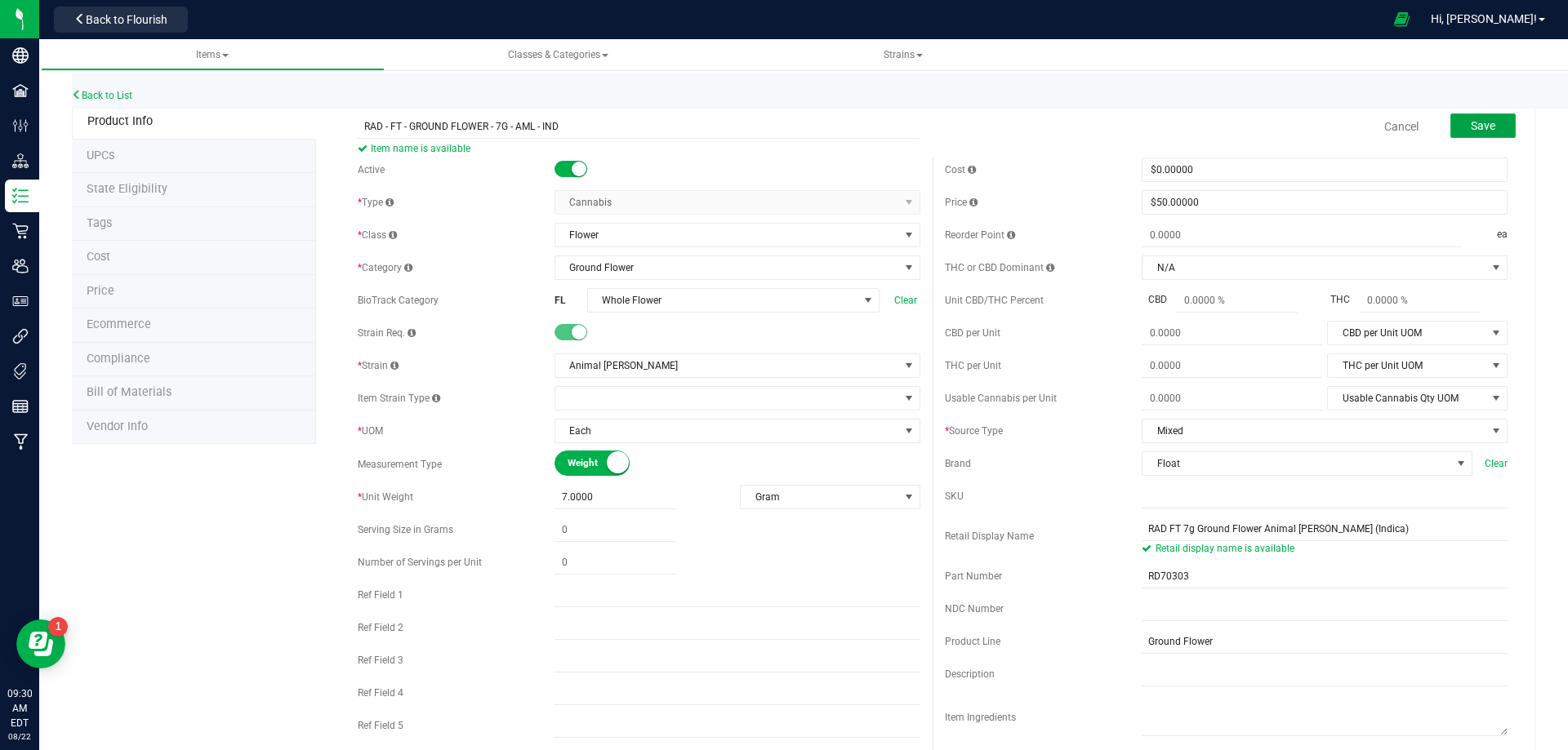
click at [1471, 129] on span "Save" at bounding box center [1483, 125] width 25 height 13
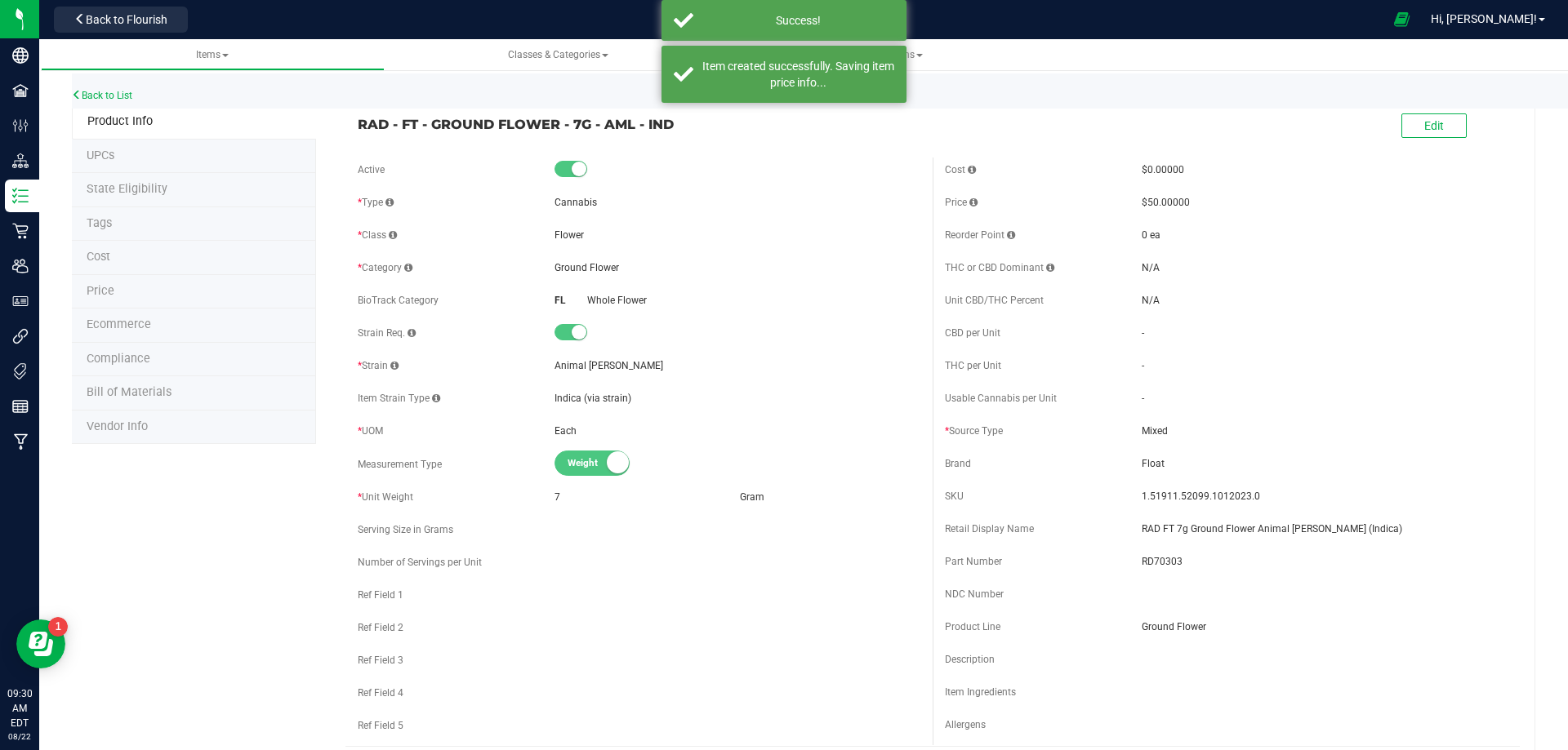
click at [140, 230] on li "Tags" at bounding box center [194, 224] width 244 height 34
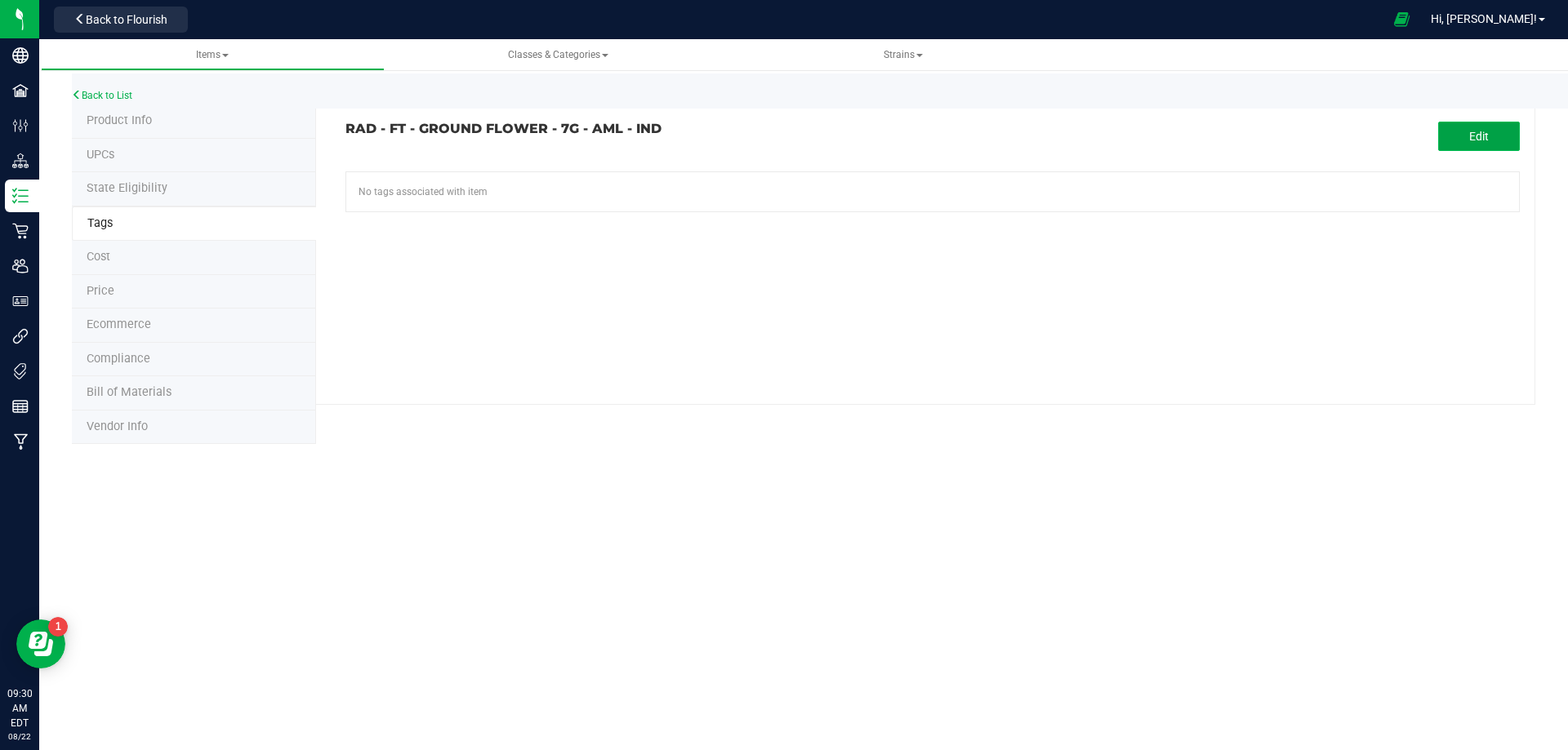
click at [1489, 141] on button "Edit" at bounding box center [1479, 137] width 82 height 29
click at [465, 189] on input "text" at bounding box center [746, 184] width 800 height 23
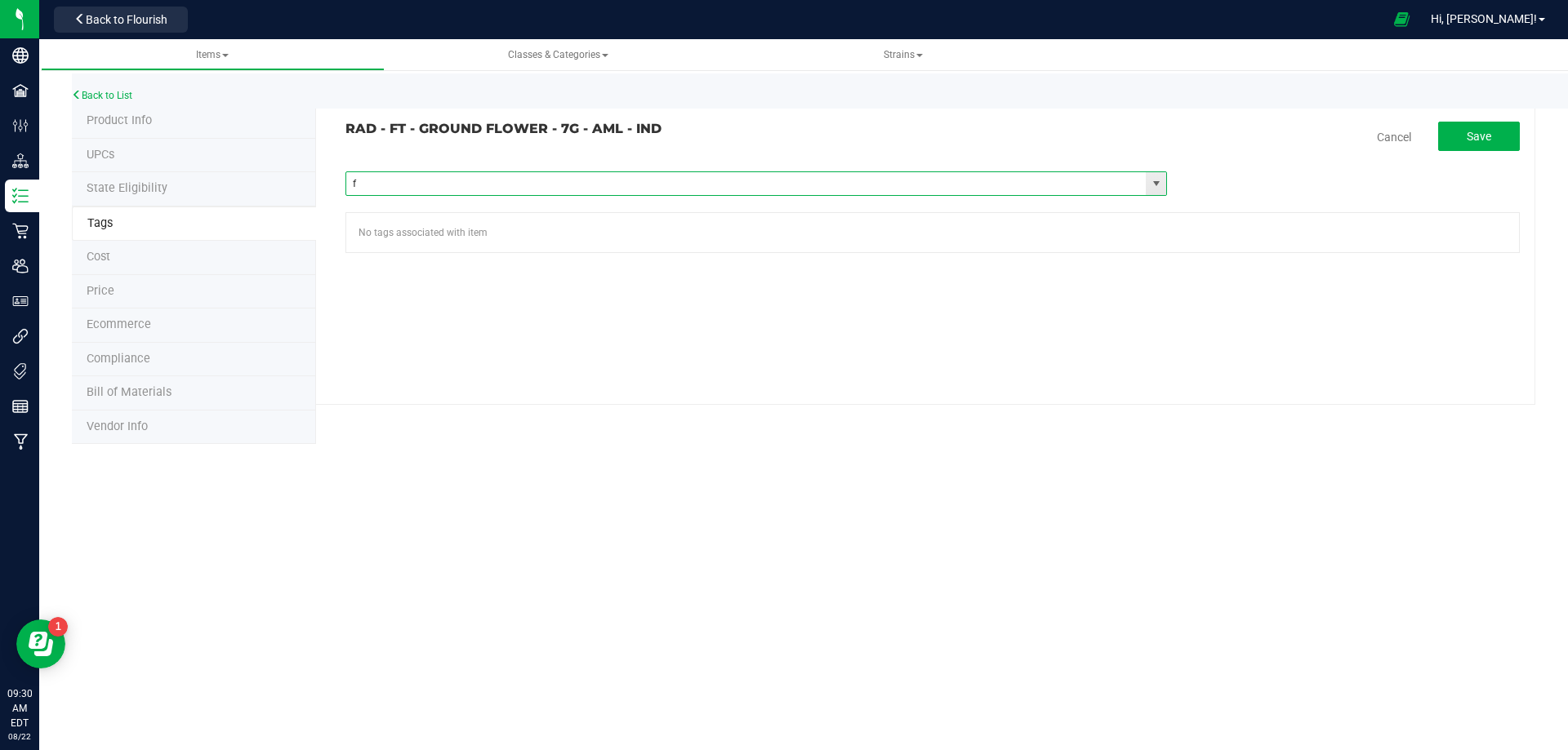
type input "fl"
type input "rad"
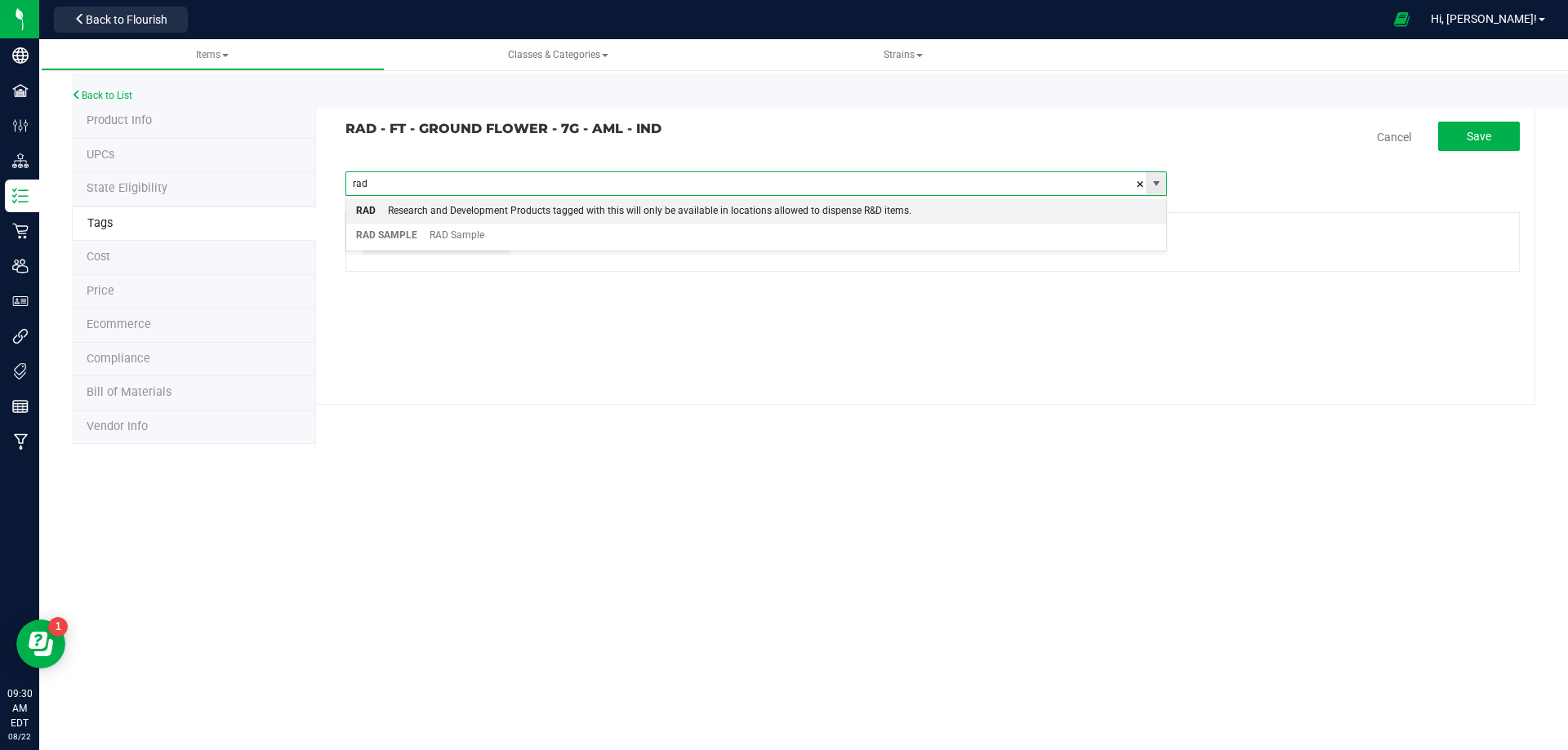
drag, startPoint x: 493, startPoint y: 214, endPoint x: 820, endPoint y: 195, distance: 327.6
click at [494, 214] on div "Research and Development Products tagged with this will only be available in lo…" at bounding box center [644, 211] width 536 height 21
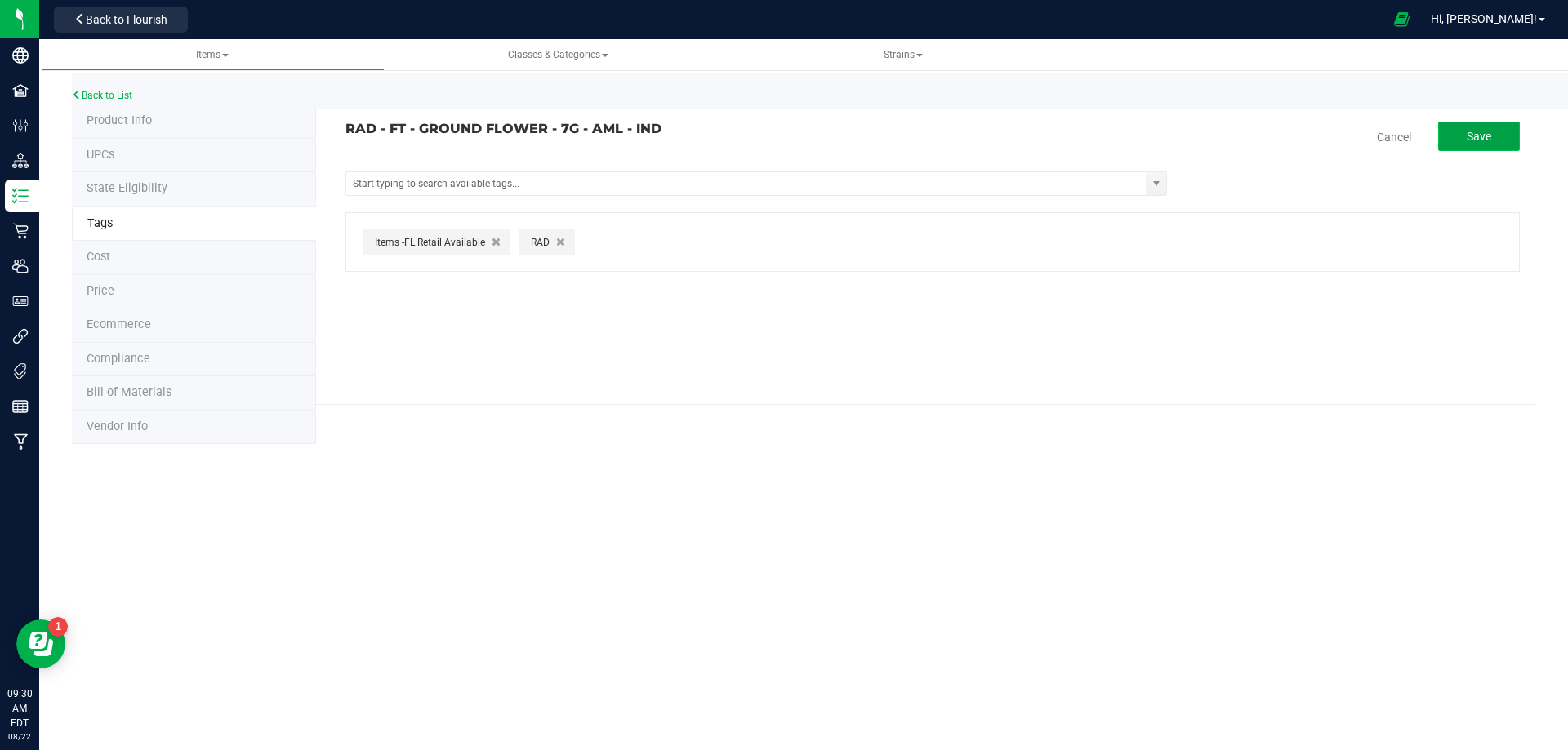
click at [1484, 143] on button "Save" at bounding box center [1479, 137] width 82 height 29
click at [119, 294] on li "Price" at bounding box center [194, 292] width 244 height 34
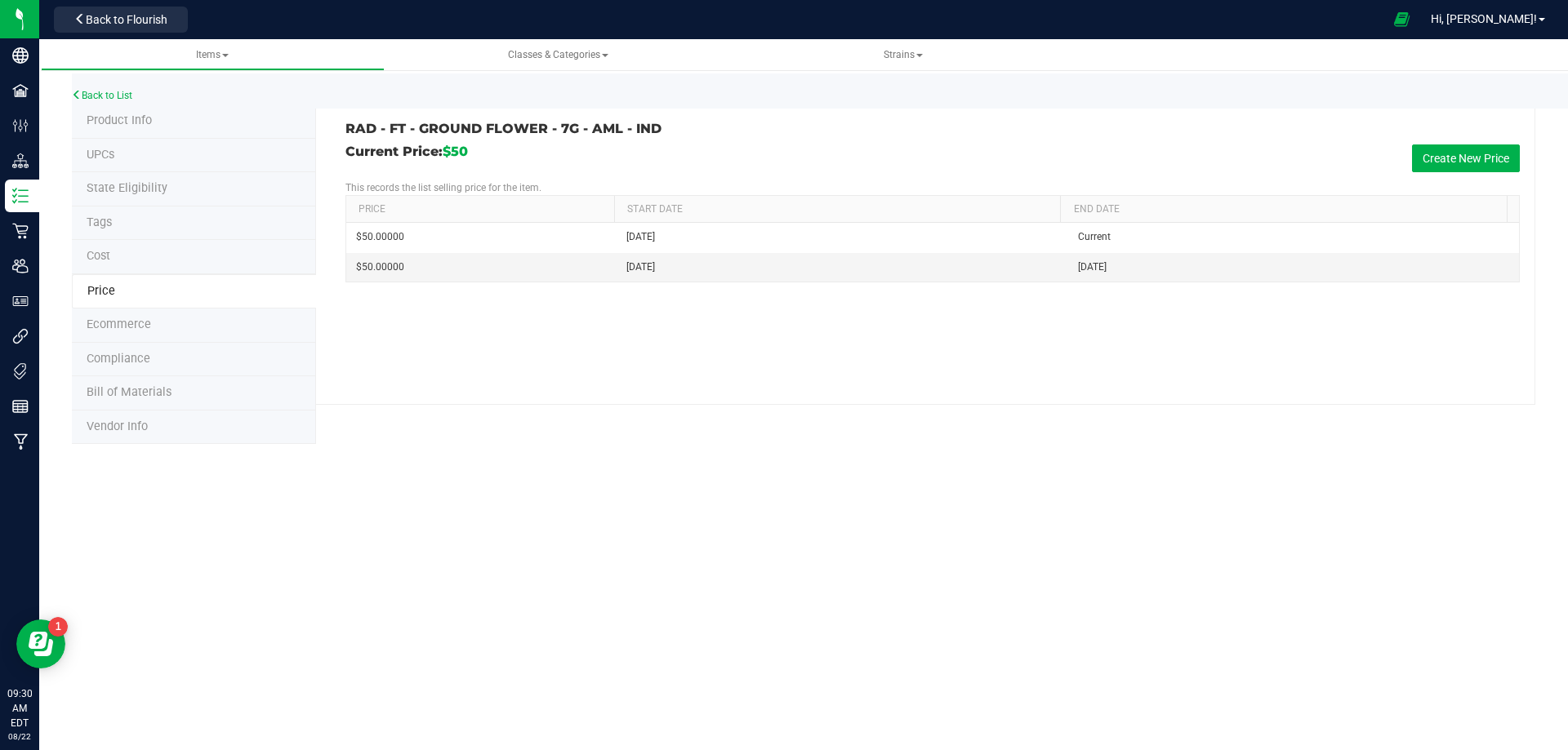
click at [128, 361] on span "Compliance" at bounding box center [119, 359] width 64 height 14
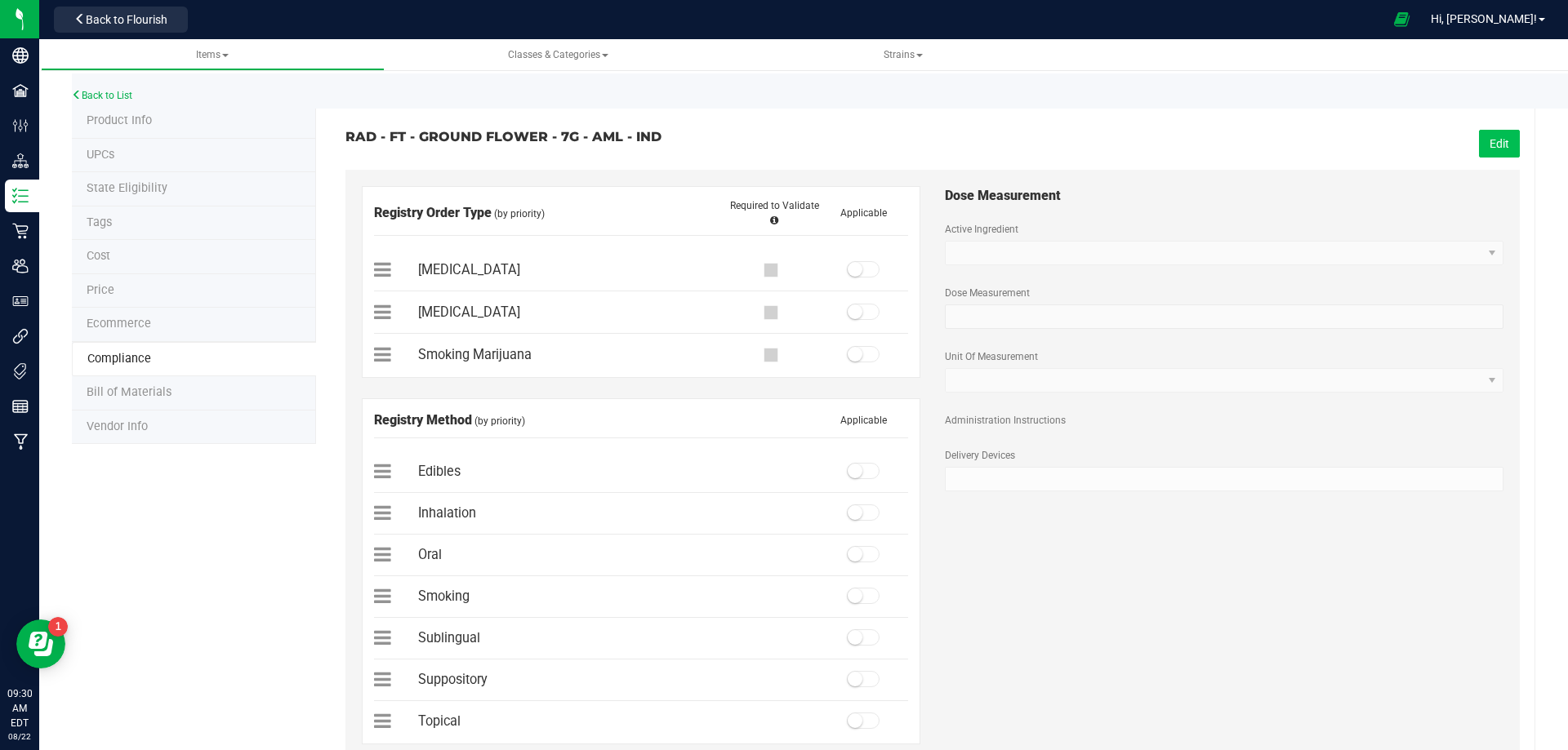
click at [1498, 131] on button "Edit" at bounding box center [1499, 143] width 41 height 27
drag, startPoint x: 856, startPoint y: 269, endPoint x: 868, endPoint y: 295, distance: 28.6
click at [856, 268] on span at bounding box center [863, 269] width 33 height 16
click at [857, 265] on span at bounding box center [863, 269] width 33 height 16
drag, startPoint x: 856, startPoint y: 355, endPoint x: 866, endPoint y: 363, distance: 12.8
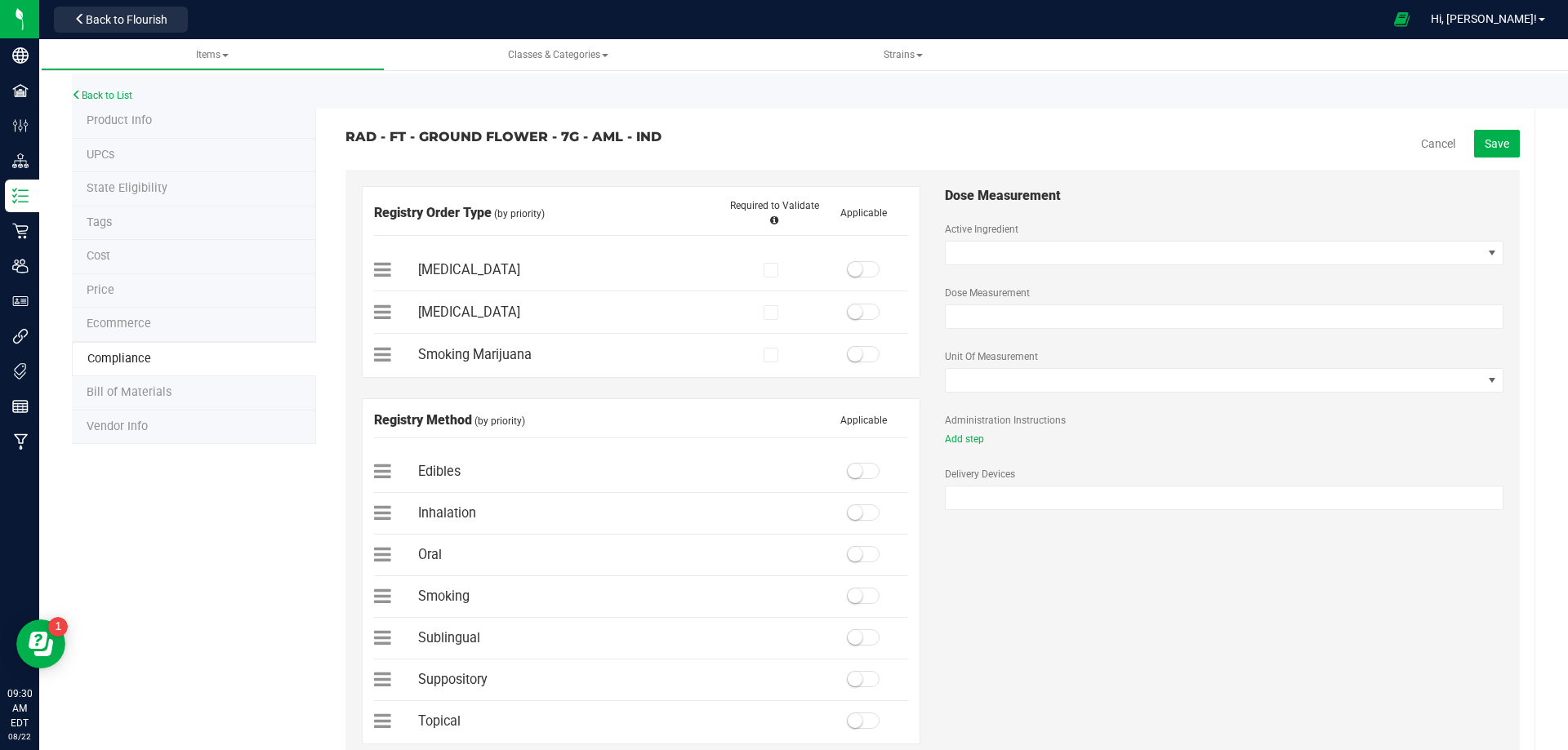
click at [857, 354] on span at bounding box center [863, 354] width 33 height 16
click at [866, 600] on span at bounding box center [863, 595] width 33 height 16
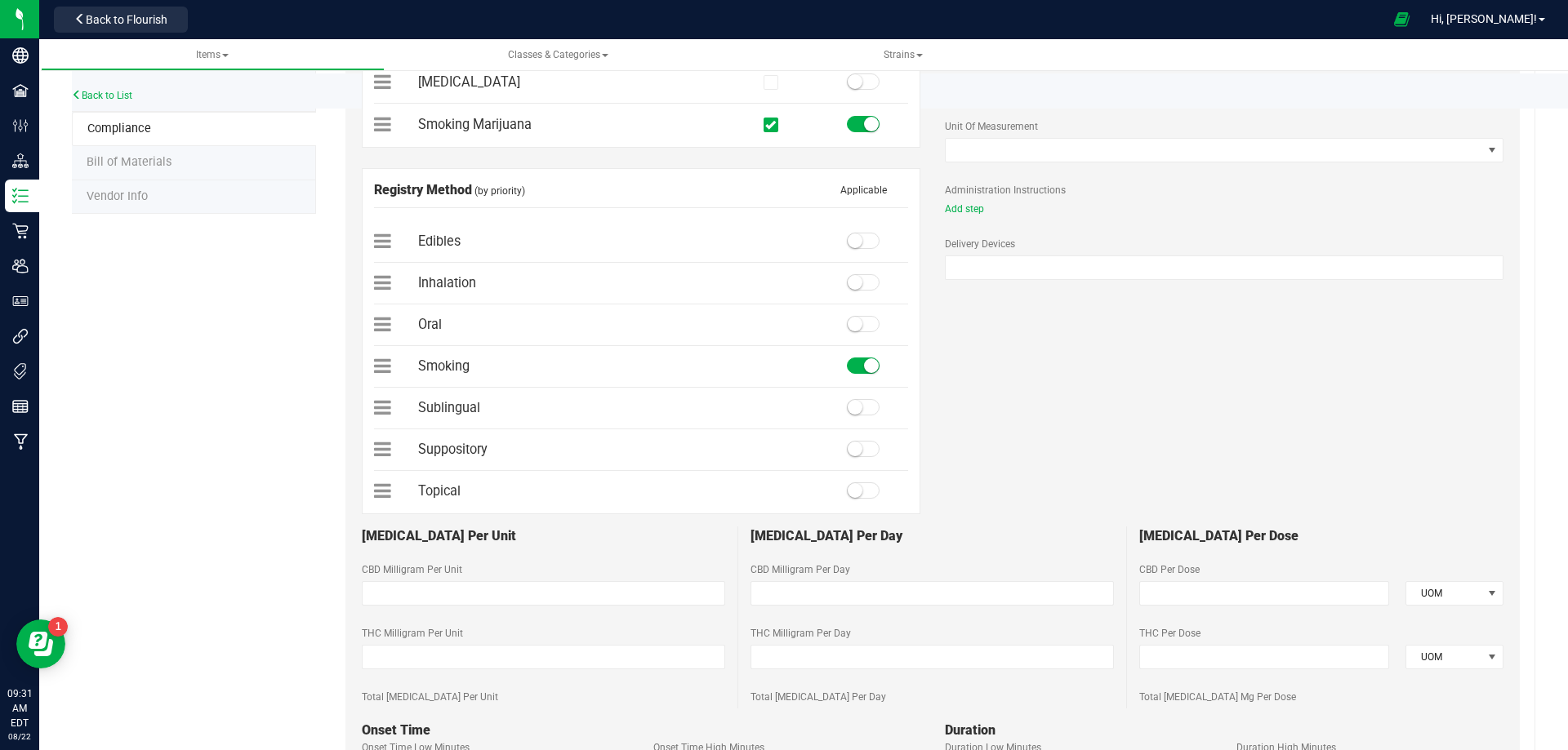
scroll to position [490, 0]
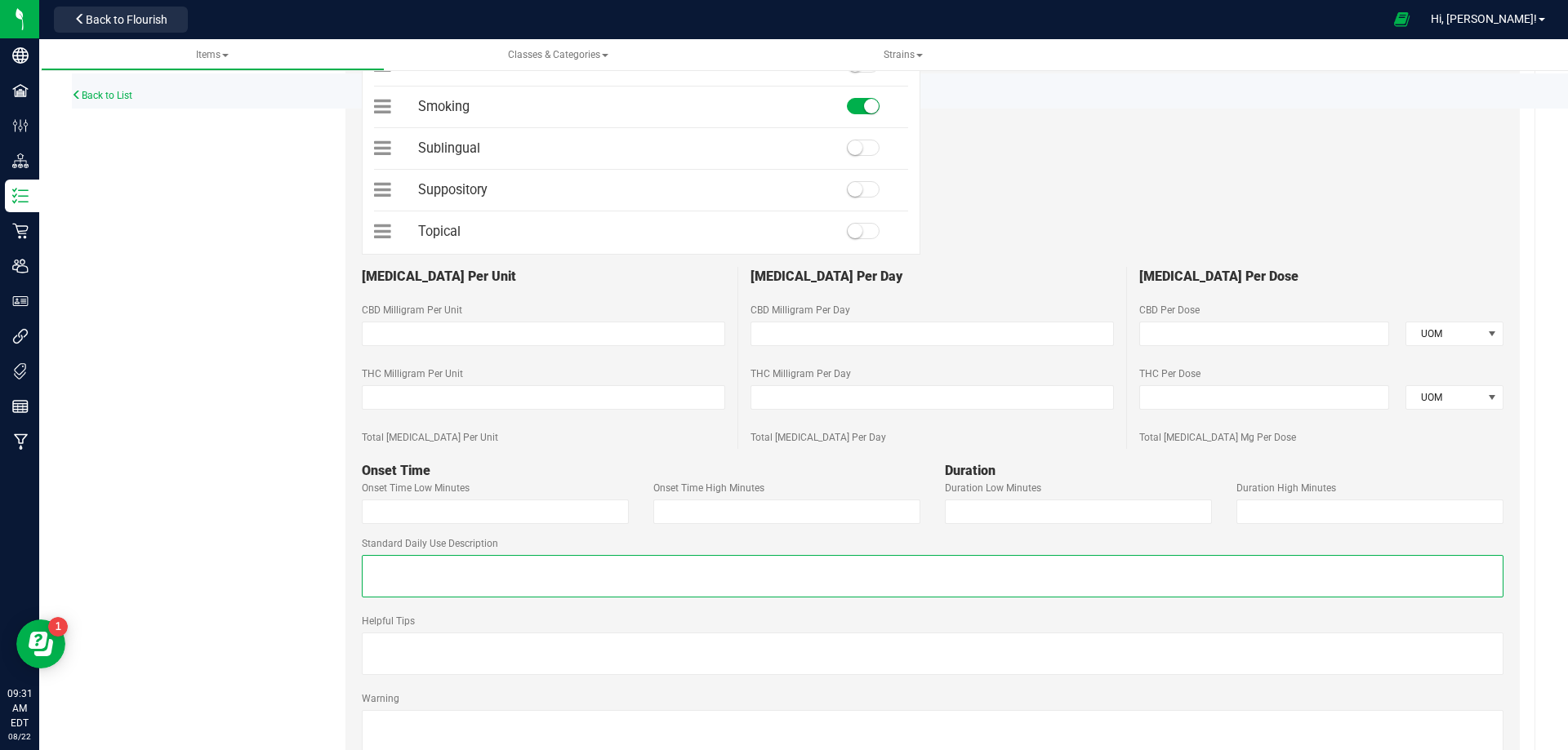
click at [439, 560] on textarea at bounding box center [932, 576] width 1142 height 42
paste textarea "Recommended Dose: Take a single inhalation, then wait for effect."
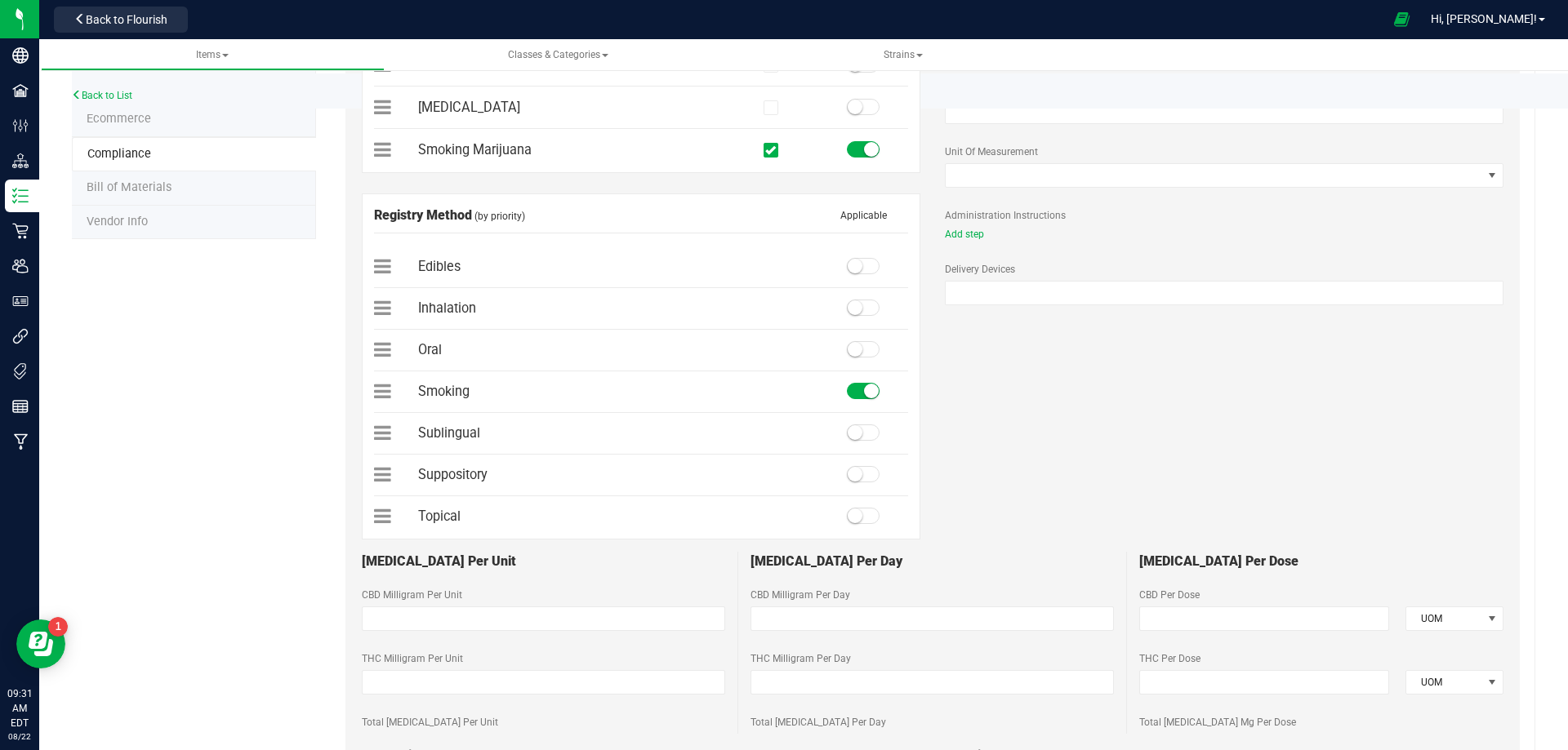
scroll to position [0, 0]
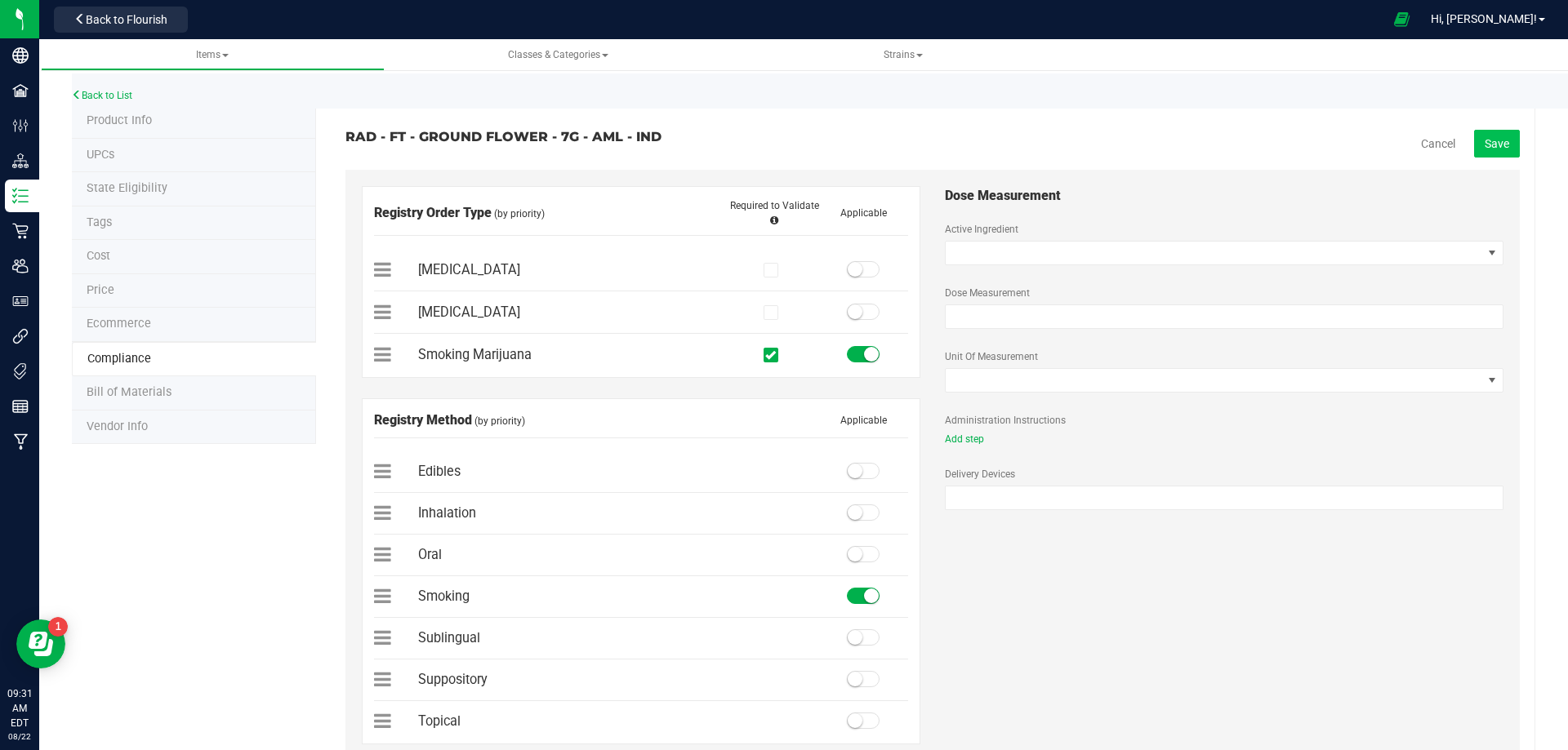
type textarea "Recommended Dose: Take a single inhalation, then wait for effect."
click at [1491, 146] on span "Save" at bounding box center [1497, 143] width 25 height 13
click at [132, 387] on span "Bill of Materials" at bounding box center [129, 393] width 85 height 14
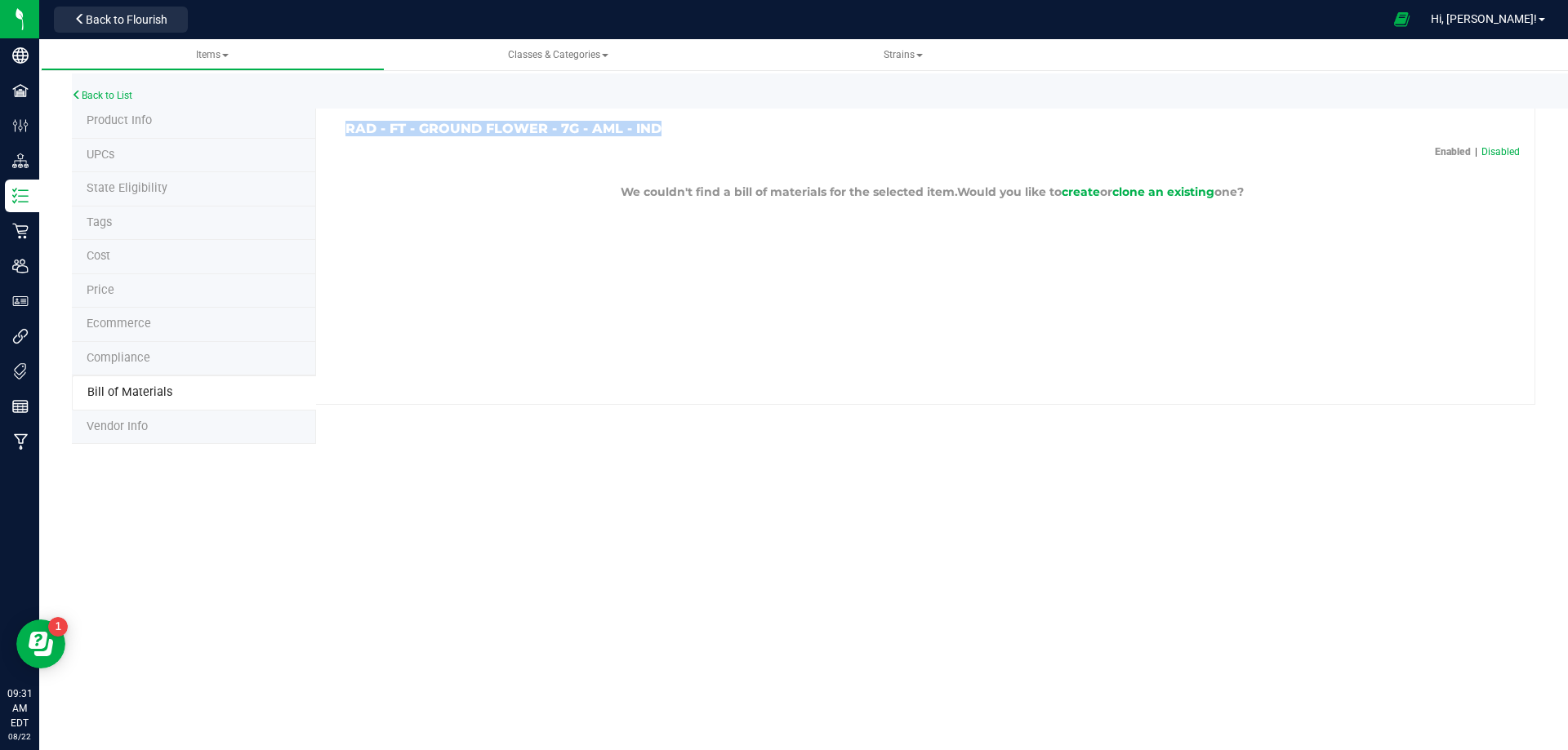
drag, startPoint x: 653, startPoint y: 124, endPoint x: 346, endPoint y: 128, distance: 307.0
click at [346, 128] on h3 "RAD - FT - GROUND FLOWER - 7G - AML - IND" at bounding box center [632, 129] width 575 height 15
click at [117, 91] on link "Back to List" at bounding box center [102, 95] width 60 height 11
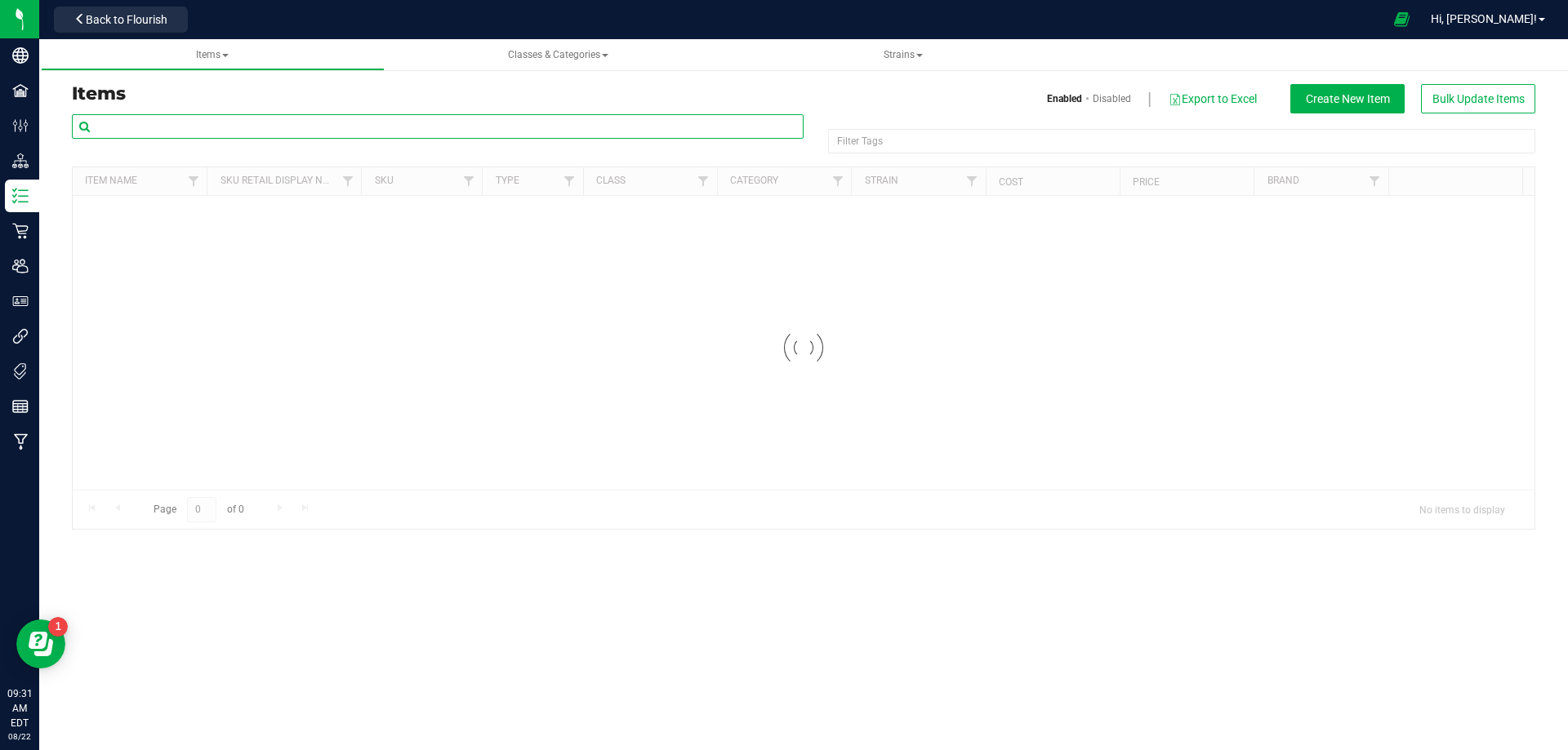
click at [169, 125] on input "text" at bounding box center [438, 126] width 732 height 25
paste input "Recommended Dose: Take a single inhalation, then wait for effect."
drag, startPoint x: 439, startPoint y: 123, endPoint x: -109, endPoint y: 151, distance: 548.7
click at [0, 151] on html "Company Facilities Configuration Distribution Inventory Retail Users User Roles…" at bounding box center [784, 375] width 1568 height 750
paste input "D70303"
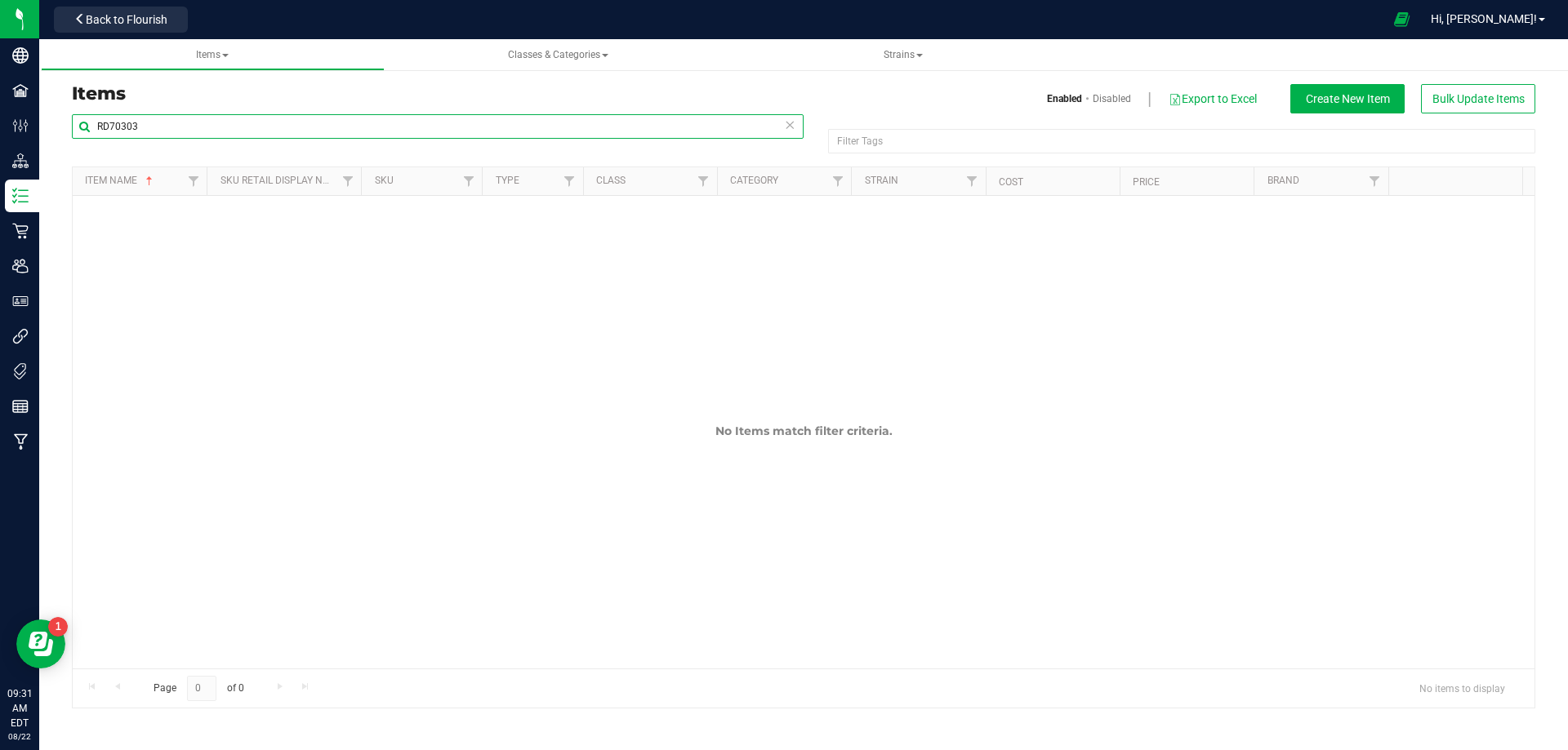
type input "RD70303"
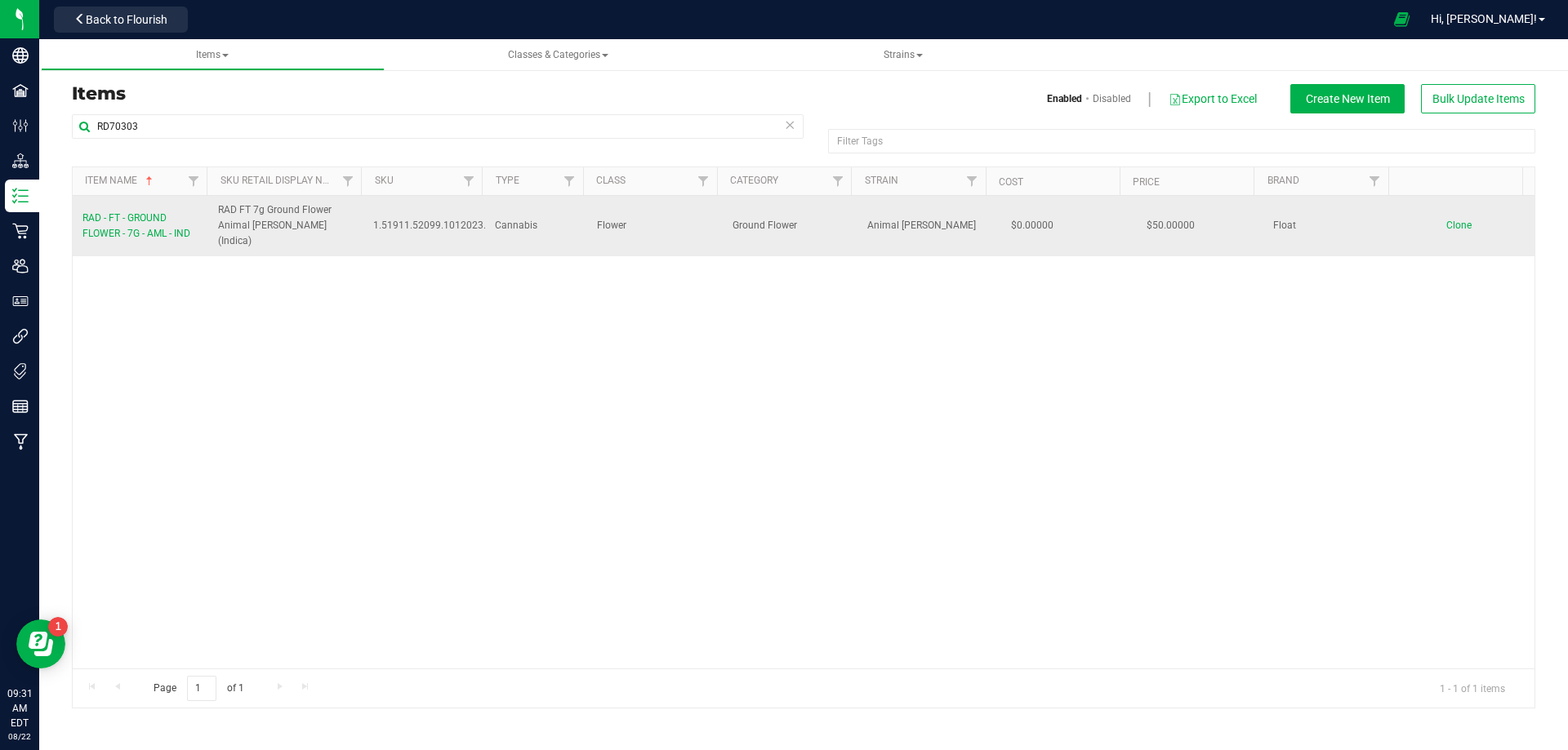
click at [1446, 223] on span "Clone" at bounding box center [1458, 225] width 25 height 11
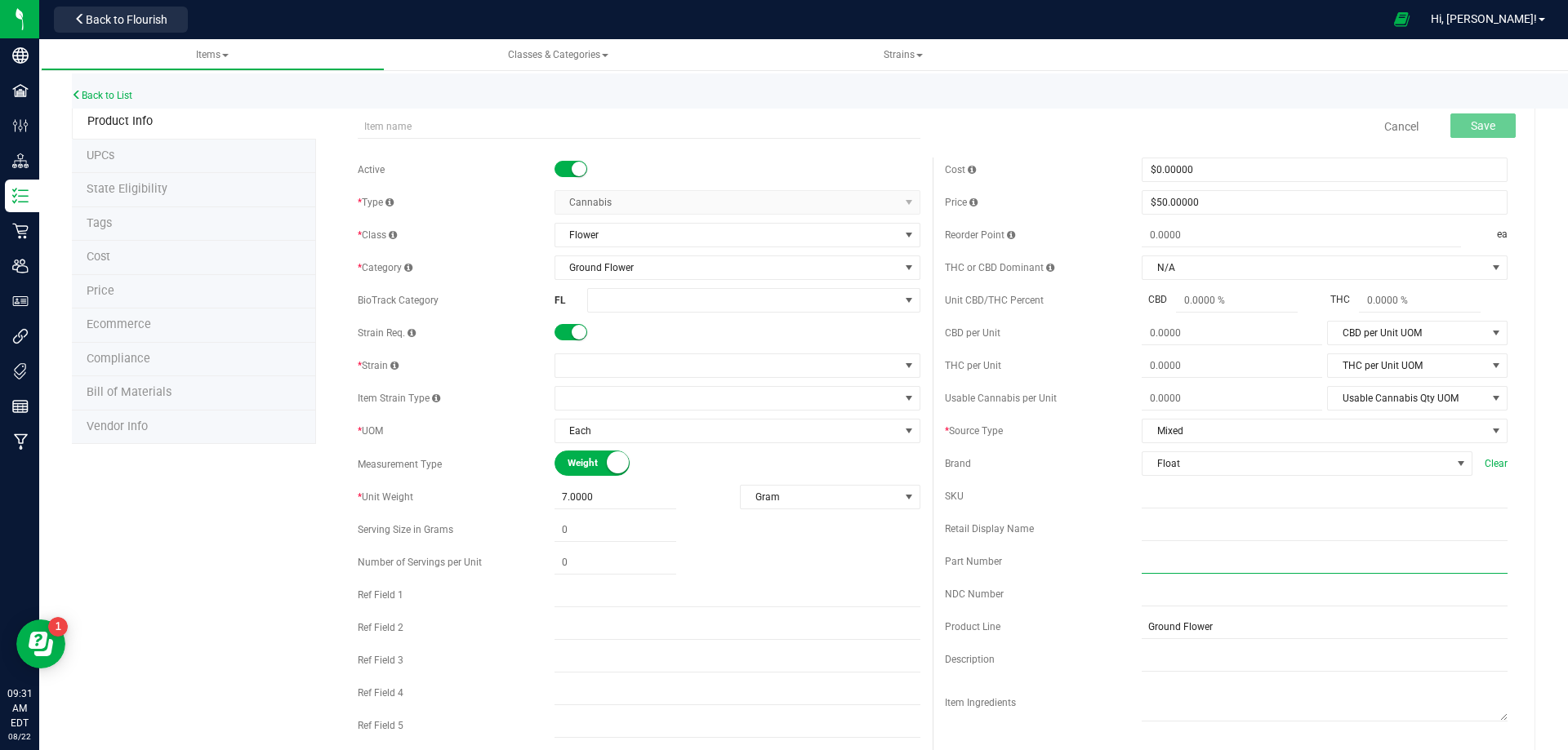
click at [1168, 552] on input "text" at bounding box center [1325, 562] width 366 height 25
paste input "LRD70303"
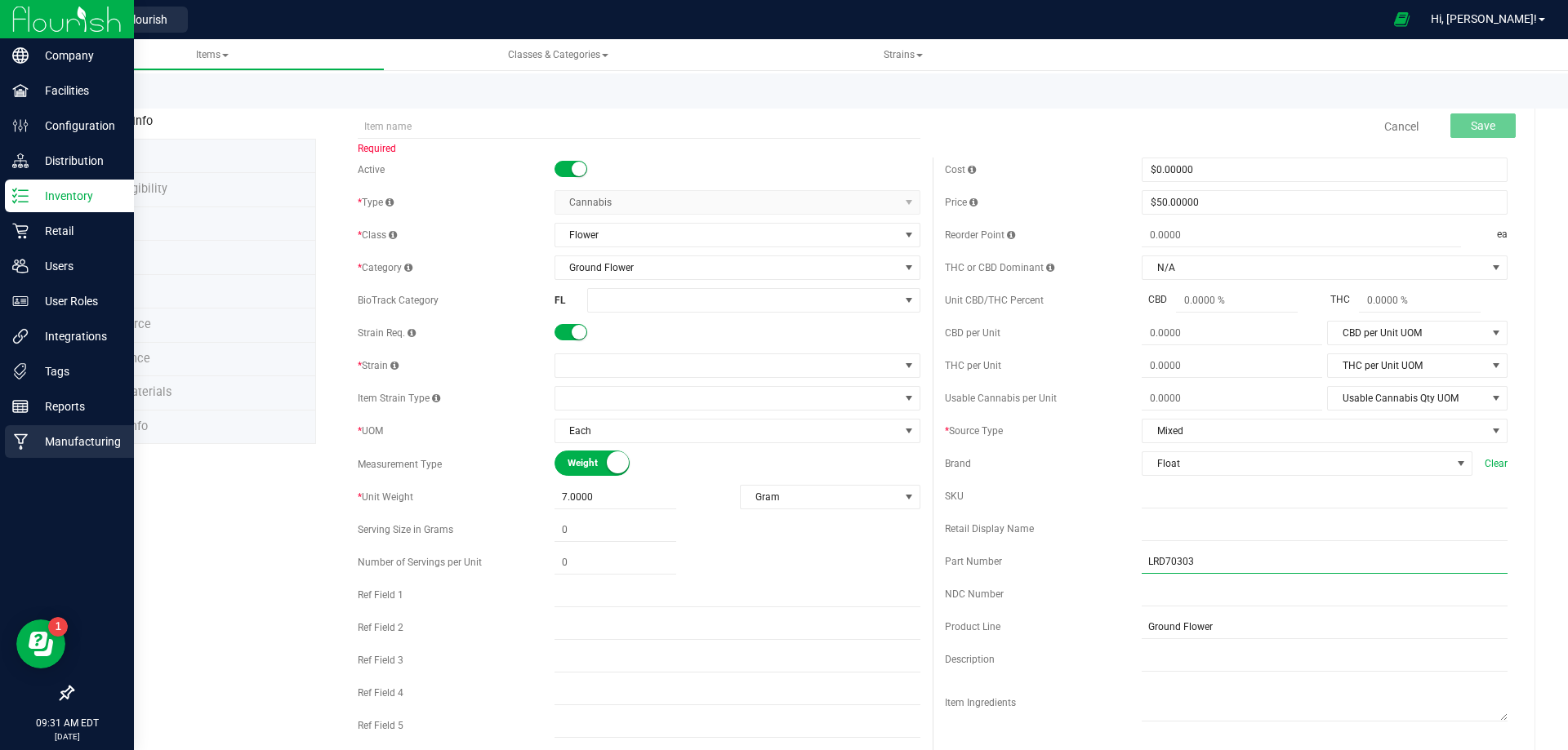
type input "LRD70303"
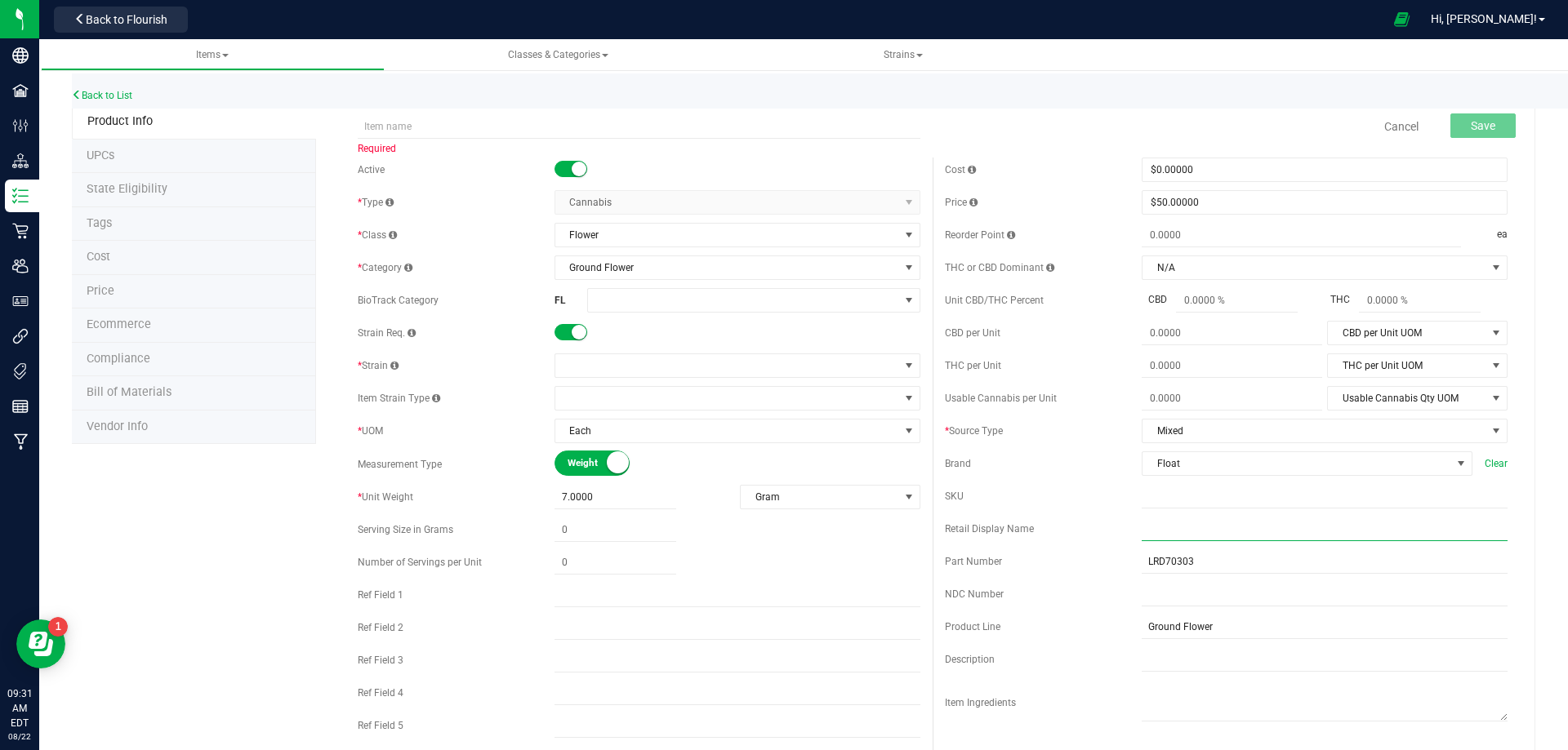
click at [1199, 528] on input "text" at bounding box center [1325, 529] width 366 height 25
paste input "SAMPLE - RAD FT 7g Ground Flower Animal [PERSON_NAME] (Indica)"
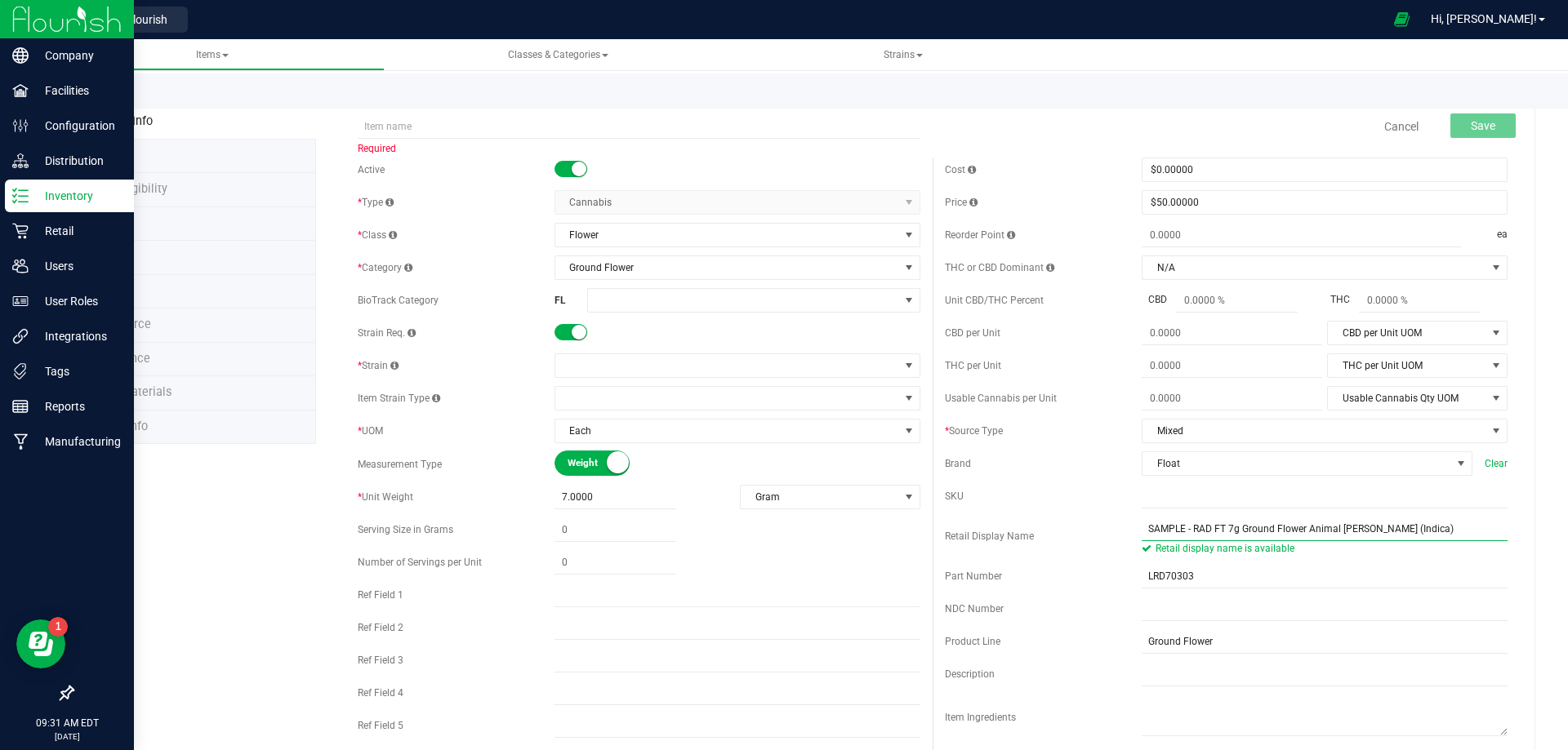
type input "SAMPLE - RAD FT 7g Ground Flower Animal [PERSON_NAME] (Indica)"
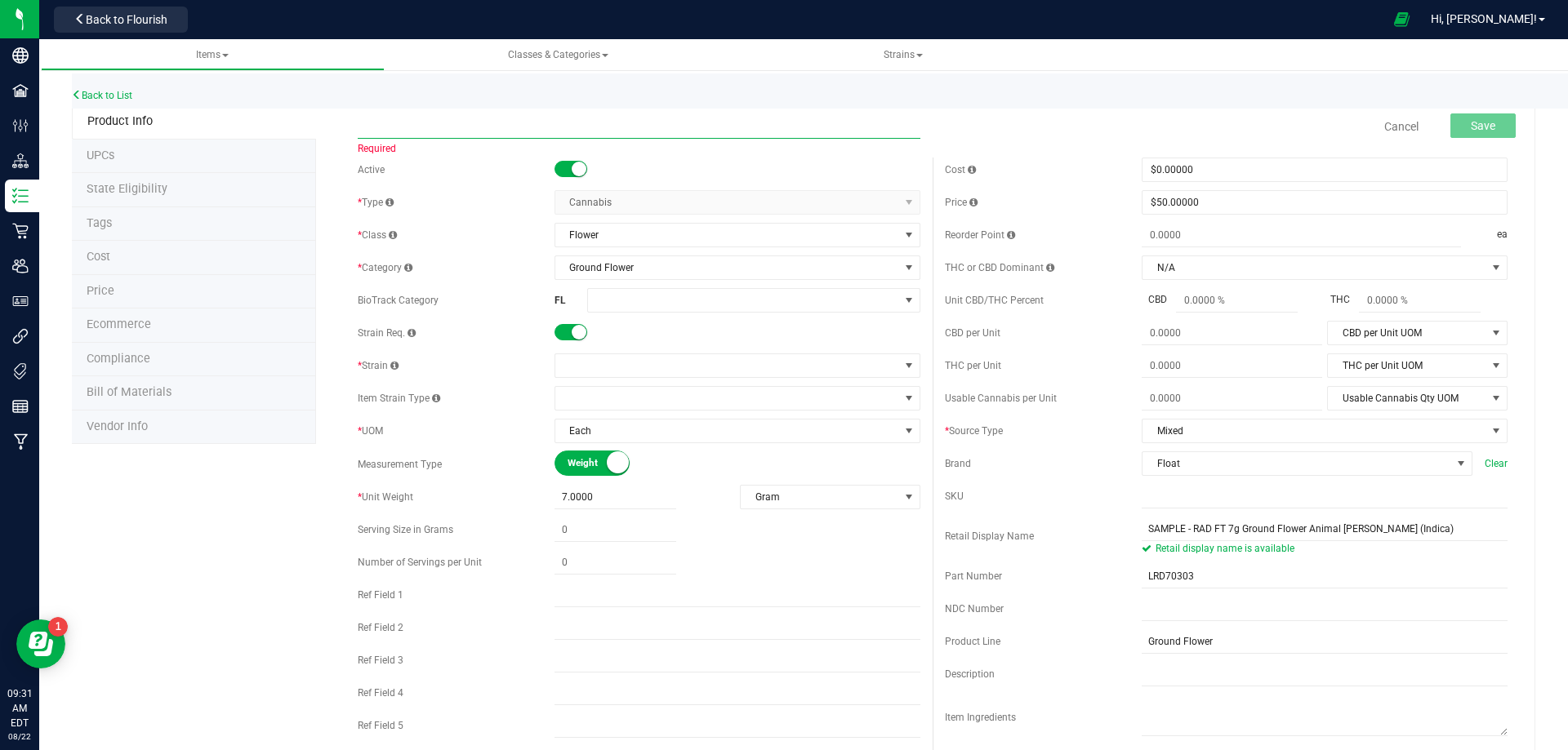
click at [443, 117] on input "text" at bounding box center [638, 126] width 563 height 25
paste input "SAMPLE - RAD - FT - GROUND FLOWER - 7G - AML - IND"
type input "SAMPLE - RAD - FT - GROUND FLOWER - 7G - AML - IND"
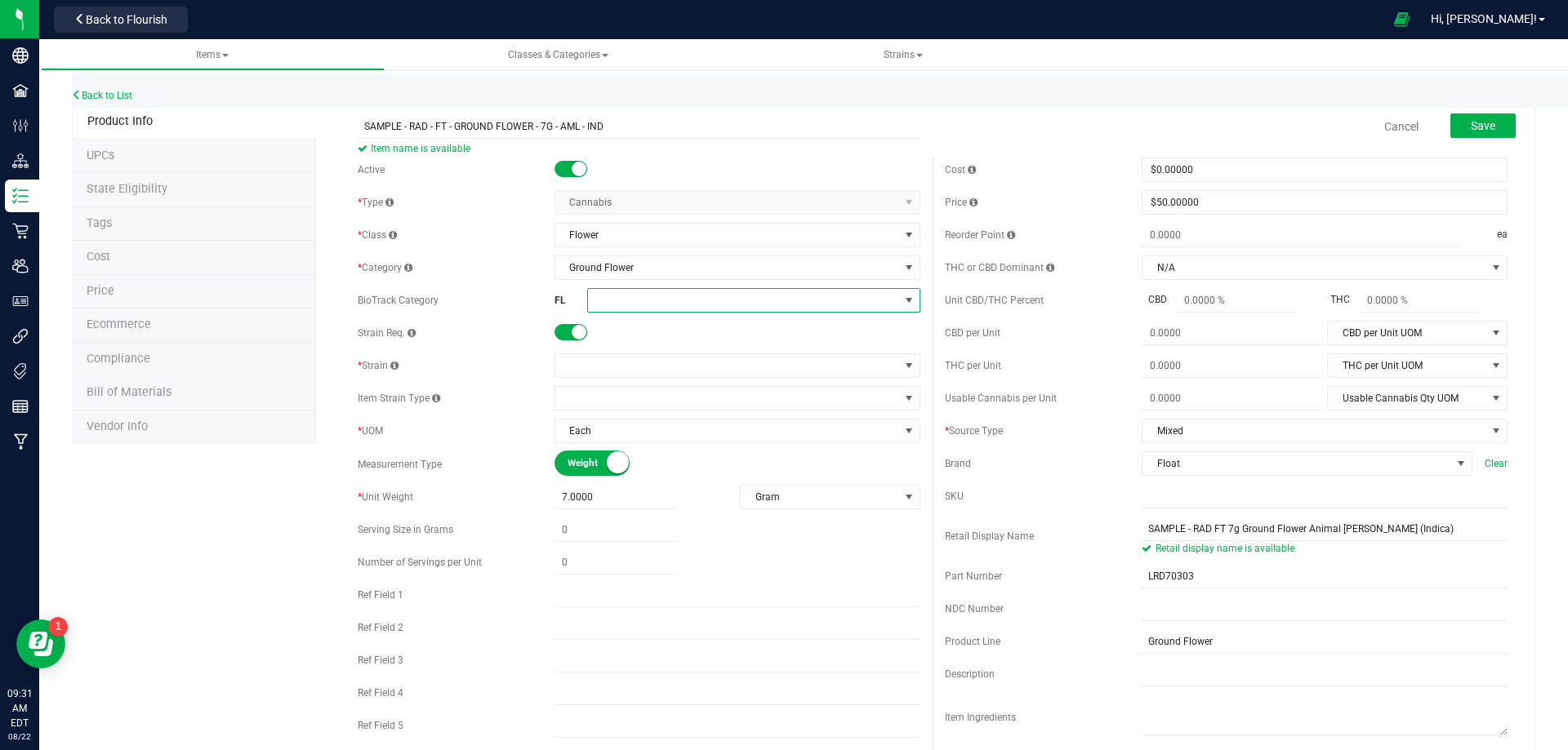
click at [658, 303] on span at bounding box center [743, 300] width 311 height 23
click at [708, 510] on li "Whole Flower" at bounding box center [748, 506] width 328 height 27
click at [637, 370] on span at bounding box center [727, 366] width 344 height 23
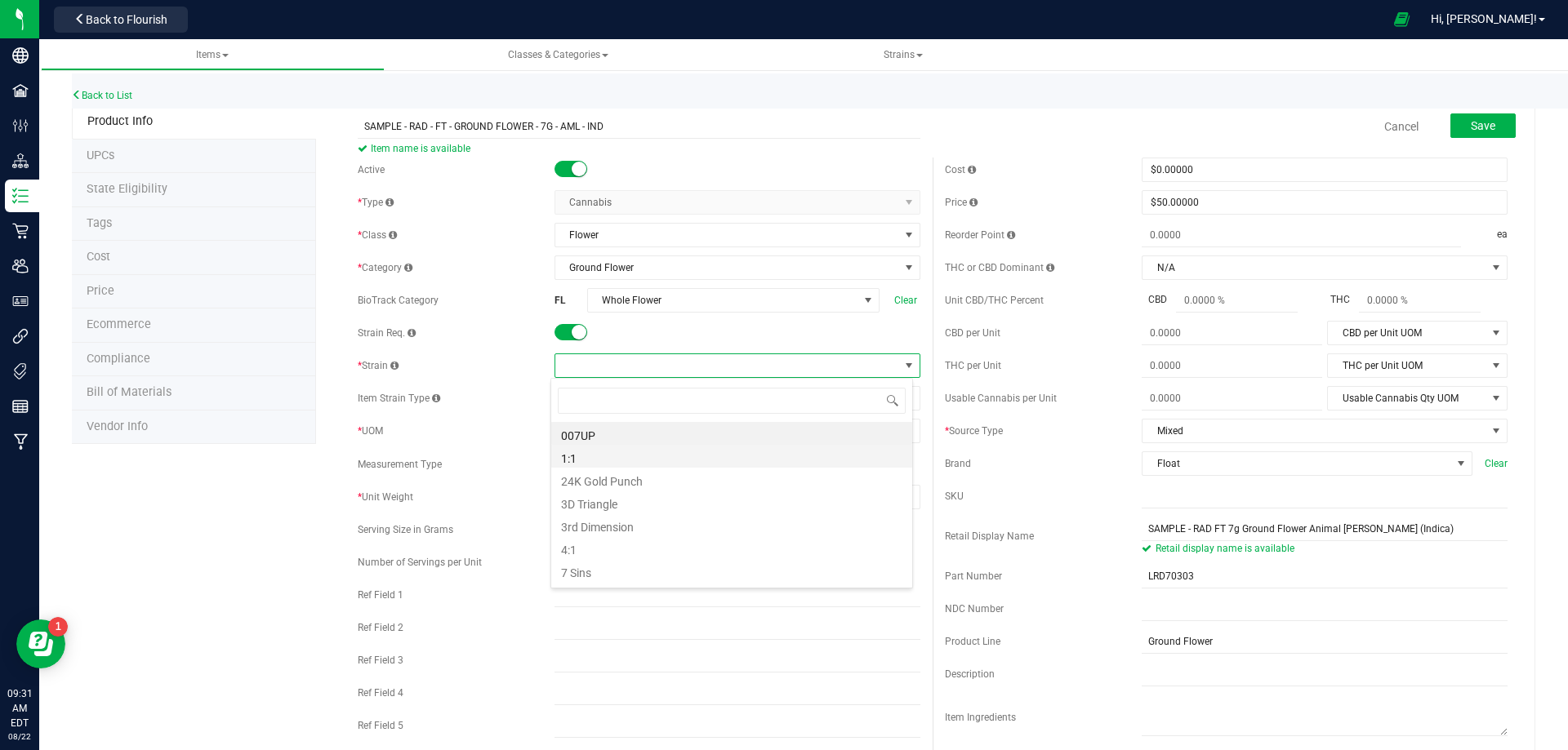
scroll to position [25, 363]
type input "animal"
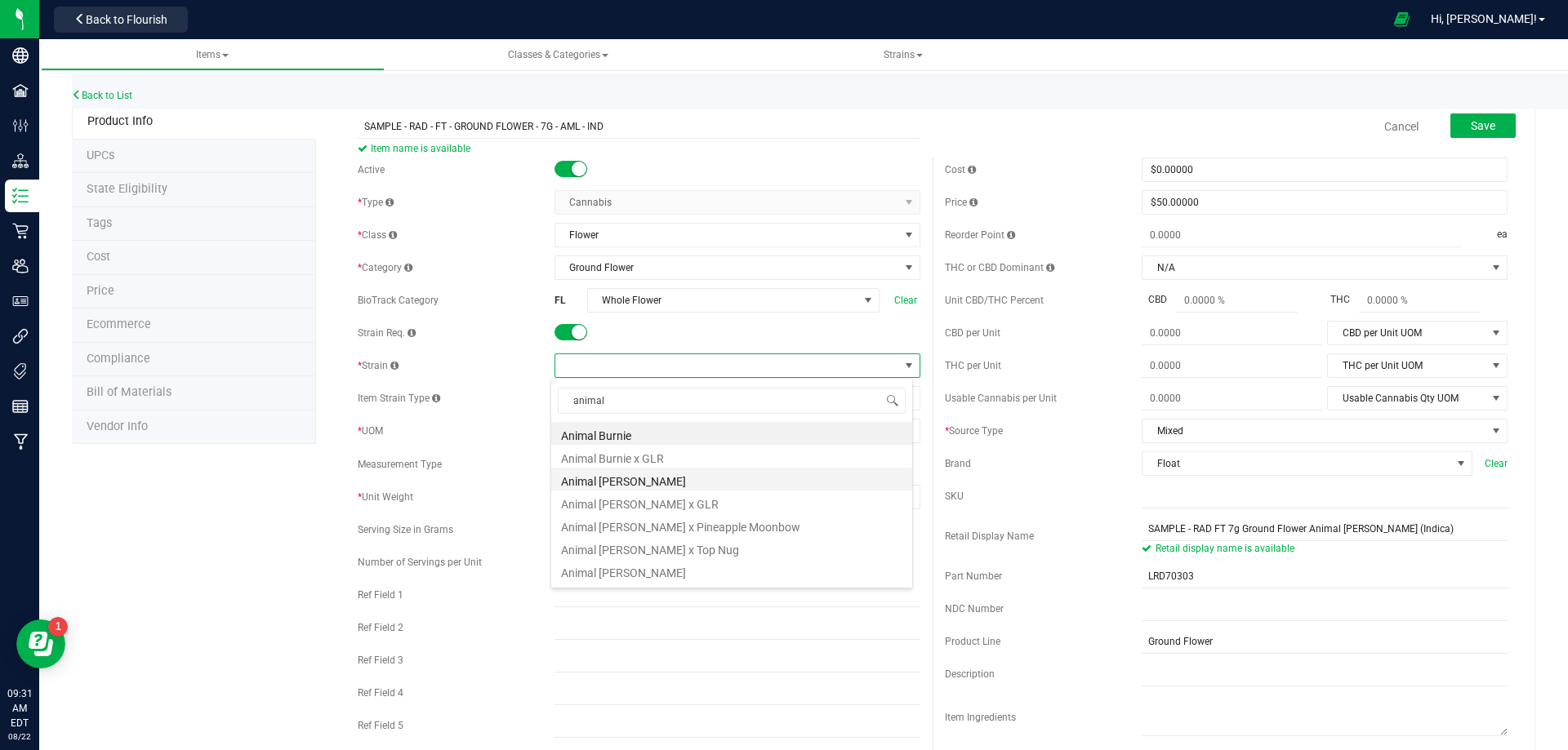
click at [675, 486] on li "Animal [PERSON_NAME]" at bounding box center [732, 479] width 361 height 23
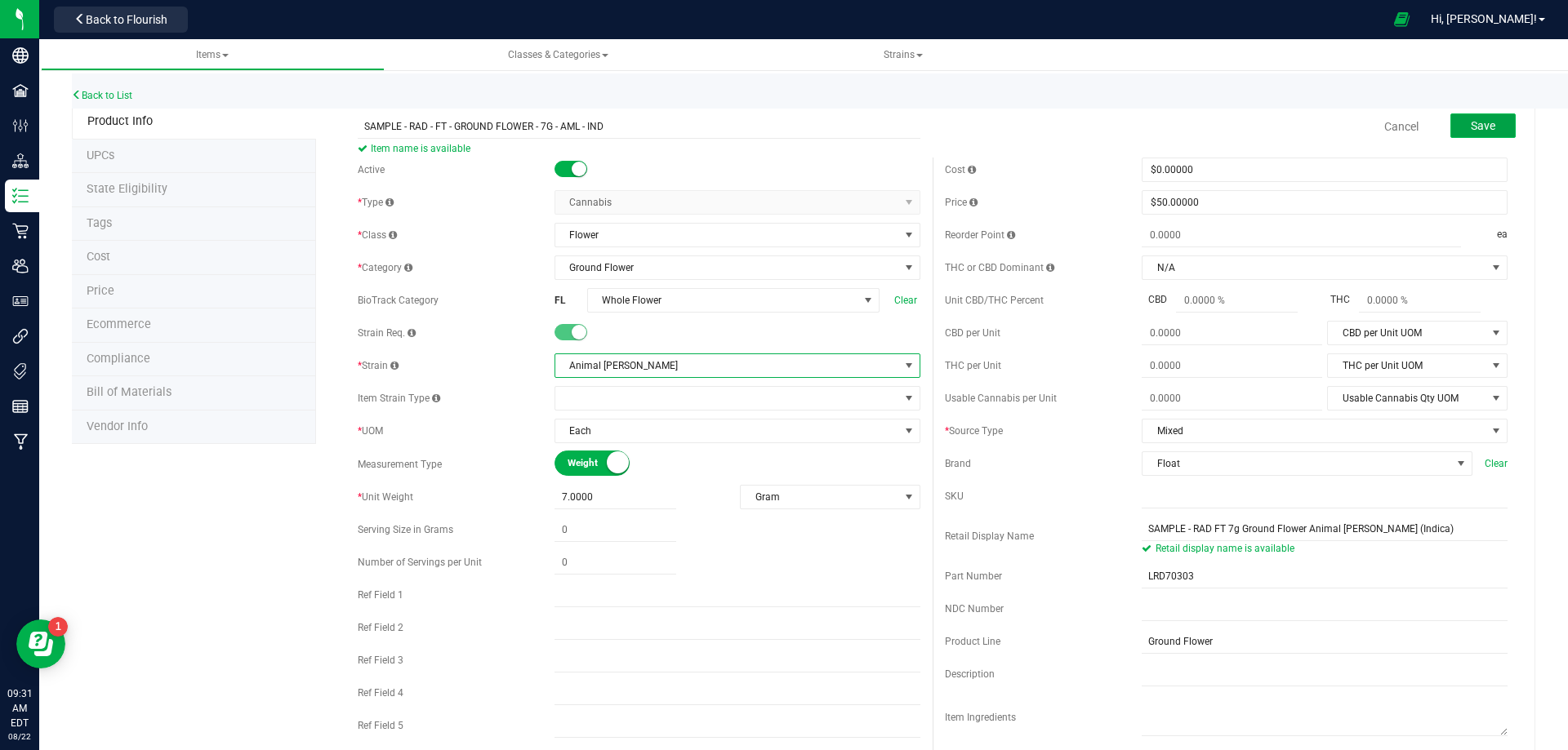
click at [1457, 125] on button "Save" at bounding box center [1483, 125] width 65 height 25
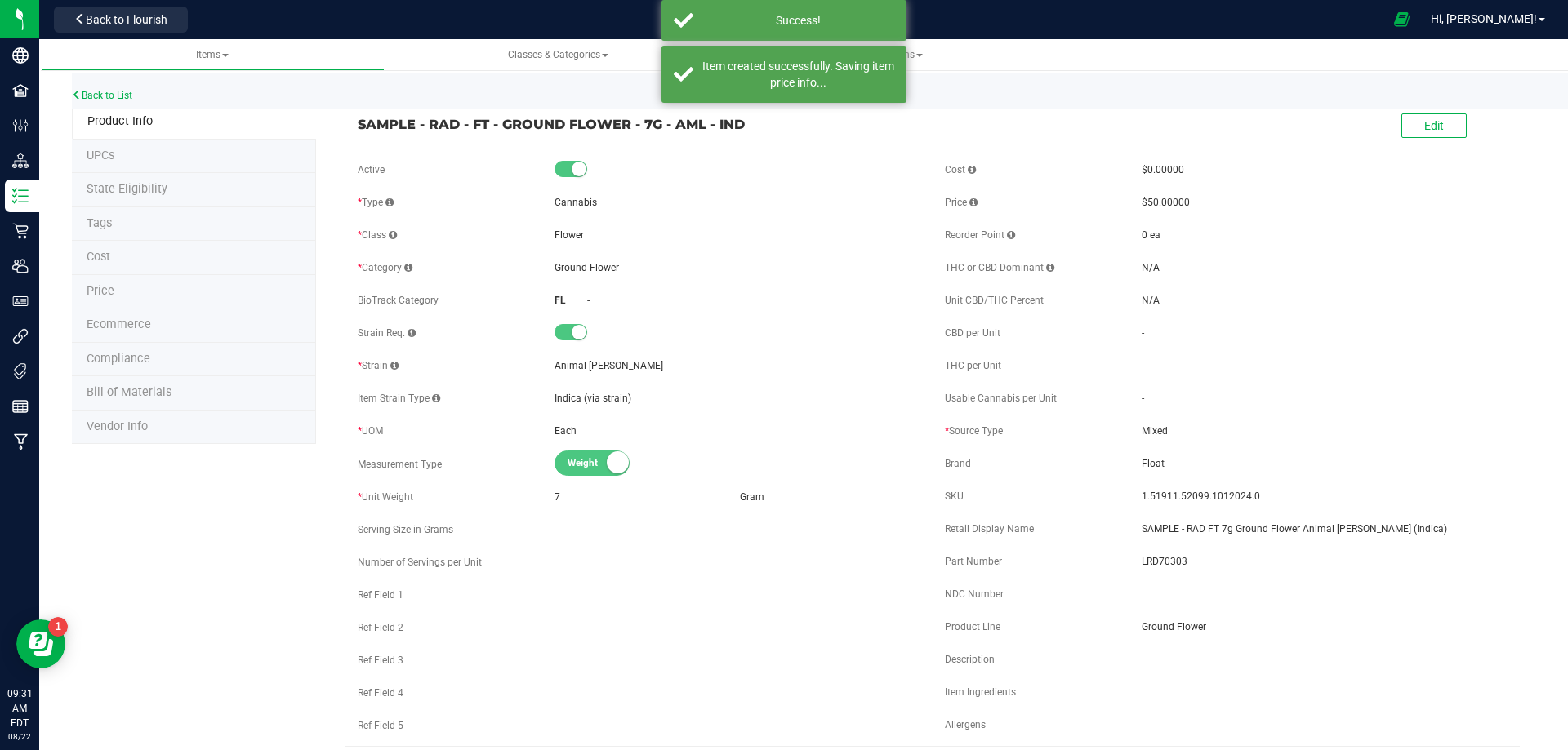
click at [132, 222] on li "Tags" at bounding box center [194, 224] width 244 height 34
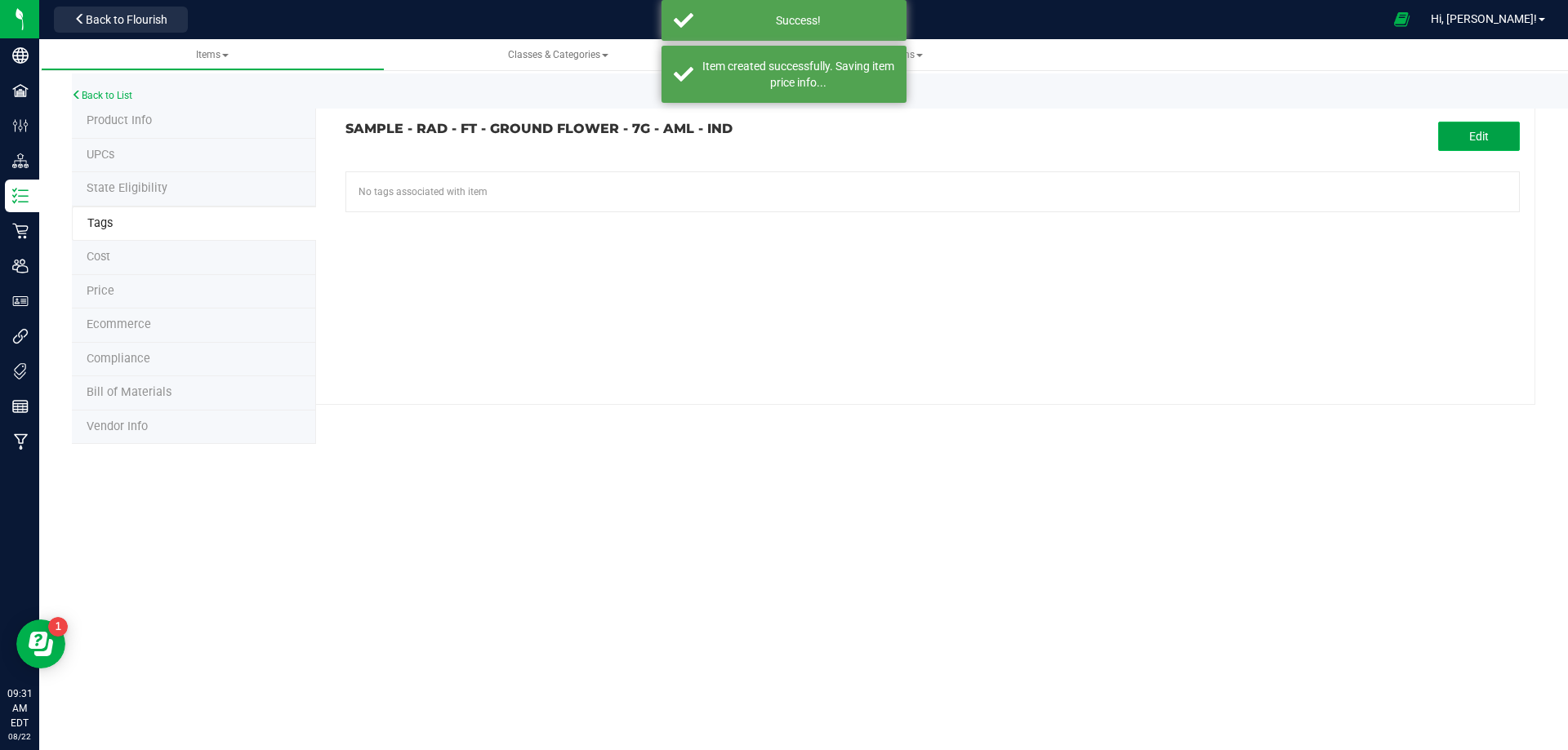
click at [1483, 139] on span "Edit" at bounding box center [1479, 136] width 20 height 13
click at [389, 183] on input "text" at bounding box center [746, 184] width 800 height 23
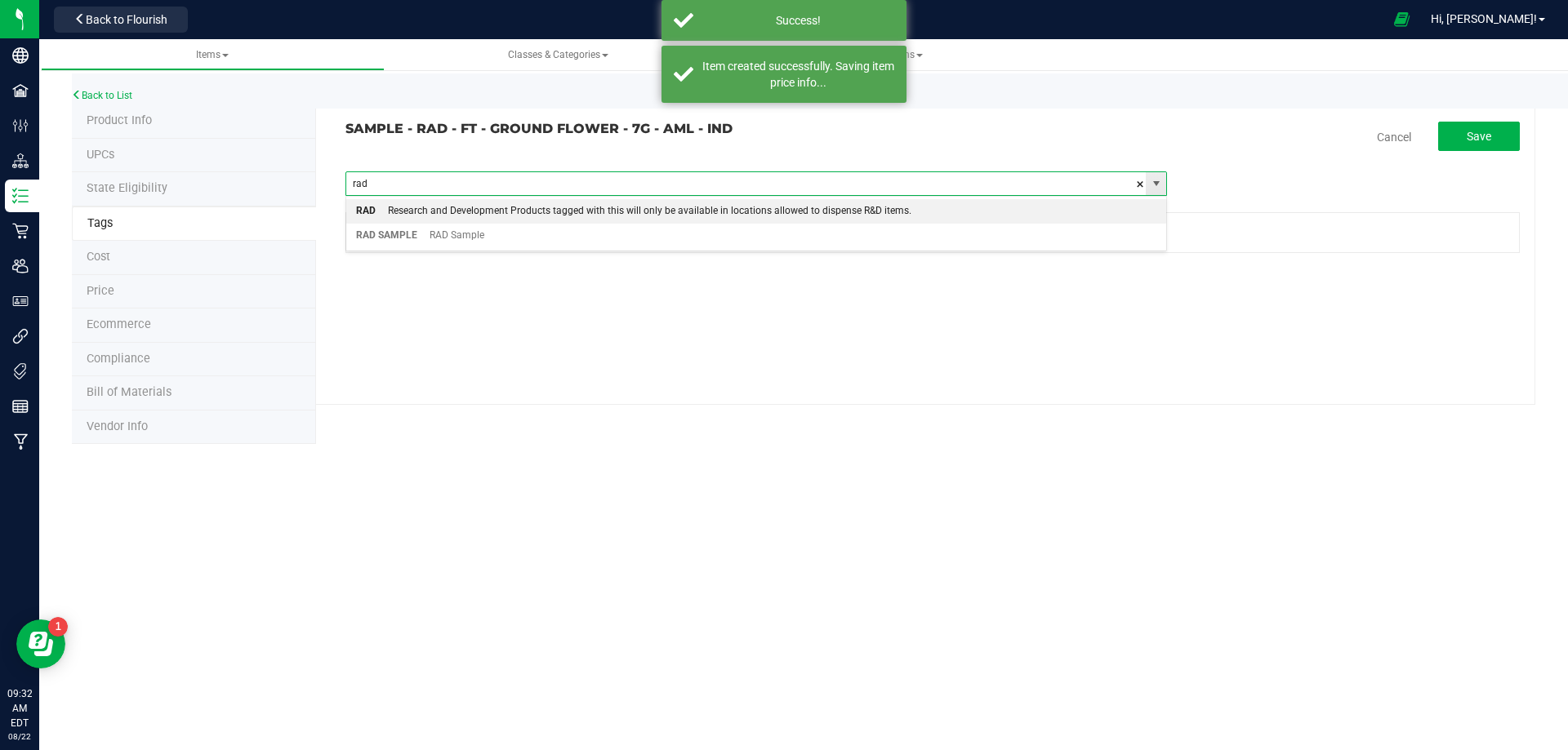
type input "rad s"
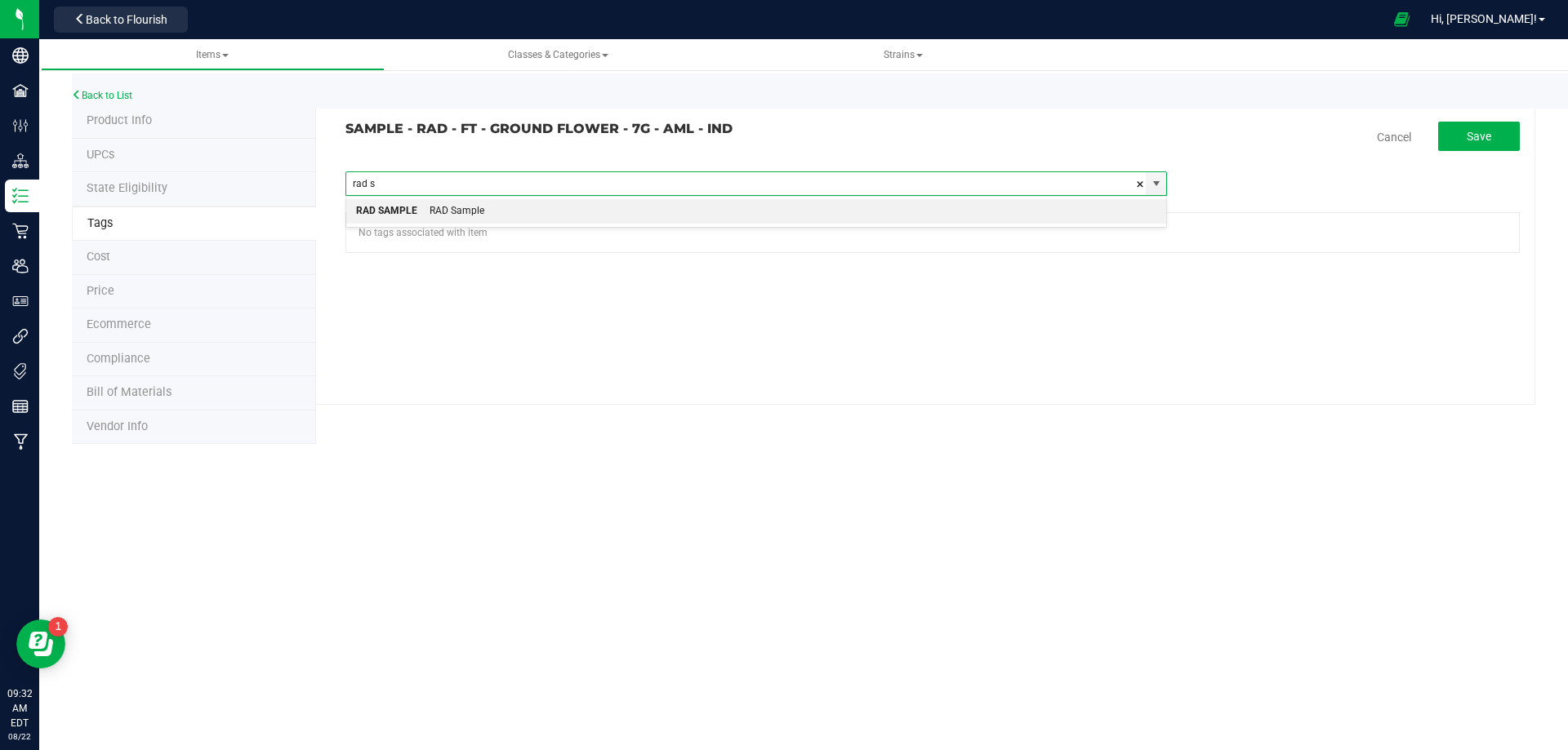
click at [436, 207] on div "RAD Sample" at bounding box center [451, 211] width 67 height 21
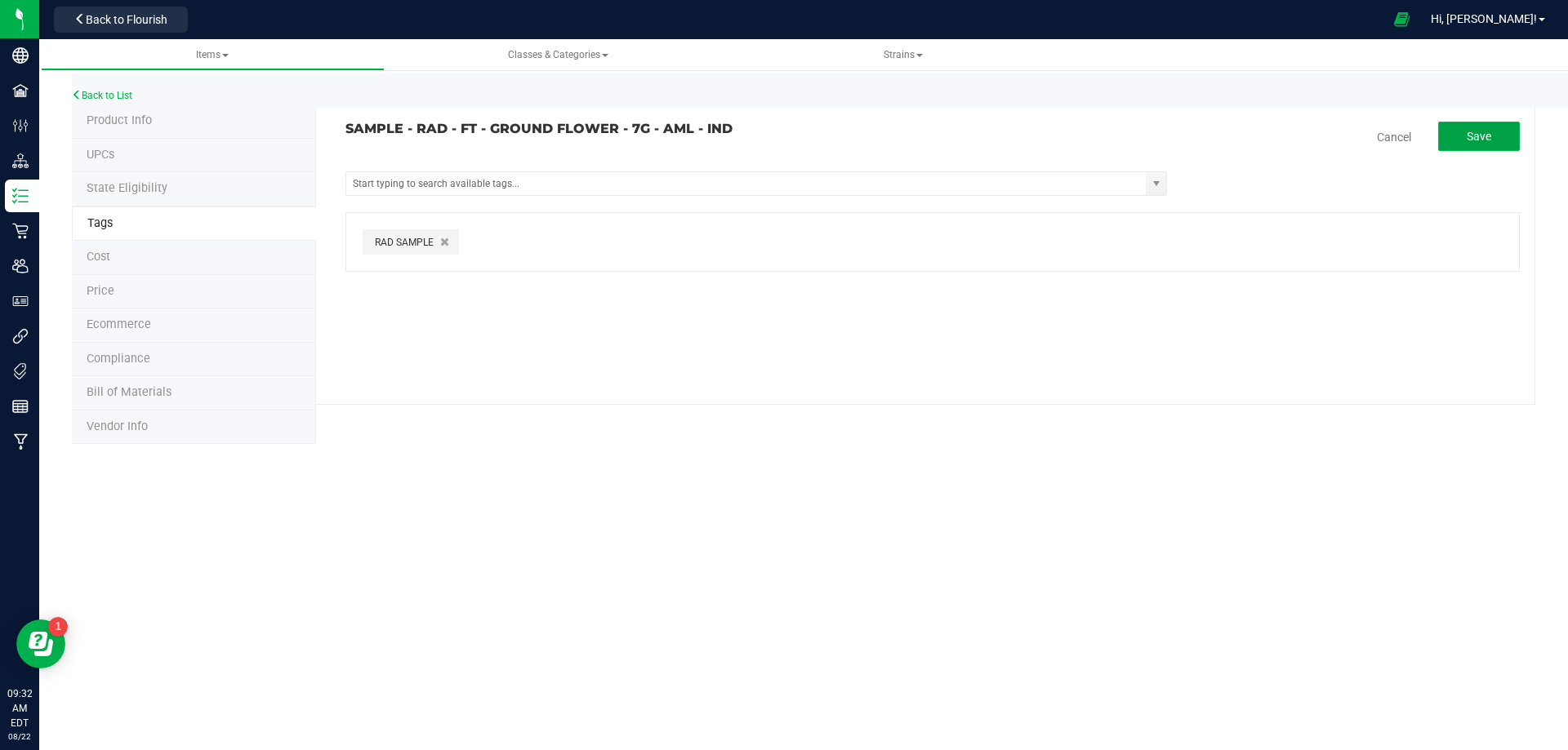
click at [1472, 130] on span "Save" at bounding box center [1479, 136] width 25 height 13
click at [113, 359] on span "Compliance" at bounding box center [119, 359] width 64 height 14
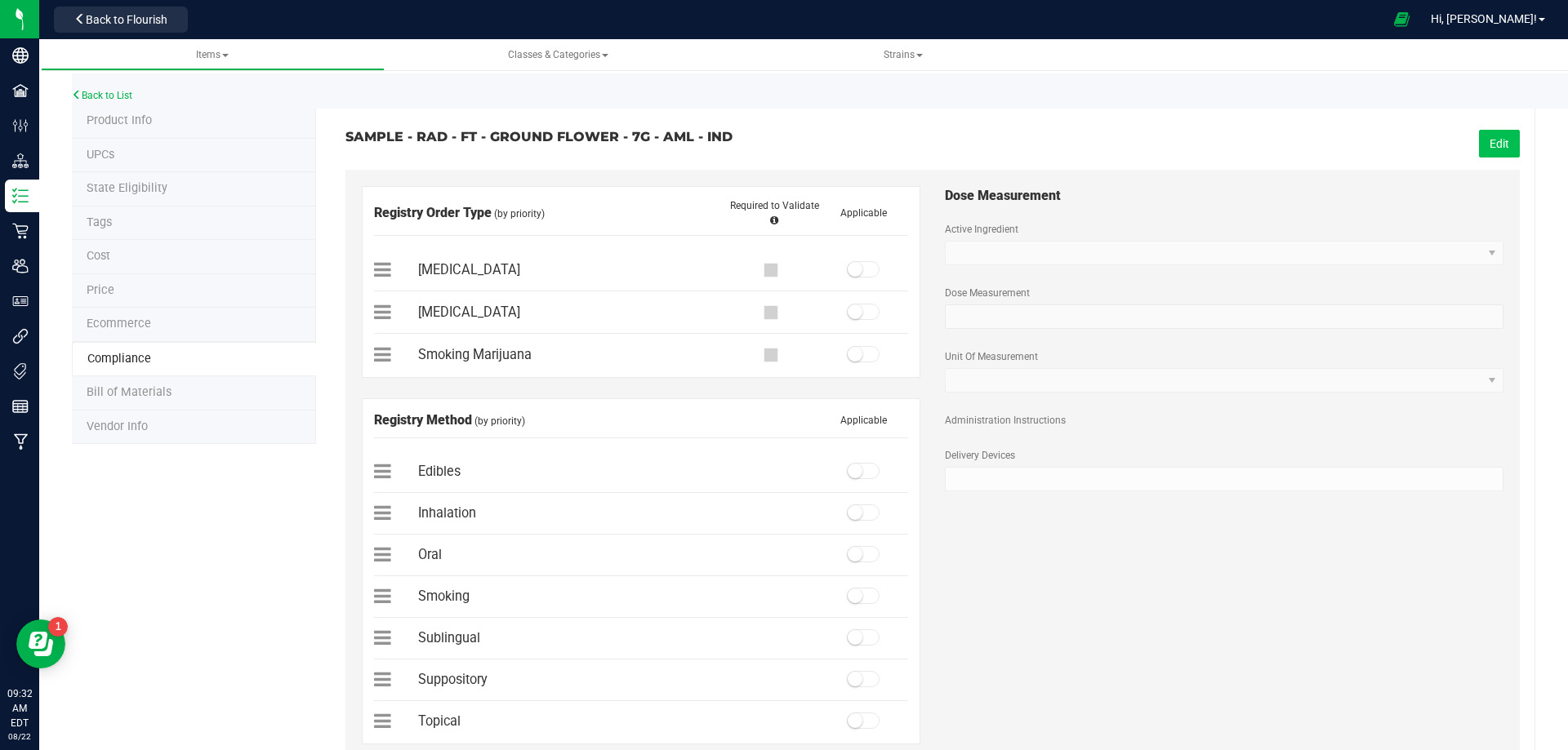
click at [1504, 143] on button "Edit" at bounding box center [1499, 143] width 41 height 27
drag, startPoint x: 852, startPoint y: 356, endPoint x: 882, endPoint y: 479, distance: 126.6
click at [852, 357] on small at bounding box center [855, 354] width 15 height 15
click at [858, 593] on span at bounding box center [863, 595] width 33 height 16
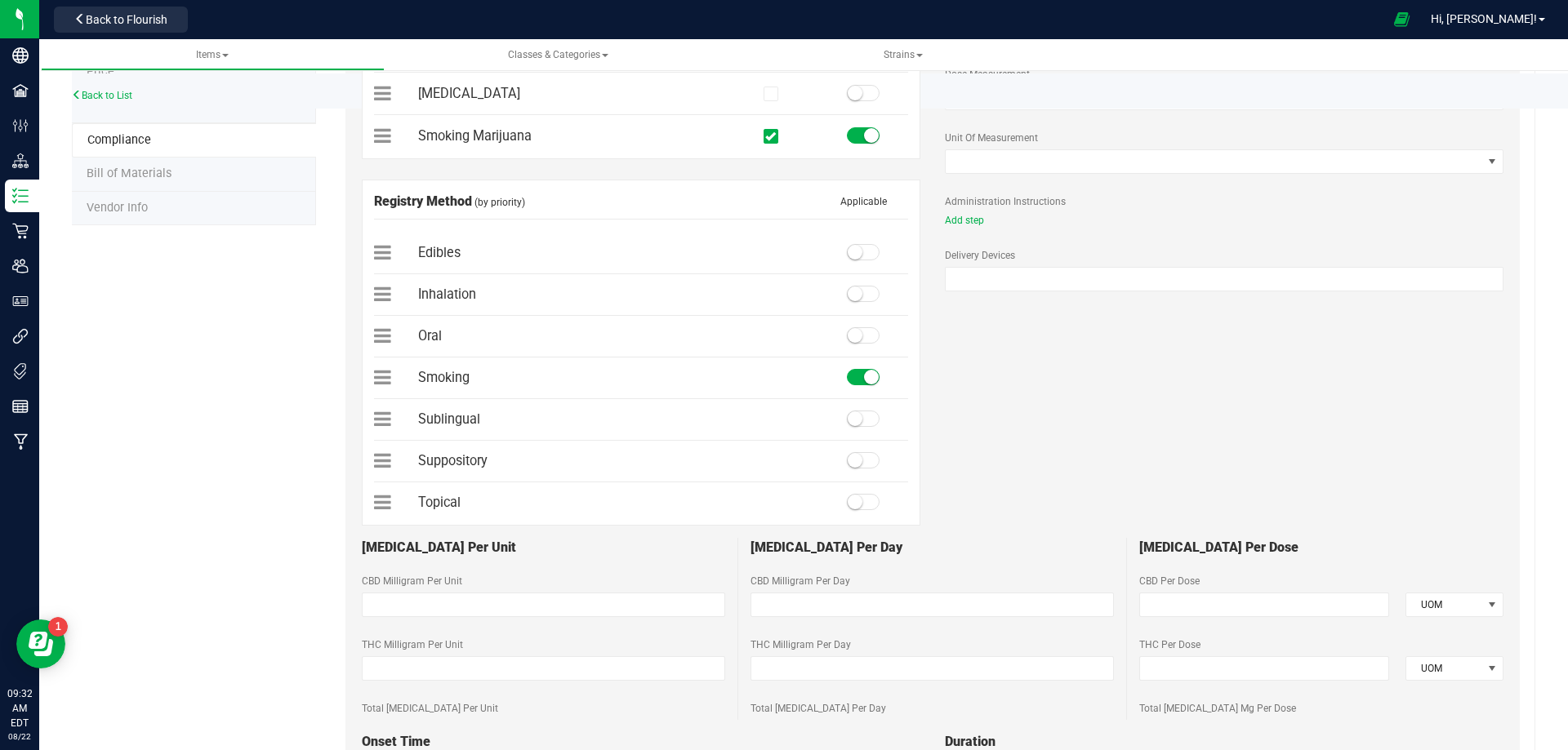
scroll to position [571, 0]
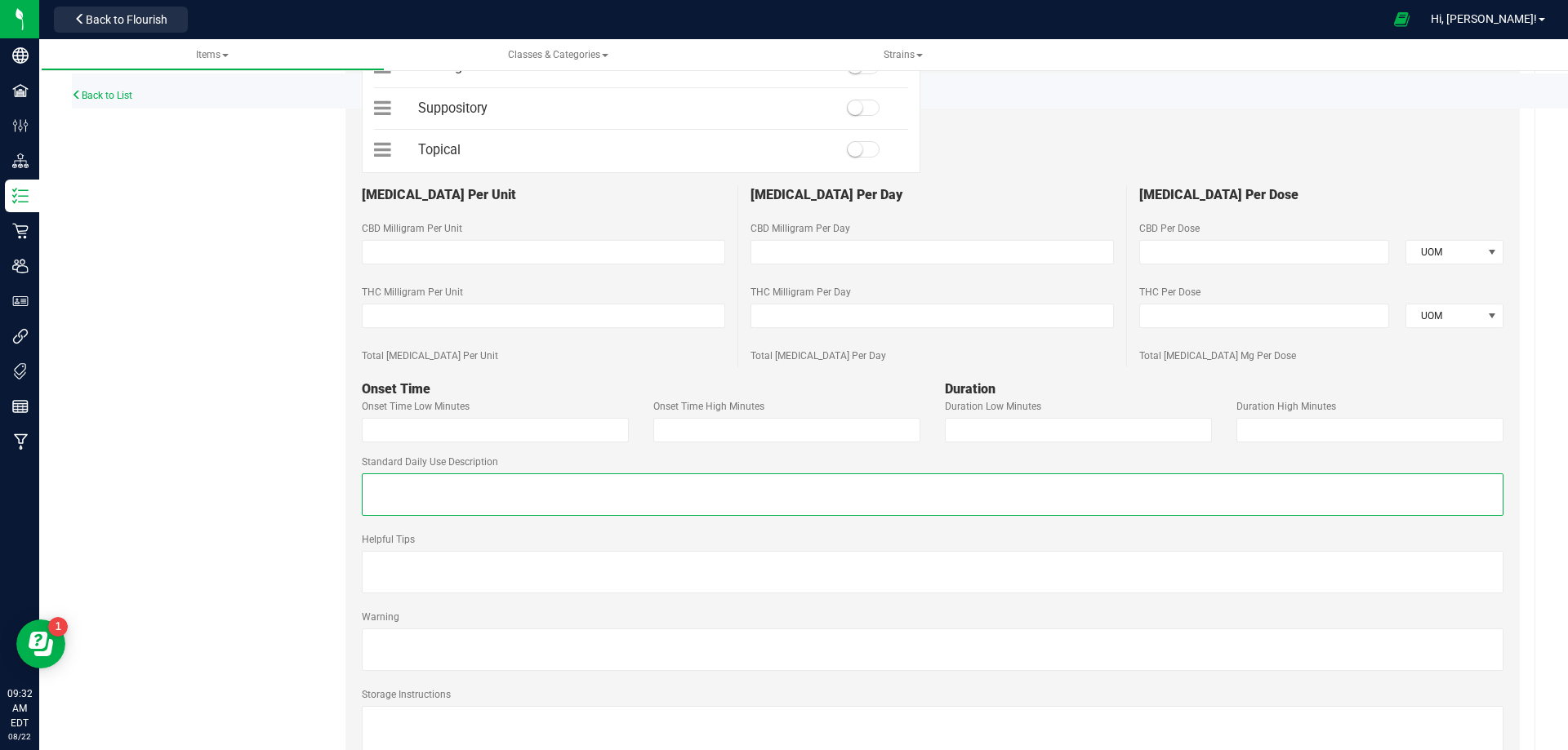
click at [504, 501] on textarea at bounding box center [932, 494] width 1142 height 42
paste textarea "Recommended Dose: Take a single inhalation, then wait for effect."
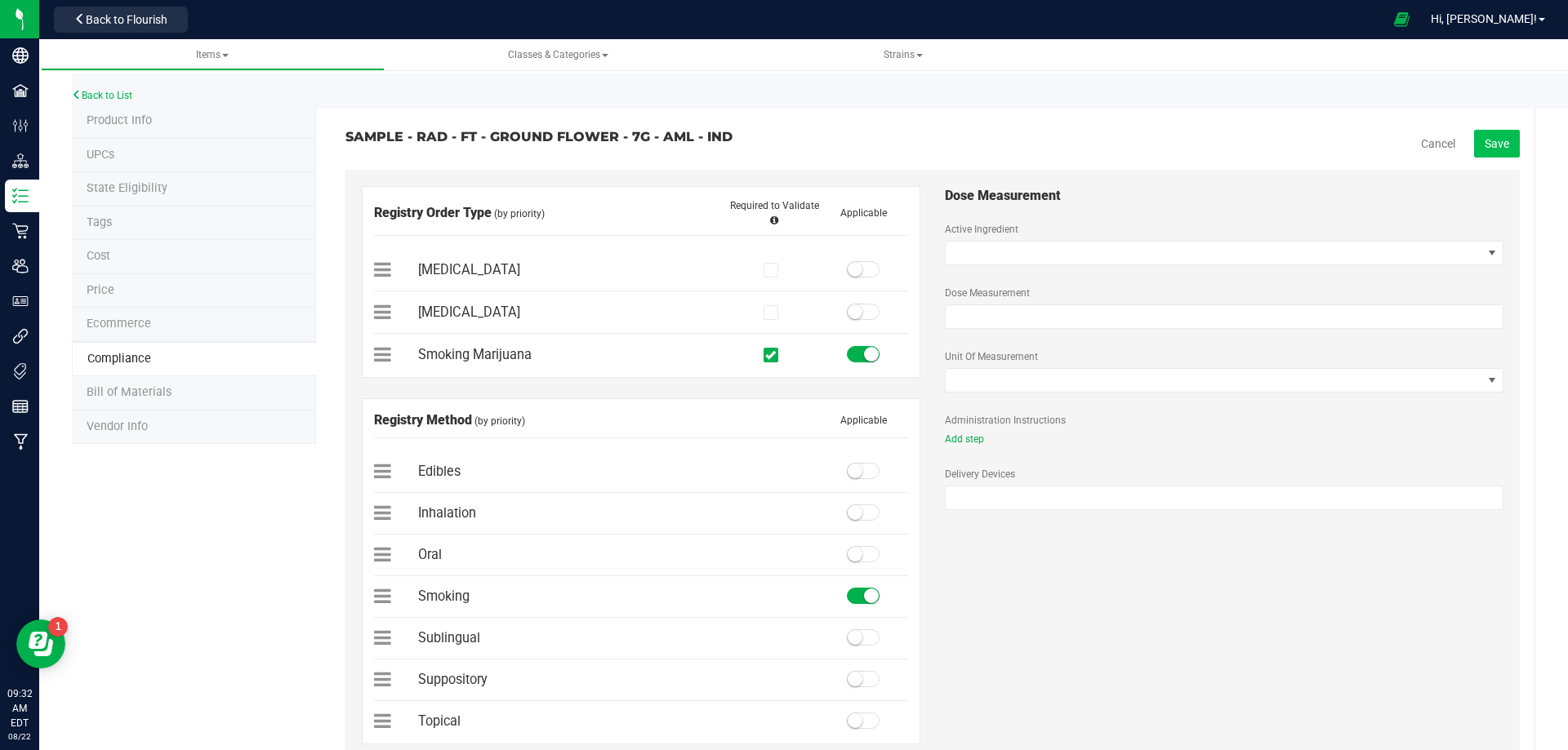
type textarea "Recommended Dose: Take a single inhalation, then wait for effect."
click at [1485, 139] on span "Save" at bounding box center [1497, 143] width 25 height 13
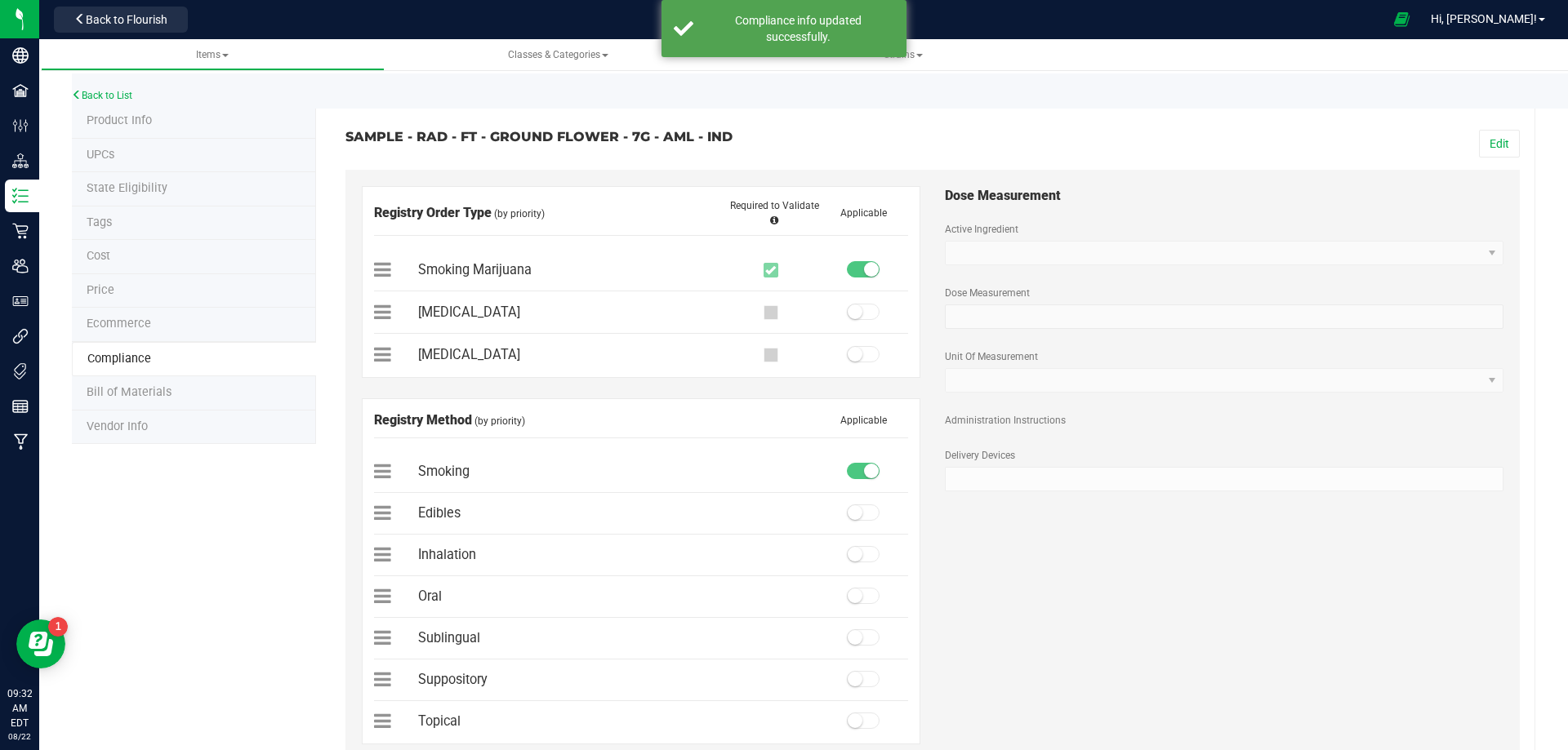
click at [158, 399] on span "Bill of Materials" at bounding box center [129, 393] width 85 height 14
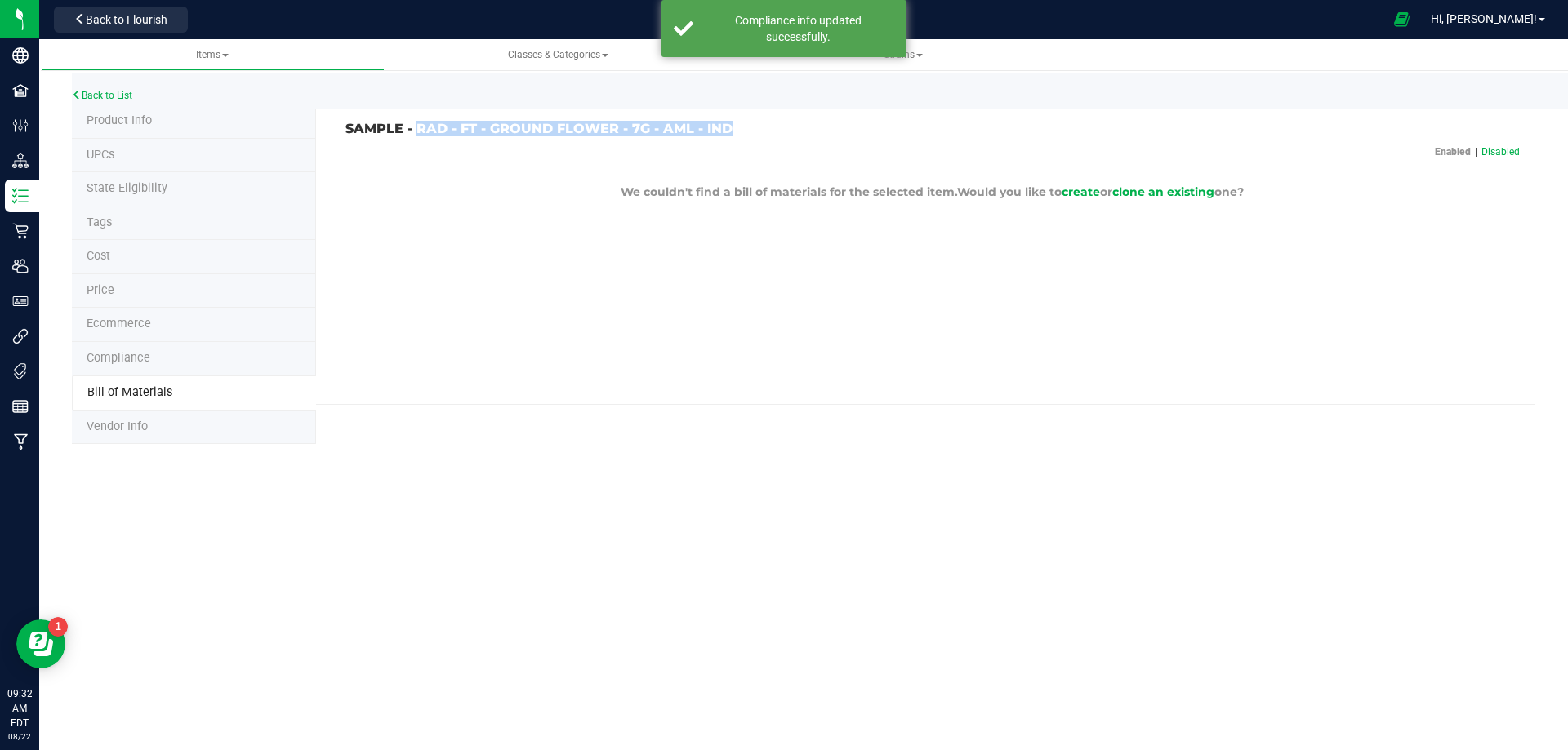
drag, startPoint x: 732, startPoint y: 135, endPoint x: 419, endPoint y: 117, distance: 313.5
click at [419, 117] on div "SAMPLE - RAD - FT - GROUND FLOWER - 7G - AML - IND Enabled | Disabled We couldn…" at bounding box center [925, 255] width 1219 height 301
click at [112, 95] on link "Back to List" at bounding box center [102, 95] width 60 height 11
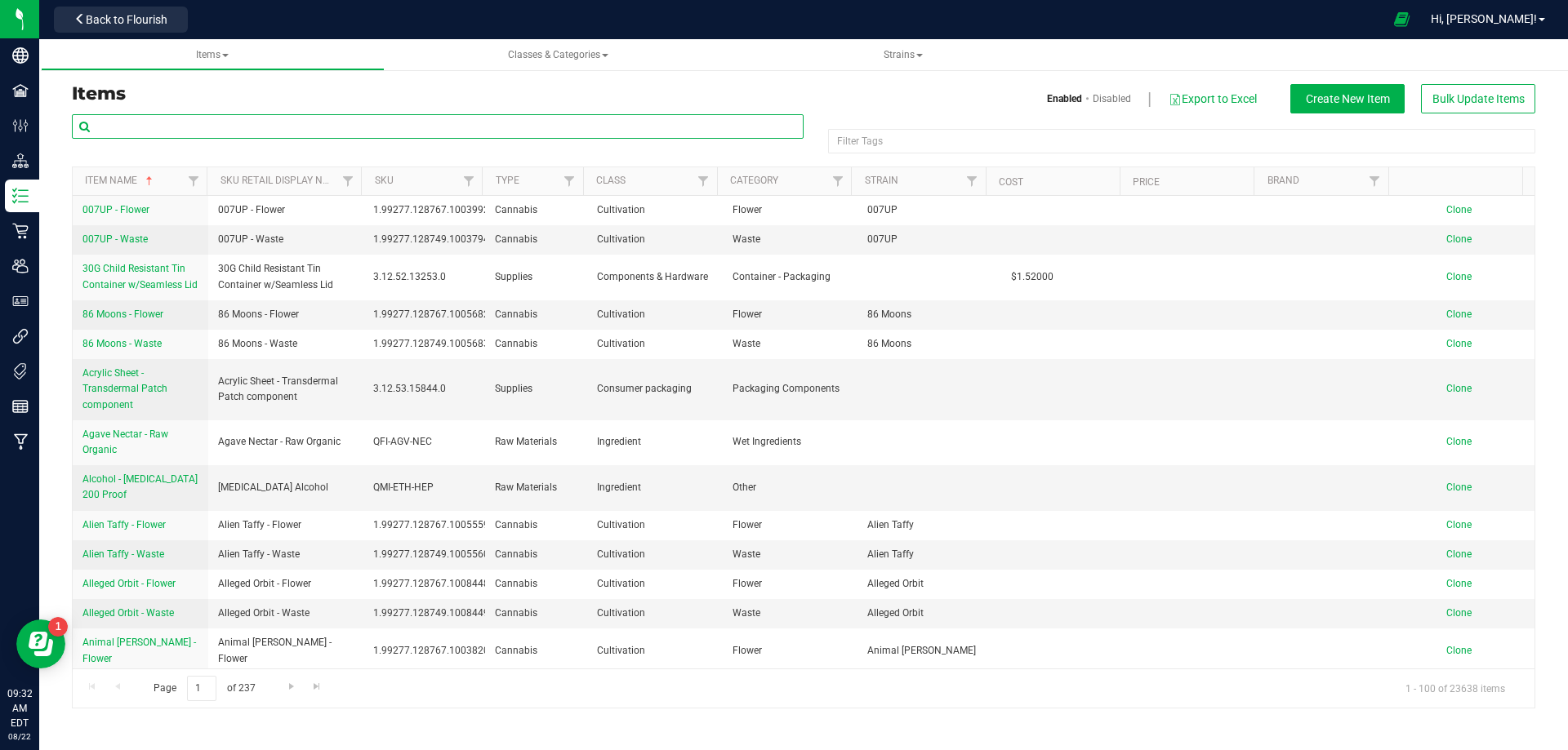
click at [378, 125] on input "text" at bounding box center [438, 126] width 732 height 25
paste input "1019937"
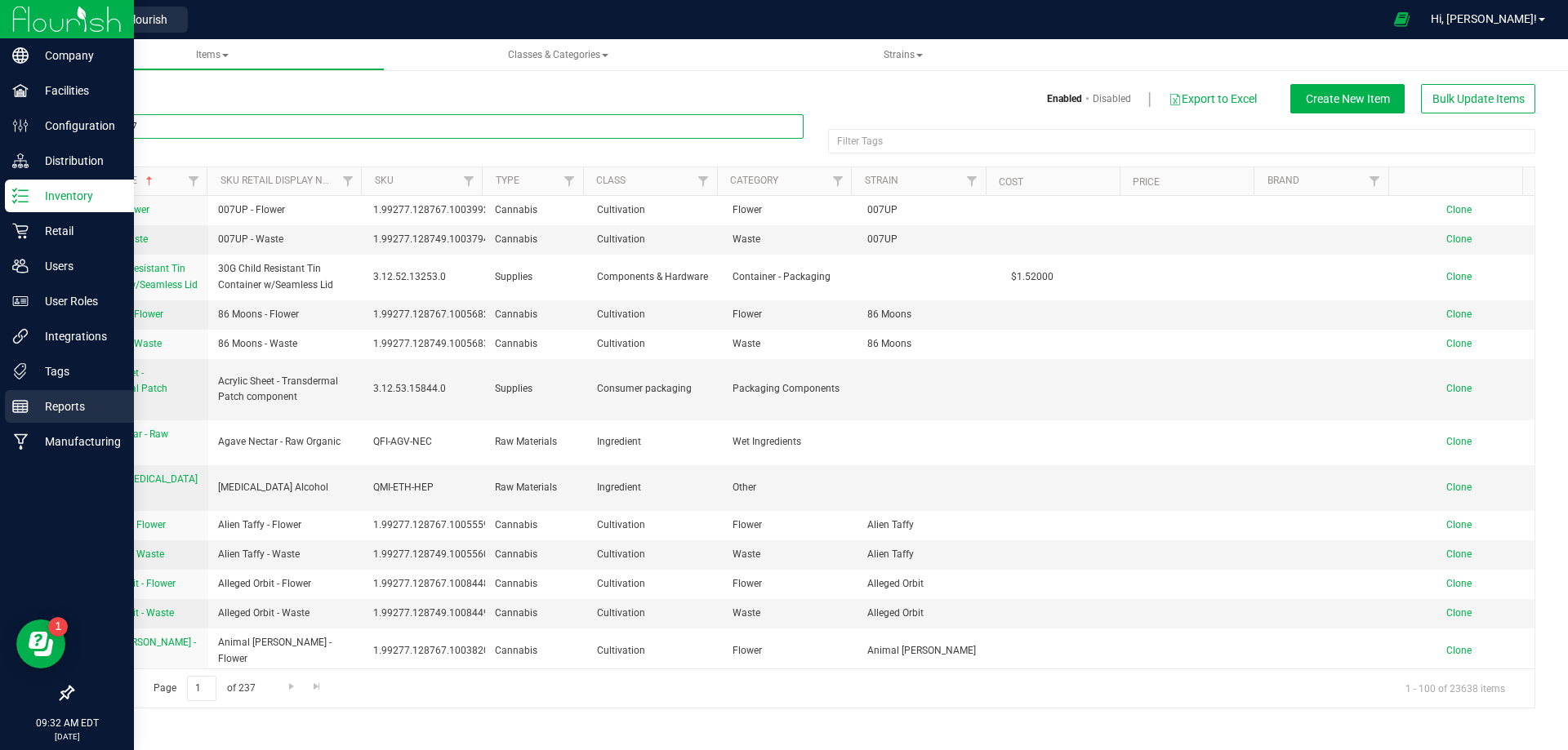
type input "1019937"
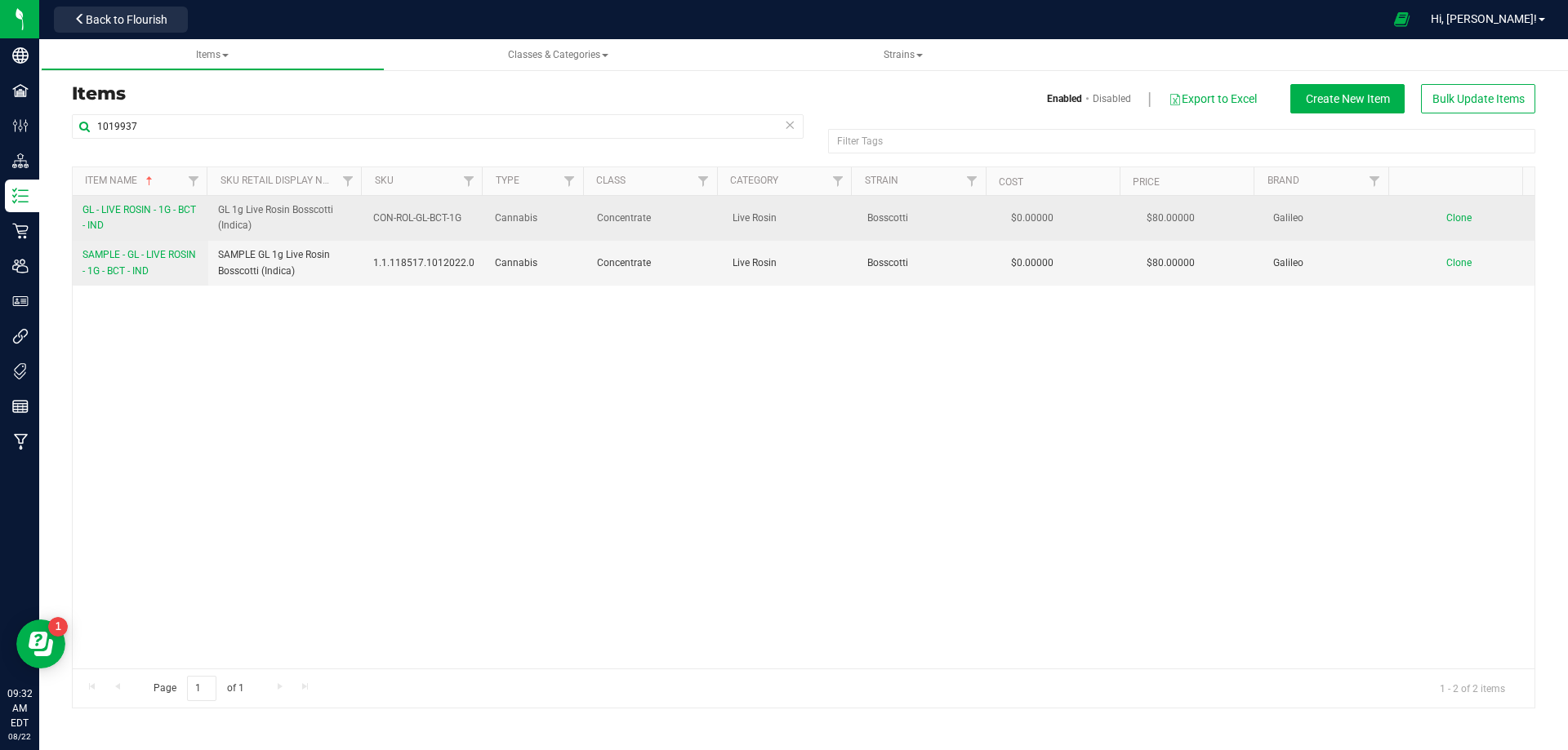
click at [129, 222] on link "GL - LIVE ROSIN - 1G - BCT - IND" at bounding box center [140, 218] width 116 height 31
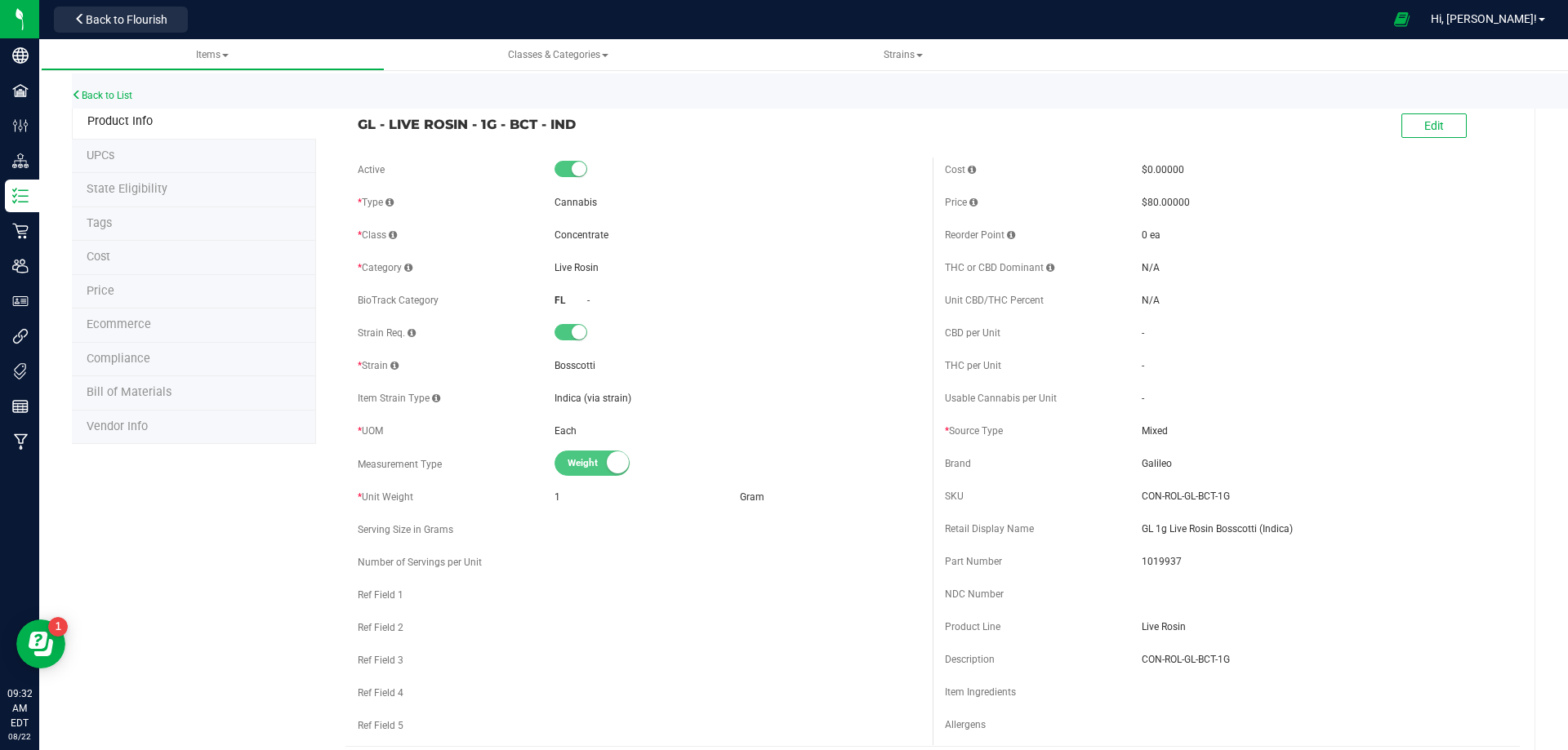
click at [160, 395] on span "Bill of Materials" at bounding box center [129, 393] width 85 height 14
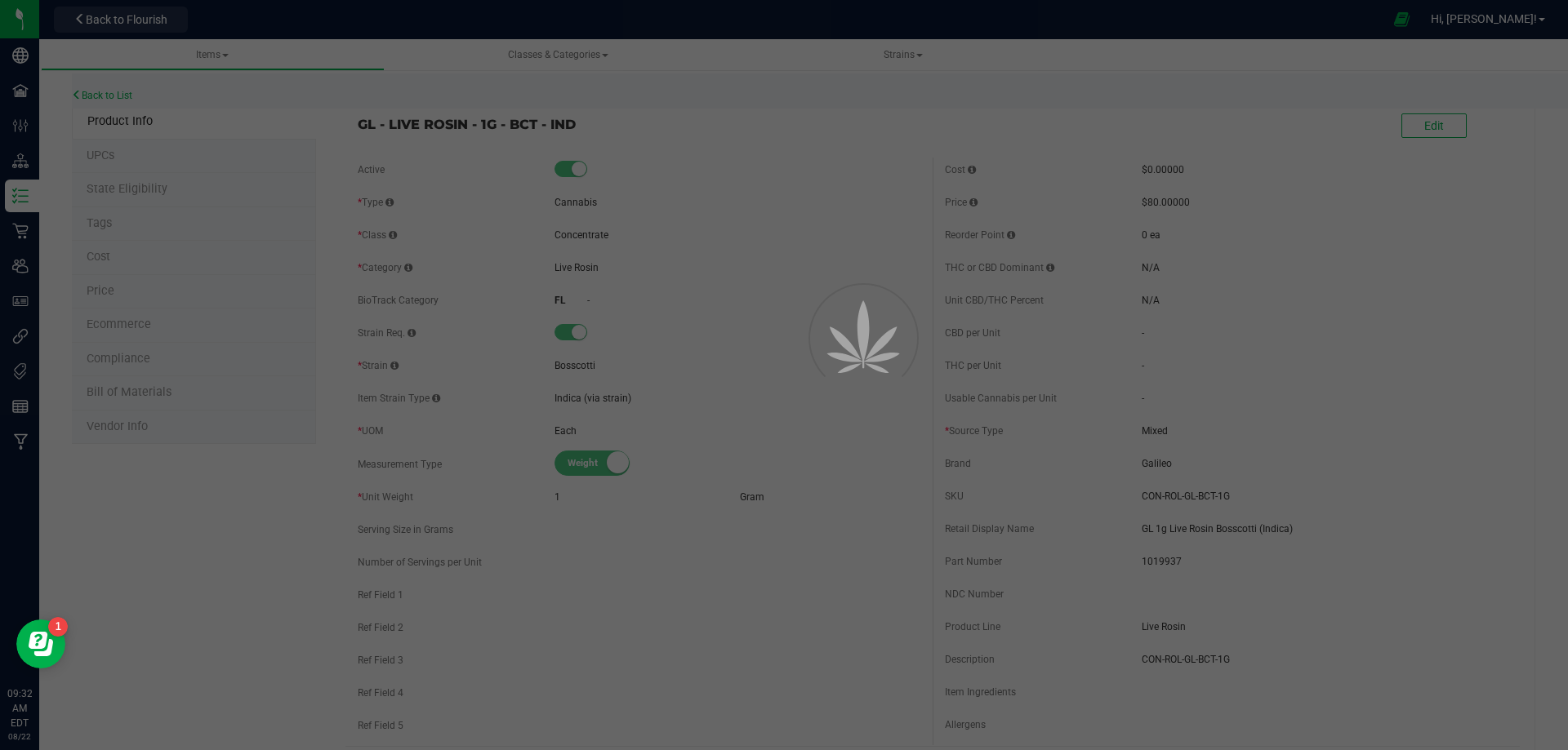
select select "13787"
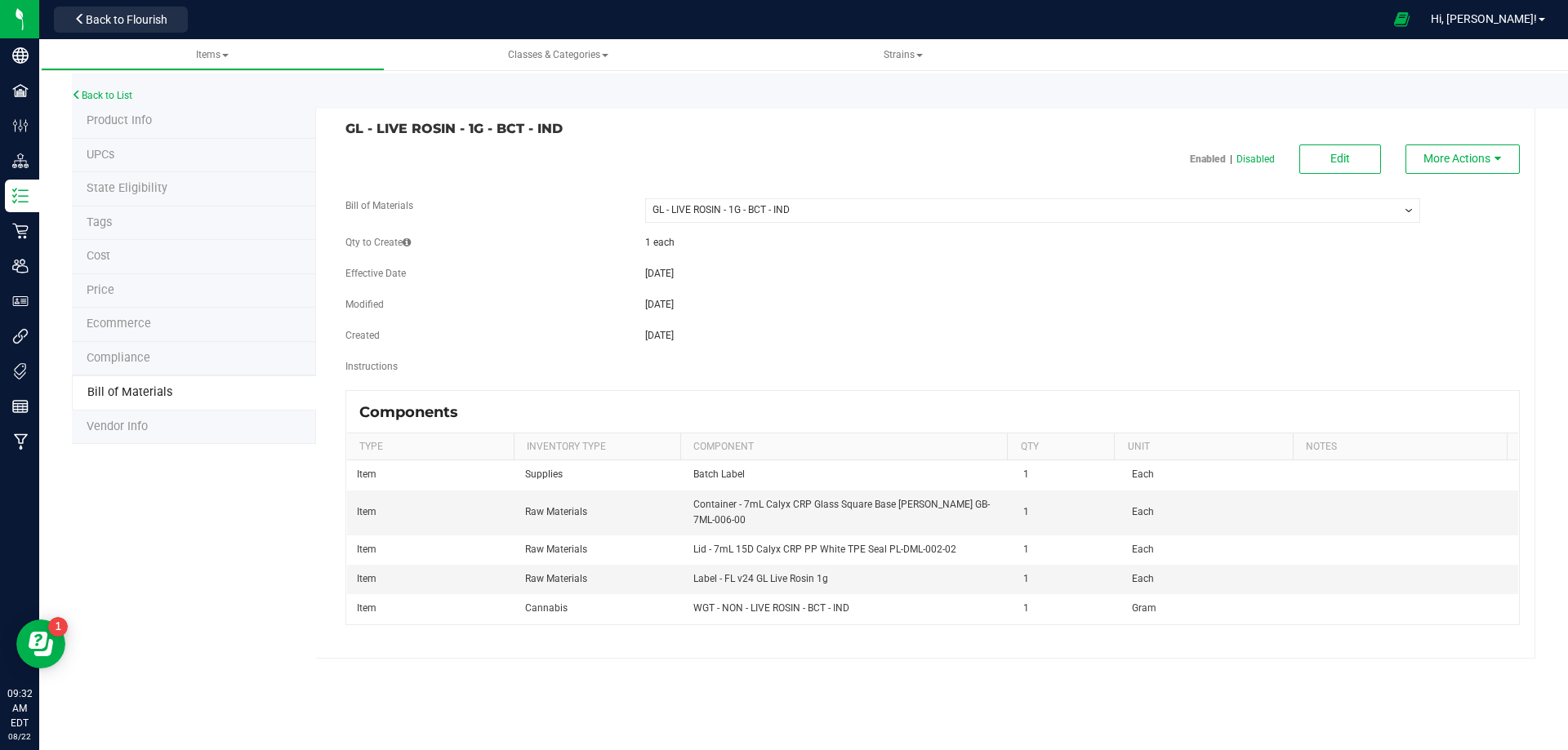
click at [149, 355] on li "Compliance" at bounding box center [194, 359] width 244 height 34
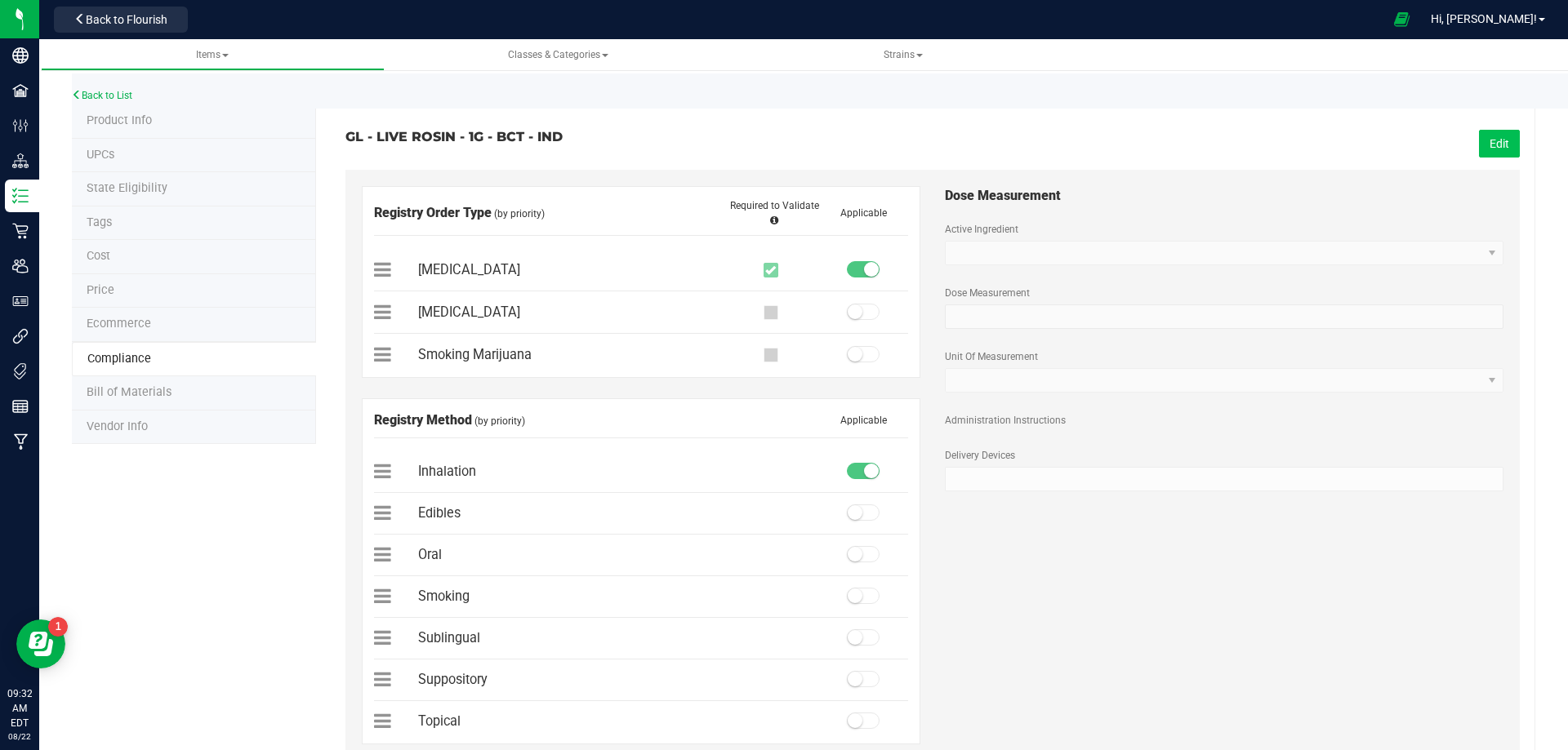
click at [1491, 145] on button "Edit" at bounding box center [1499, 143] width 41 height 27
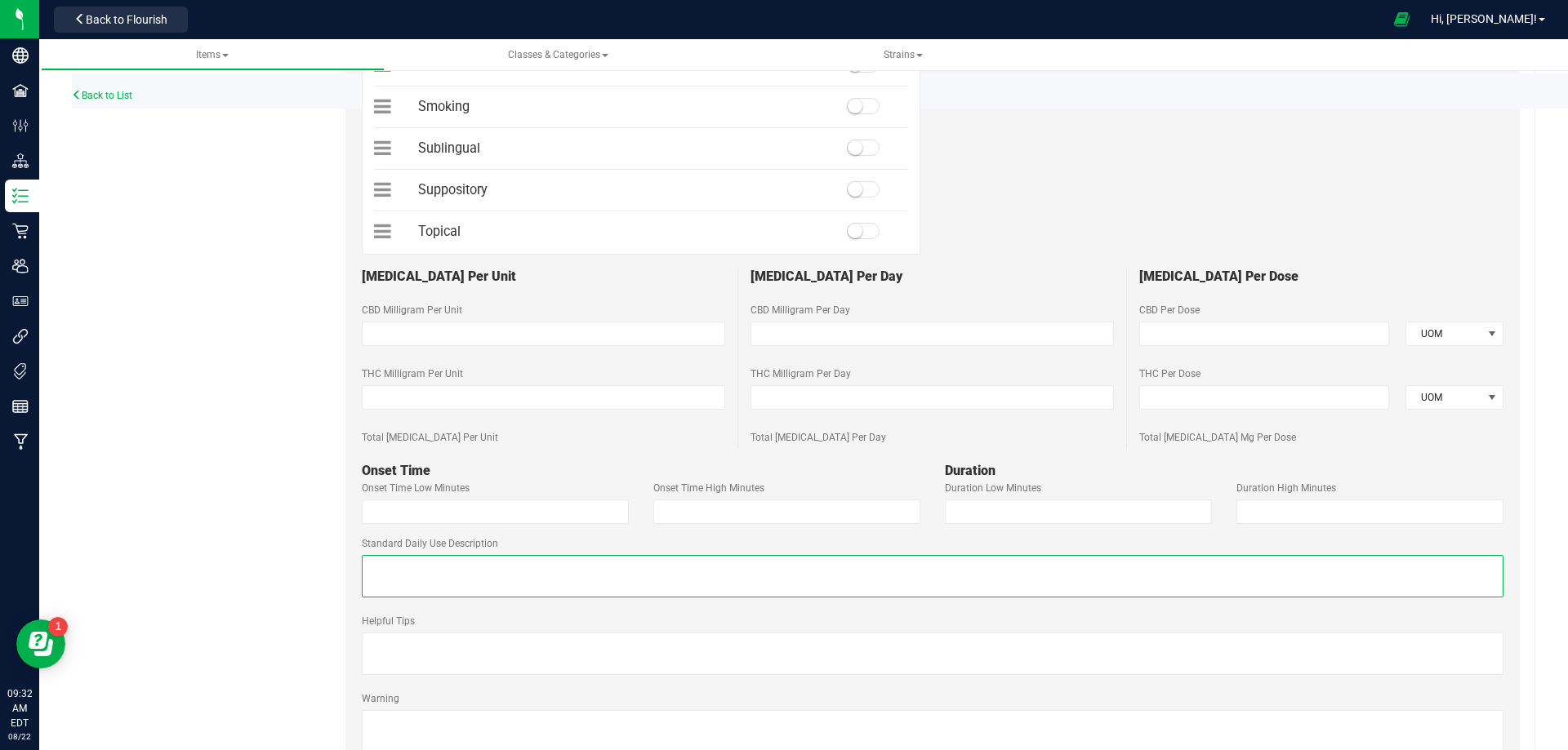
click at [548, 563] on textarea at bounding box center [932, 576] width 1142 height 42
paste textarea "Recommended Dose: Small amount about the size of a grain of rice, then wait for…"
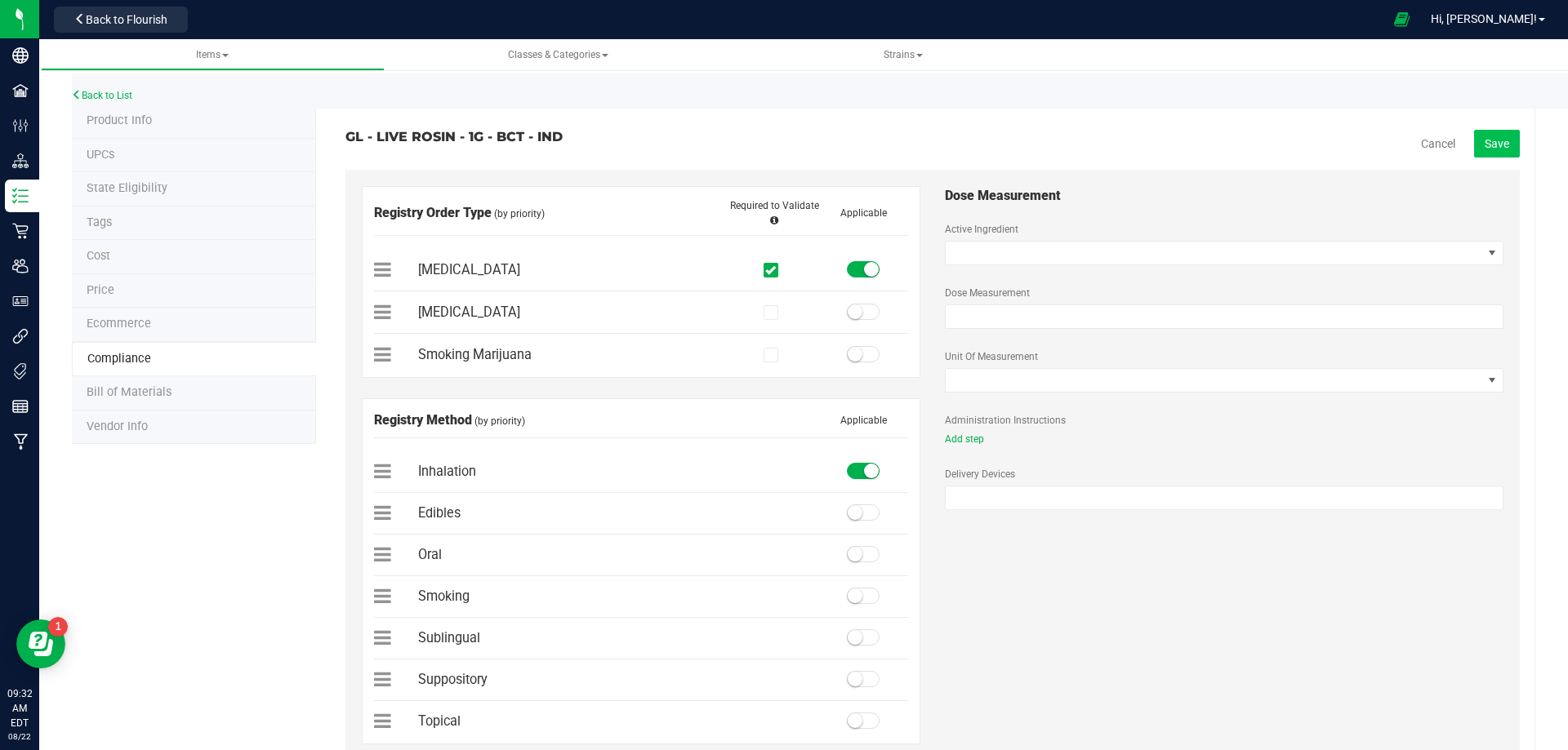
type textarea "Recommended Dose: Small amount about the size of a grain of rice, then wait for…"
click at [1494, 141] on span "Save" at bounding box center [1497, 143] width 25 height 13
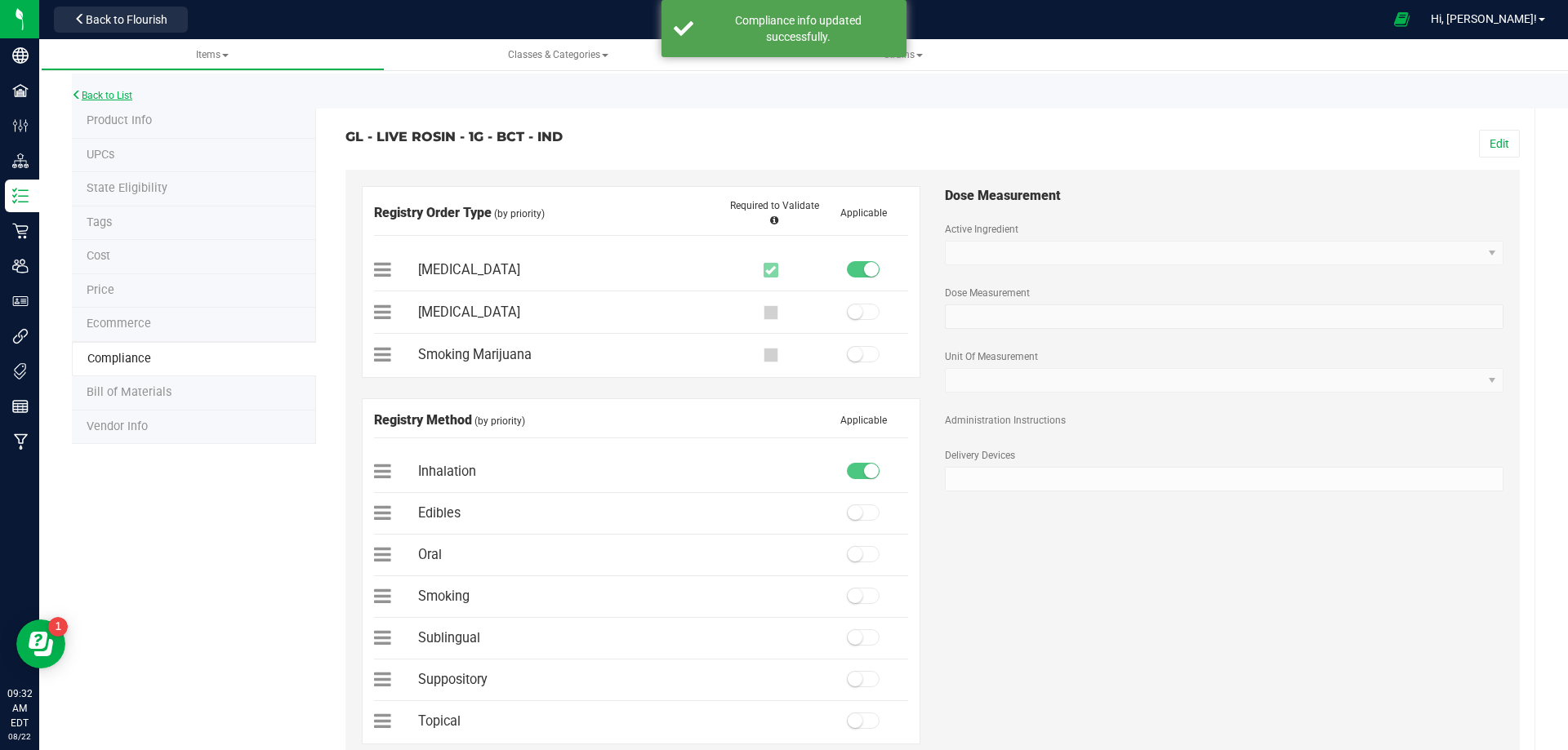
click at [122, 90] on link "Back to List" at bounding box center [102, 95] width 60 height 11
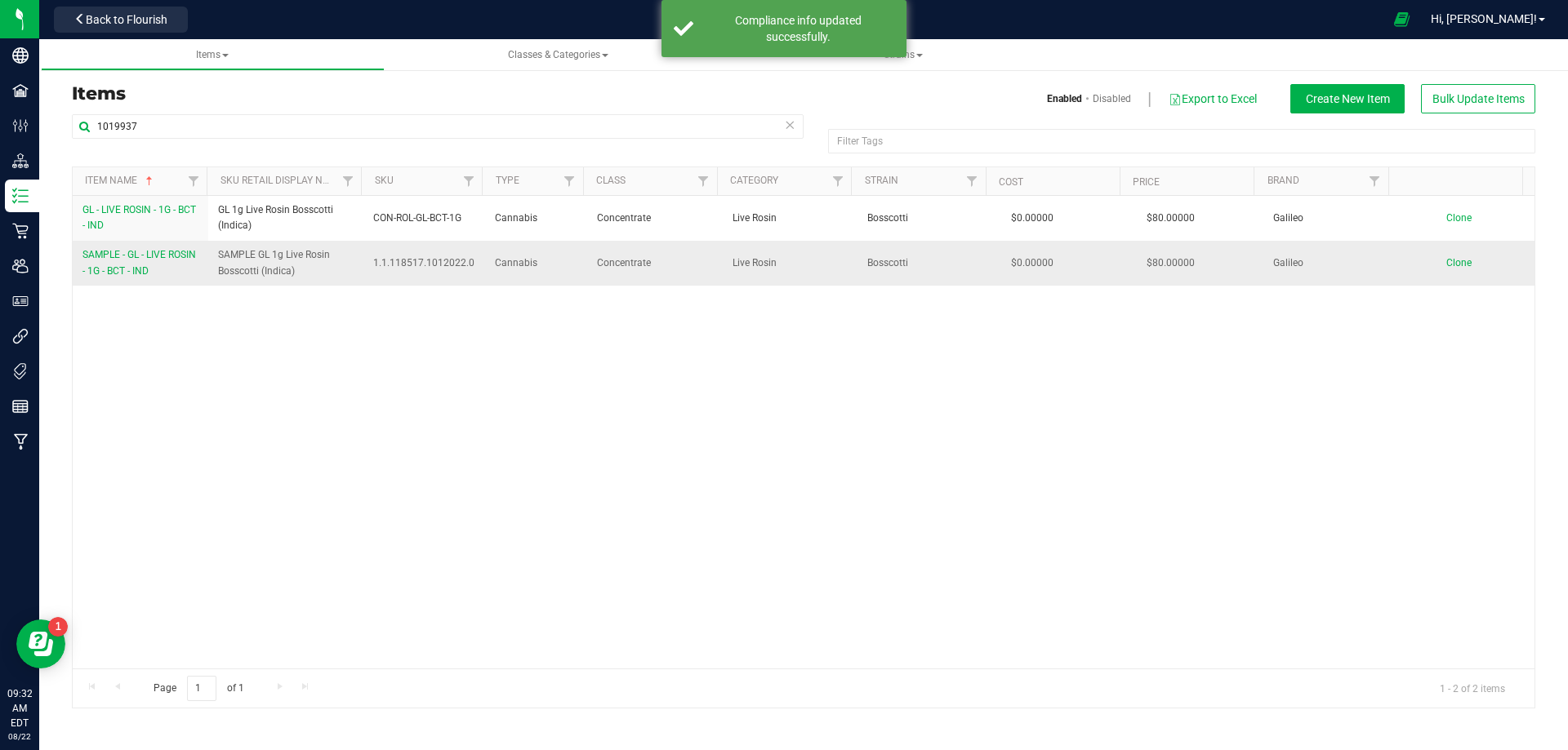
click at [149, 272] on span "SAMPLE - GL - LIVE ROSIN - 1G - BCT - IND" at bounding box center [139, 262] width 113 height 27
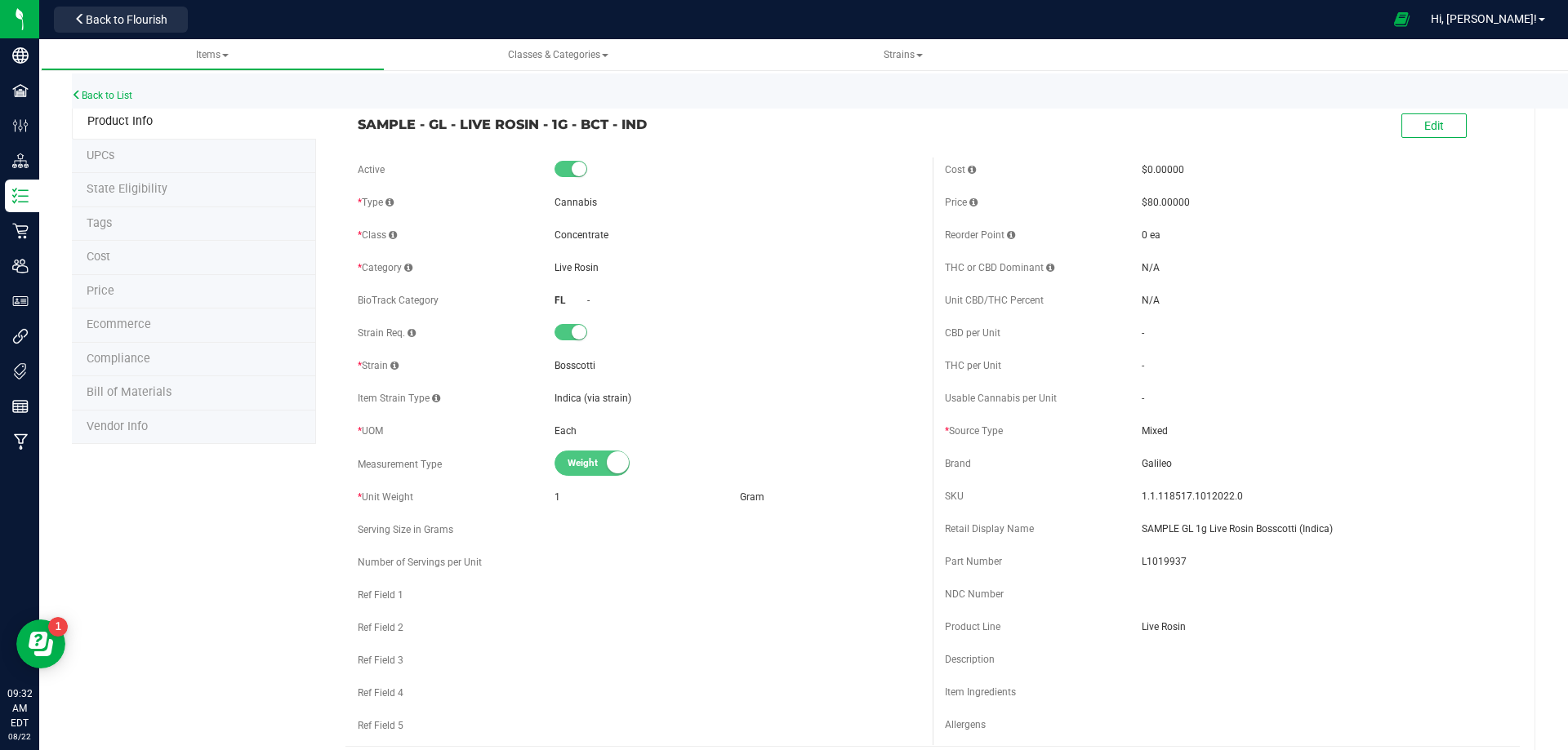
click at [142, 391] on span "Bill of Materials" at bounding box center [129, 393] width 85 height 14
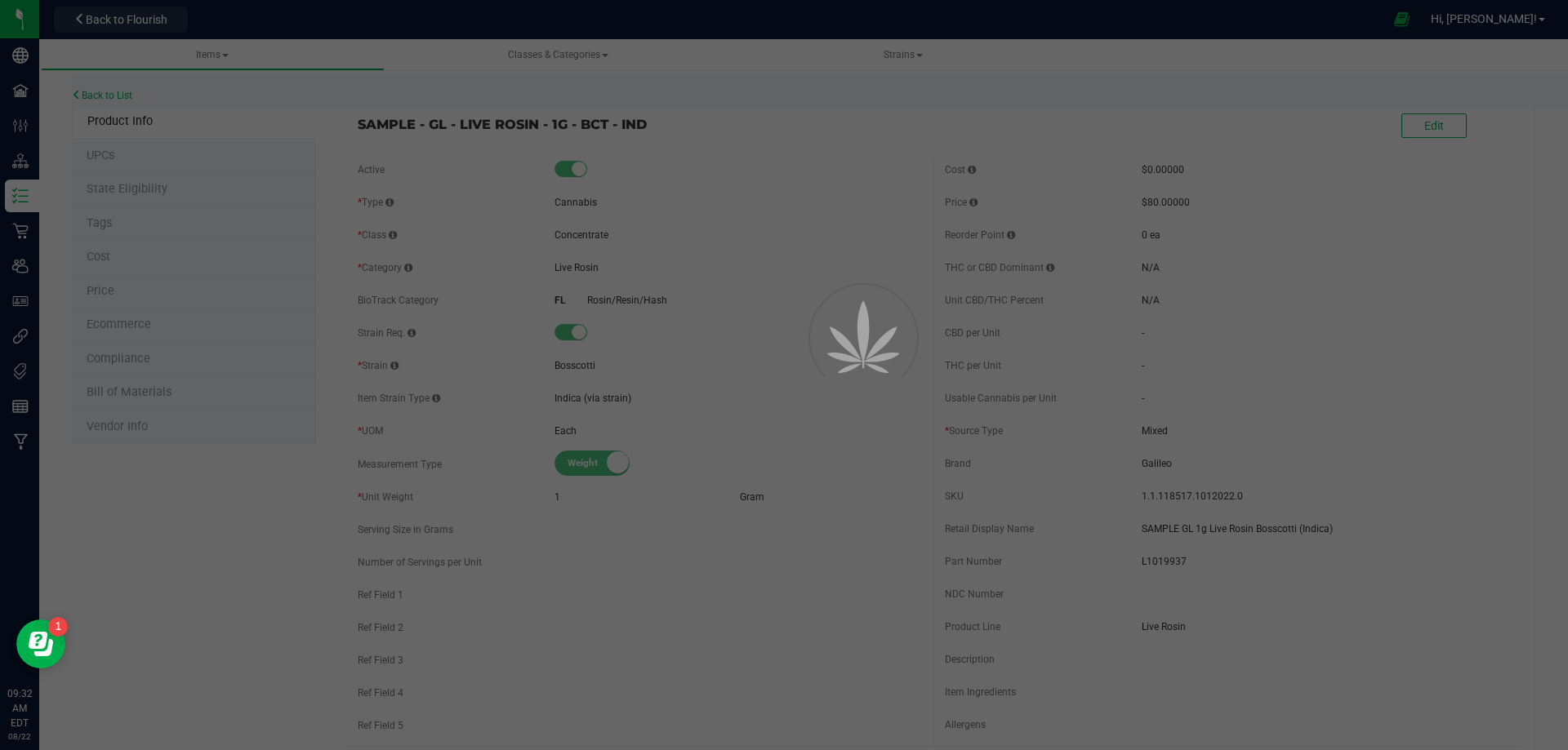
select select "13788"
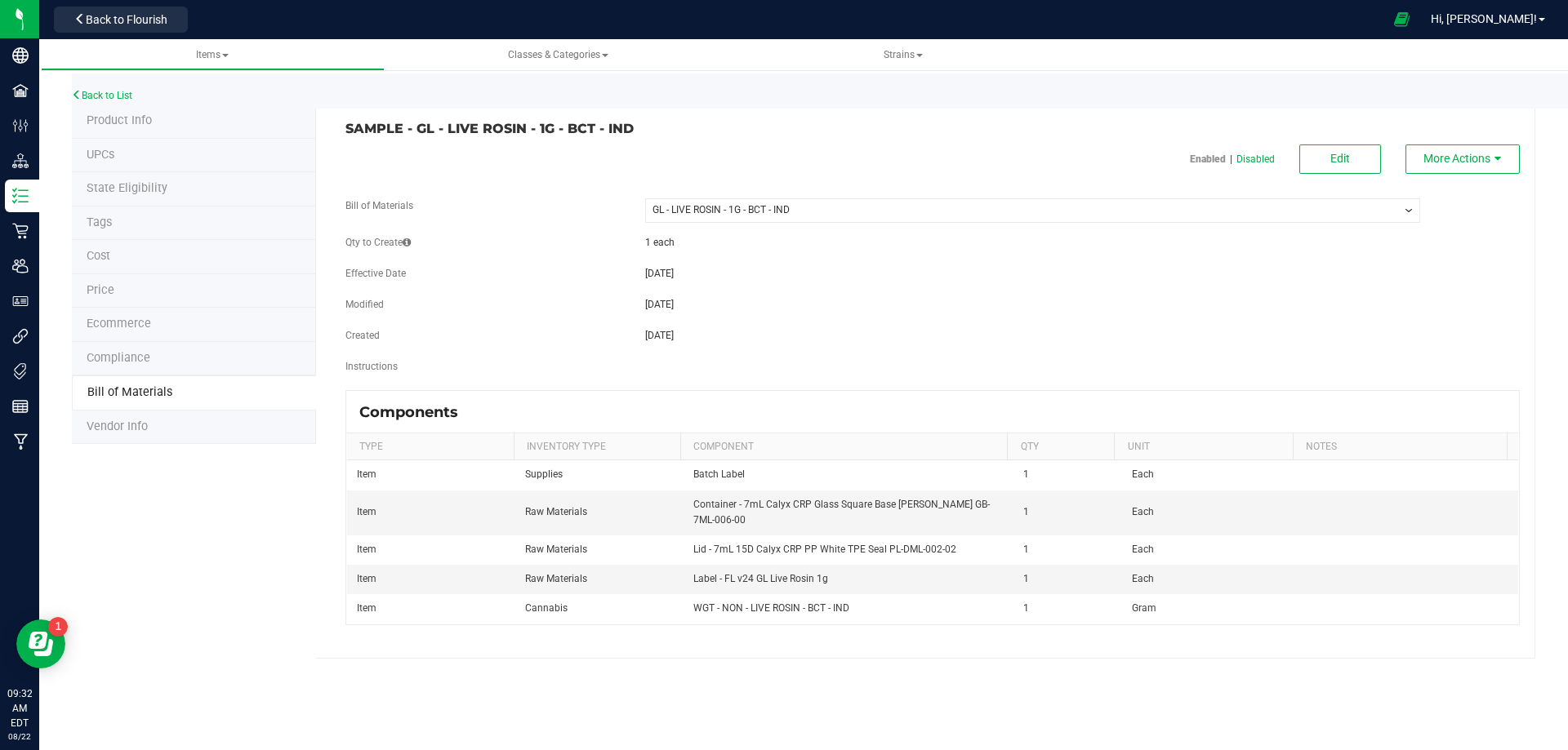
click at [129, 363] on span "Compliance" at bounding box center [119, 358] width 64 height 14
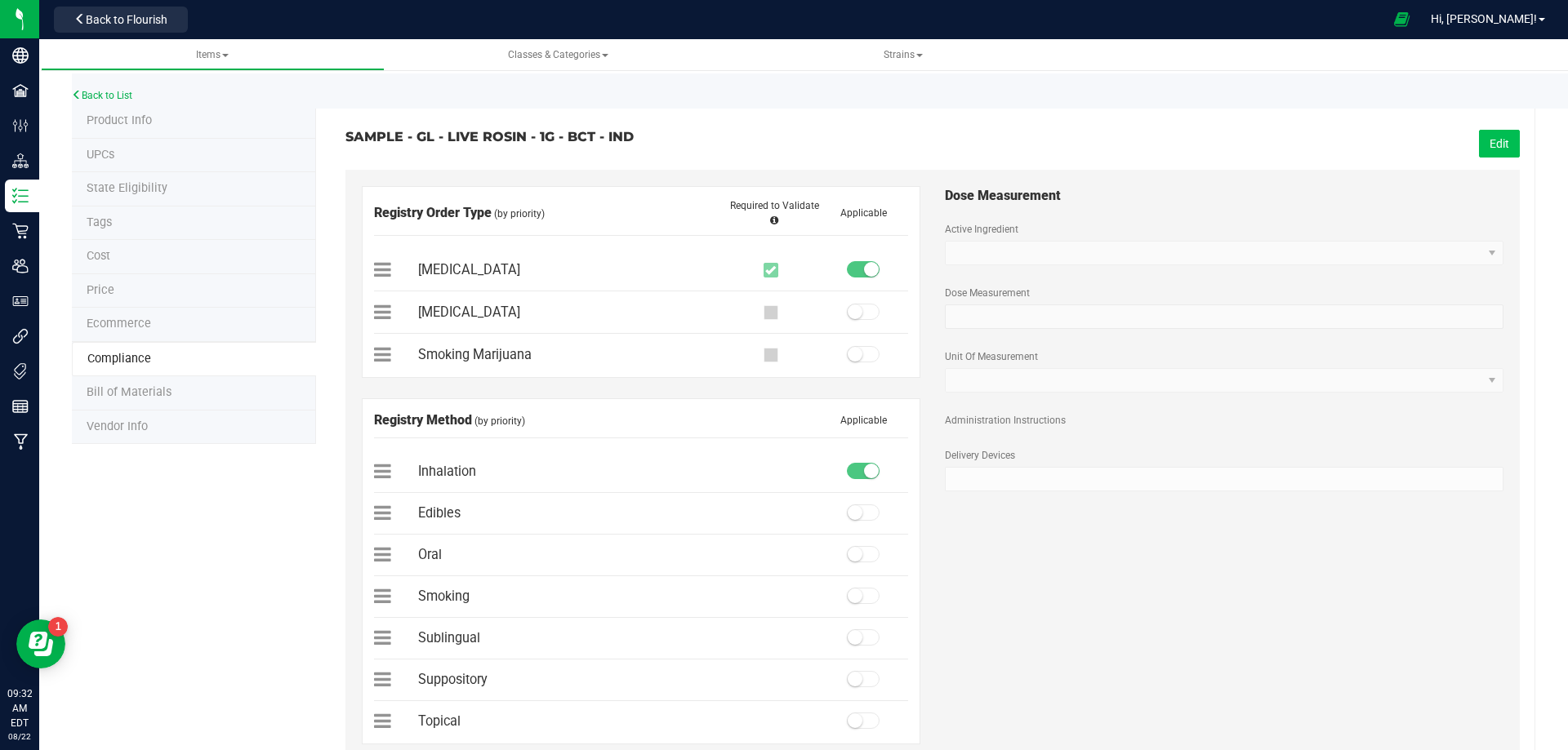
click at [1481, 141] on button "Edit" at bounding box center [1499, 143] width 41 height 27
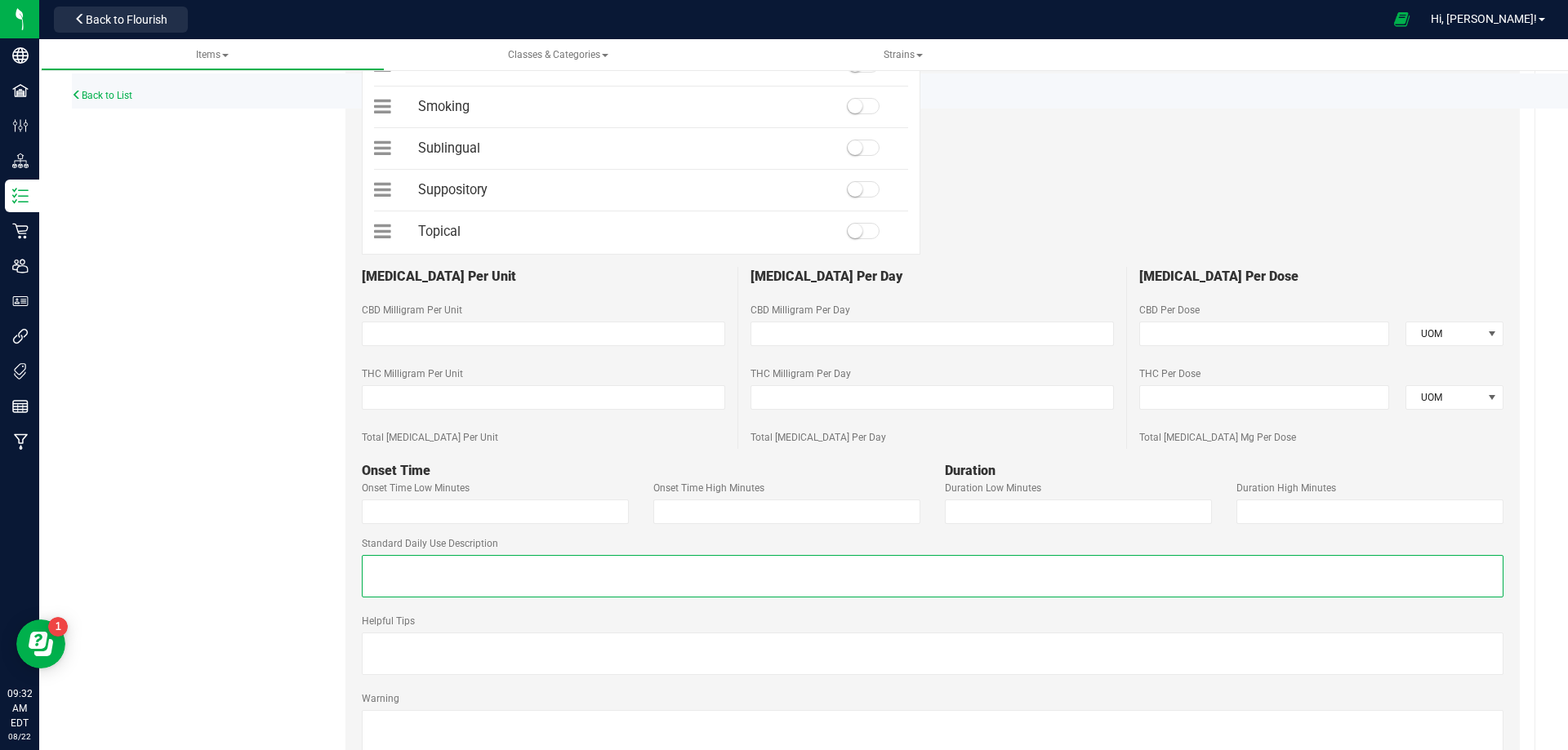
click at [560, 577] on textarea at bounding box center [932, 576] width 1142 height 42
paste textarea "Recommended Dose: Small amount about the size of a grain of rice, then wait for…"
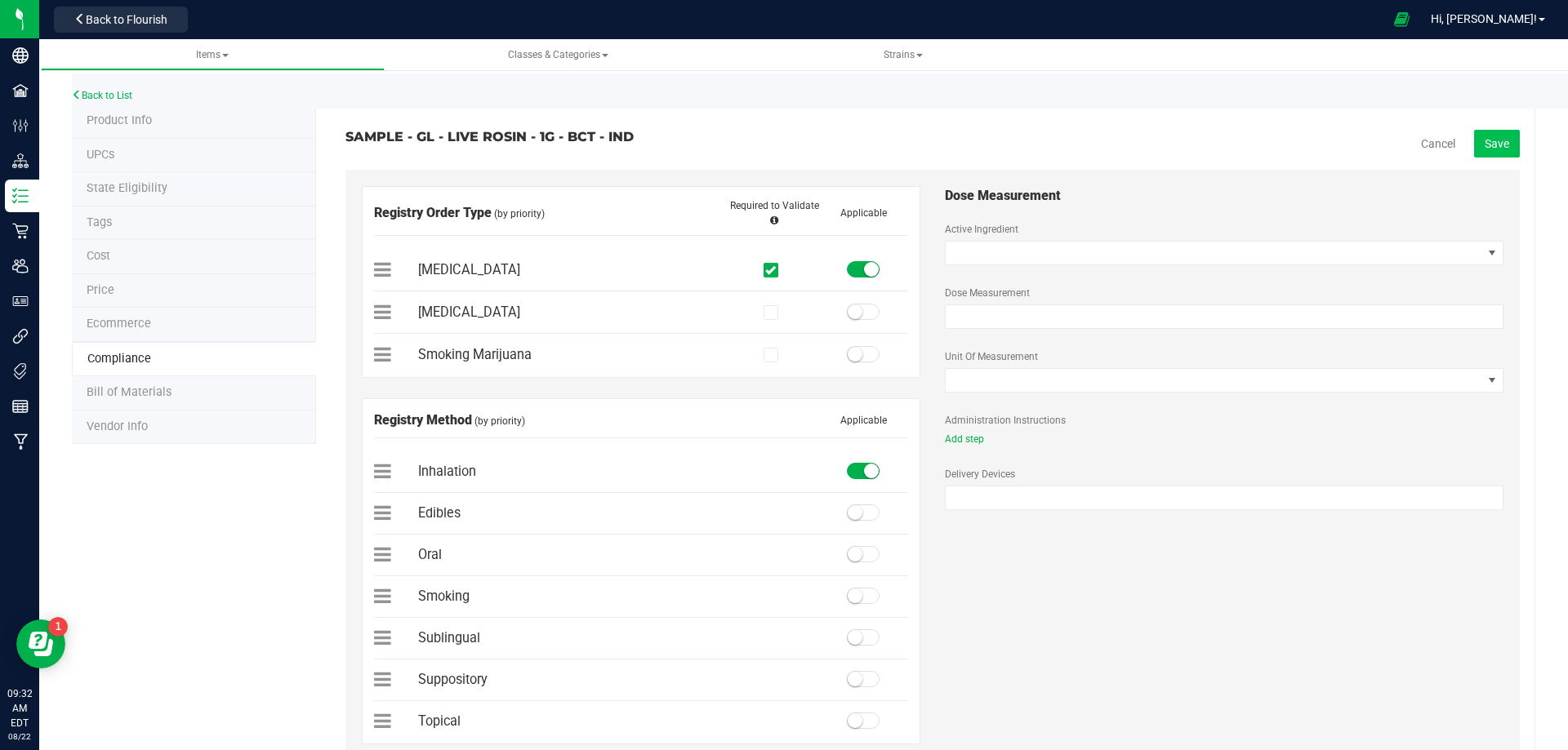
type textarea "Recommended Dose: Small amount about the size of a grain of rice, then wait for…"
click at [1485, 143] on span "Save" at bounding box center [1497, 143] width 25 height 13
click at [121, 95] on link "Back to List" at bounding box center [102, 95] width 60 height 11
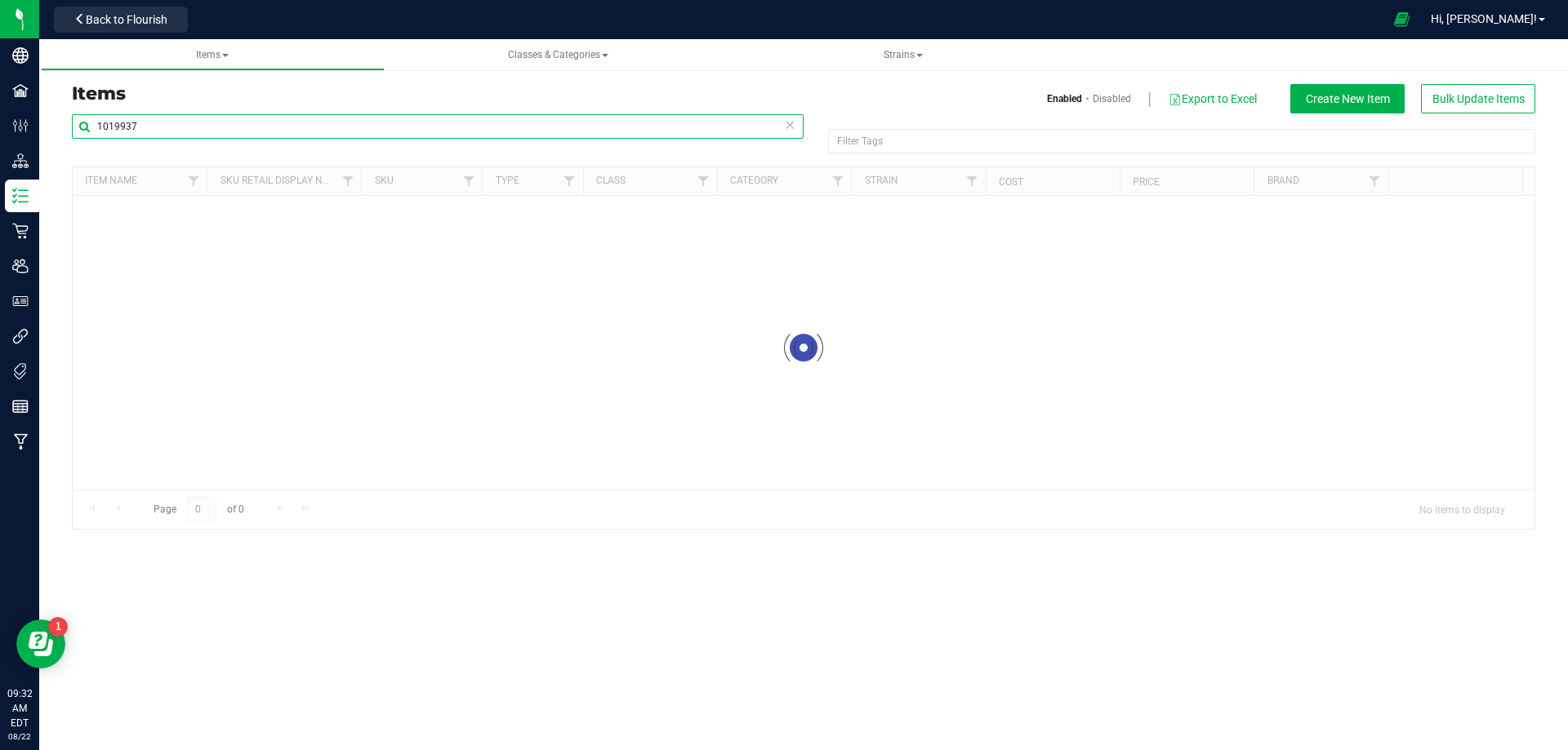
click at [174, 132] on input "1019937" at bounding box center [438, 126] width 732 height 25
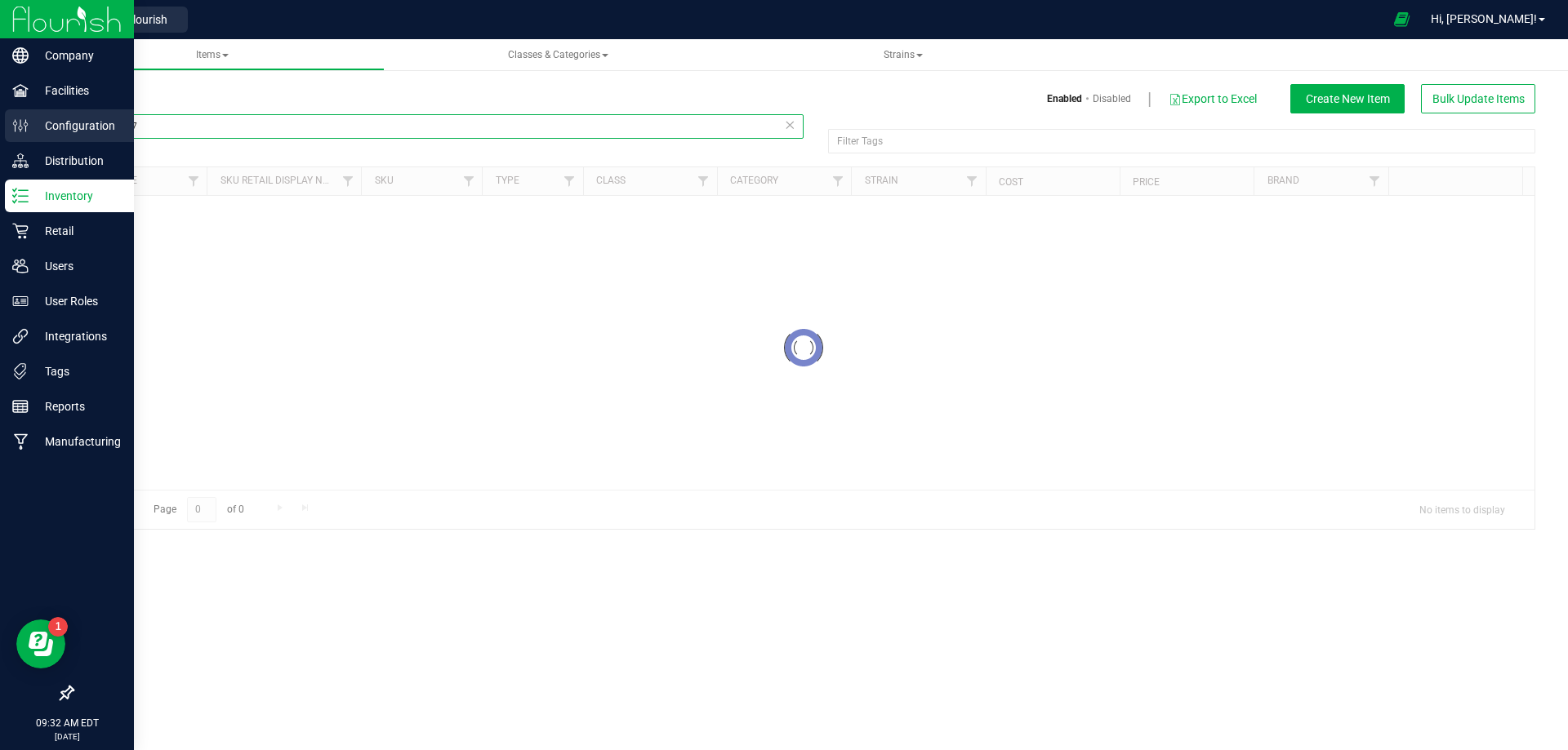
drag, startPoint x: 30, startPoint y: 128, endPoint x: 34, endPoint y: 137, distance: 9.8
click at [31, 133] on div "Company Facilities Configuration Distribution Inventory Retail Users User Roles…" at bounding box center [784, 375] width 1568 height 750
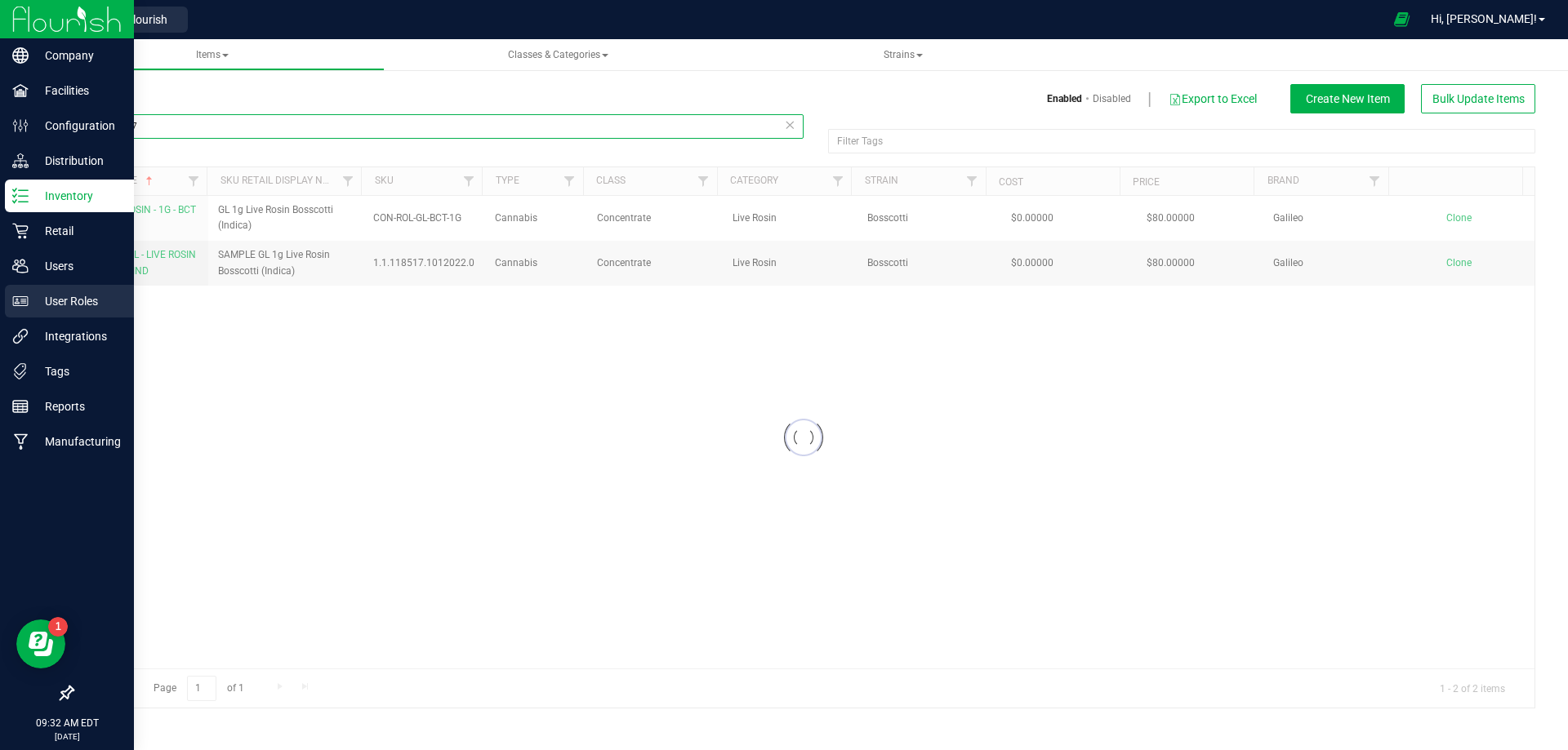
paste input "Part Number 3004493"
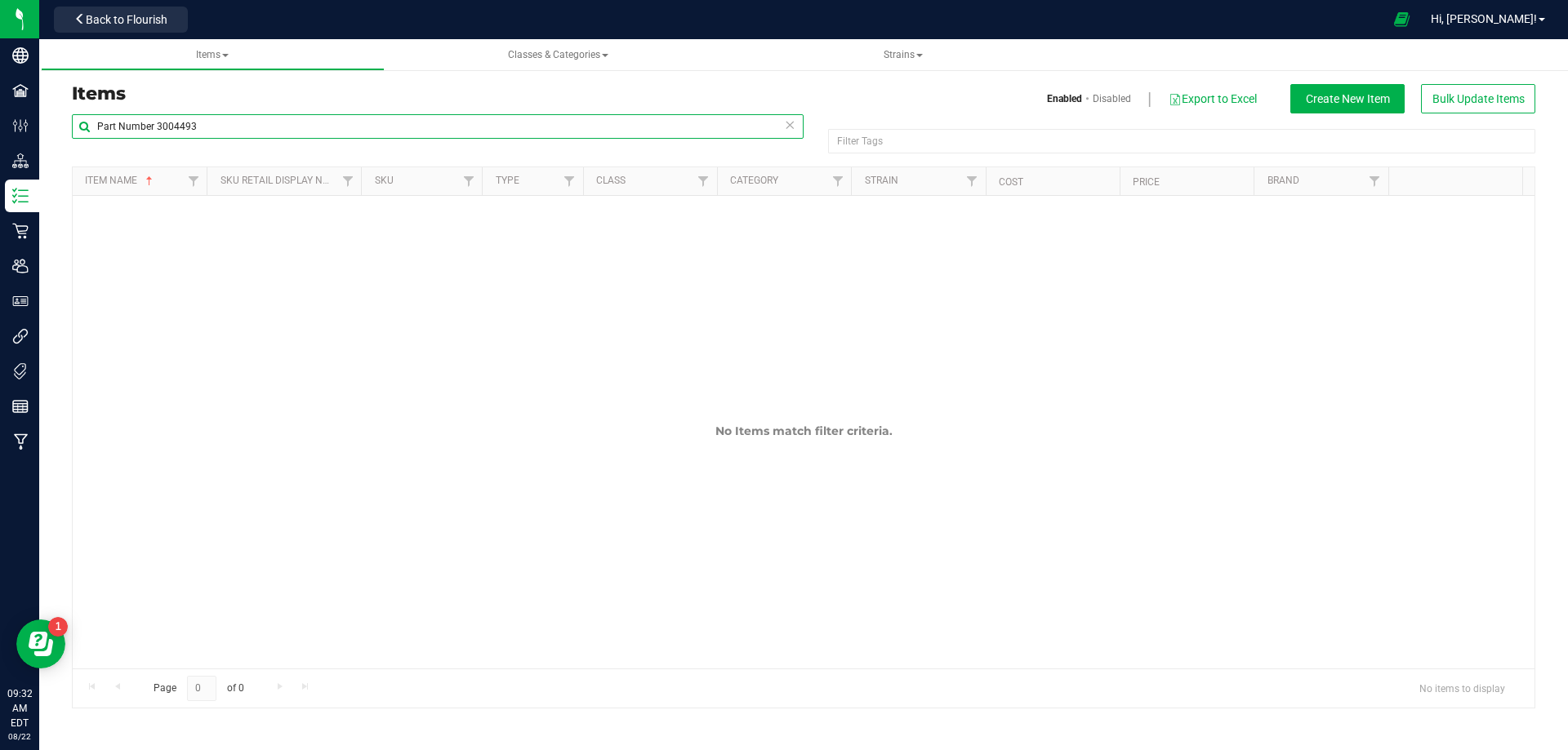
drag, startPoint x: 241, startPoint y: 120, endPoint x: -157, endPoint y: 121, distance: 398.0
click at [0, 121] on html "Company Facilities Configuration Distribution Inventory Retail Users User Roles…" at bounding box center [784, 375] width 1568 height 750
drag, startPoint x: 223, startPoint y: 124, endPoint x: -254, endPoint y: 134, distance: 477.1
click at [0, 134] on html "Company Facilities Configuration Distribution Inventory Retail Users User Roles…" at bounding box center [784, 375] width 1568 height 750
paste input "text"
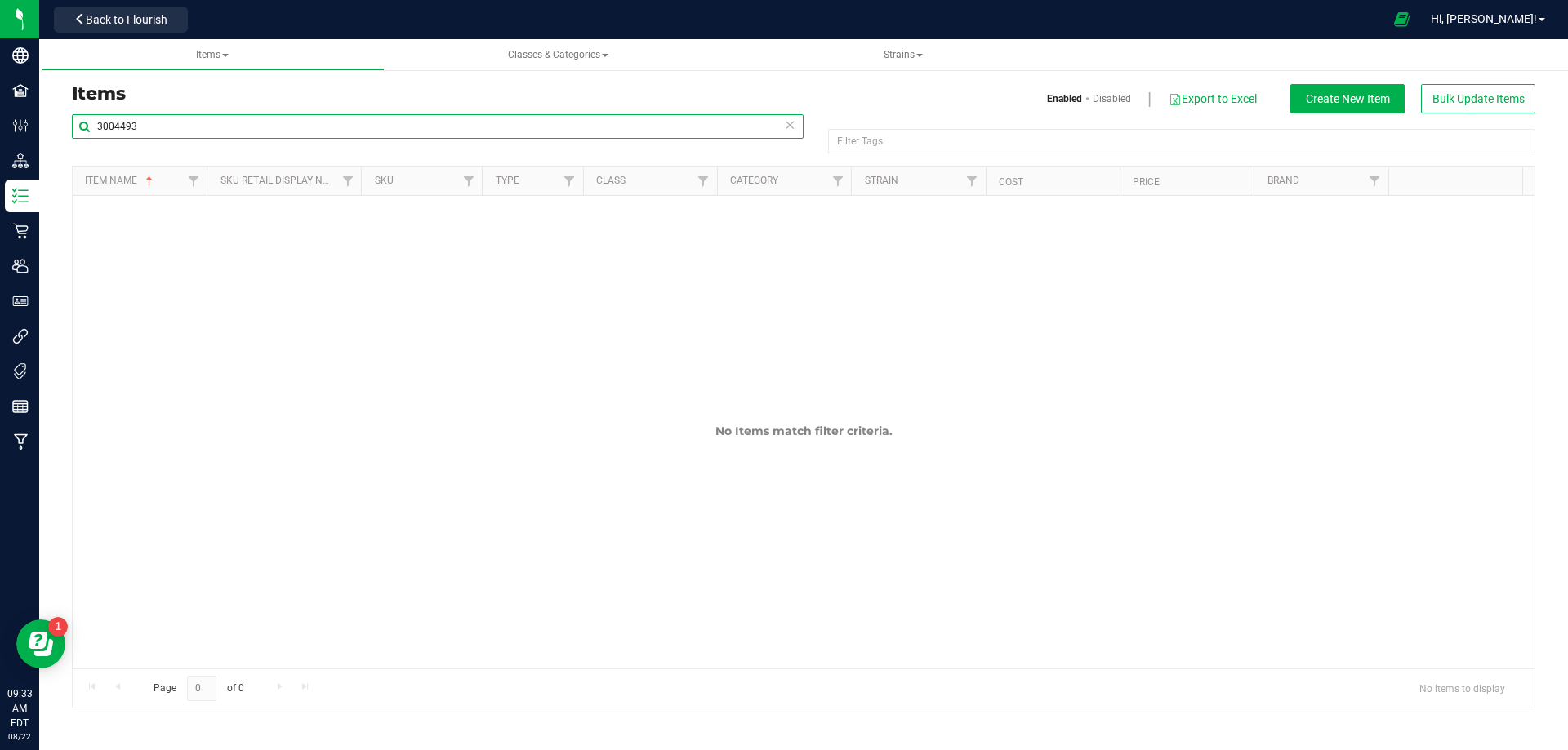
type input "3004493"
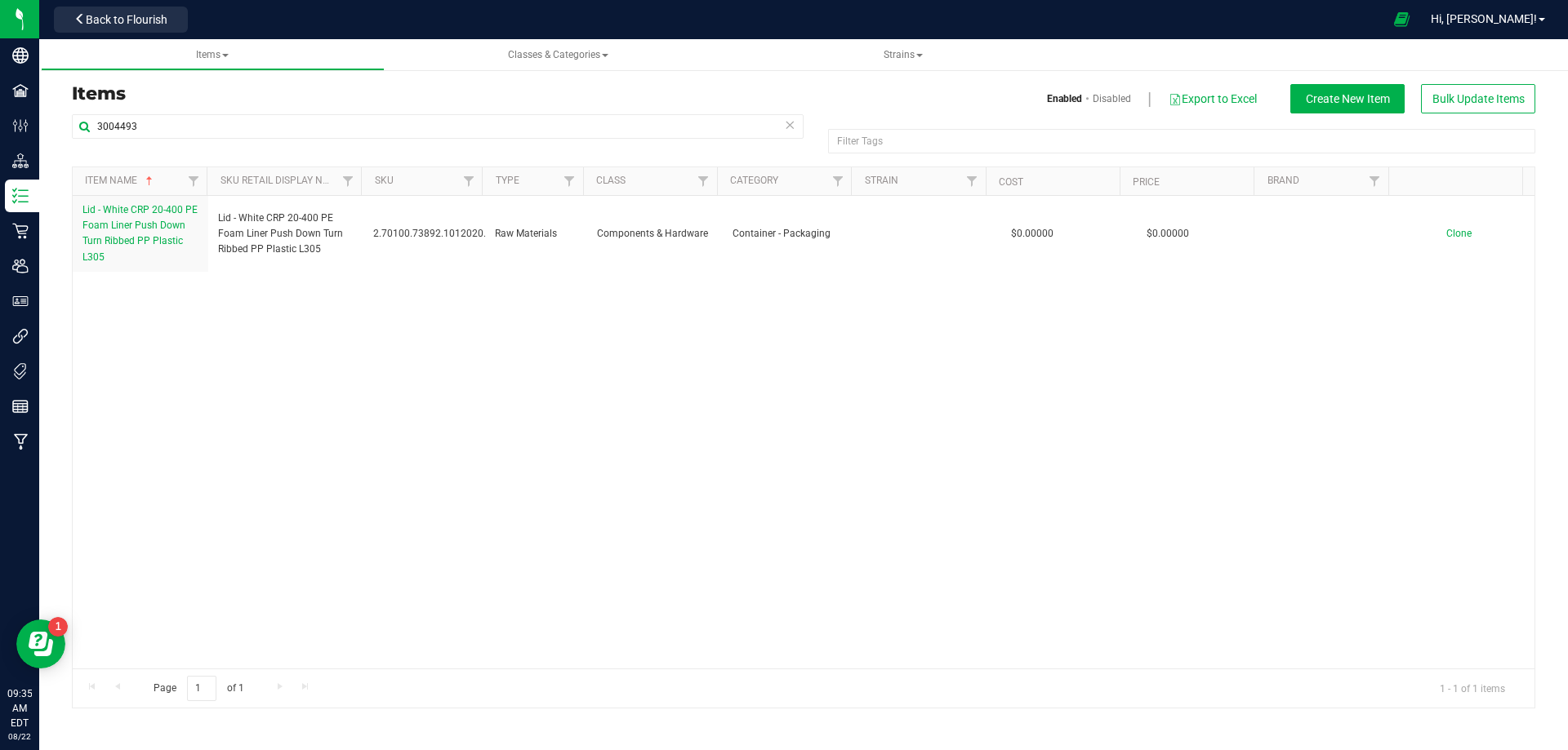
click at [659, 535] on div "Lid - White CRP 20-400 PE Foam Liner Push Down Turn Ribbed PP Plastic L305 Lid …" at bounding box center [803, 432] width 1461 height 473
